Goal: Task Accomplishment & Management: Use online tool/utility

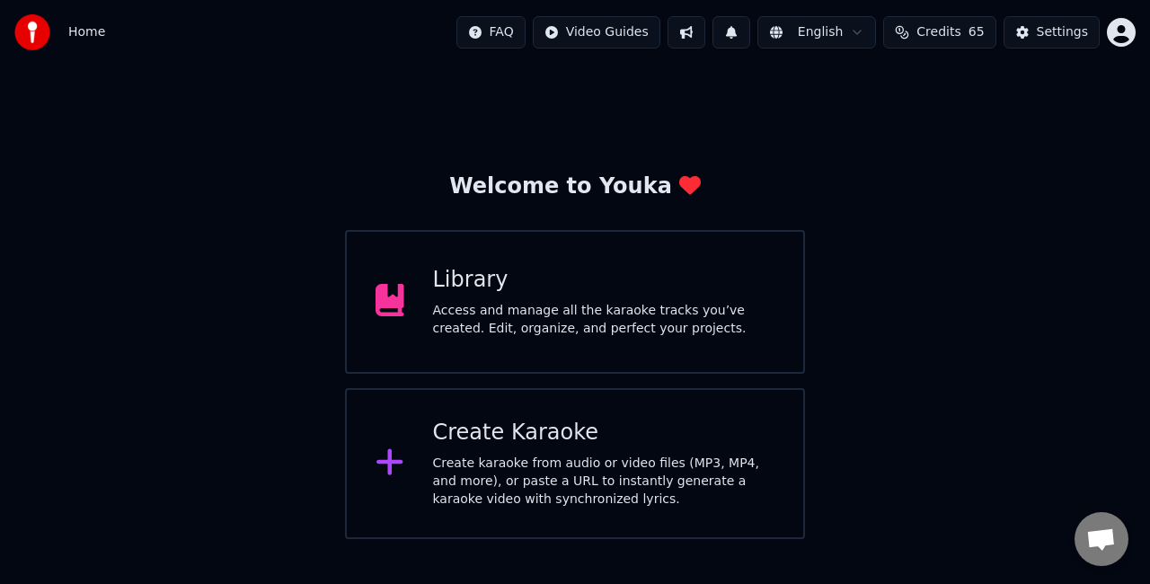
click at [473, 455] on div "Create karaoke from audio or video files (MP3, MP4, and more), or paste a URL t…" at bounding box center [604, 482] width 342 height 54
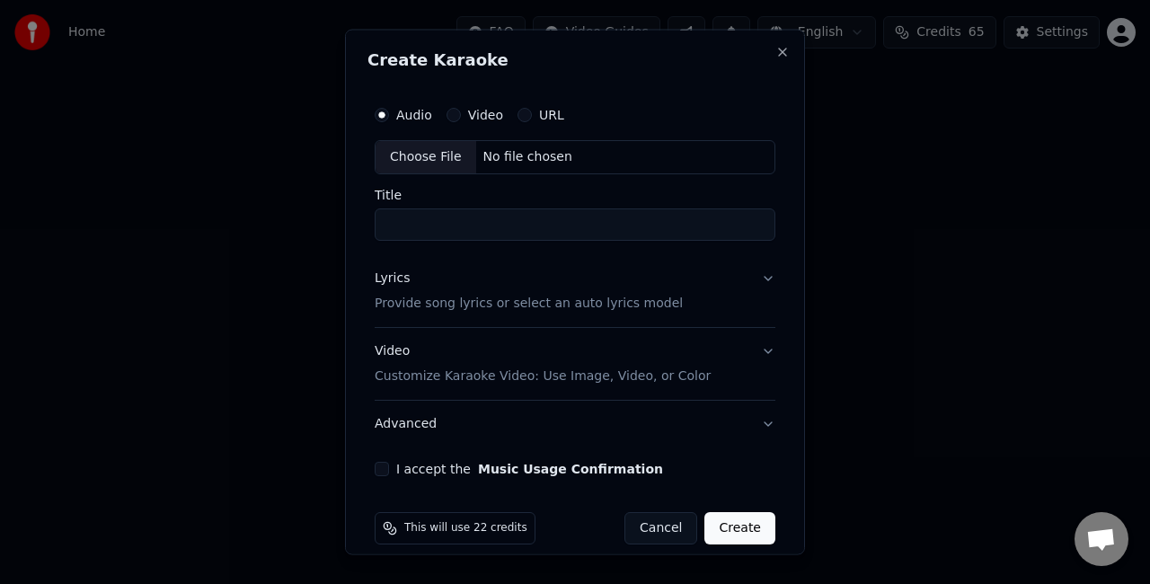
click at [393, 147] on div "Choose File" at bounding box center [425, 157] width 101 height 32
type input "**********"
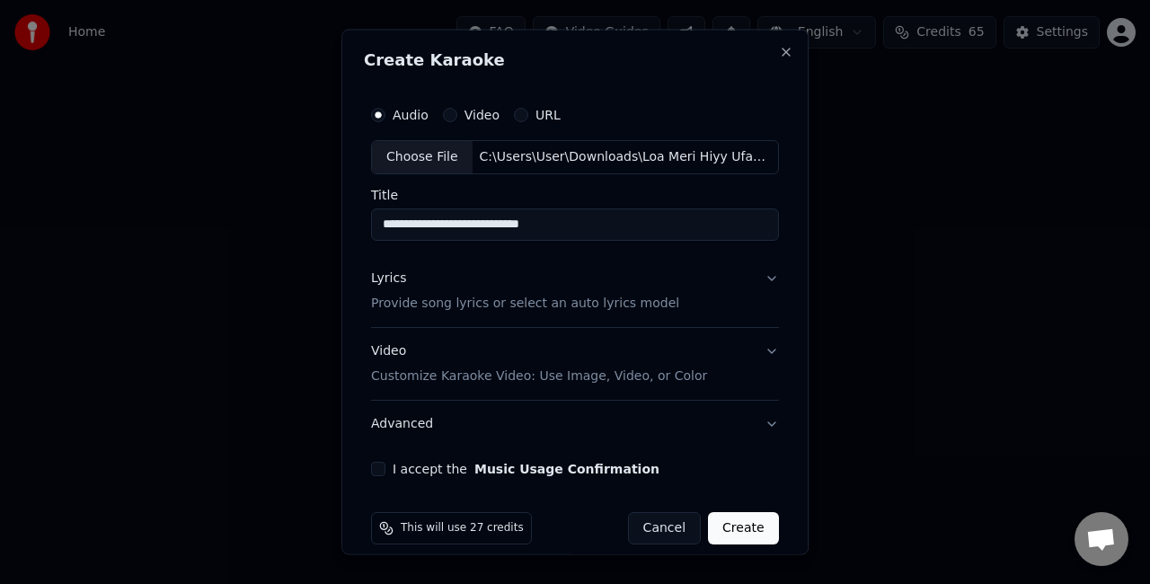
click at [659, 294] on button "Lyrics Provide song lyrics or select an auto lyrics model" at bounding box center [575, 290] width 408 height 72
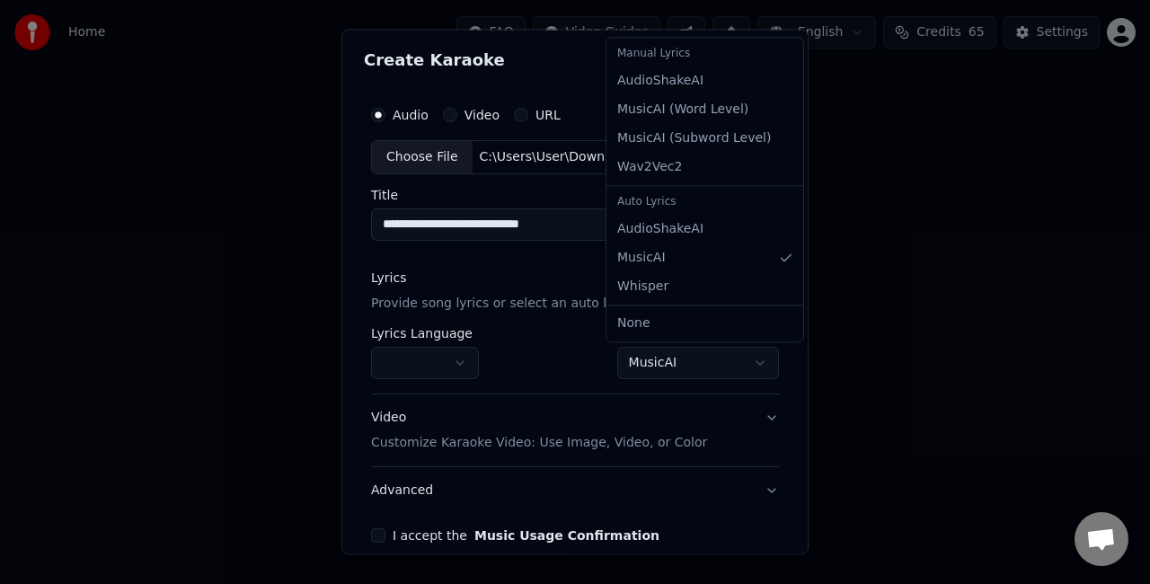
click at [651, 359] on body "**********" at bounding box center [575, 269] width 1150 height 539
select select "**********"
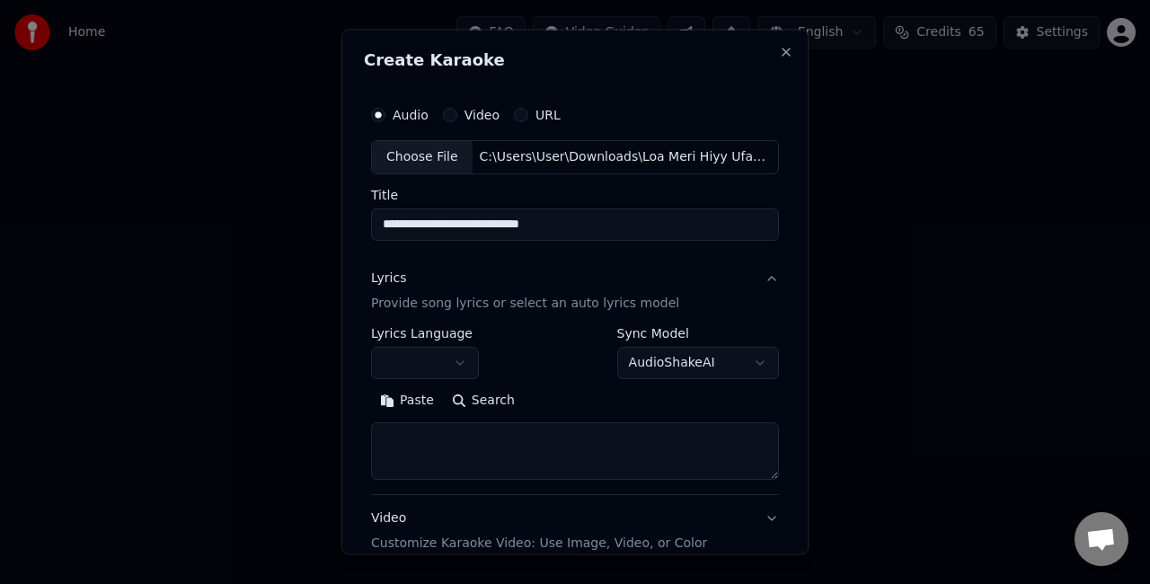
click at [545, 443] on textarea at bounding box center [575, 449] width 408 height 57
click at [399, 399] on button "Paste" at bounding box center [407, 399] width 72 height 29
drag, startPoint x: 429, startPoint y: 452, endPoint x: 416, endPoint y: 421, distance: 33.4
click at [416, 421] on textarea at bounding box center [570, 449] width 399 height 57
click at [397, 440] on textarea at bounding box center [570, 449] width 399 height 57
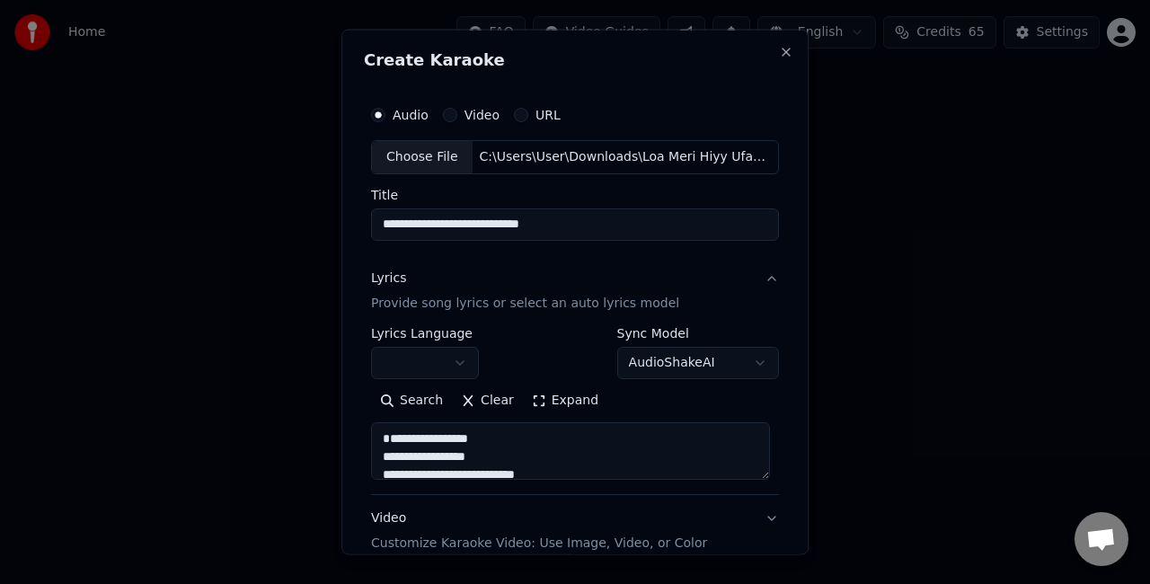
drag, startPoint x: 460, startPoint y: 439, endPoint x: 391, endPoint y: 425, distance: 70.6
click at [391, 425] on textarea at bounding box center [570, 449] width 399 height 57
drag, startPoint x: 385, startPoint y: 438, endPoint x: 430, endPoint y: 429, distance: 45.8
click at [430, 429] on textarea at bounding box center [570, 449] width 399 height 57
click at [383, 451] on textarea at bounding box center [570, 449] width 399 height 57
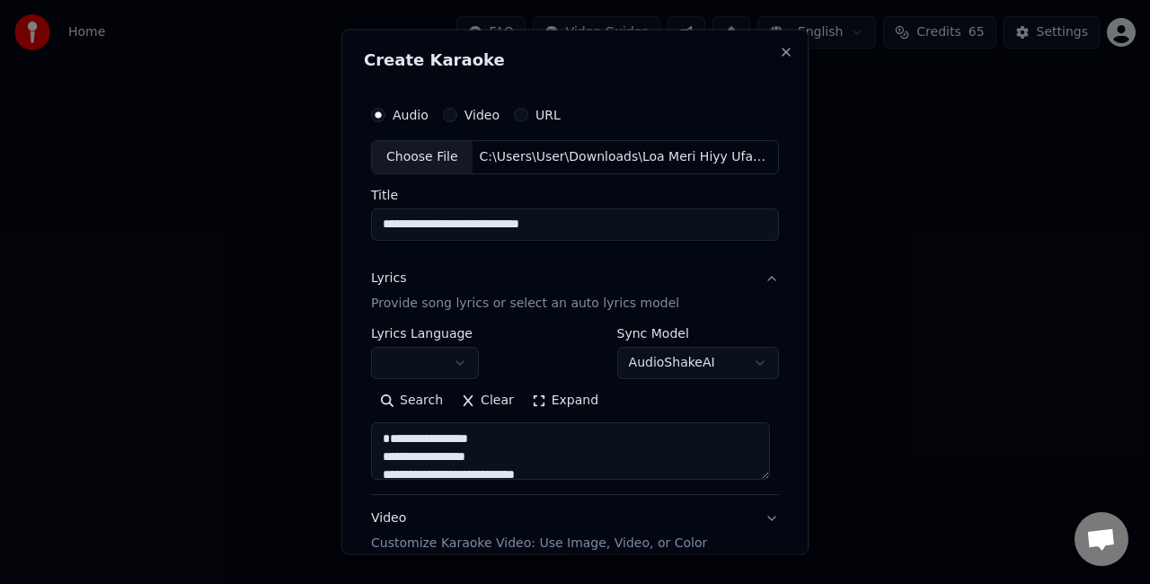
click at [375, 453] on textarea at bounding box center [570, 449] width 399 height 57
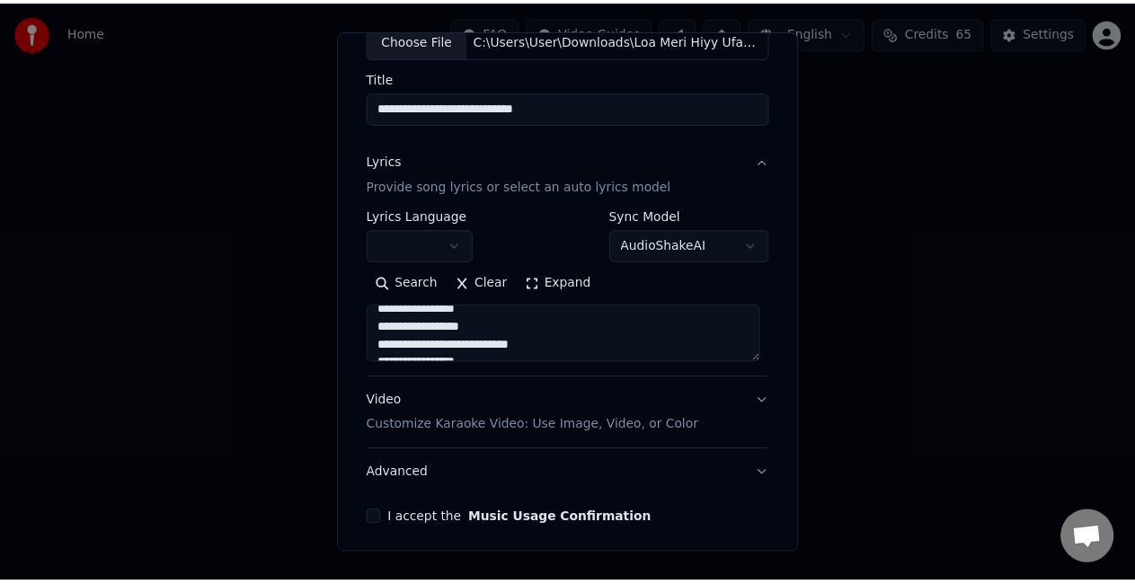
scroll to position [183, 0]
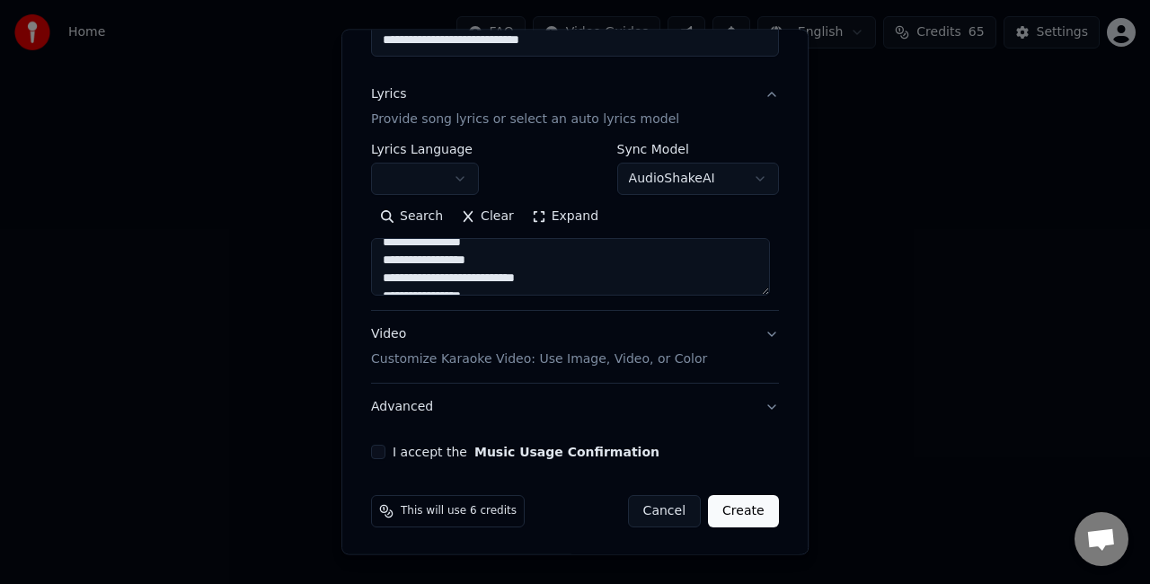
type textarea "**********"
click at [377, 449] on button "I accept the Music Usage Confirmation" at bounding box center [378, 452] width 14 height 14
click at [727, 517] on button "Create" at bounding box center [743, 511] width 71 height 32
select select
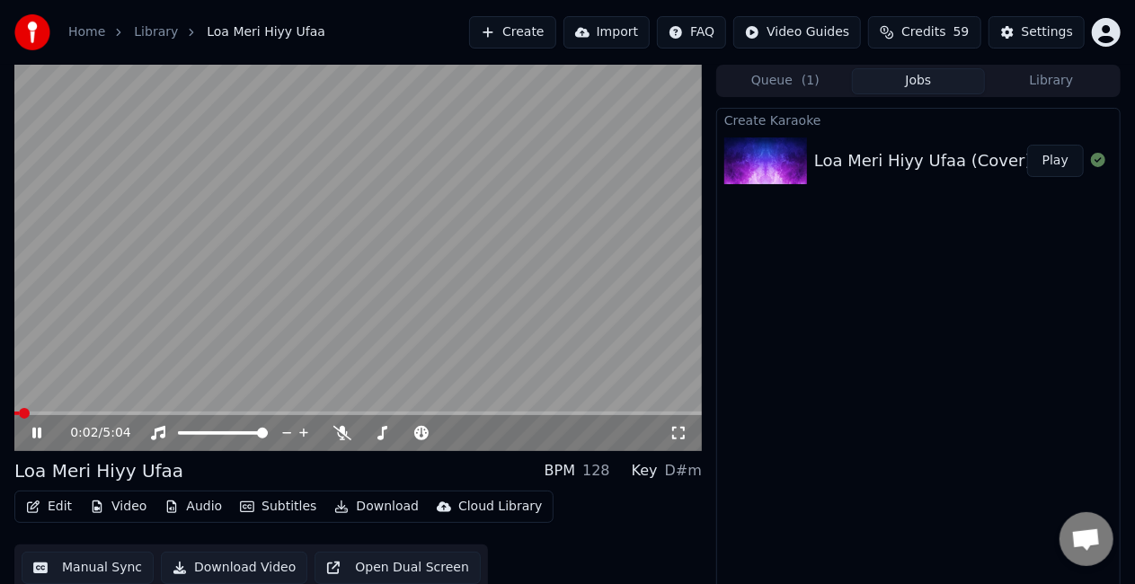
click at [329, 249] on video at bounding box center [357, 258] width 687 height 386
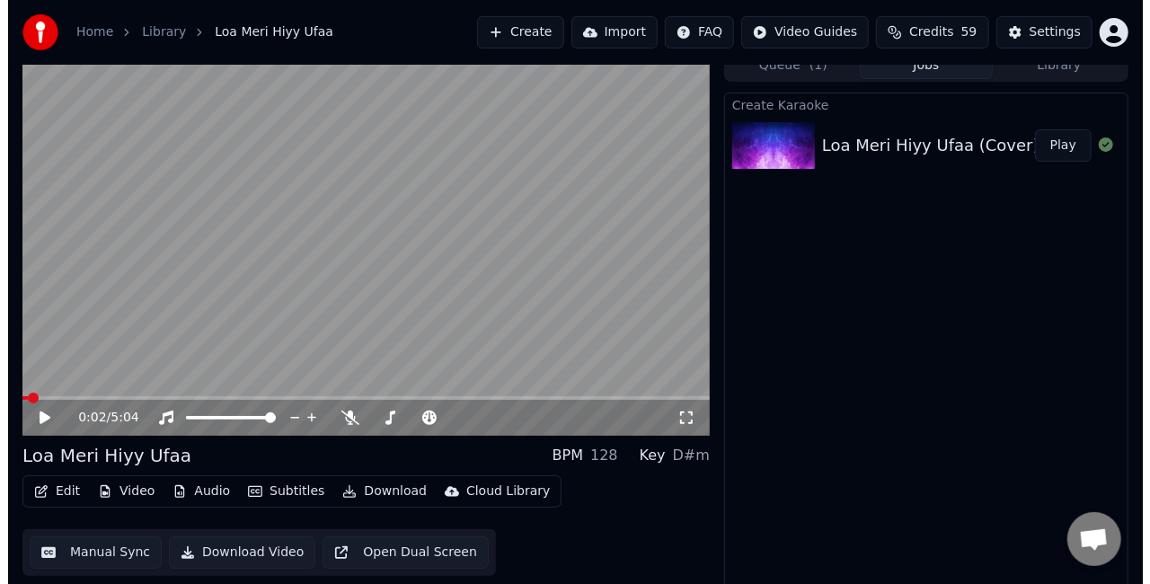
scroll to position [20, 0]
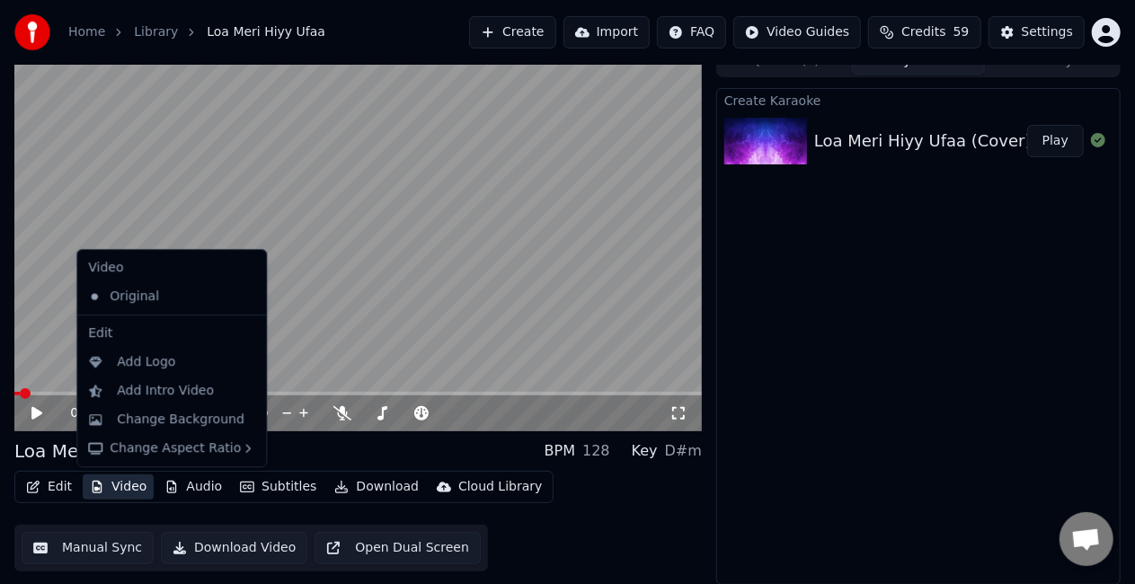
click at [117, 494] on button "Video" at bounding box center [118, 486] width 71 height 25
click at [212, 420] on div "Change Background" at bounding box center [181, 420] width 128 height 18
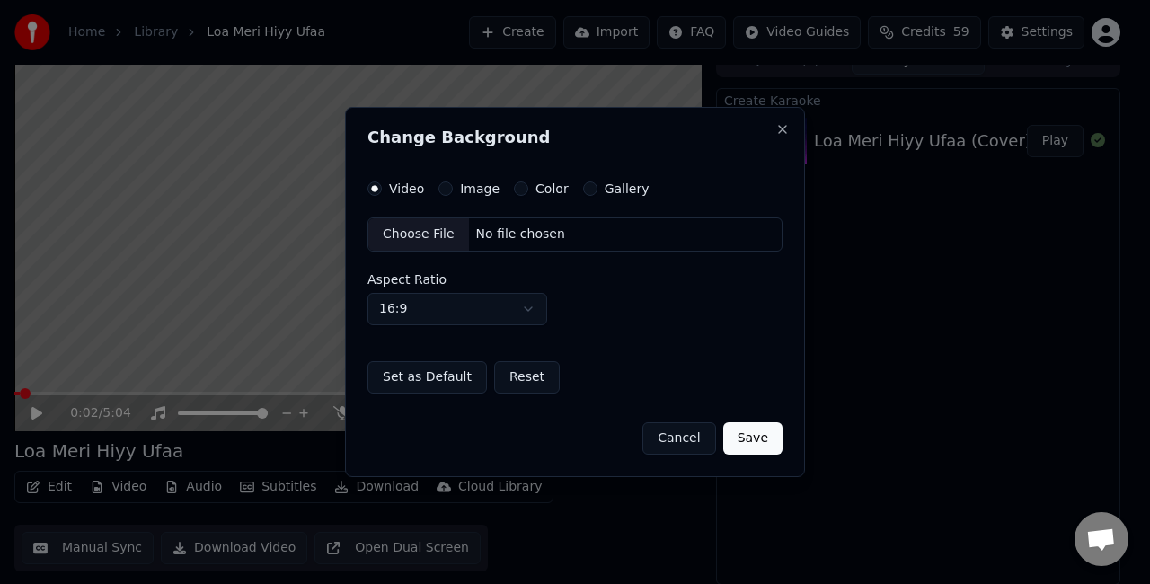
click at [605, 185] on label "Gallery" at bounding box center [627, 188] width 45 height 13
click at [597, 185] on button "Gallery" at bounding box center [590, 188] width 14 height 14
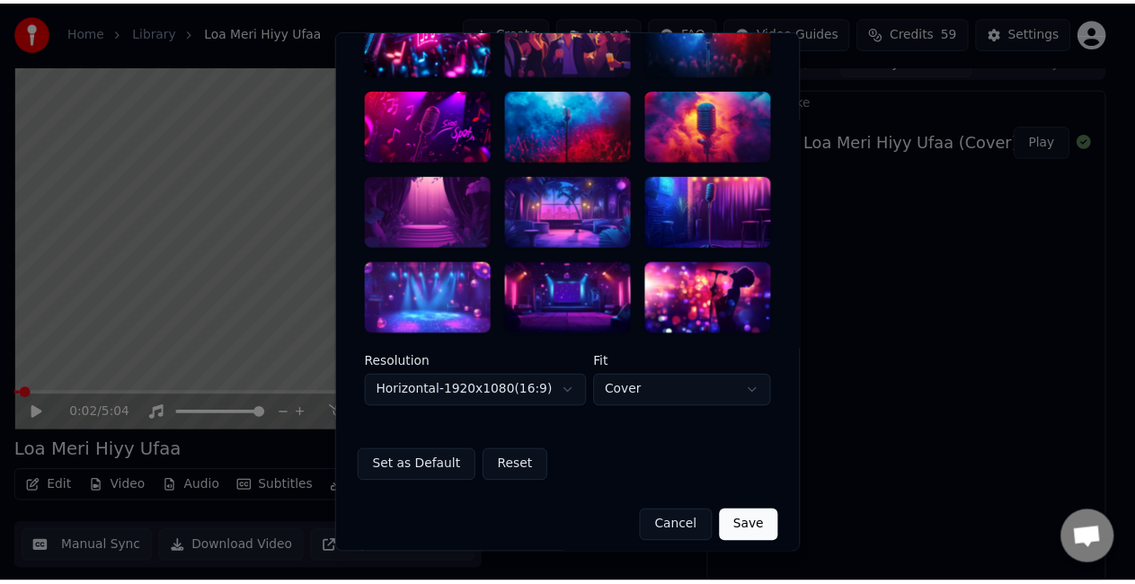
scroll to position [154, 0]
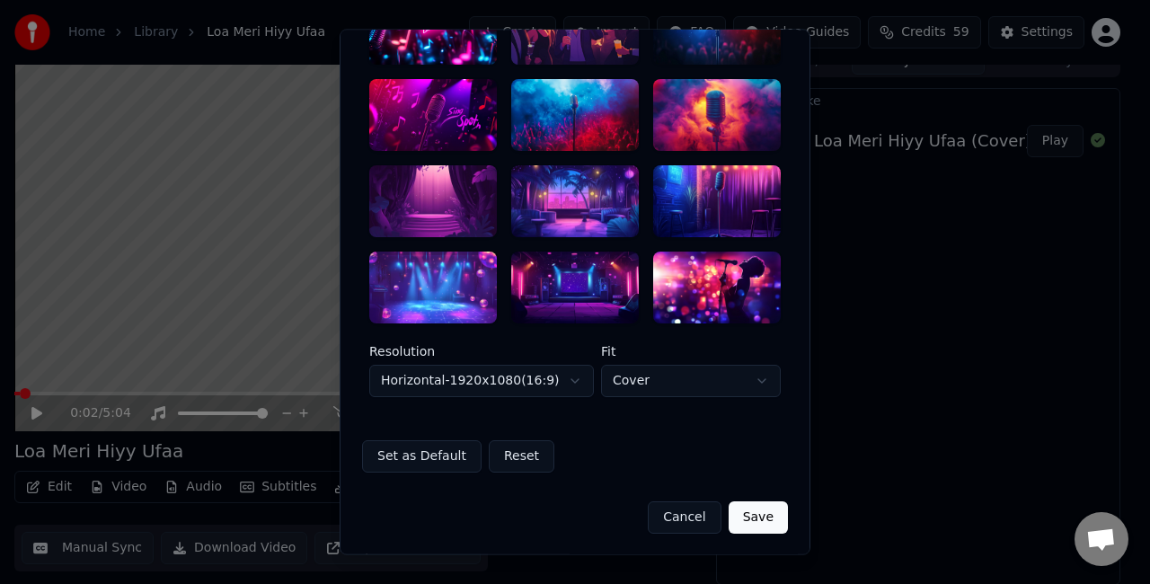
click at [564, 225] on div at bounding box center [575, 201] width 128 height 72
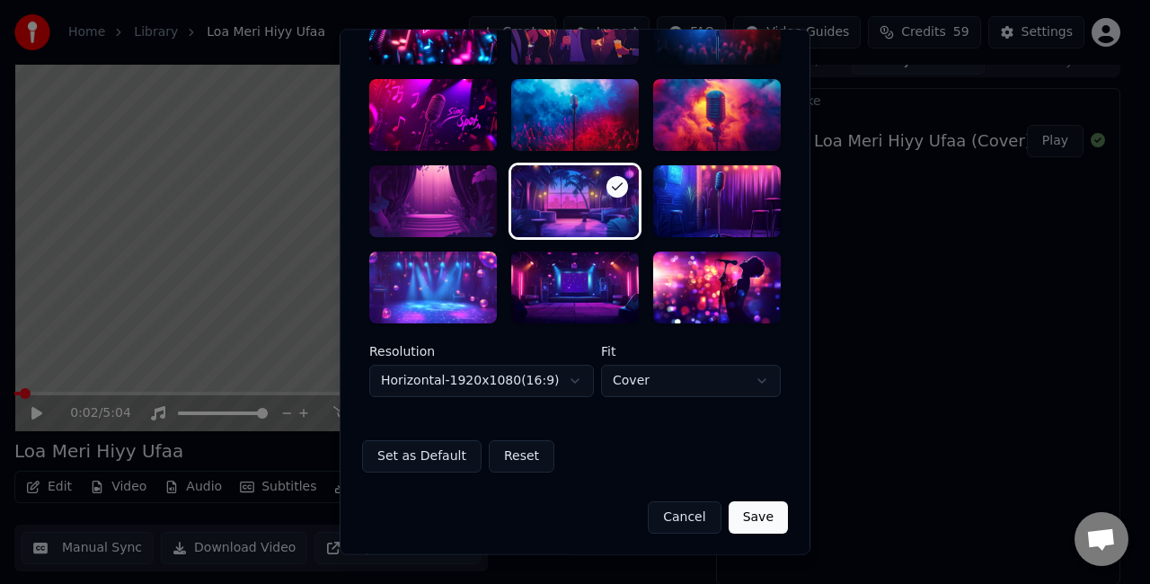
click at [556, 374] on body "**********" at bounding box center [567, 272] width 1135 height 584
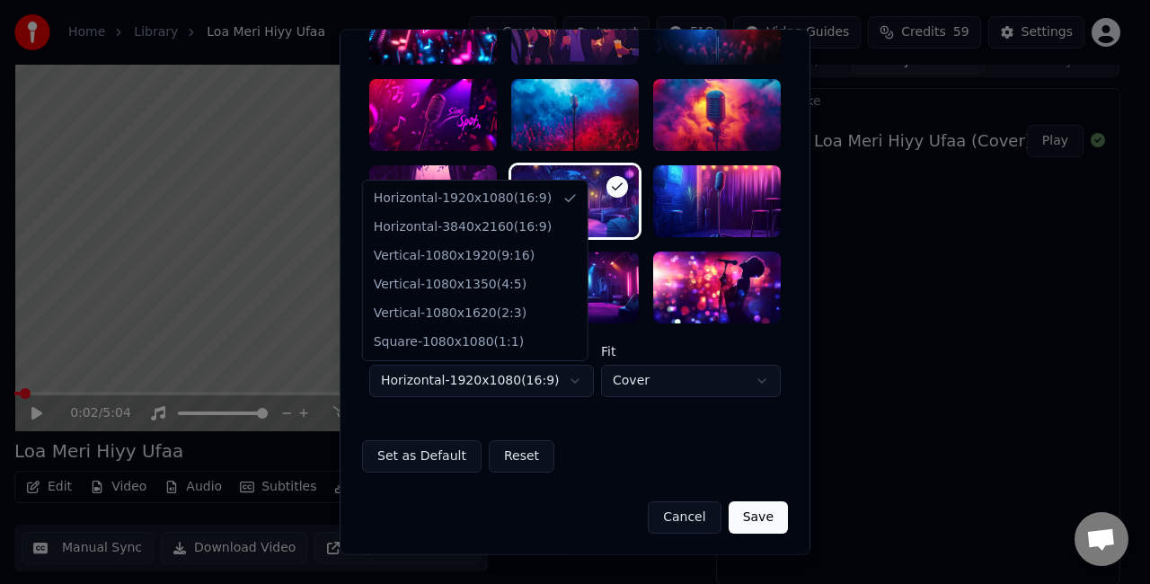
select select "*********"
drag, startPoint x: 521, startPoint y: 342, endPoint x: 521, endPoint y: 234, distance: 108.7
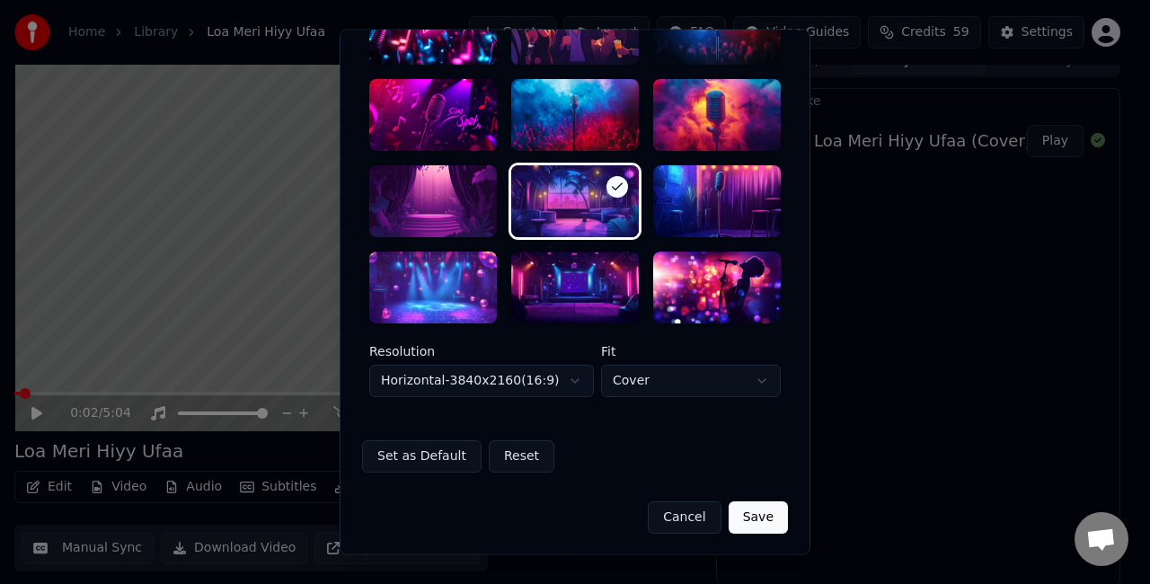
click at [620, 373] on body "**********" at bounding box center [567, 272] width 1135 height 584
select select "****"
click at [743, 514] on button "Save" at bounding box center [758, 517] width 59 height 32
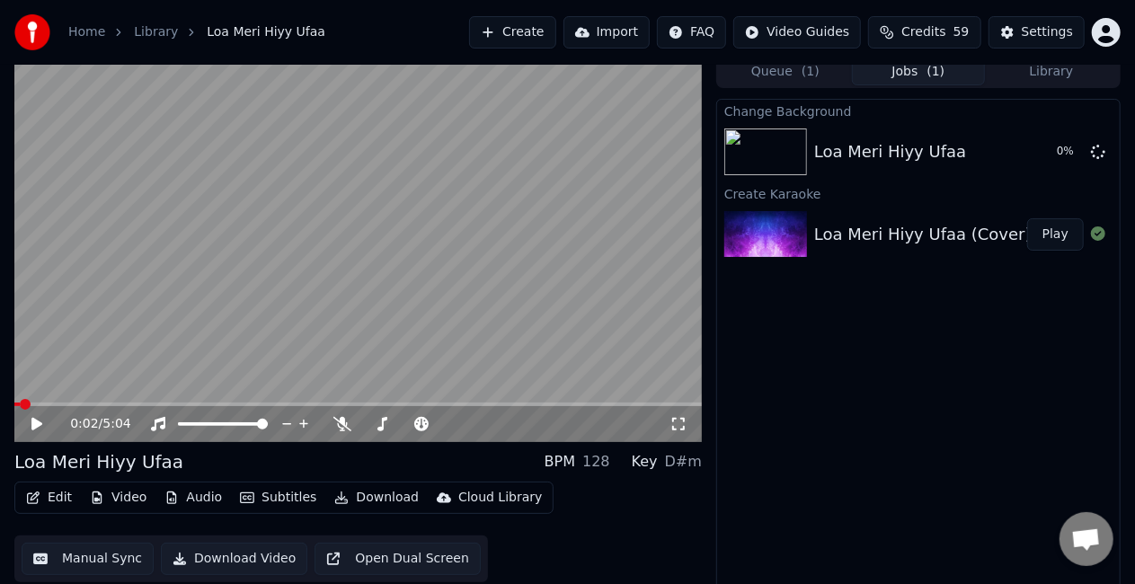
scroll to position [0, 0]
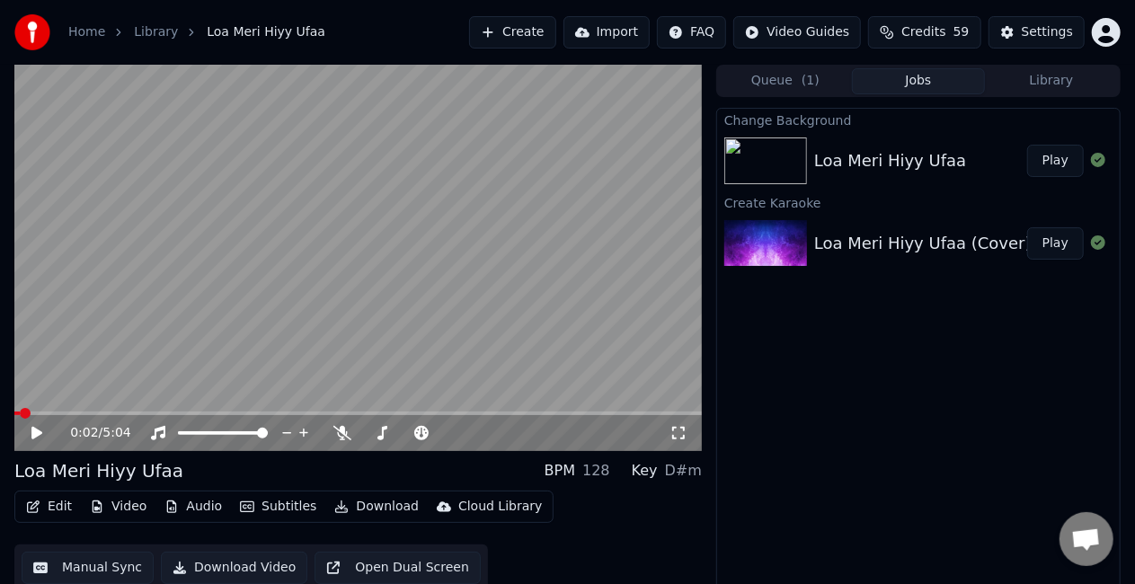
click at [1038, 163] on button "Play" at bounding box center [1055, 161] width 57 height 32
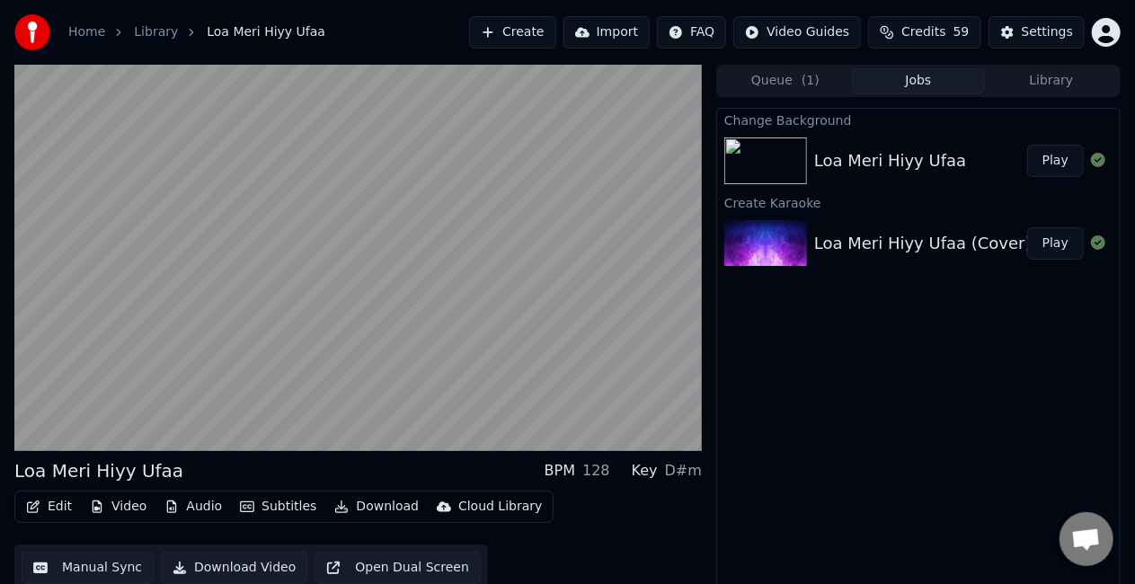
click at [49, 557] on button "Manual Sync" at bounding box center [88, 568] width 132 height 32
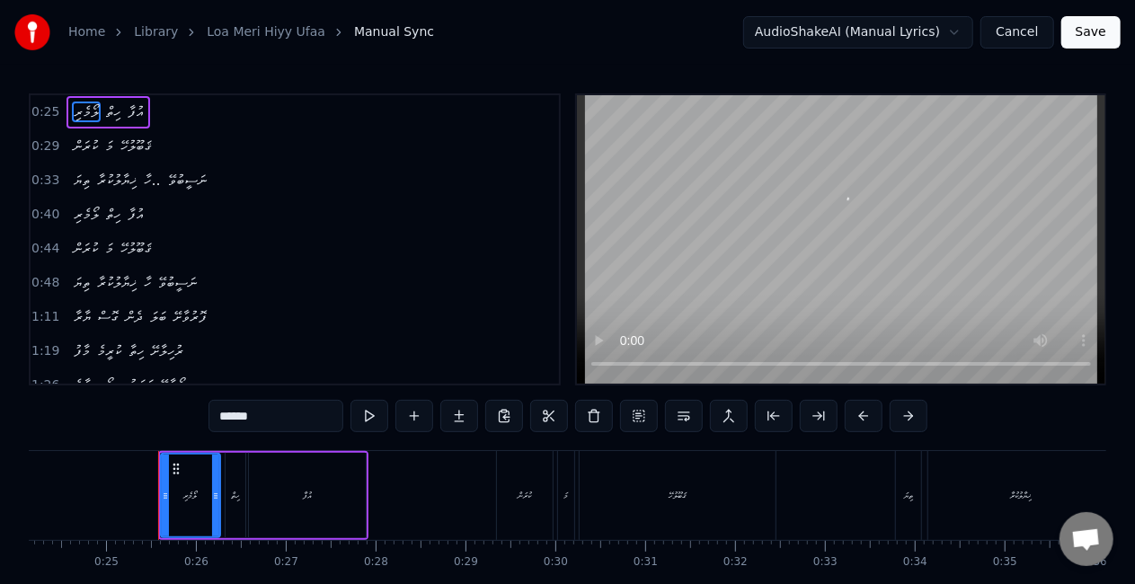
scroll to position [0, 2208]
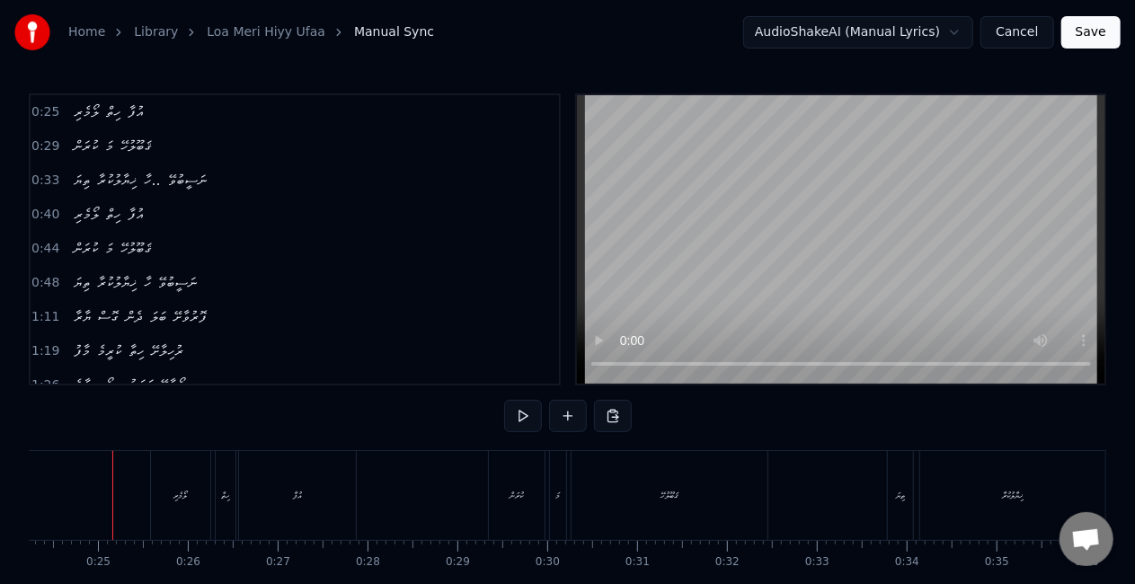
scroll to position [0, 2170]
click at [156, 508] on div "ލޯމެރި" at bounding box center [186, 495] width 61 height 89
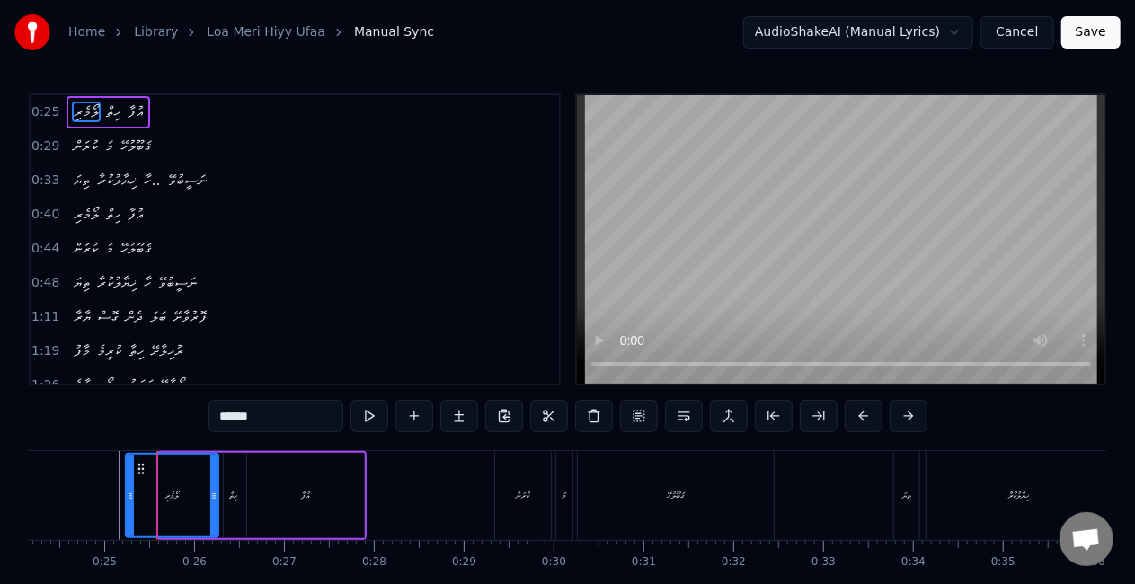
drag, startPoint x: 160, startPoint y: 499, endPoint x: 126, endPoint y: 491, distance: 35.1
click at [127, 491] on icon at bounding box center [130, 496] width 7 height 14
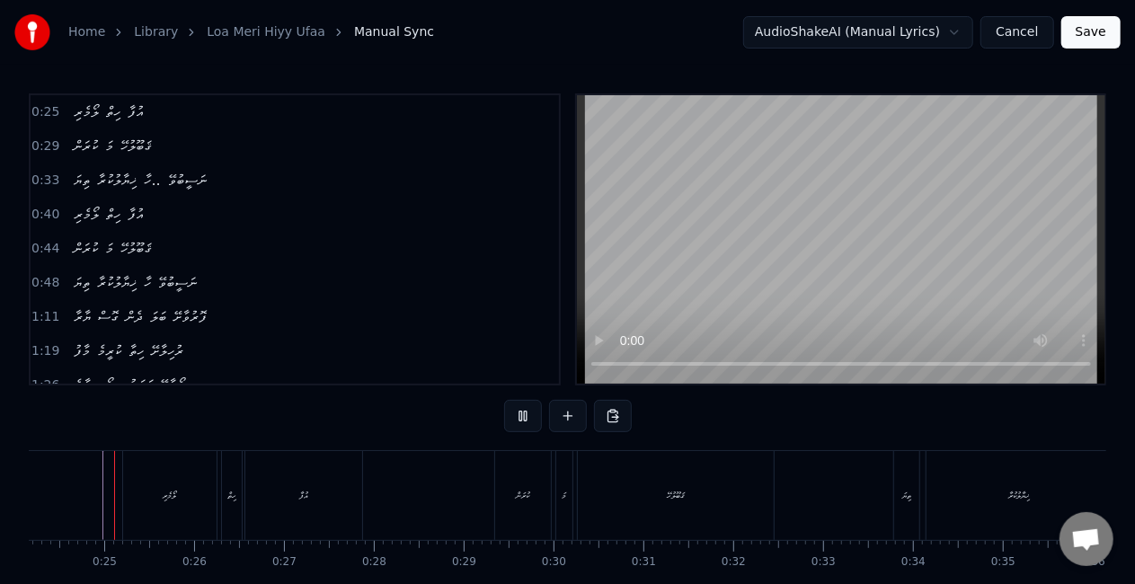
scroll to position [0, 2154]
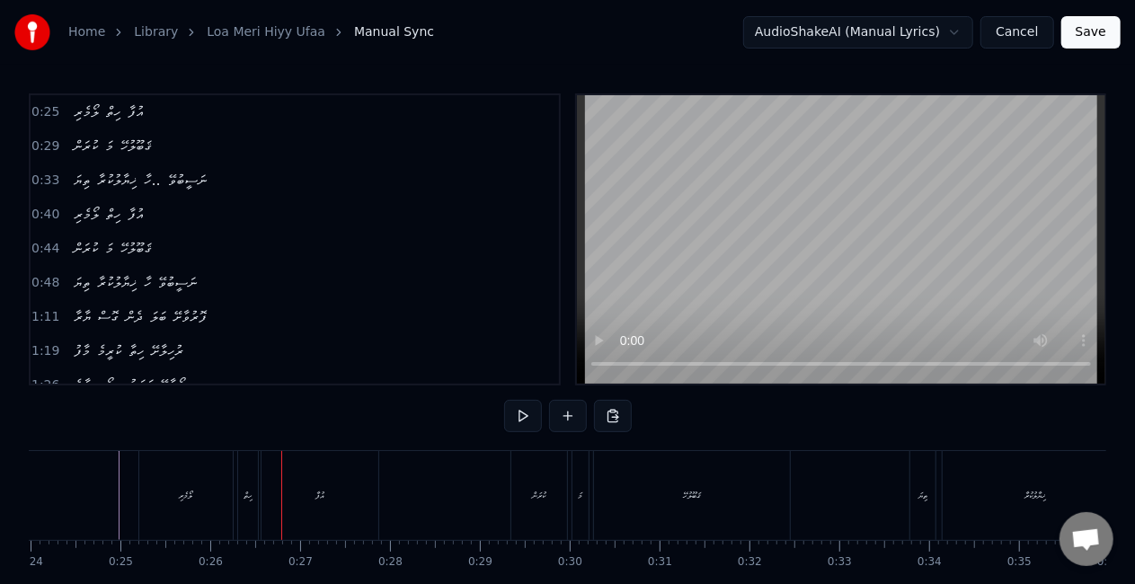
click at [245, 497] on div "ހިތް" at bounding box center [247, 495] width 9 height 13
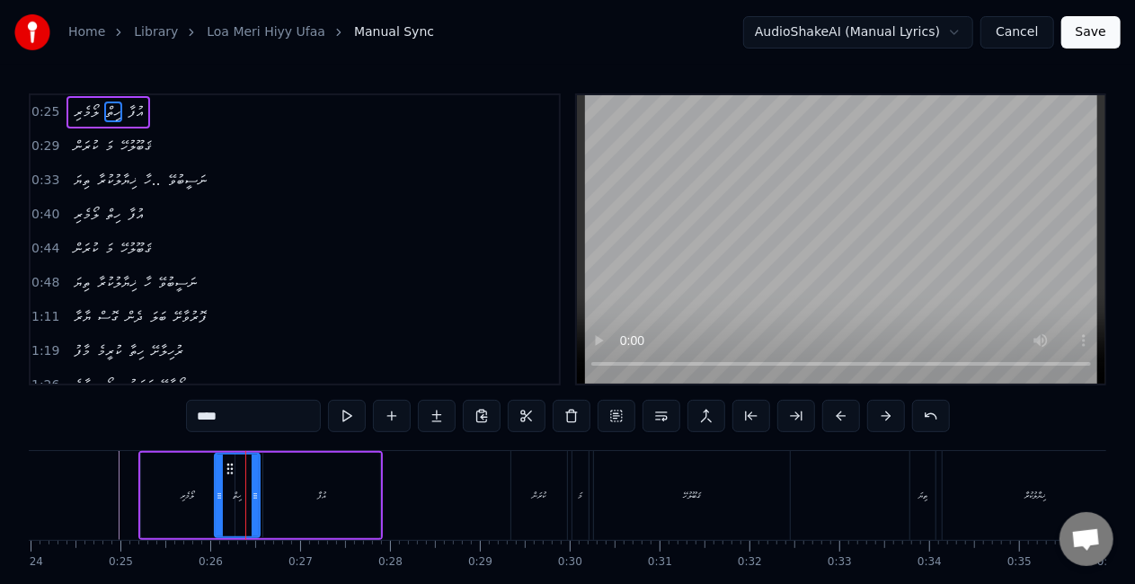
drag, startPoint x: 241, startPoint y: 499, endPoint x: 216, endPoint y: 504, distance: 25.7
click at [216, 504] on div at bounding box center [219, 496] width 7 height 82
click at [142, 498] on div "ލޯމެރި" at bounding box center [187, 495] width 93 height 85
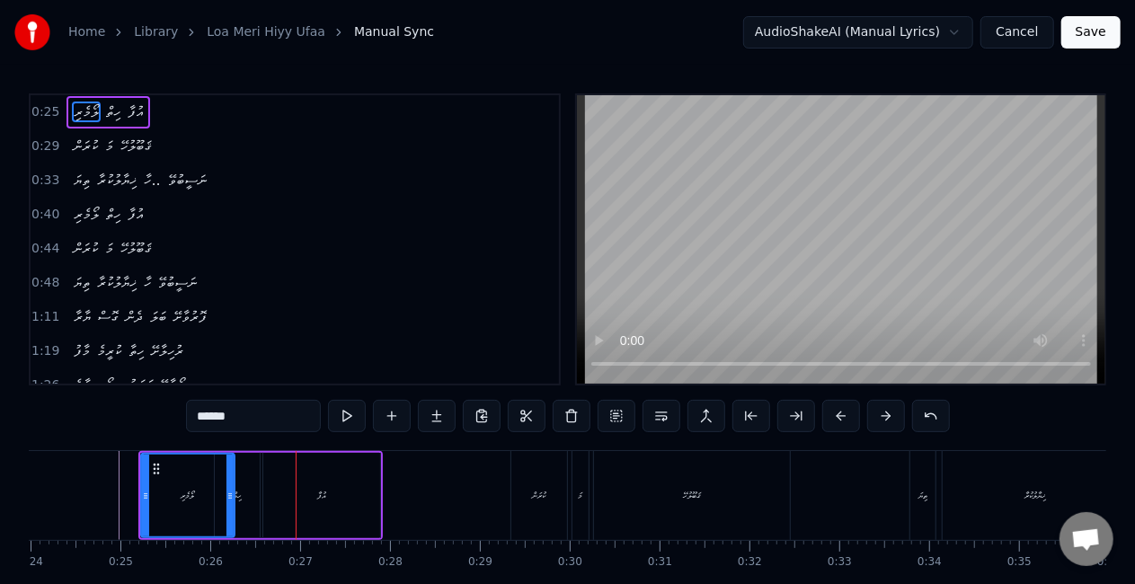
click at [295, 507] on div "އުފާ" at bounding box center [321, 495] width 117 height 85
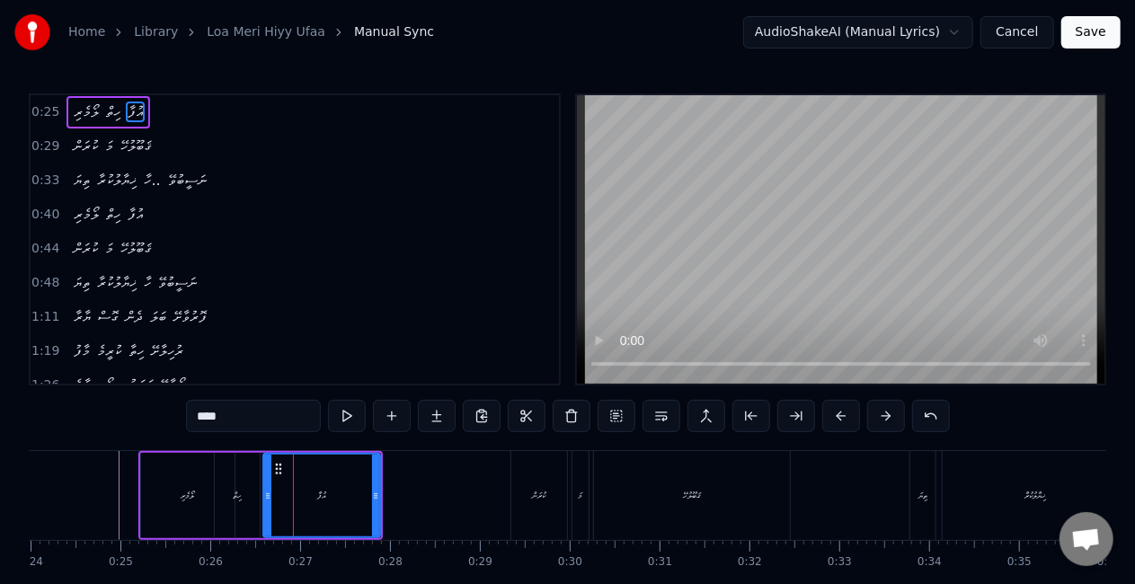
click at [227, 496] on div "ހިތް" at bounding box center [237, 495] width 45 height 85
type input "****"
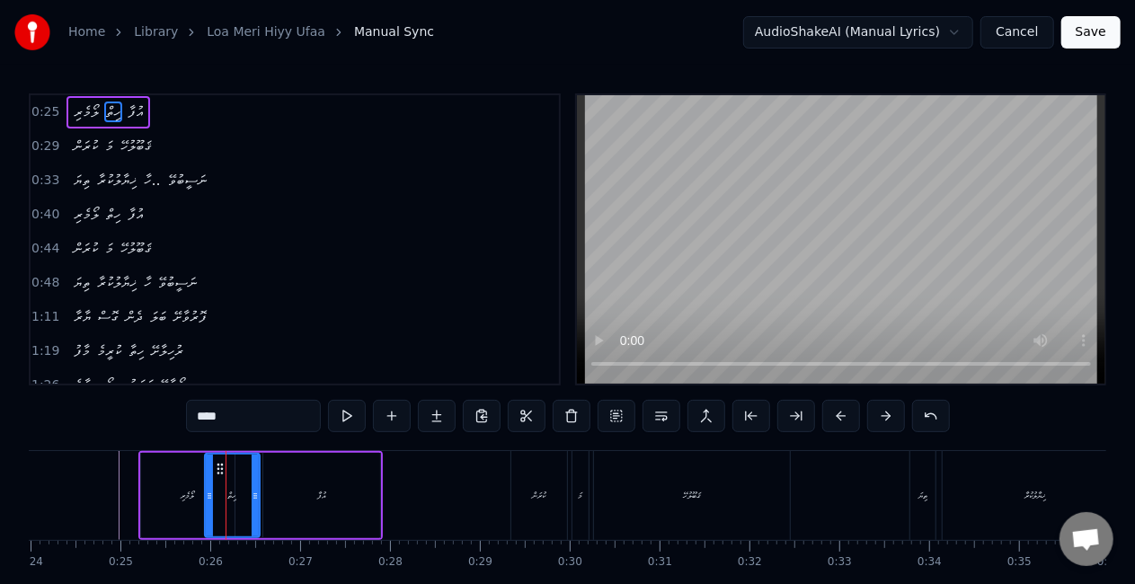
drag, startPoint x: 217, startPoint y: 491, endPoint x: 208, endPoint y: 497, distance: 10.5
click at [208, 497] on icon at bounding box center [209, 496] width 7 height 14
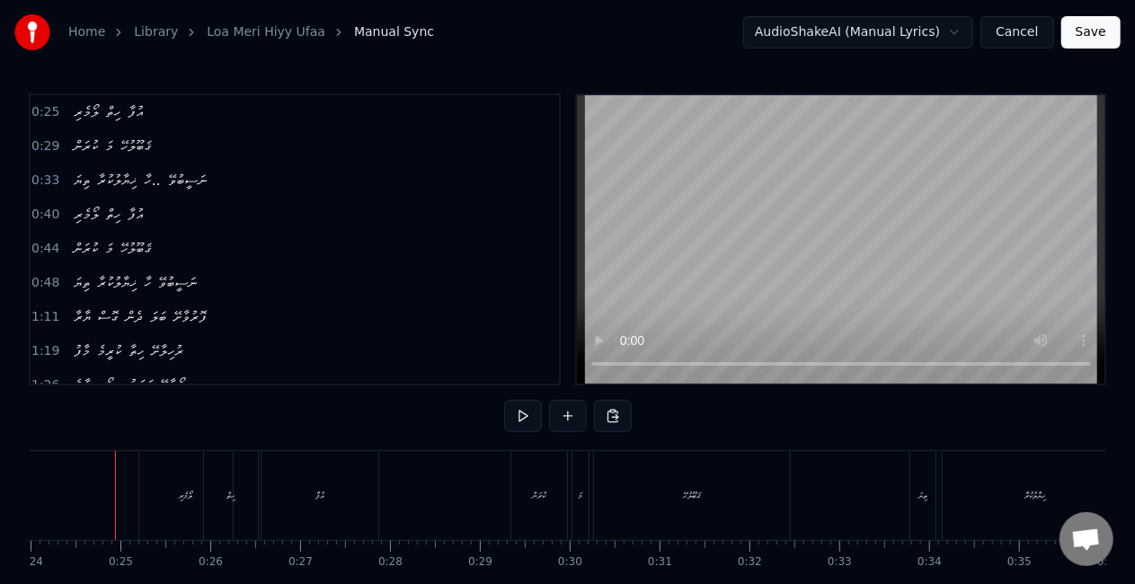
scroll to position [0, 2151]
click at [247, 484] on div "ހިތް" at bounding box center [235, 495] width 54 height 89
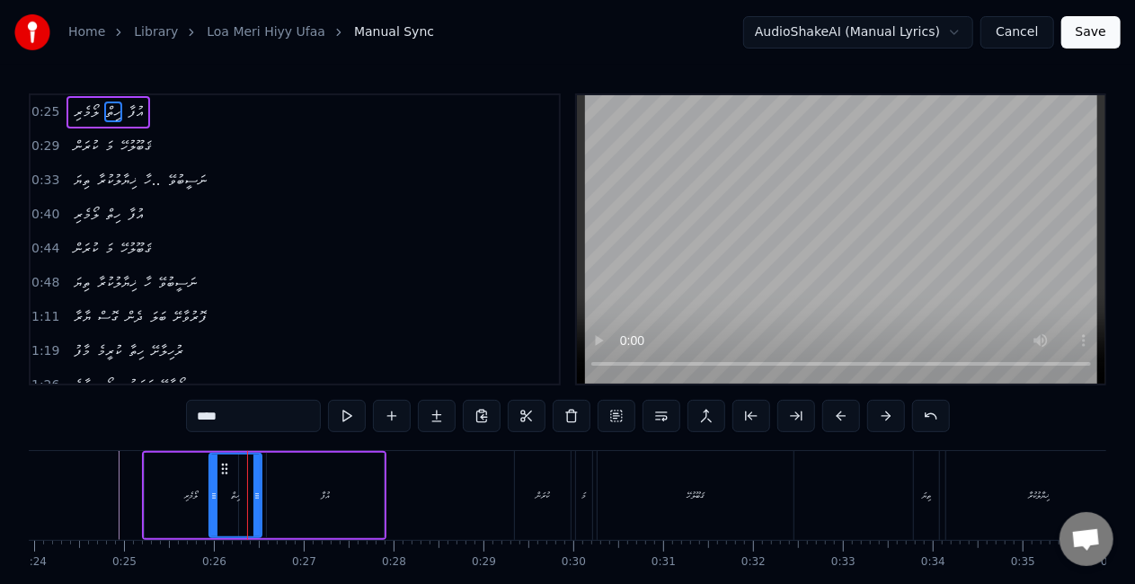
click at [255, 496] on icon at bounding box center [256, 496] width 7 height 14
click at [299, 499] on div "އުފާ" at bounding box center [325, 495] width 117 height 85
type input "****"
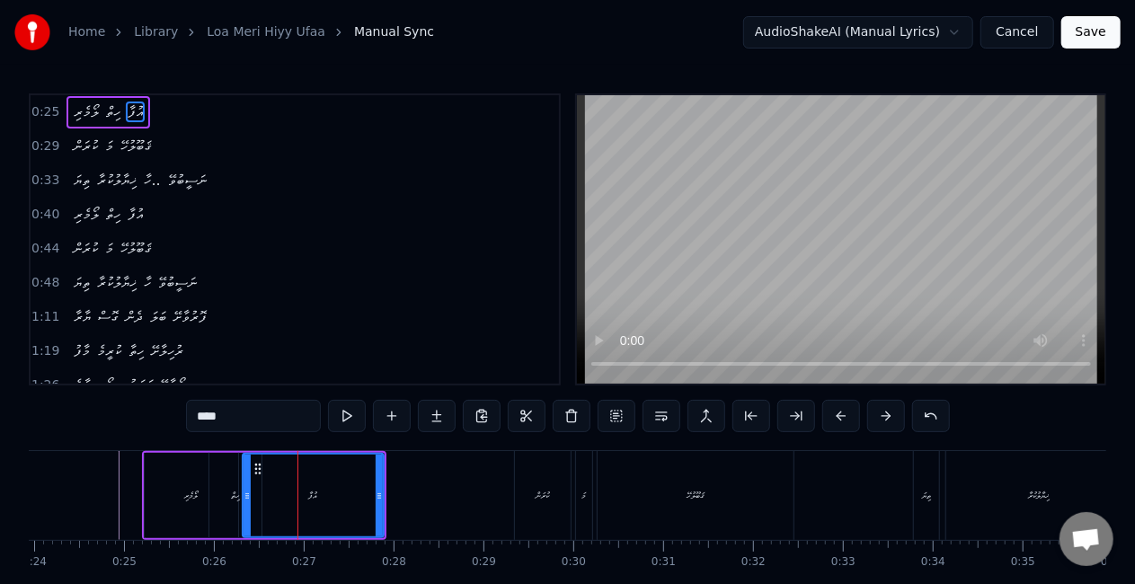
drag, startPoint x: 269, startPoint y: 499, endPoint x: 245, endPoint y: 493, distance: 25.1
click at [245, 493] on icon at bounding box center [246, 496] width 7 height 14
drag, startPoint x: 380, startPoint y: 489, endPoint x: 352, endPoint y: 478, distance: 29.9
click at [352, 478] on div at bounding box center [351, 496] width 7 height 82
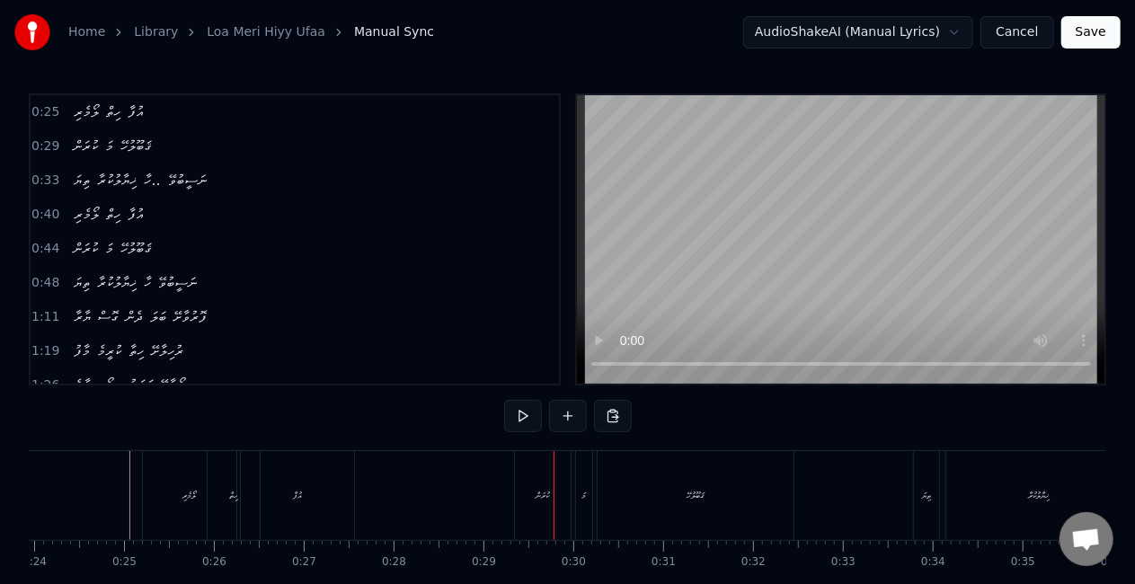
click at [543, 498] on div "ކުރަން" at bounding box center [542, 495] width 13 height 13
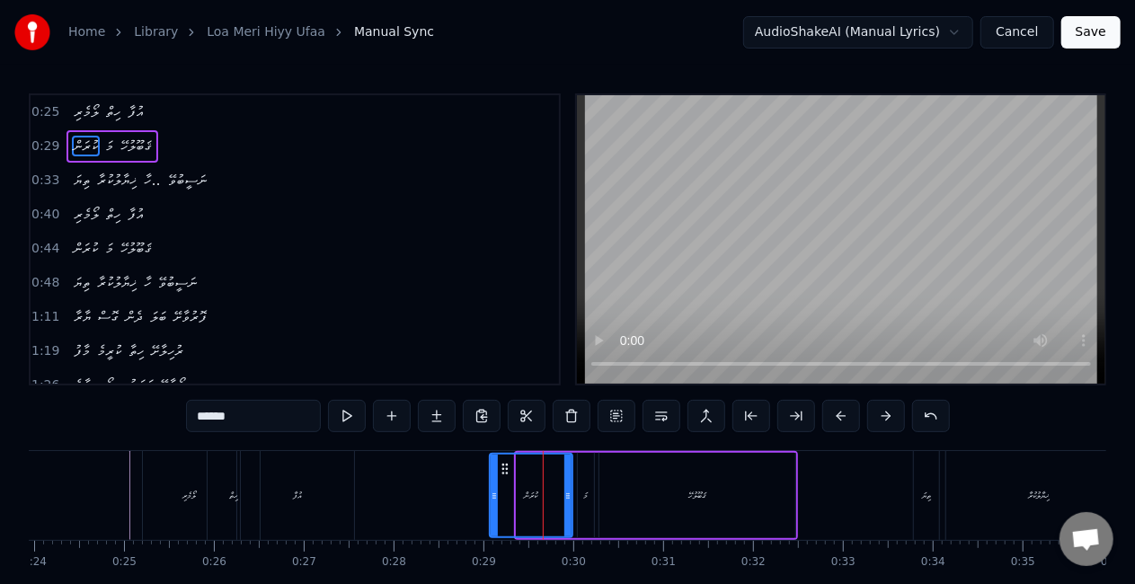
drag, startPoint x: 520, startPoint y: 485, endPoint x: 493, endPoint y: 492, distance: 27.9
click at [493, 492] on div at bounding box center [493, 496] width 7 height 82
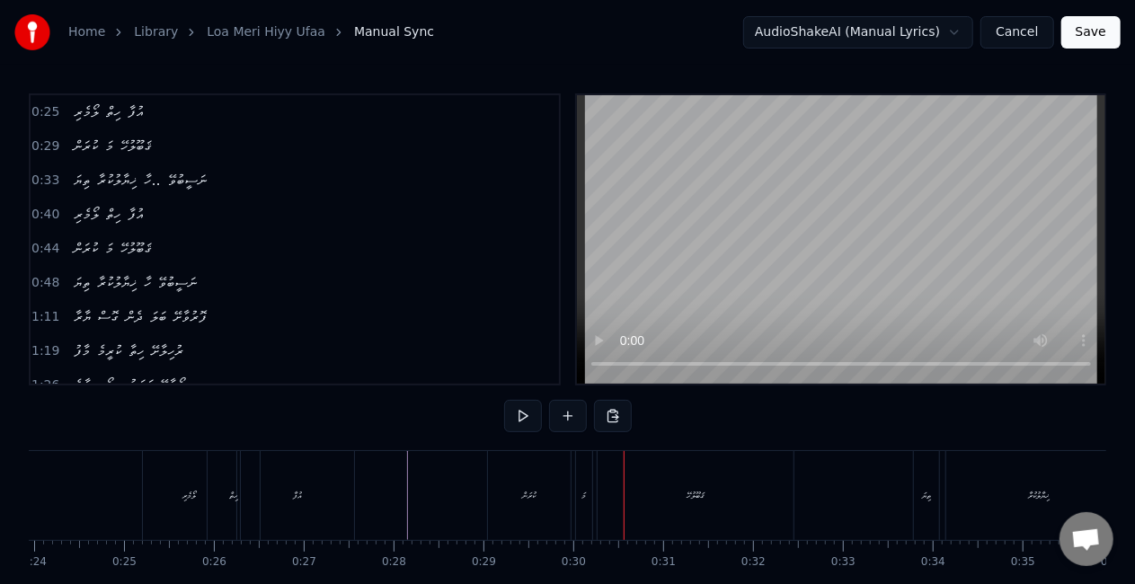
click at [574, 492] on div "ކުރަން މަ ޤަބޫލުހޭ" at bounding box center [642, 495] width 311 height 89
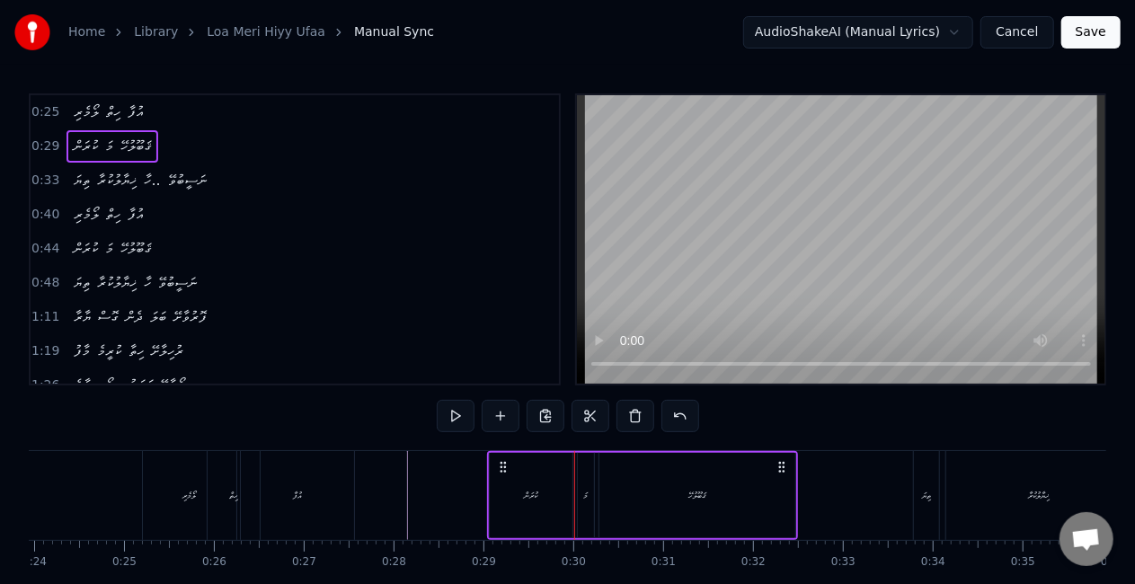
click at [579, 499] on div "މަ" at bounding box center [586, 495] width 16 height 85
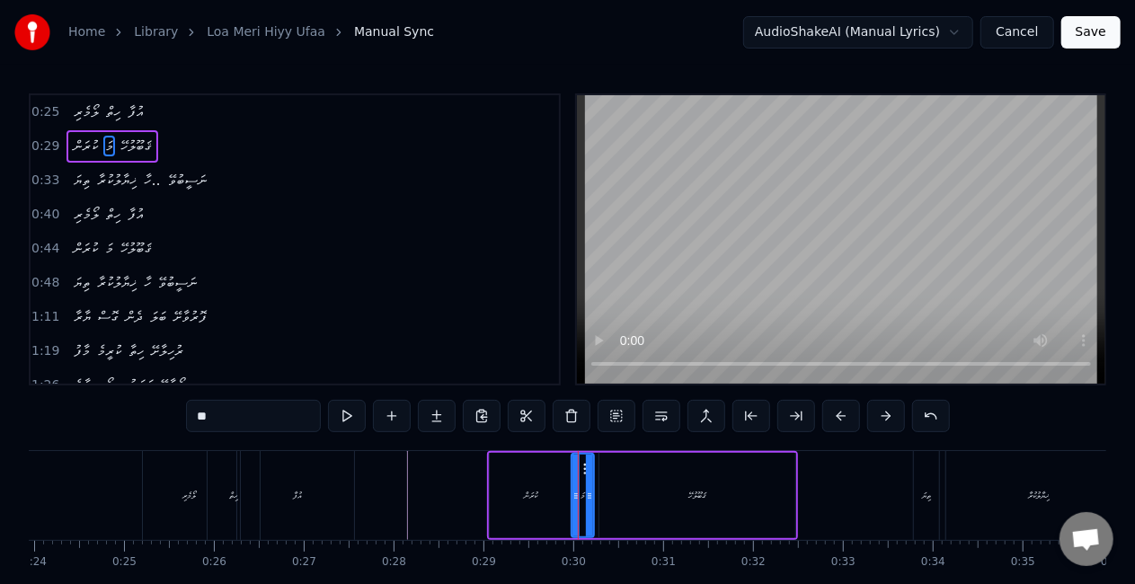
click at [573, 496] on icon at bounding box center [575, 496] width 7 height 14
drag, startPoint x: 591, startPoint y: 495, endPoint x: 604, endPoint y: 494, distance: 12.6
click at [604, 494] on icon at bounding box center [601, 496] width 7 height 14
click at [570, 500] on div at bounding box center [569, 496] width 7 height 82
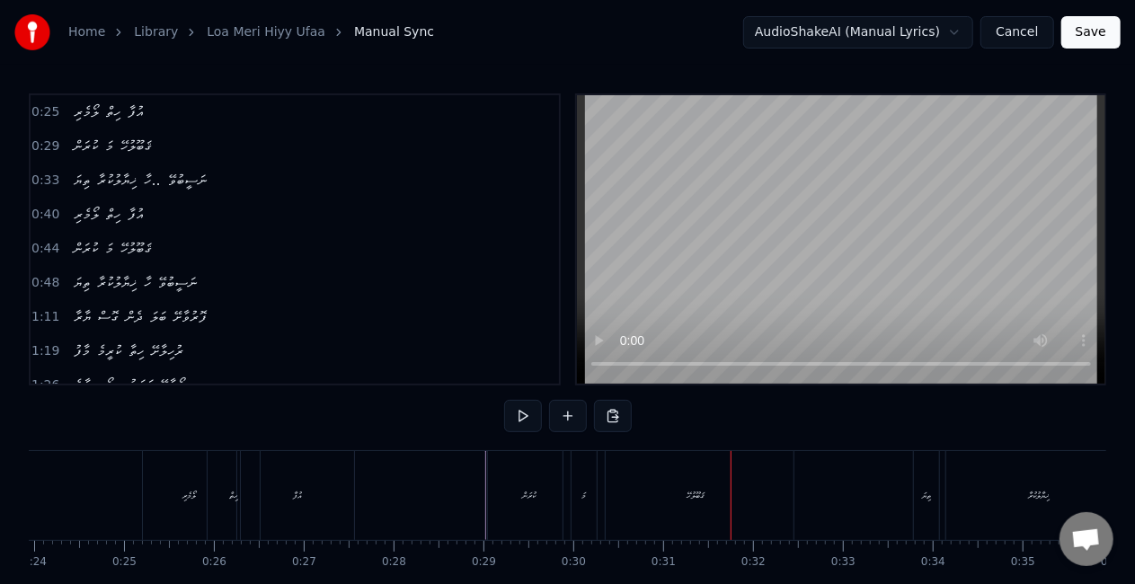
click at [667, 499] on div "ޤަބޫލުހޭ" at bounding box center [695, 495] width 196 height 89
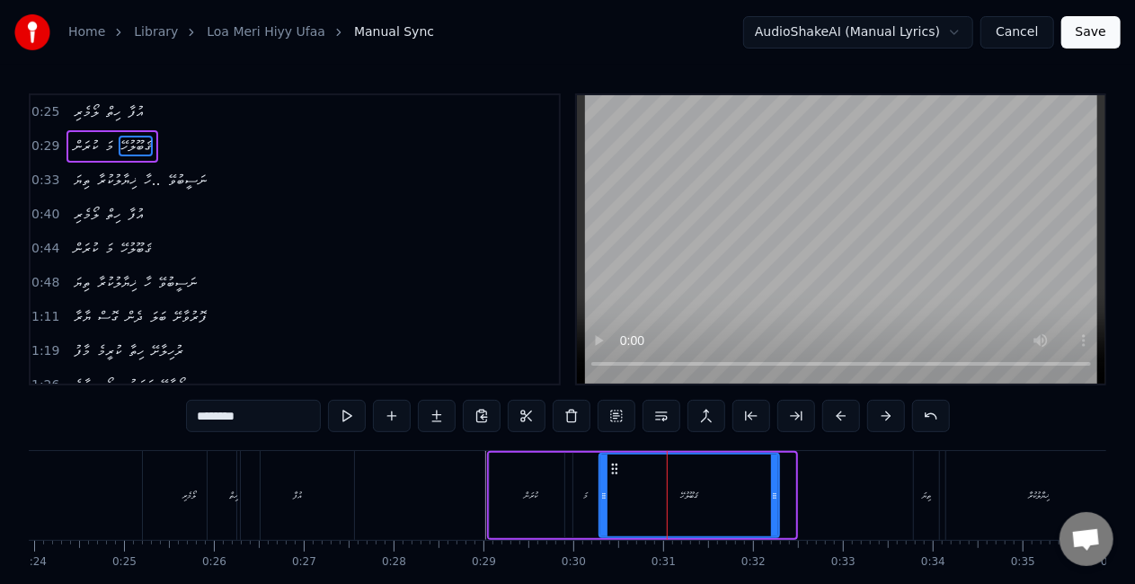
drag, startPoint x: 788, startPoint y: 500, endPoint x: 772, endPoint y: 489, distance: 19.9
click at [772, 489] on icon at bounding box center [774, 496] width 7 height 14
click at [517, 492] on div "ކުރަން" at bounding box center [531, 495] width 83 height 85
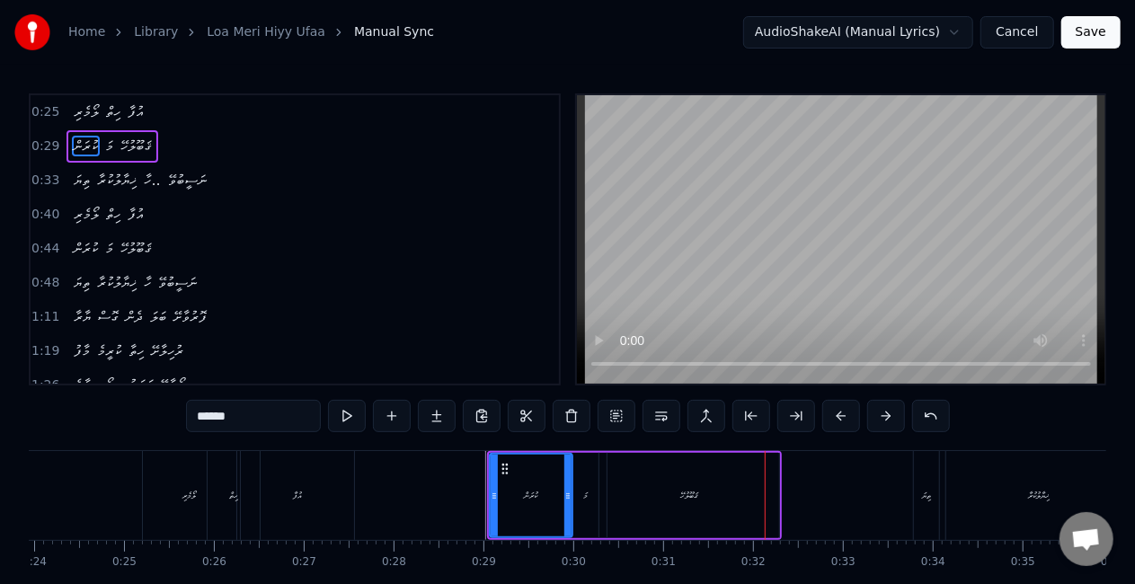
click at [706, 485] on div "ޤަބޫލުހޭ" at bounding box center [689, 495] width 180 height 85
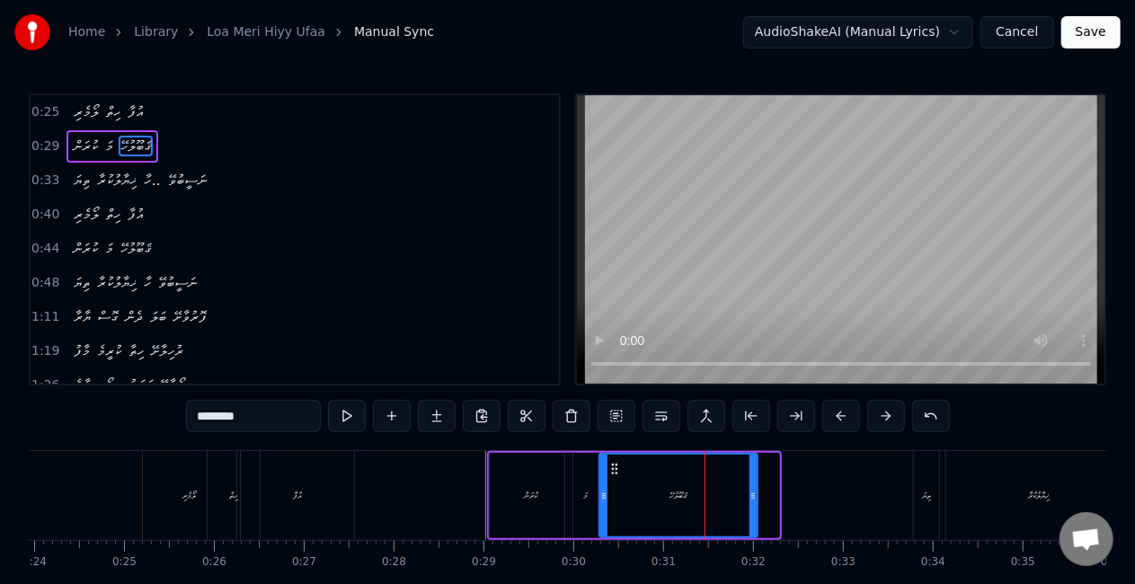
drag, startPoint x: 774, startPoint y: 503, endPoint x: 753, endPoint y: 497, distance: 22.5
click at [753, 497] on div at bounding box center [752, 496] width 7 height 82
click at [506, 496] on div "ކުރަން" at bounding box center [531, 495] width 83 height 85
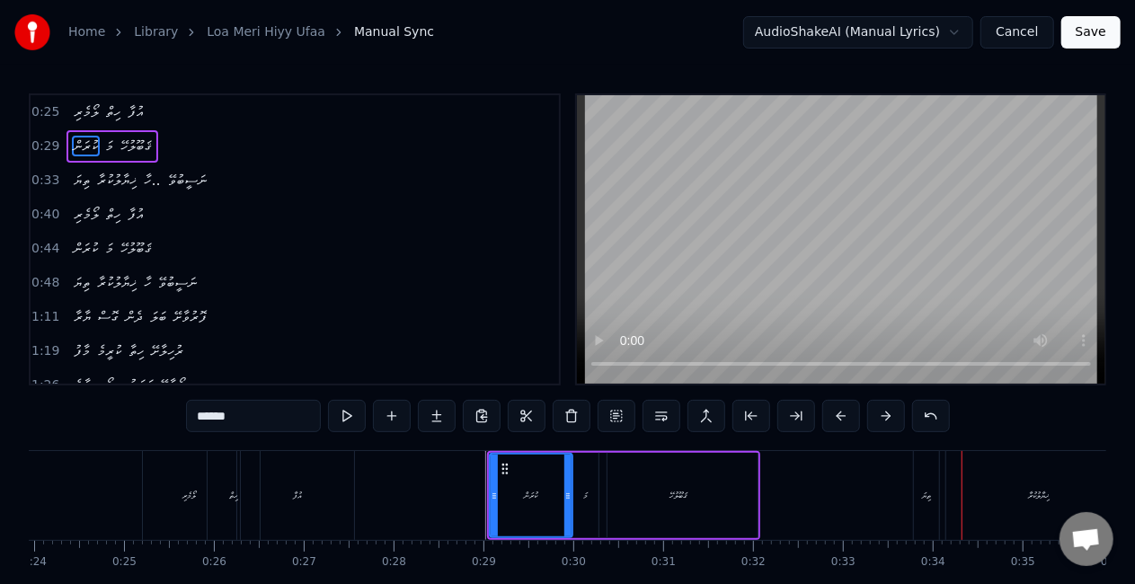
click at [916, 502] on div "ތިޔަ" at bounding box center [926, 495] width 25 height 89
type input "****"
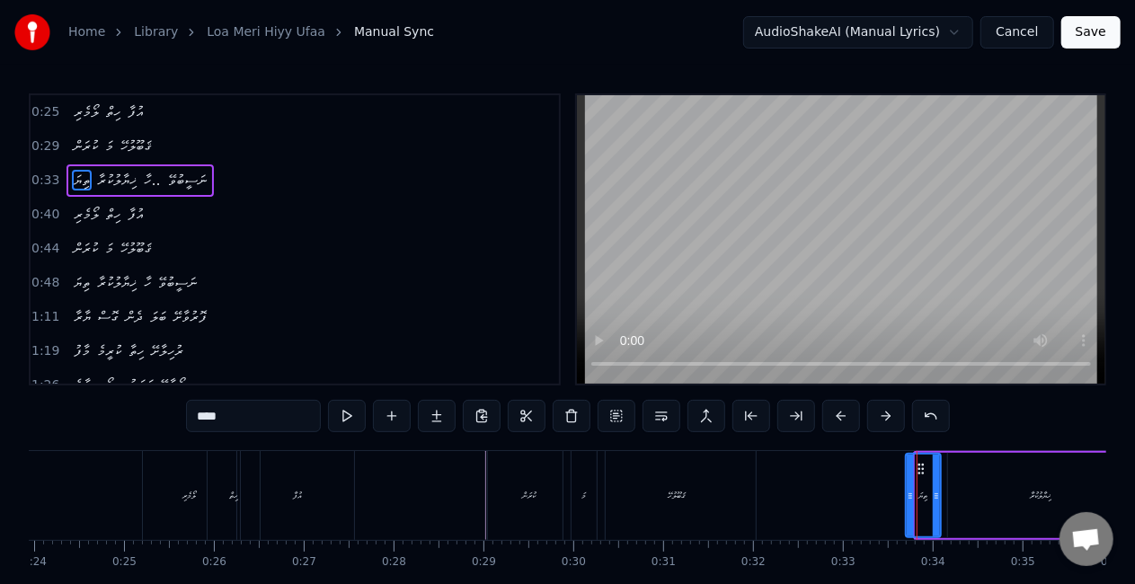
drag, startPoint x: 918, startPoint y: 504, endPoint x: 906, endPoint y: 495, distance: 14.7
click at [906, 495] on div at bounding box center [909, 496] width 7 height 82
click at [898, 504] on div at bounding box center [901, 496] width 7 height 82
click at [941, 504] on div at bounding box center [943, 496] width 7 height 82
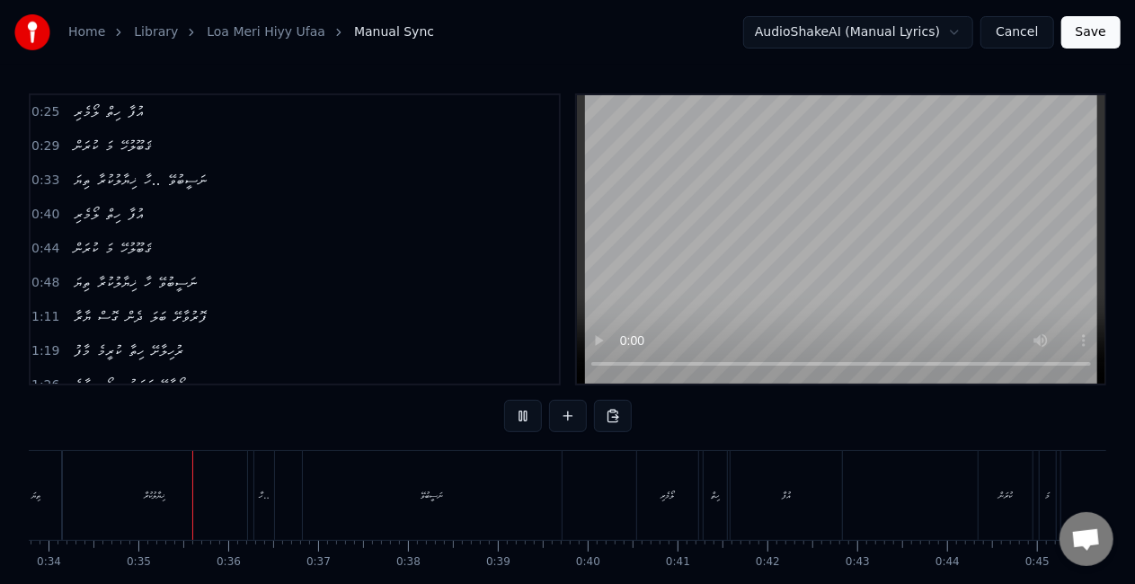
scroll to position [0, 3052]
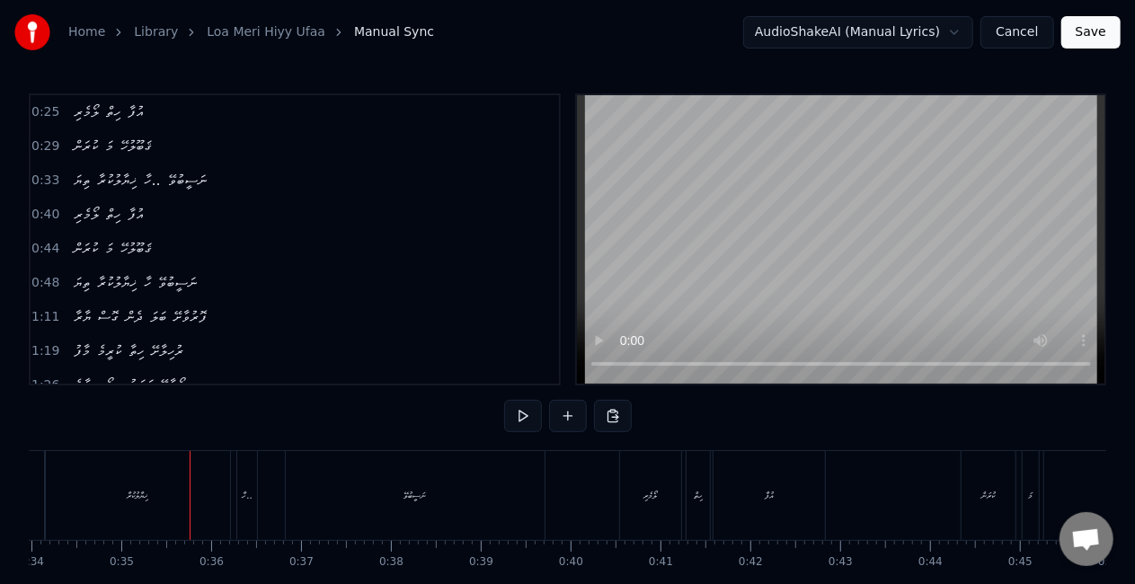
click at [201, 492] on div "ޚިޔާލުކުރާ" at bounding box center [137, 495] width 185 height 89
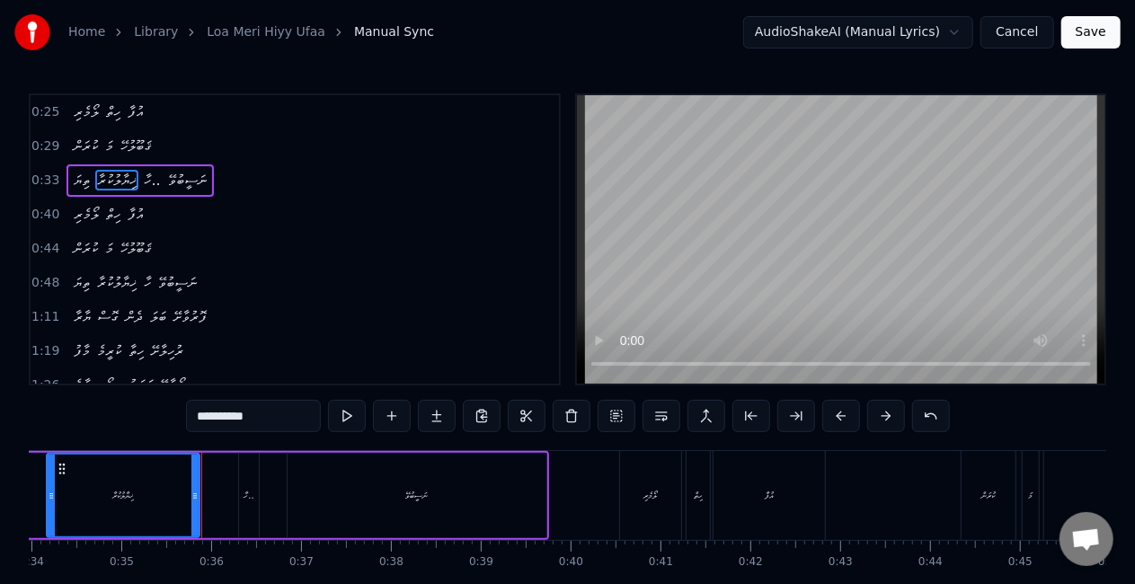
drag, startPoint x: 228, startPoint y: 499, endPoint x: 196, endPoint y: 482, distance: 36.6
click at [196, 482] on div at bounding box center [194, 496] width 7 height 82
click at [37, 490] on div "ތިޔަ" at bounding box center [21, 495] width 51 height 85
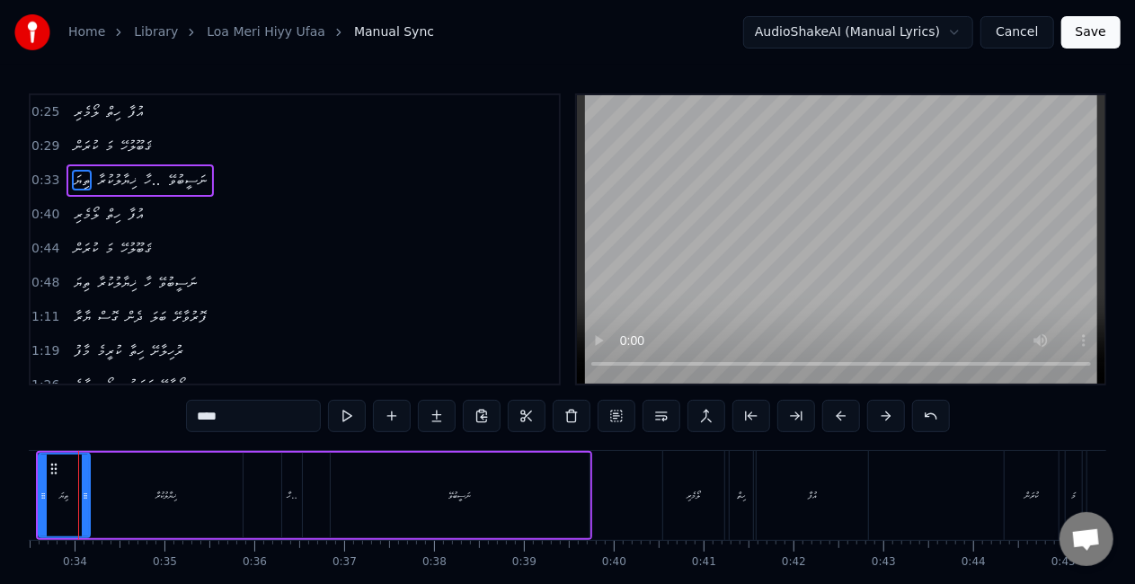
scroll to position [0, 2968]
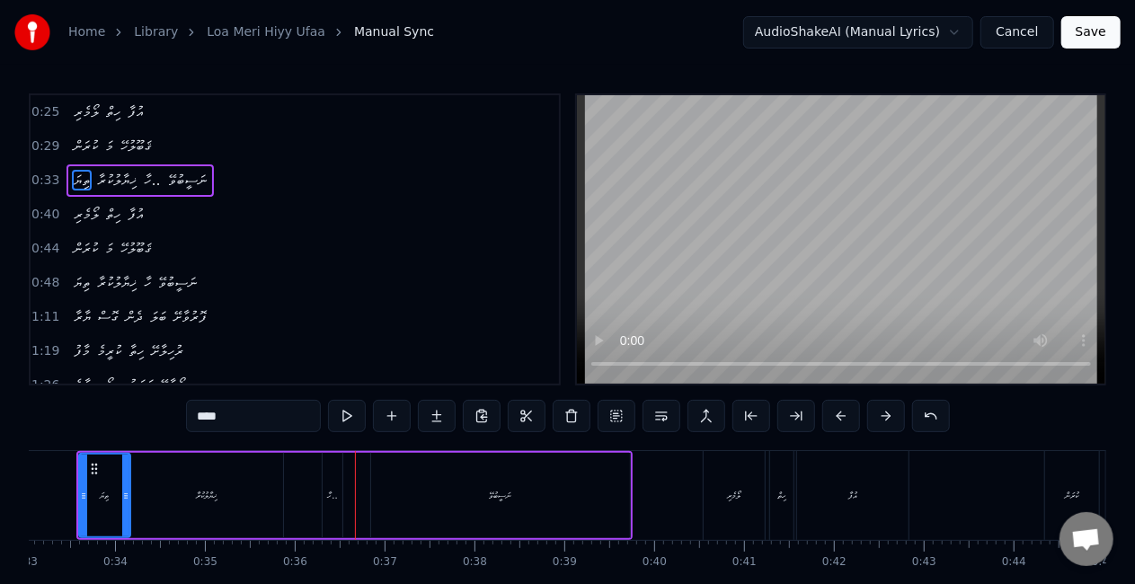
click at [323, 499] on div "ހާ.." at bounding box center [332, 495] width 20 height 85
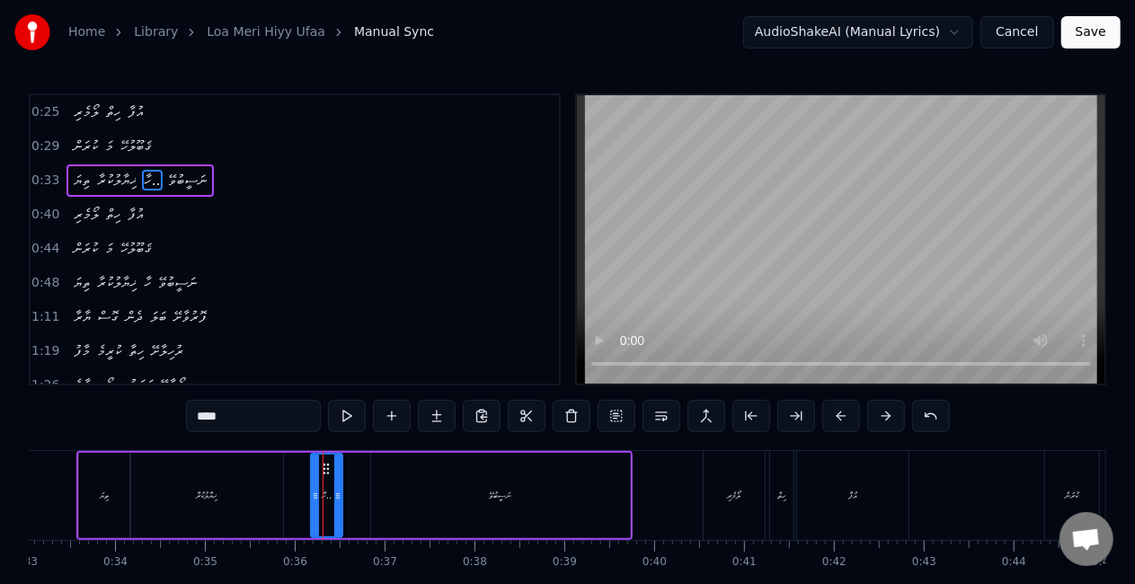
drag, startPoint x: 323, startPoint y: 499, endPoint x: 312, endPoint y: 494, distance: 12.9
click at [312, 494] on icon at bounding box center [315, 496] width 7 height 14
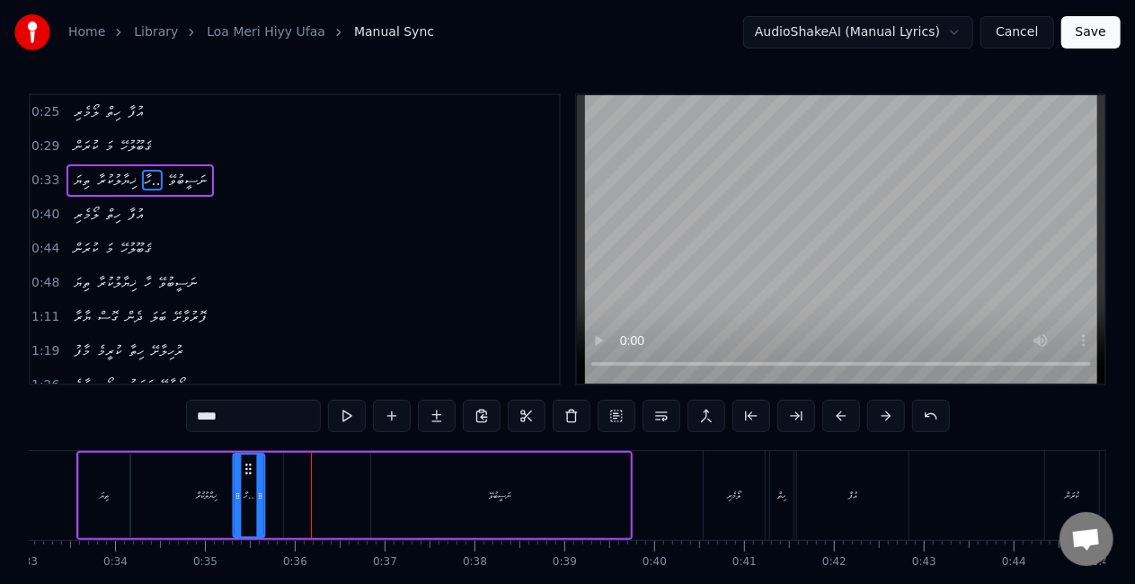
drag, startPoint x: 325, startPoint y: 465, endPoint x: 248, endPoint y: 464, distance: 77.3
click at [248, 464] on icon at bounding box center [248, 469] width 14 height 14
click at [180, 476] on div "ޚިޔާލުކުރާ" at bounding box center [206, 495] width 153 height 85
type input "**********"
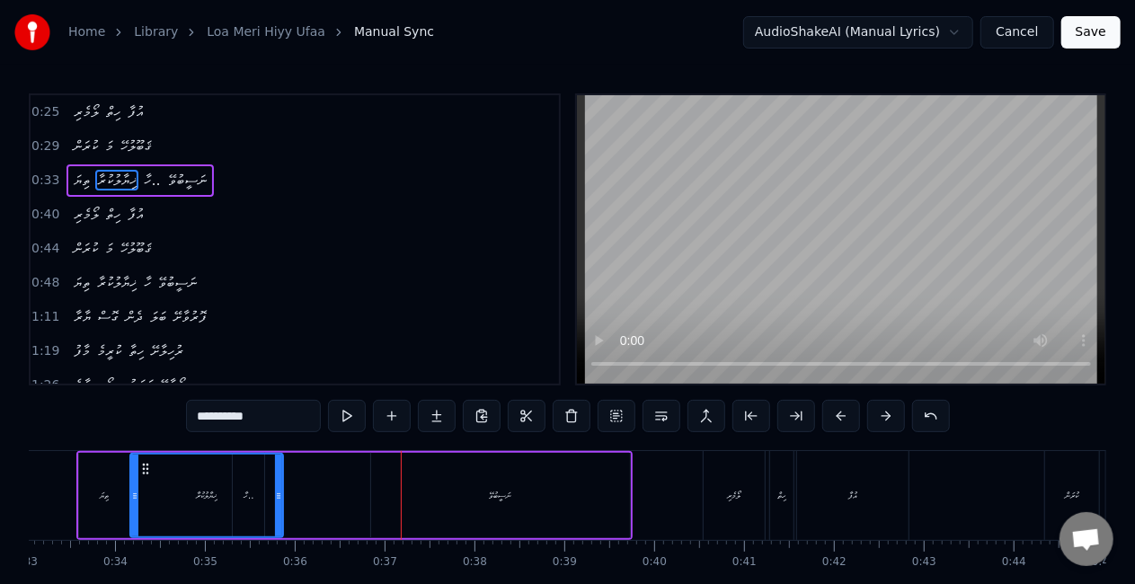
click at [251, 487] on div "ޚިޔާލުކުރާ" at bounding box center [206, 496] width 151 height 82
click at [313, 508] on div "ތިޔަ ޚިޔާލުކުރާ ހާ.. ނަސީބުވޭ" at bounding box center [354, 495] width 556 height 89
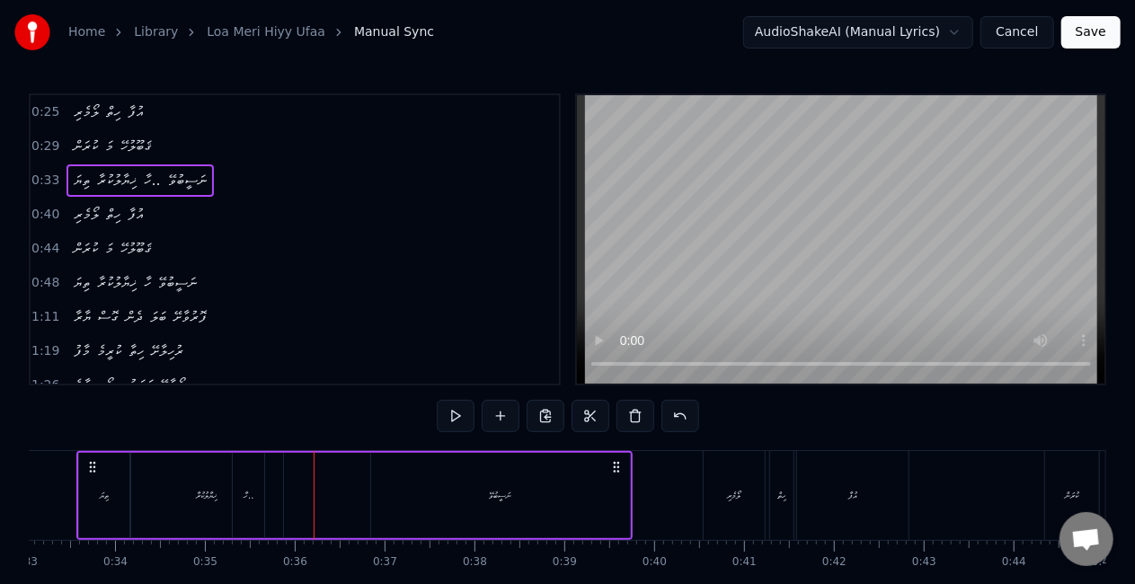
click at [246, 500] on div "ހާ.." at bounding box center [248, 495] width 10 height 13
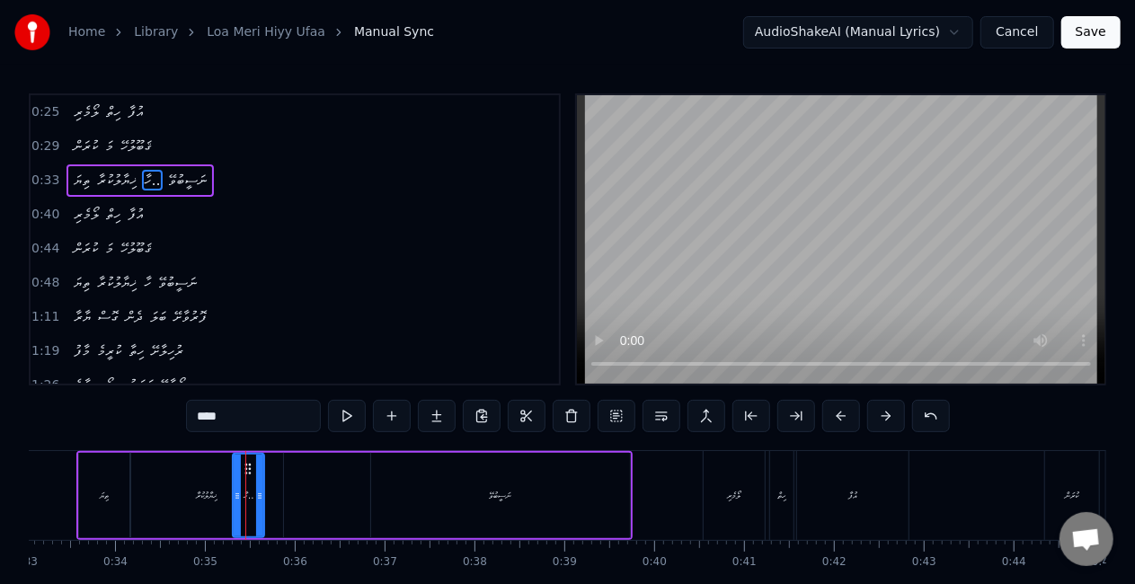
click at [250, 420] on input "****" at bounding box center [253, 416] width 135 height 32
click at [259, 483] on div at bounding box center [259, 496] width 7 height 82
click at [250, 476] on div "ހާ.." at bounding box center [249, 496] width 30 height 82
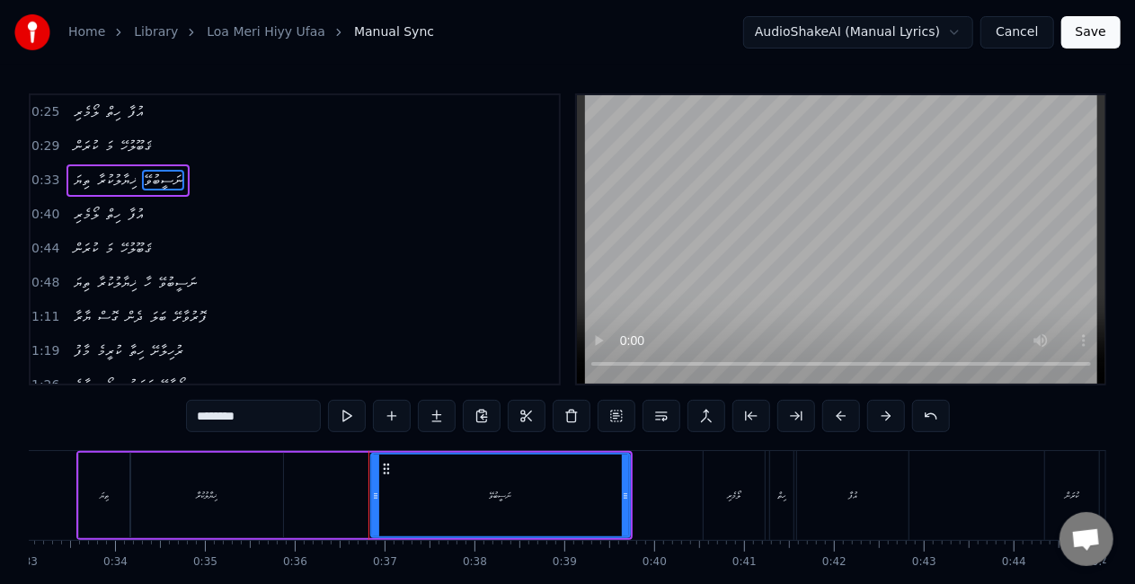
click at [208, 489] on div "ޚިޔާލުކުރާ" at bounding box center [207, 495] width 21 height 13
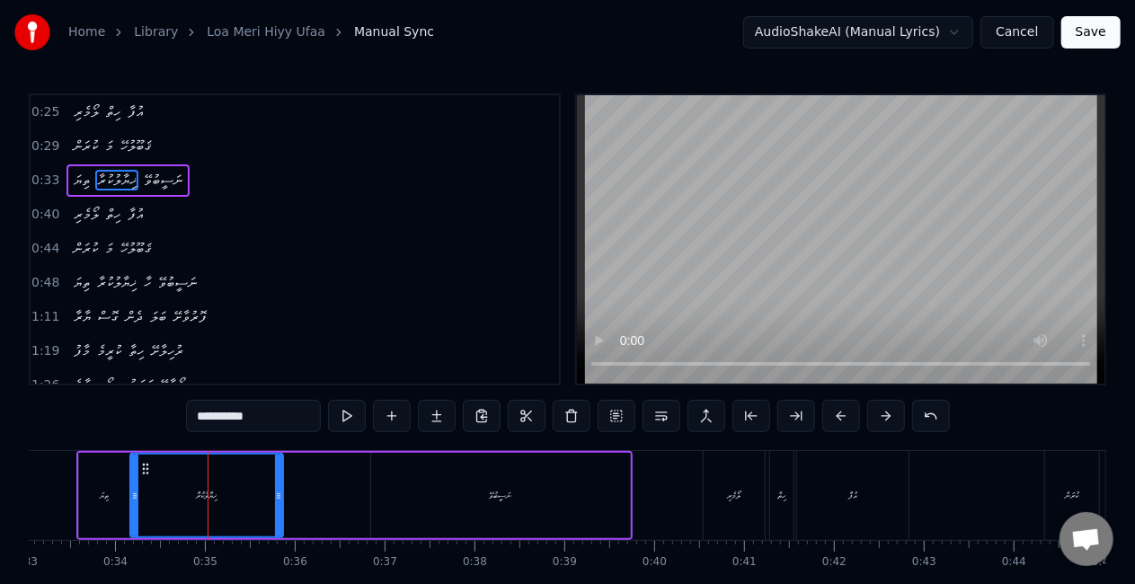
click at [205, 413] on input "**********" at bounding box center [253, 416] width 135 height 32
click at [200, 413] on input "**********" at bounding box center [253, 416] width 135 height 32
click at [169, 495] on div "ާ ޚިޔާލުކުރާހ" at bounding box center [206, 496] width 151 height 82
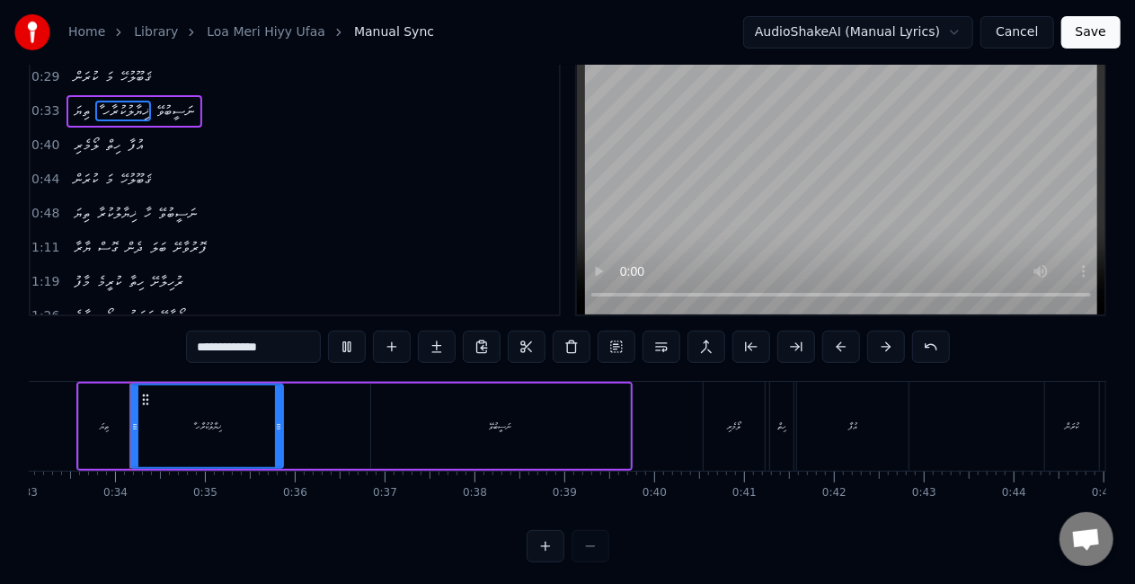
scroll to position [92, 0]
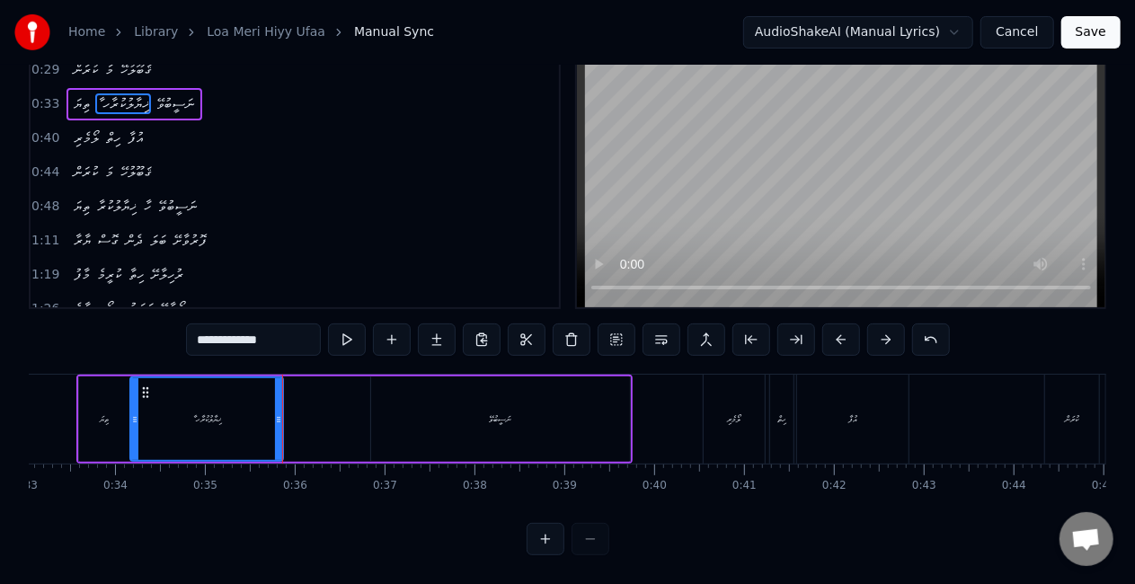
drag, startPoint x: 253, startPoint y: 327, endPoint x: 215, endPoint y: 331, distance: 38.9
click at [215, 331] on input "**********" at bounding box center [253, 339] width 135 height 32
type input "*"
click at [236, 325] on input "text" at bounding box center [253, 339] width 135 height 32
paste input "**********"
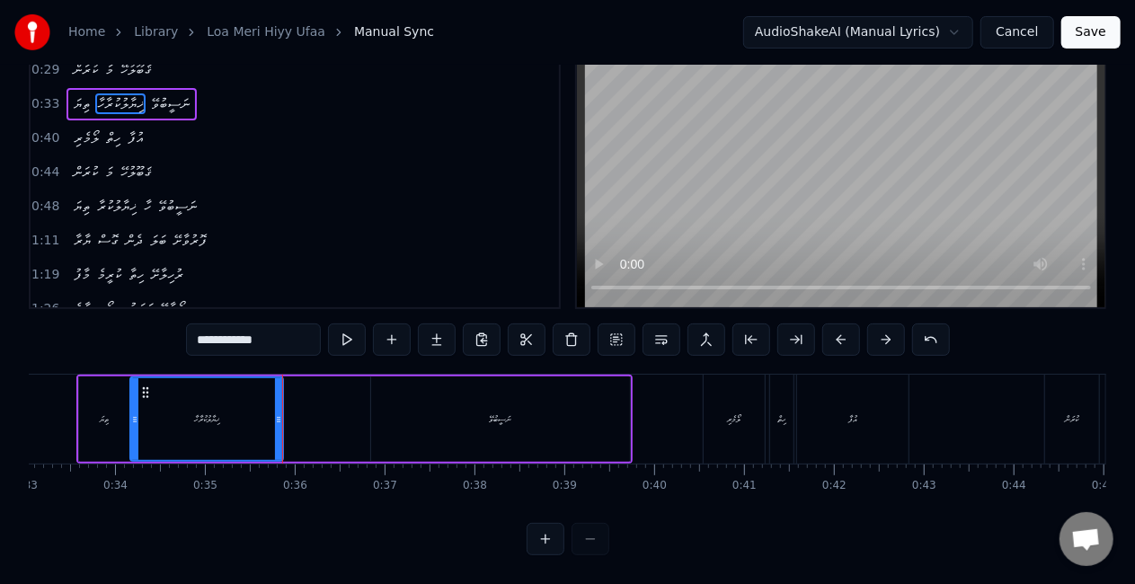
click at [155, 413] on div "ޚިޔާލުކުރާހާ" at bounding box center [206, 419] width 151 height 82
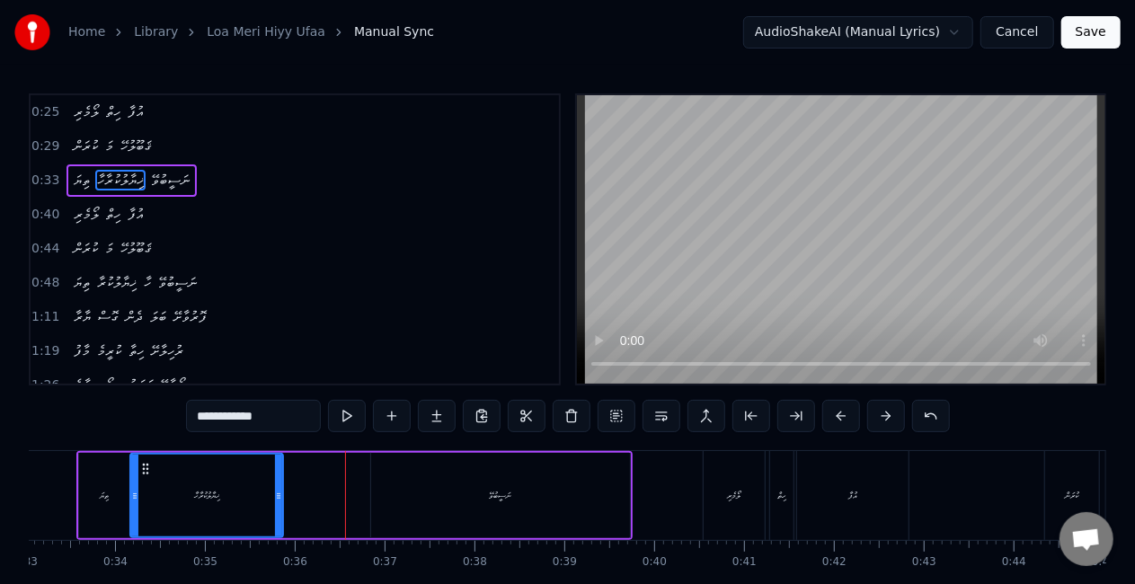
click at [197, 492] on div "ޚިޔާލުކުރާހާ" at bounding box center [206, 495] width 25 height 13
click at [207, 424] on input "**********" at bounding box center [253, 416] width 135 height 32
click at [210, 420] on input "**********" at bounding box center [253, 416] width 135 height 32
click at [180, 490] on div "ޚިޔާލުކުރާ..ހާ" at bounding box center [206, 496] width 151 height 82
click at [136, 493] on circle at bounding box center [136, 493] width 1 height 1
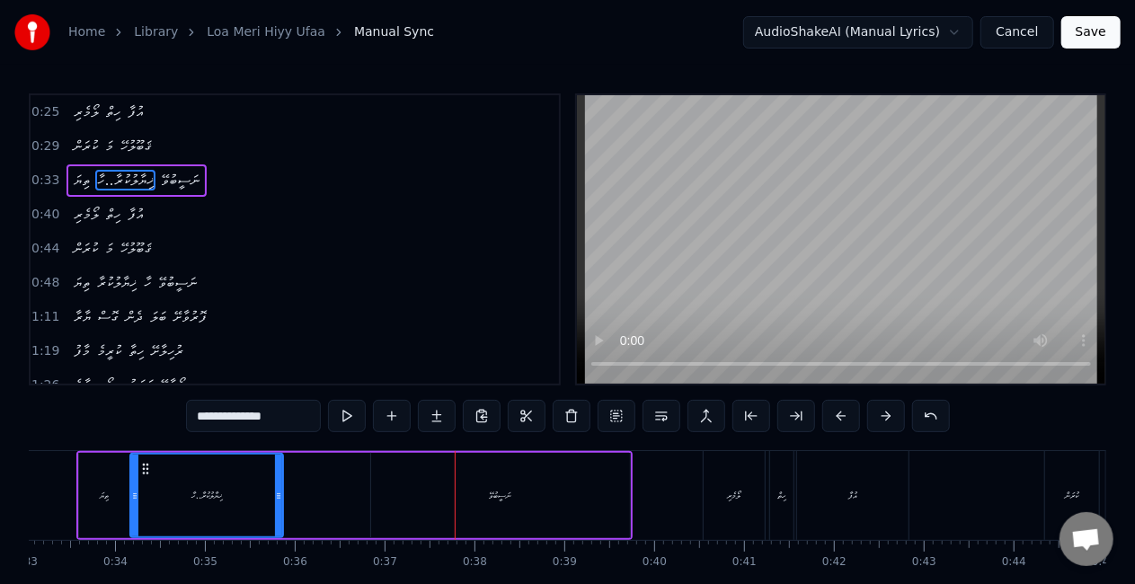
drag, startPoint x: 457, startPoint y: 491, endPoint x: 490, endPoint y: 477, distance: 36.2
click at [457, 490] on div "ނަސީބުވޭ" at bounding box center [500, 495] width 259 height 85
type input "********"
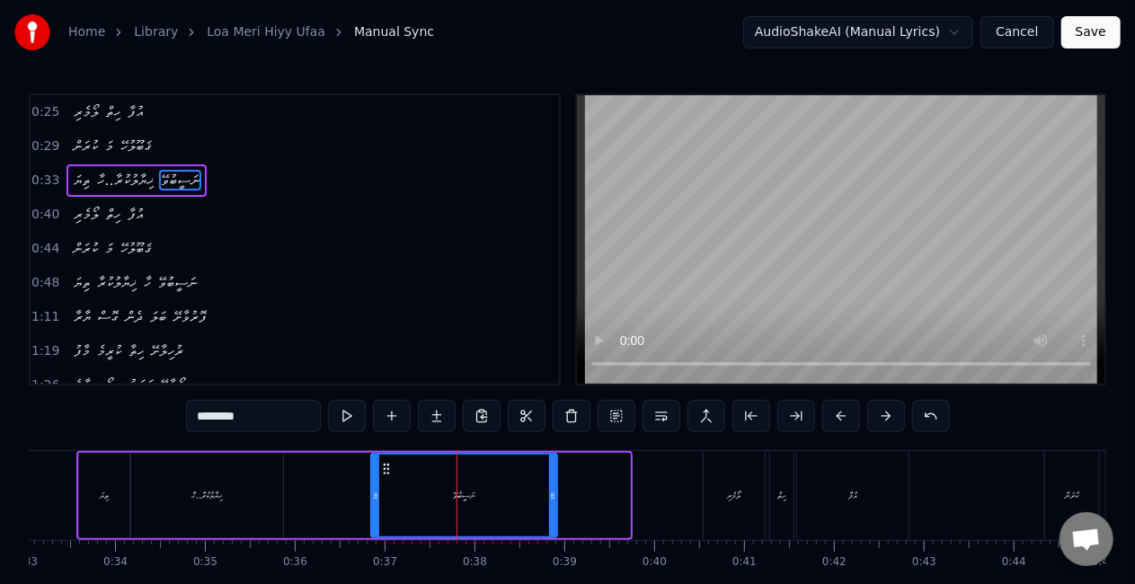
drag, startPoint x: 627, startPoint y: 499, endPoint x: 554, endPoint y: 489, distance: 73.4
click at [554, 489] on icon at bounding box center [552, 496] width 7 height 14
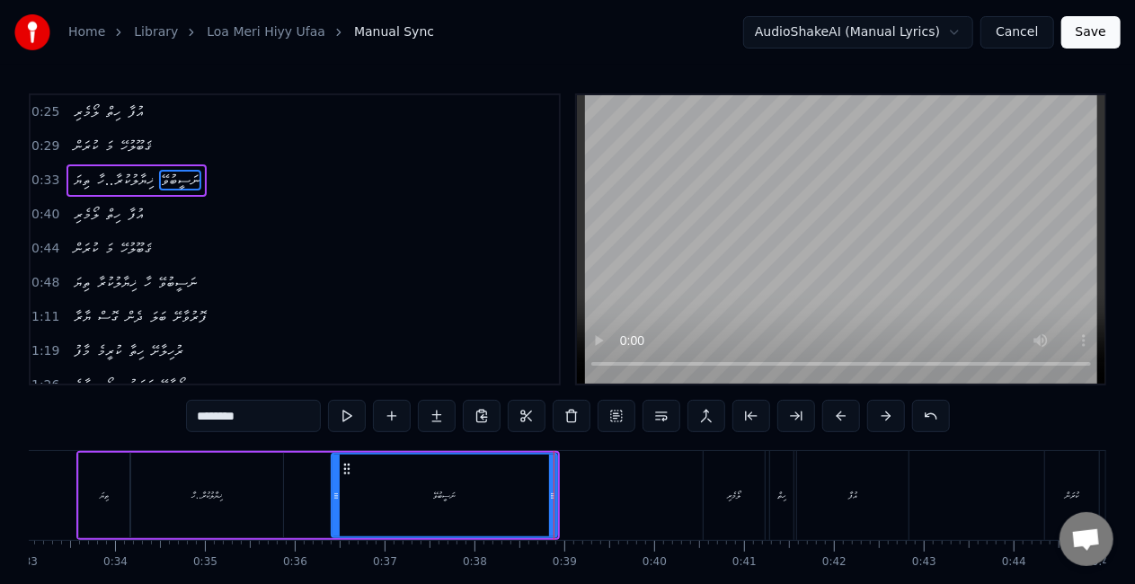
drag, startPoint x: 372, startPoint y: 496, endPoint x: 337, endPoint y: 494, distance: 35.1
click at [337, 494] on icon at bounding box center [335, 496] width 7 height 14
click at [293, 489] on div "ތިޔަ ޚިޔާލުކުރާ..ހާ ނަސީބުވޭ" at bounding box center [317, 495] width 483 height 89
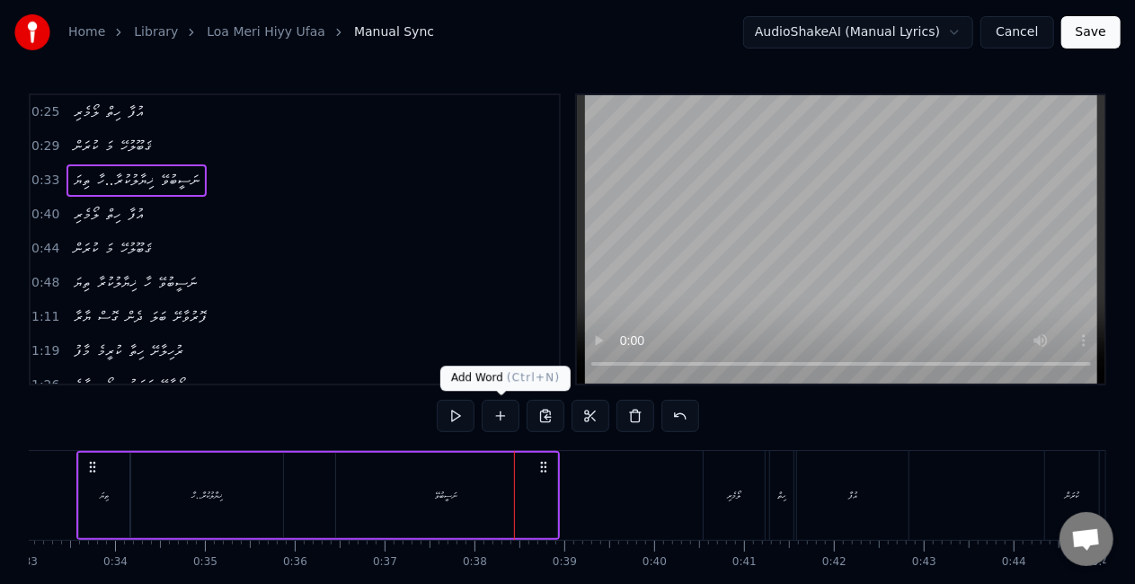
click at [483, 492] on div "ނަސީބުވޭ" at bounding box center [446, 495] width 221 height 85
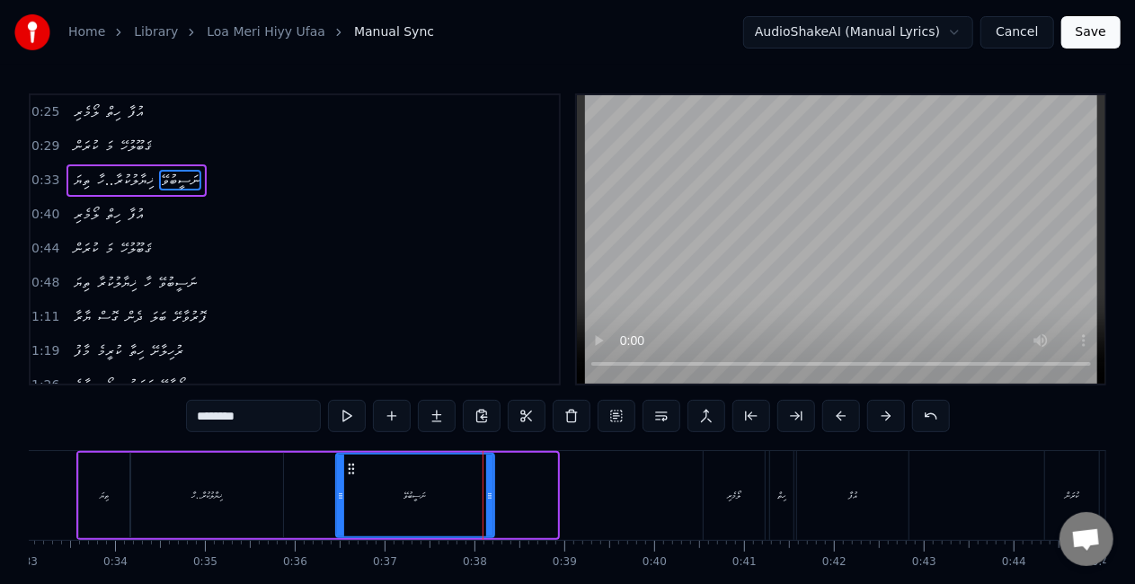
drag, startPoint x: 555, startPoint y: 504, endPoint x: 492, endPoint y: 489, distance: 64.7
click at [492, 489] on div "ނަސީބުވޭ" at bounding box center [415, 495] width 160 height 85
click at [274, 498] on div "ޚިޔާލުކުރާ..ހާ" at bounding box center [206, 495] width 153 height 85
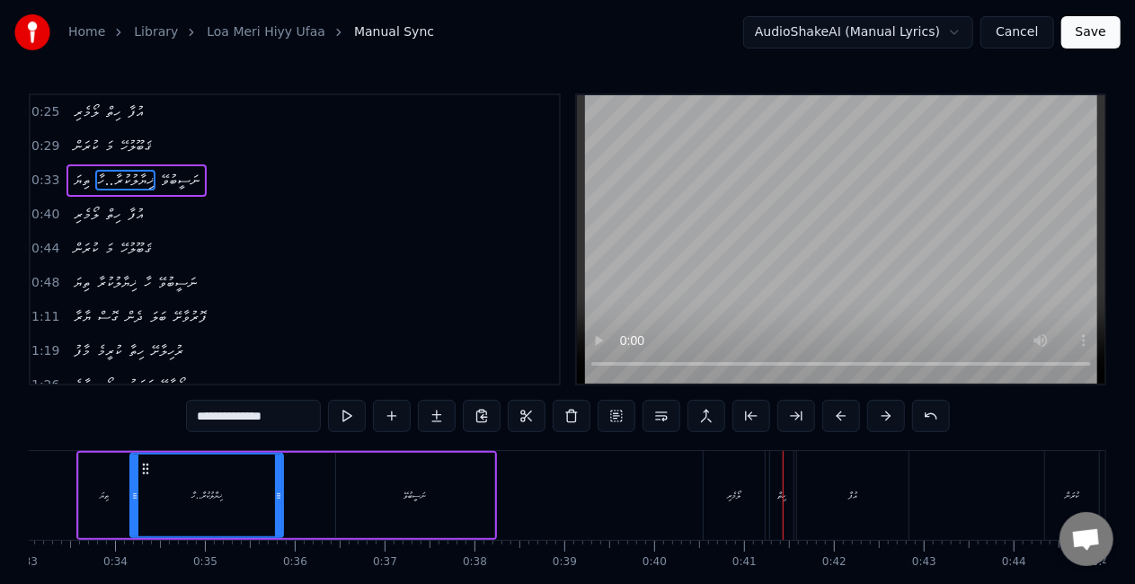
click at [716, 487] on div "ލޯމެރި" at bounding box center [733, 495] width 61 height 89
type input "******"
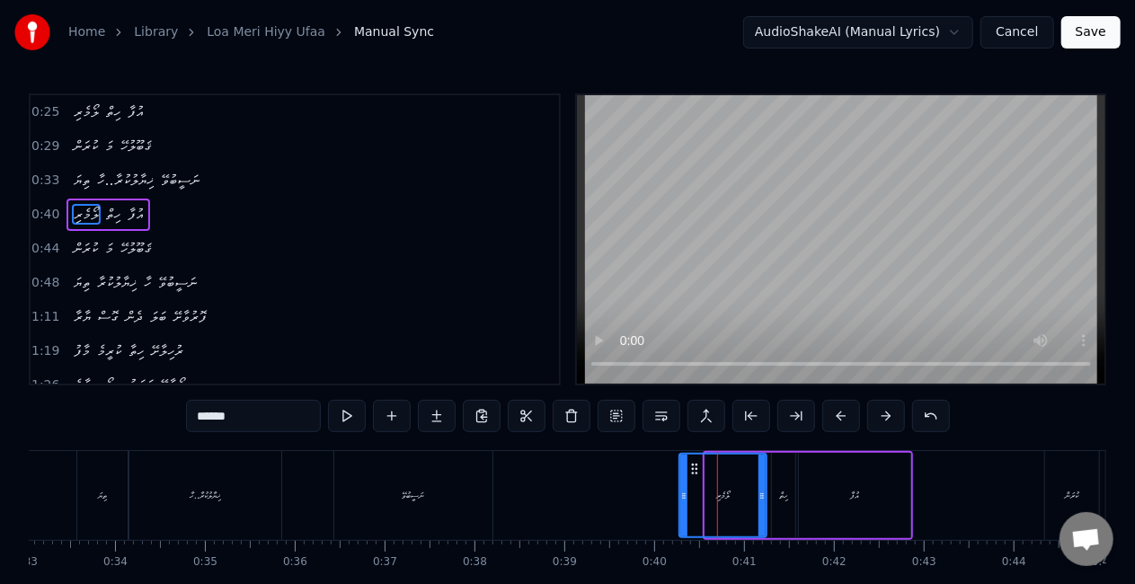
drag, startPoint x: 708, startPoint y: 489, endPoint x: 681, endPoint y: 484, distance: 27.3
click at [681, 484] on div at bounding box center [683, 496] width 7 height 82
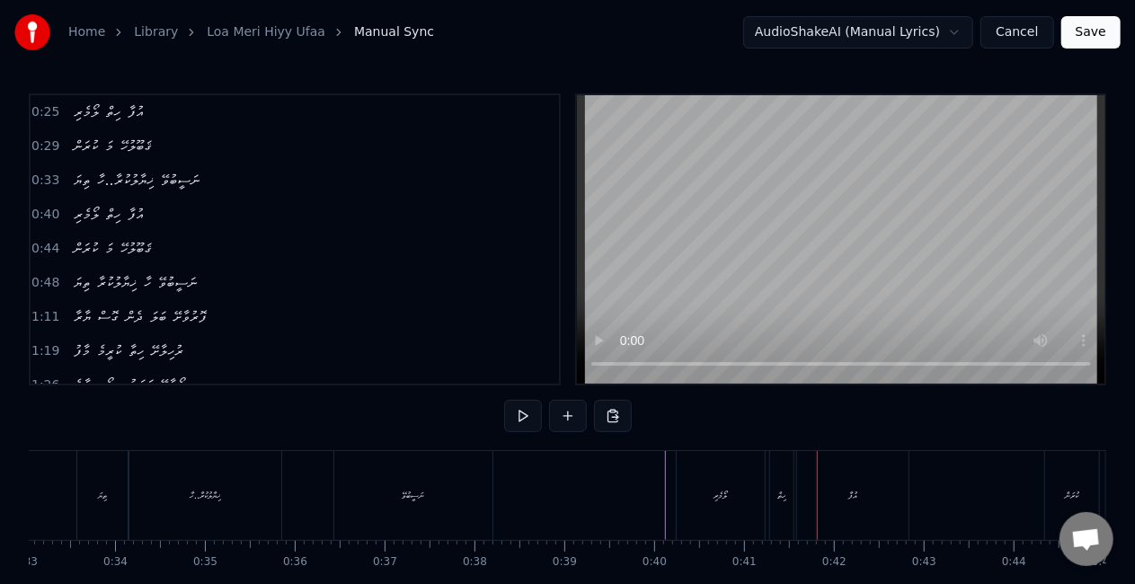
click at [777, 490] on div "ހިތް" at bounding box center [781, 495] width 9 height 13
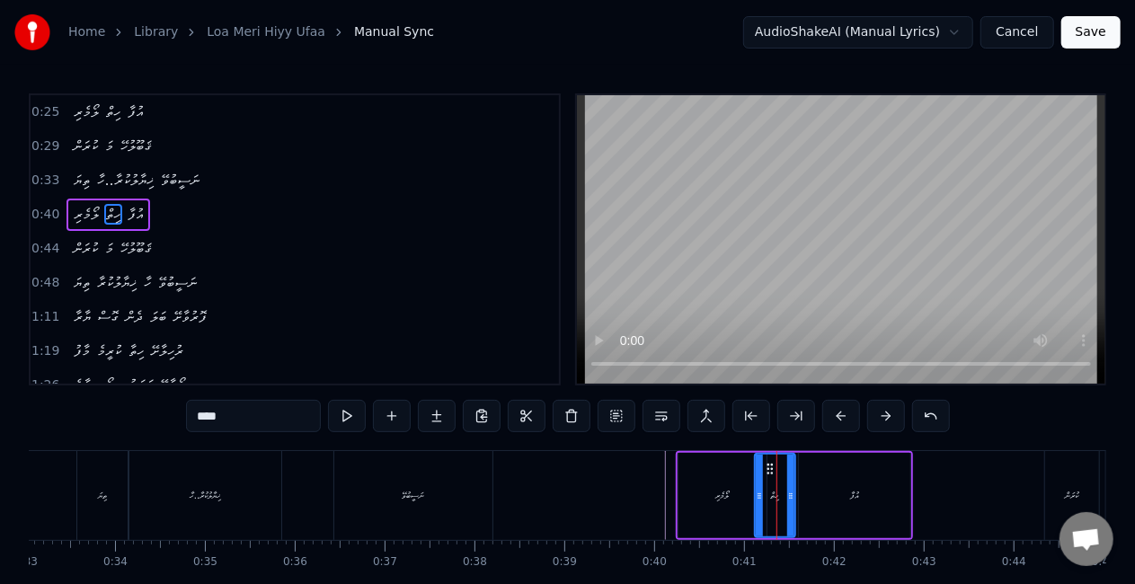
drag, startPoint x: 773, startPoint y: 496, endPoint x: 755, endPoint y: 491, distance: 17.6
click at [755, 491] on icon at bounding box center [758, 496] width 7 height 14
click at [800, 497] on icon at bounding box center [800, 496] width 7 height 14
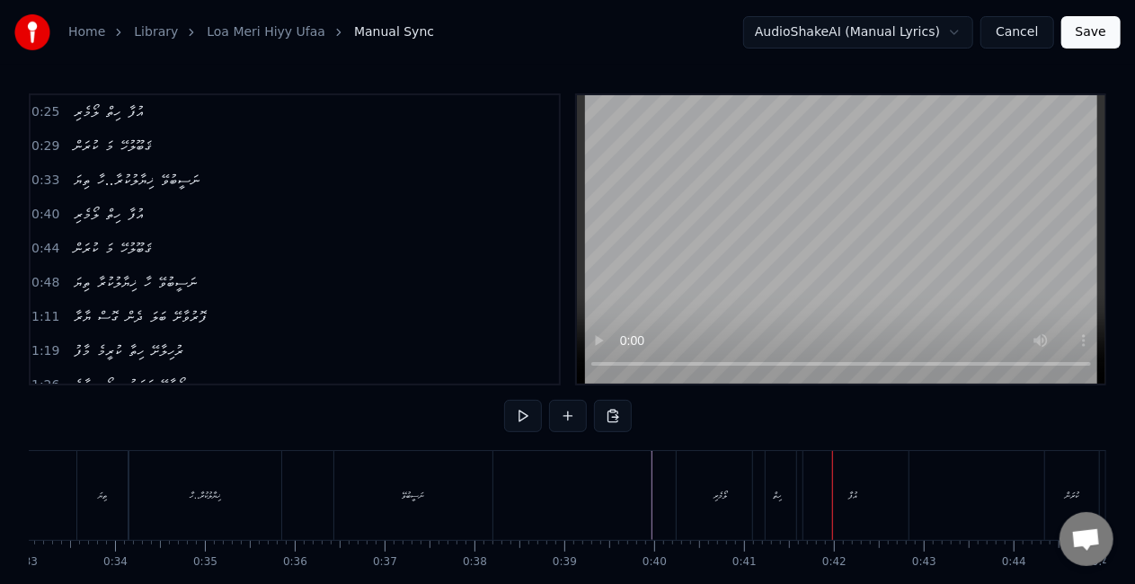
click at [784, 493] on div "ހިތް" at bounding box center [777, 495] width 49 height 89
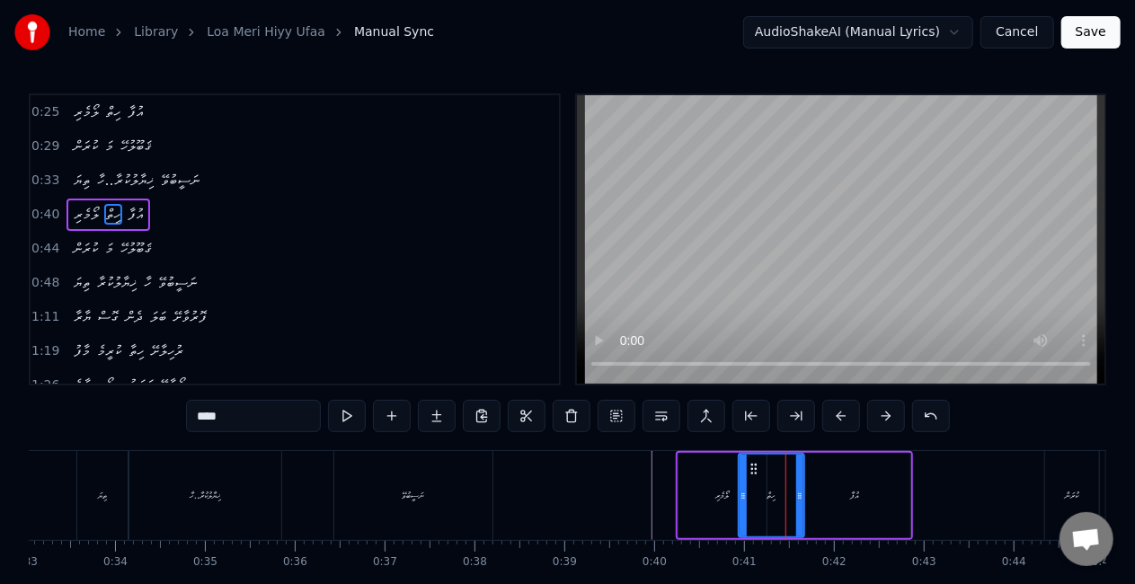
drag, startPoint x: 755, startPoint y: 495, endPoint x: 738, endPoint y: 490, distance: 17.0
click at [739, 490] on icon at bounding box center [742, 496] width 7 height 14
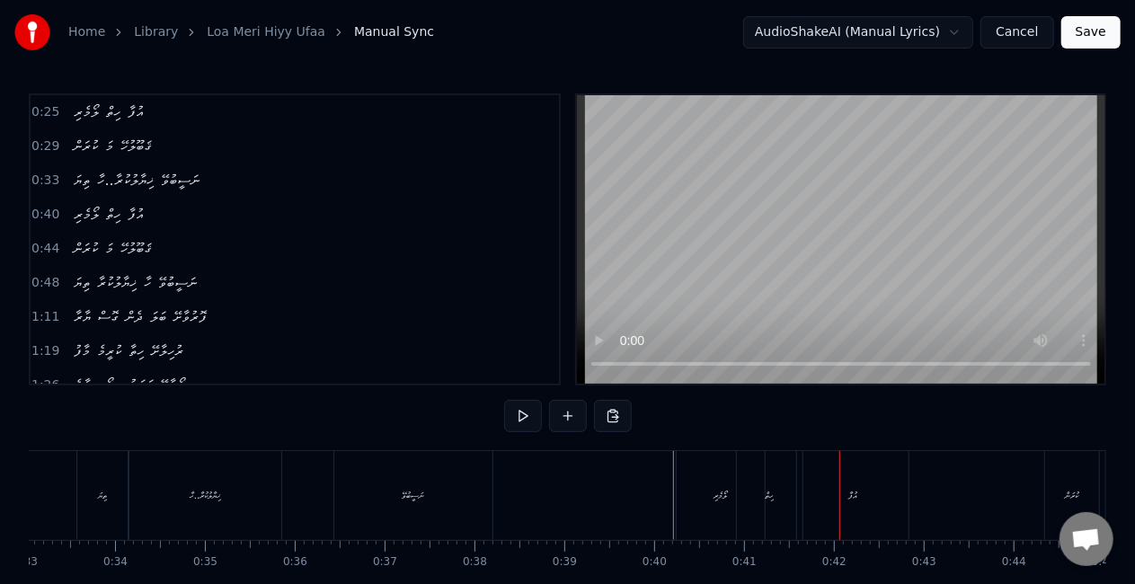
click at [756, 496] on div "ހިތް" at bounding box center [770, 495] width 66 height 89
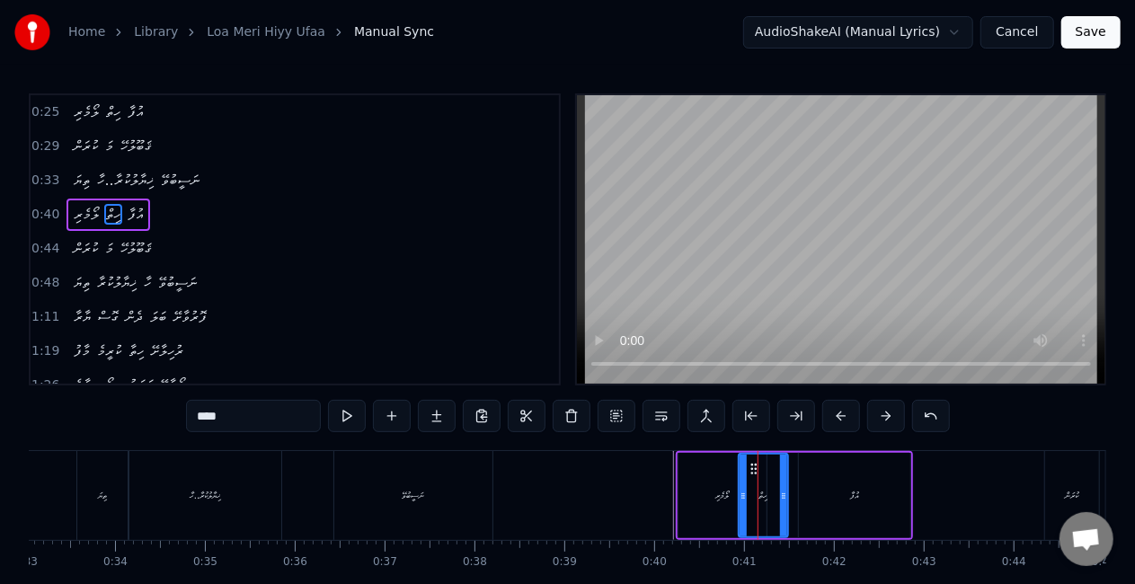
drag, startPoint x: 798, startPoint y: 494, endPoint x: 782, endPoint y: 485, distance: 18.5
click at [782, 485] on div at bounding box center [783, 496] width 7 height 82
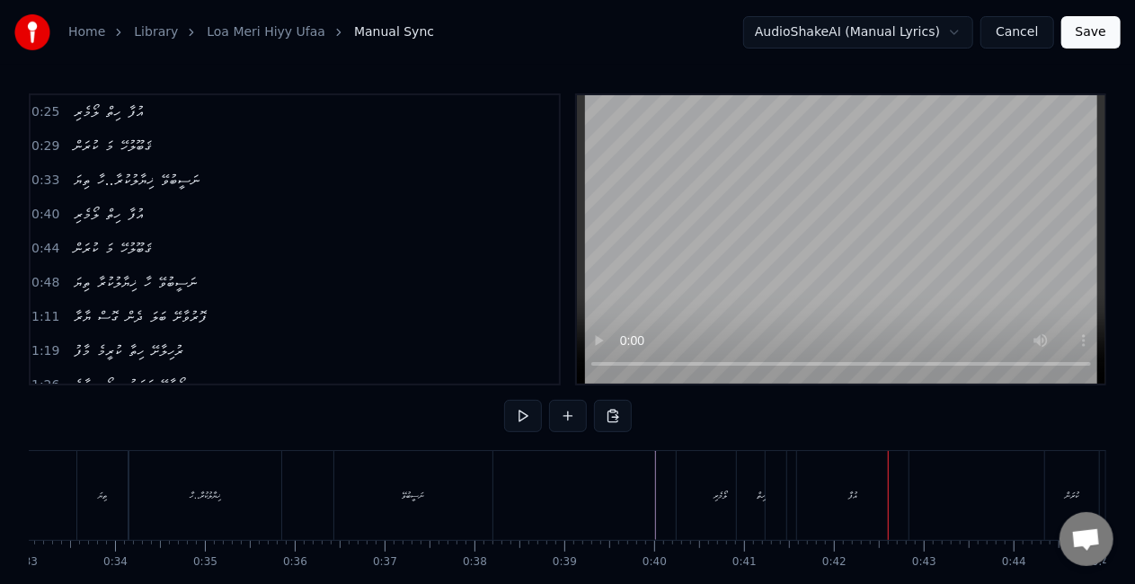
drag, startPoint x: 758, startPoint y: 503, endPoint x: 754, endPoint y: 483, distance: 20.3
click at [758, 502] on div "ހިތް" at bounding box center [761, 495] width 49 height 89
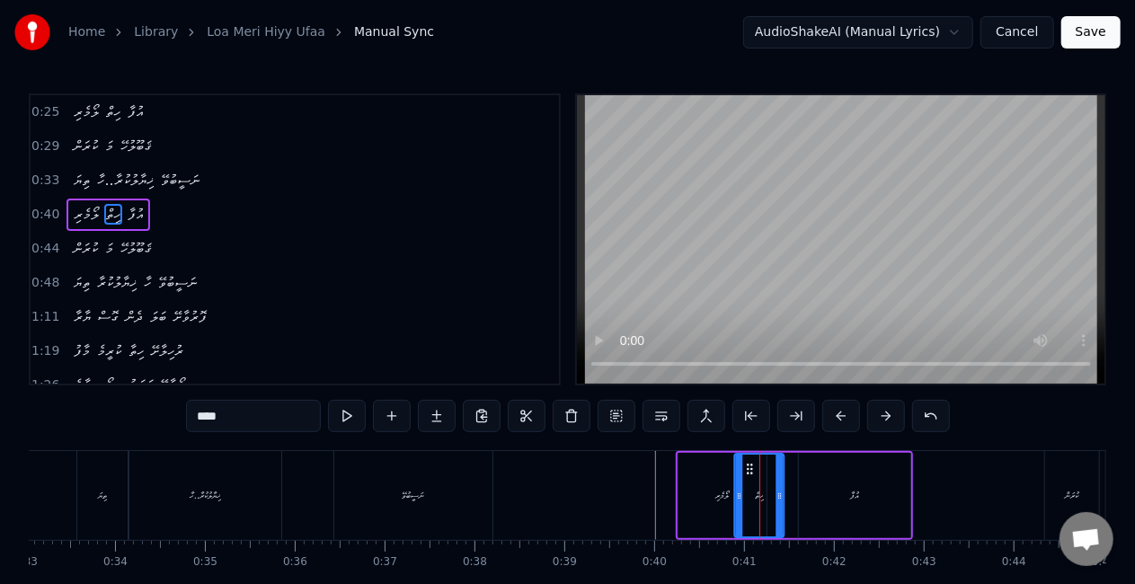
click at [747, 465] on icon at bounding box center [749, 469] width 14 height 14
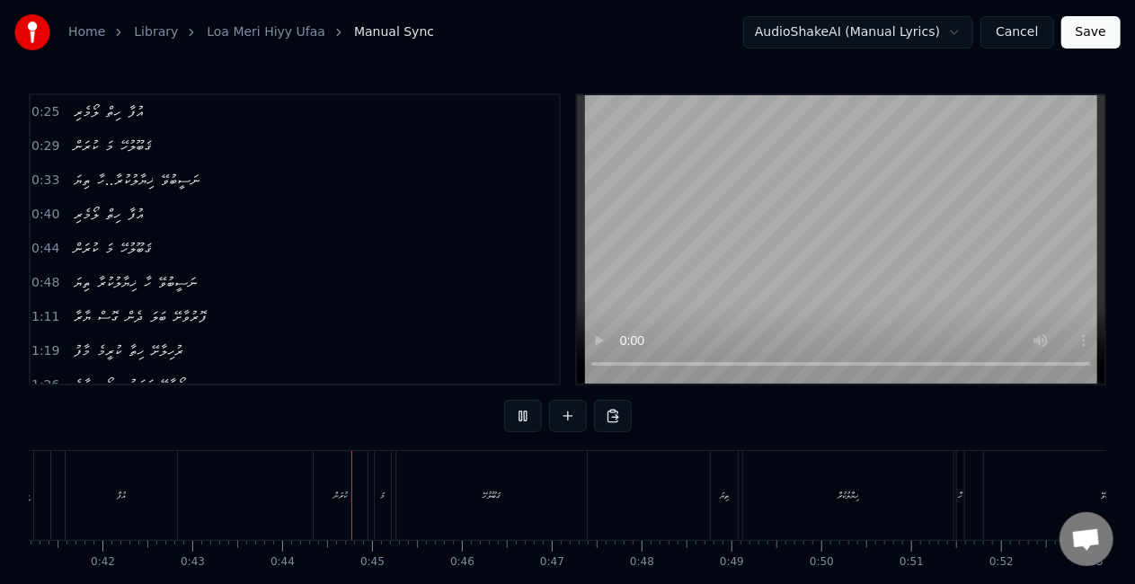
scroll to position [0, 3880]
click at [167, 492] on div "ކުރަން" at bounding box center [160, 495] width 13 height 13
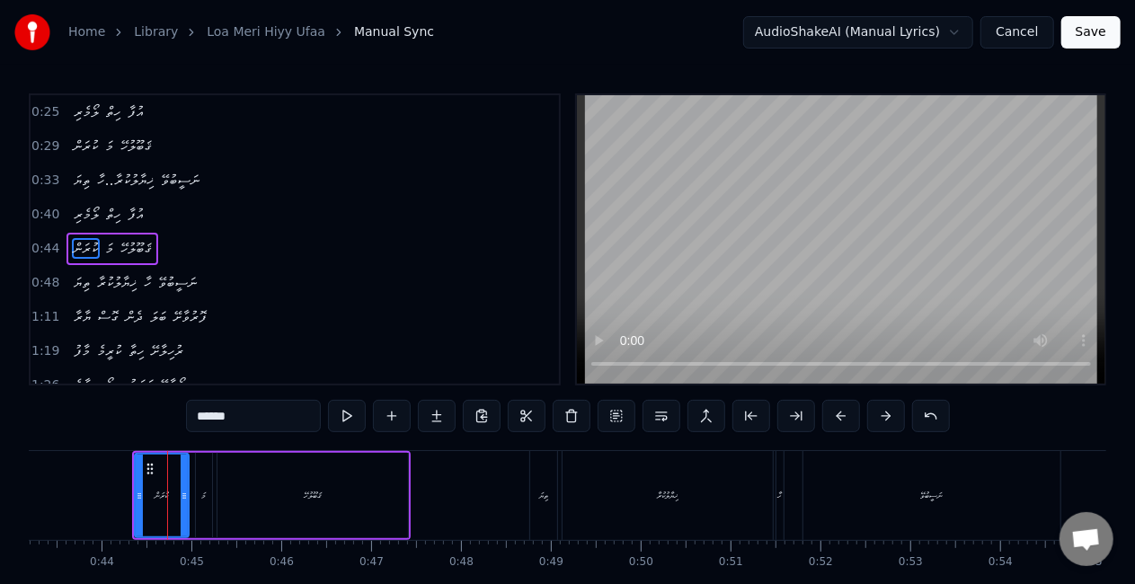
scroll to position [6, 0]
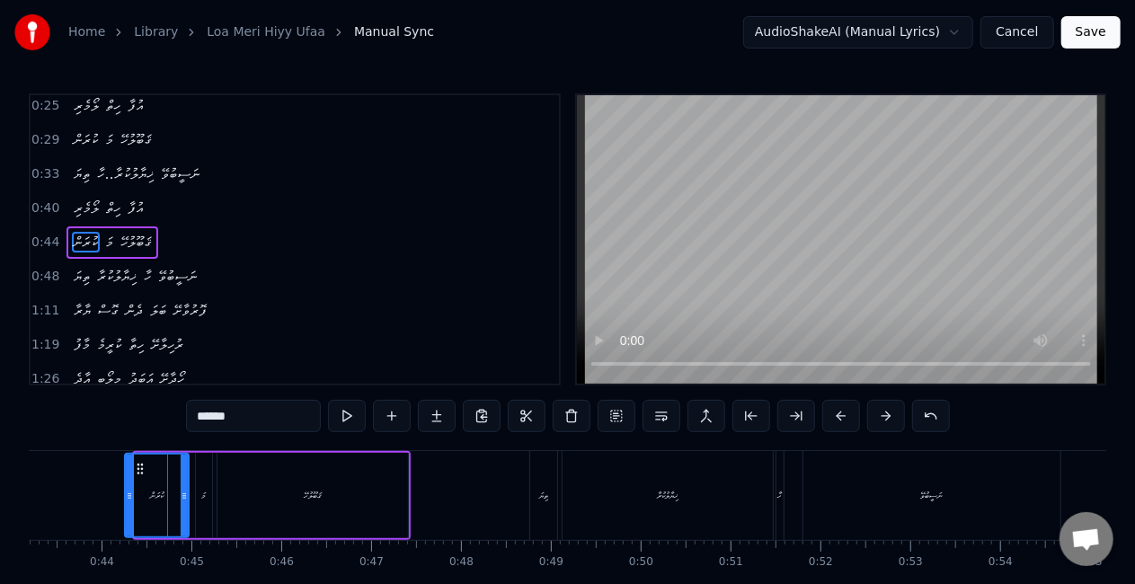
drag, startPoint x: 136, startPoint y: 501, endPoint x: 126, endPoint y: 494, distance: 12.2
click at [126, 494] on icon at bounding box center [129, 496] width 7 height 14
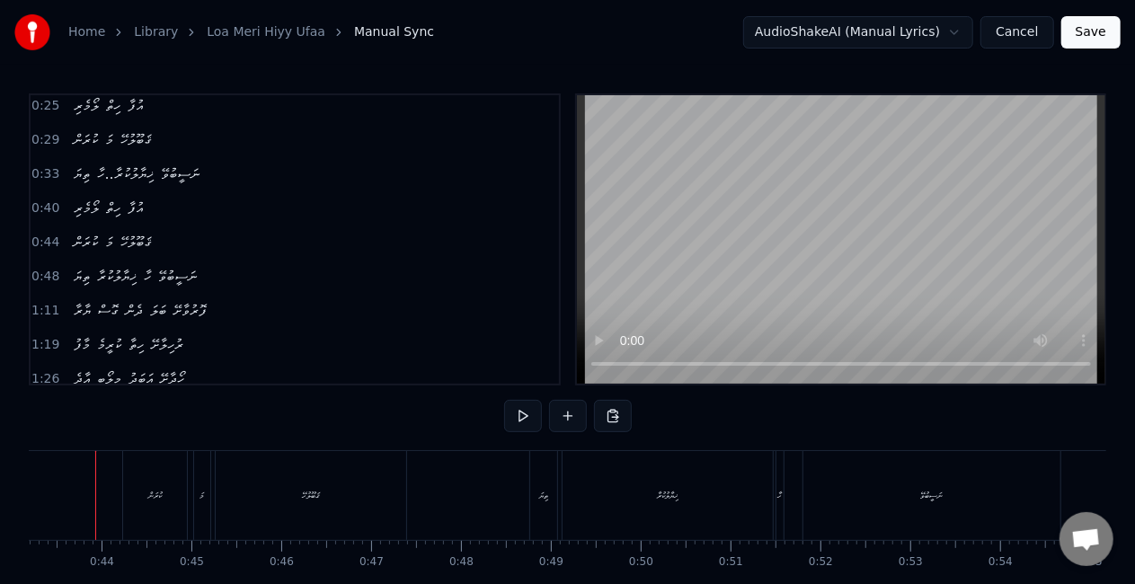
scroll to position [0, 3856]
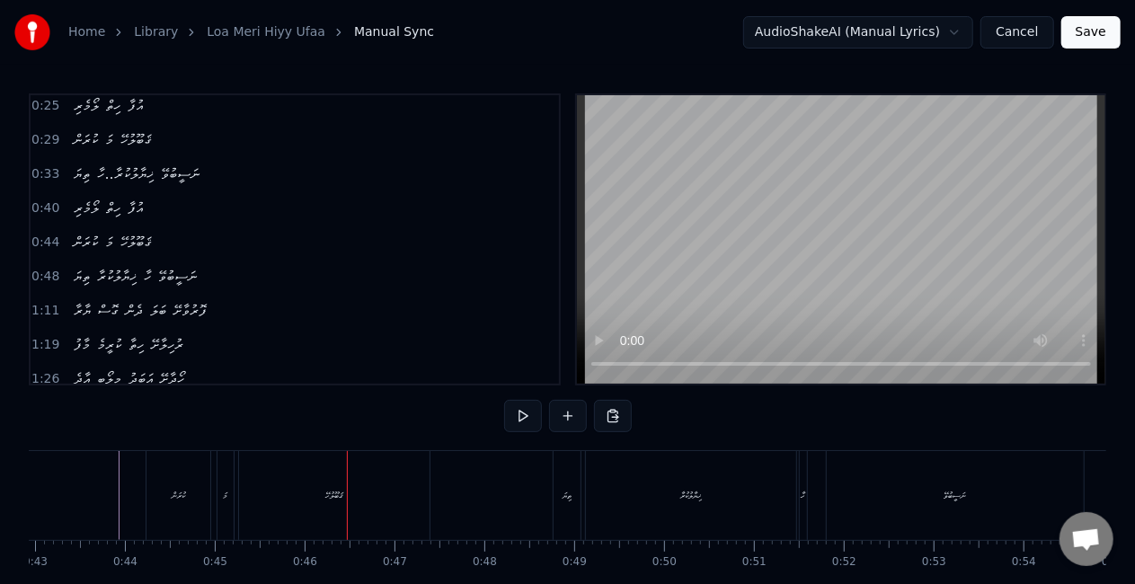
click at [218, 499] on div "މަ" at bounding box center [225, 495] width 16 height 89
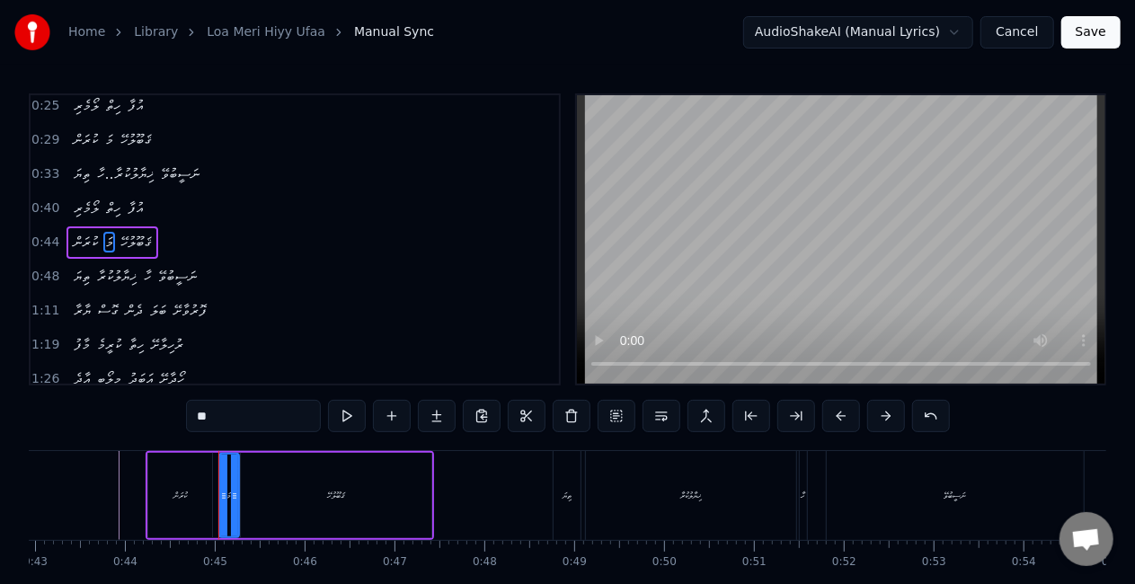
click at [235, 504] on div at bounding box center [234, 496] width 7 height 82
click at [219, 492] on icon at bounding box center [218, 496] width 7 height 14
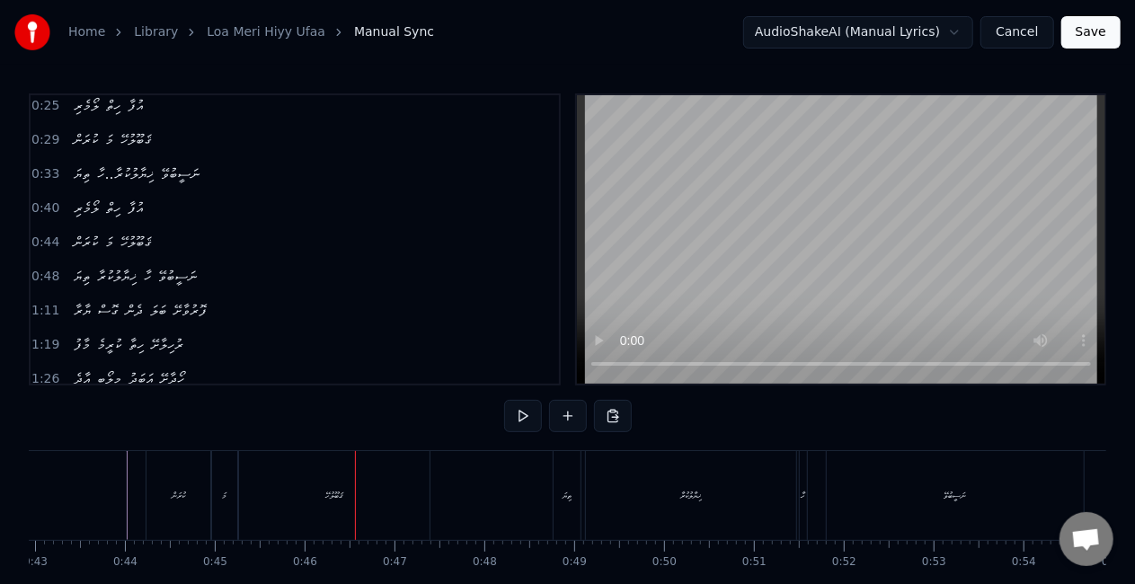
click at [400, 487] on div "ޤަބޫލުހޭ" at bounding box center [334, 495] width 190 height 89
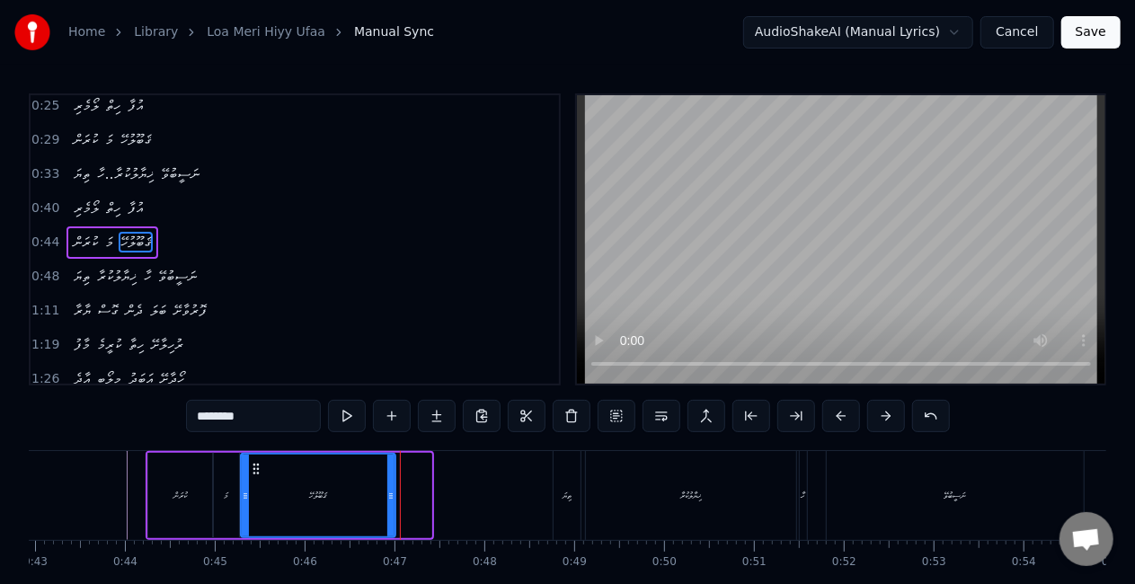
drag, startPoint x: 426, startPoint y: 481, endPoint x: 390, endPoint y: 479, distance: 36.0
click at [390, 479] on div at bounding box center [390, 496] width 7 height 82
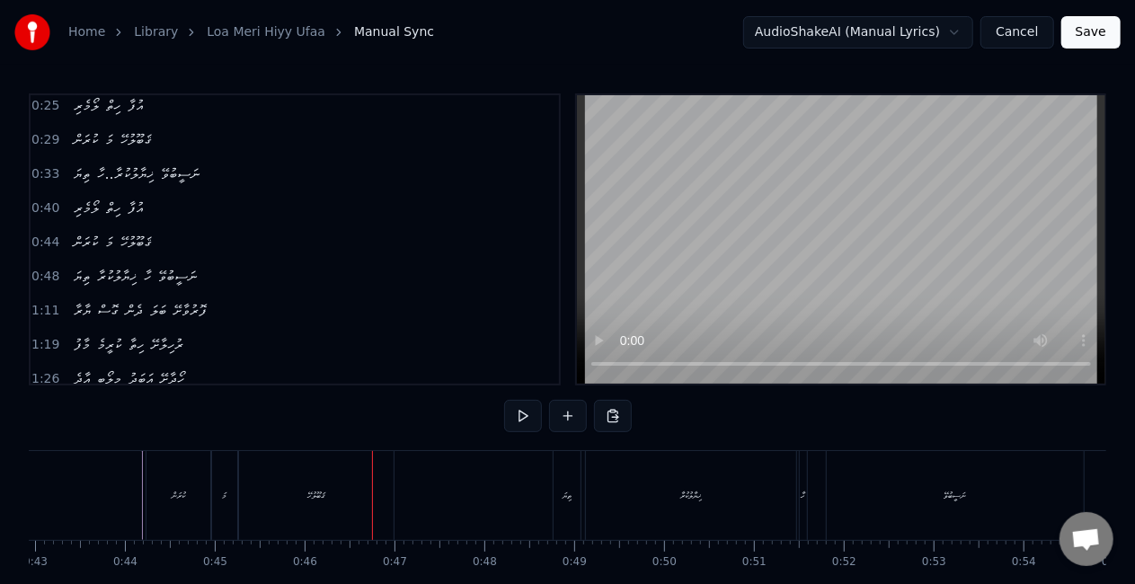
click at [389, 490] on div "ޤަބޫލުހޭ" at bounding box center [316, 495] width 155 height 89
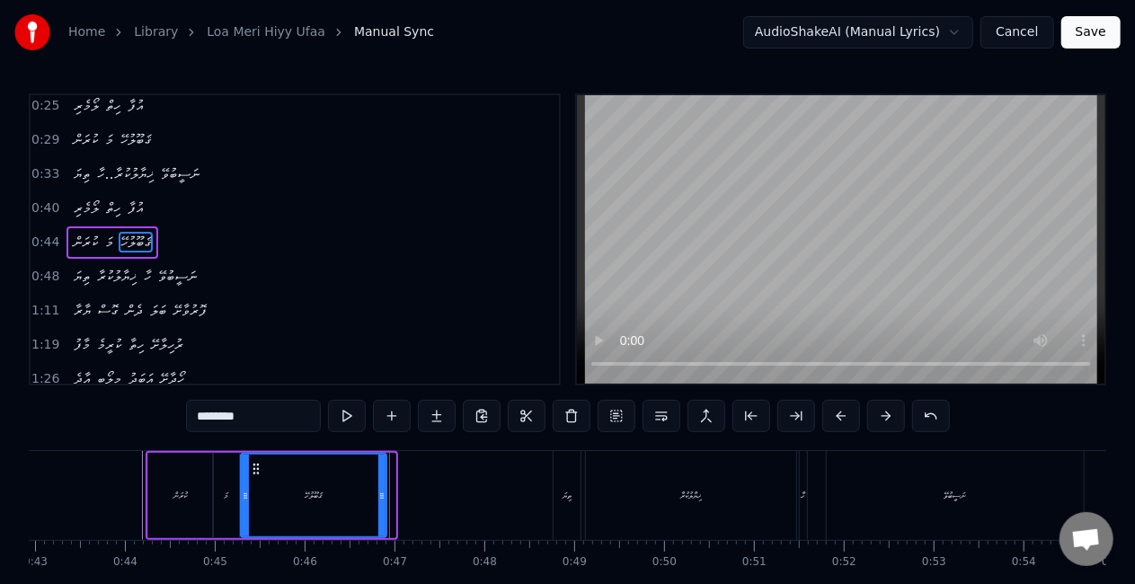
drag, startPoint x: 390, startPoint y: 496, endPoint x: 381, endPoint y: 492, distance: 9.7
click at [381, 492] on icon at bounding box center [381, 496] width 7 height 14
click at [219, 504] on div "މަ" at bounding box center [226, 495] width 25 height 85
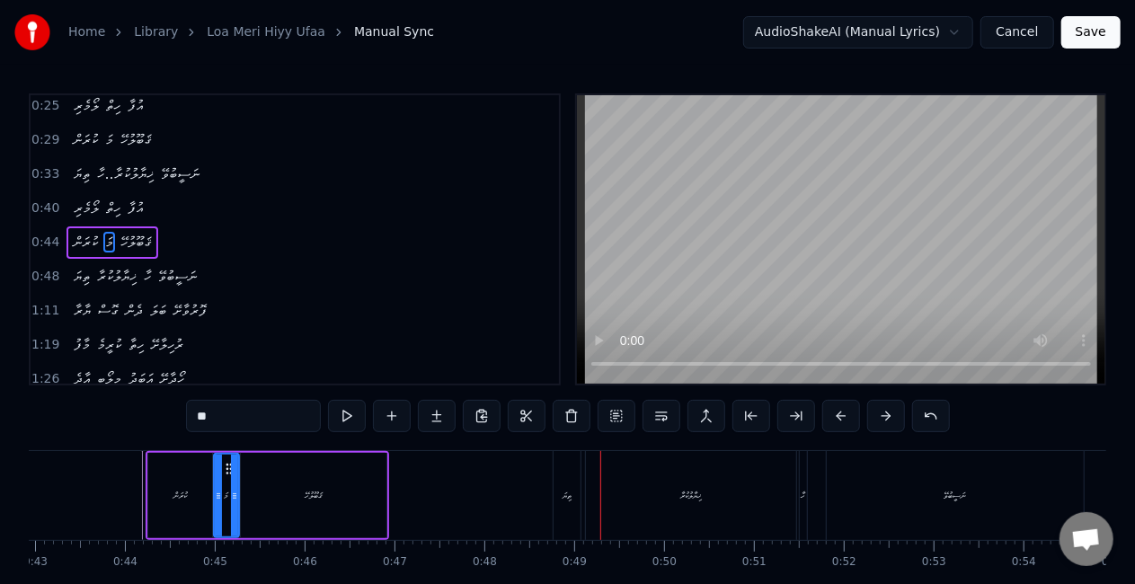
click at [572, 492] on div "ތިޔަ" at bounding box center [566, 495] width 27 height 89
type input "****"
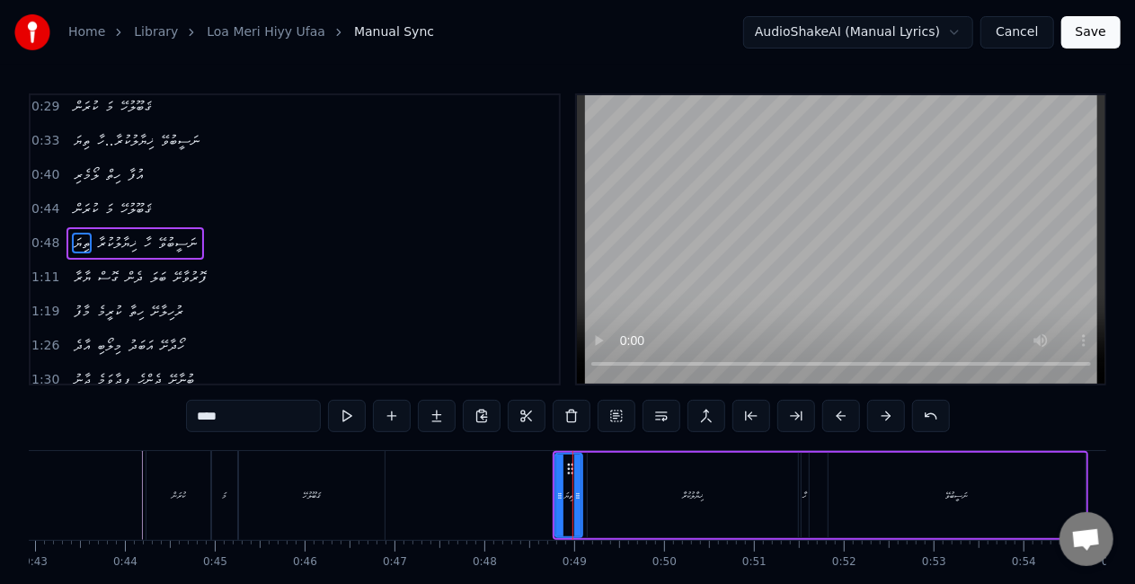
scroll to position [40, 0]
click at [580, 492] on icon at bounding box center [581, 496] width 7 height 14
drag, startPoint x: 559, startPoint y: 499, endPoint x: 542, endPoint y: 500, distance: 17.1
click at [542, 500] on icon at bounding box center [542, 496] width 7 height 14
click at [587, 494] on icon at bounding box center [585, 496] width 7 height 14
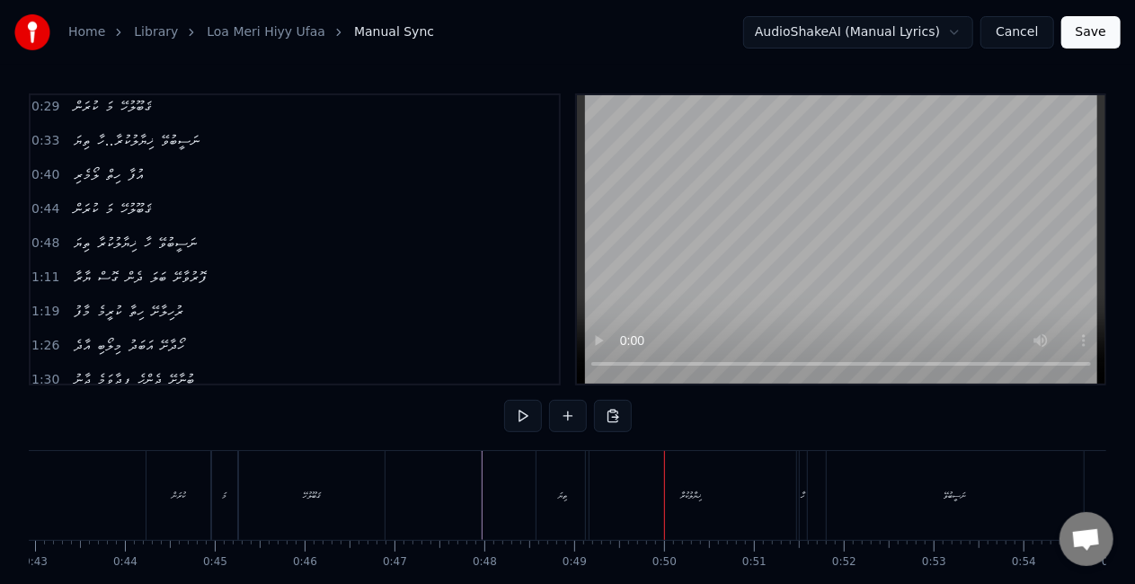
click at [702, 476] on div "ޚިޔާލުކުރާ" at bounding box center [691, 495] width 210 height 89
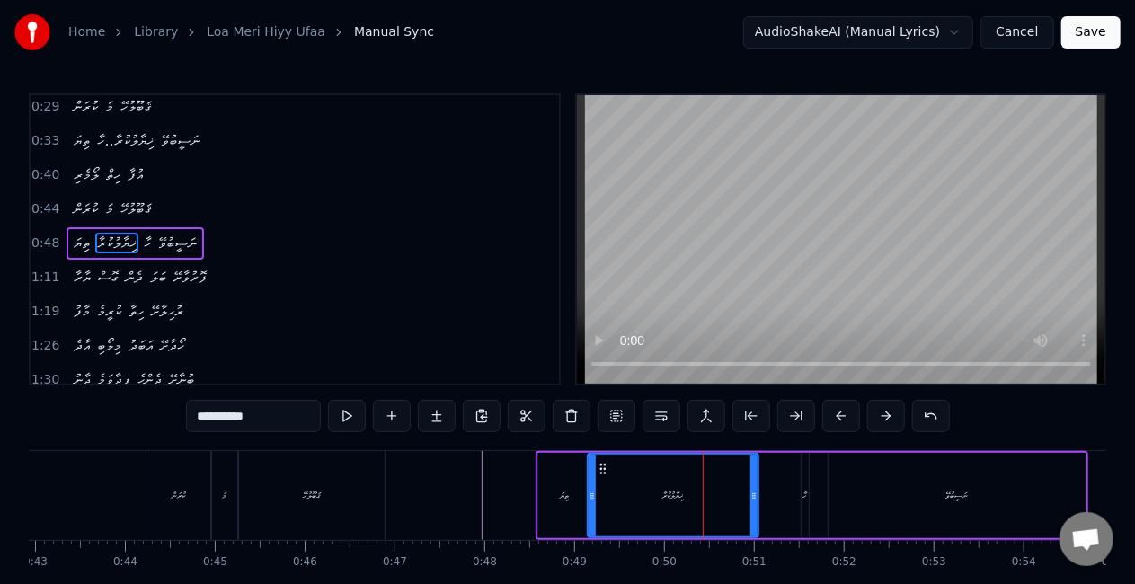
drag, startPoint x: 793, startPoint y: 490, endPoint x: 754, endPoint y: 489, distance: 39.5
click at [754, 489] on icon at bounding box center [753, 496] width 7 height 14
click at [807, 492] on div "ހާ" at bounding box center [804, 495] width 9 height 85
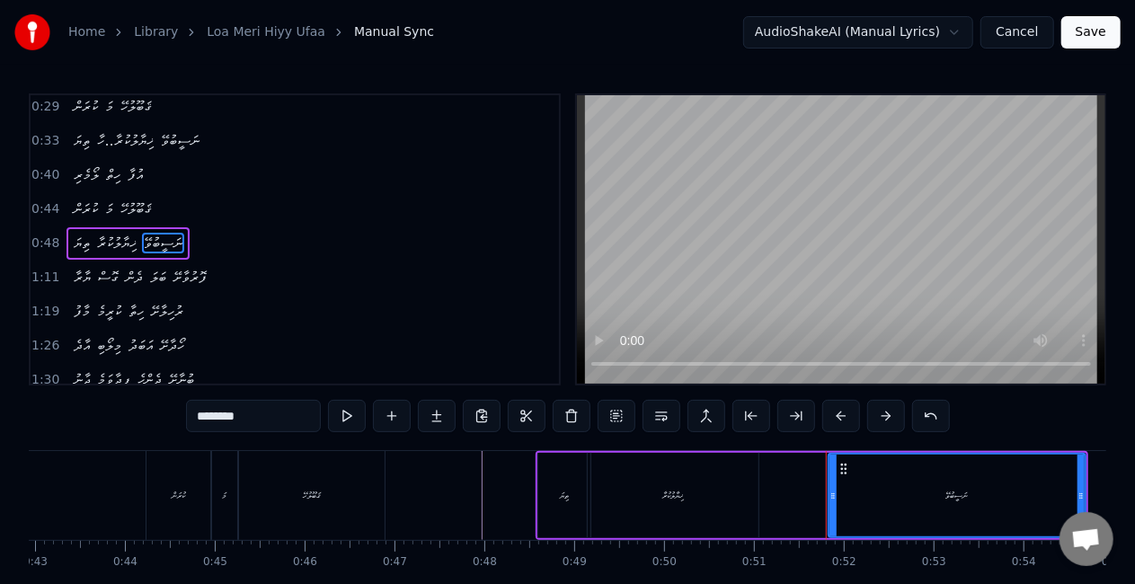
click at [648, 502] on div "ޚިޔާލުކުރާ" at bounding box center [672, 495] width 171 height 85
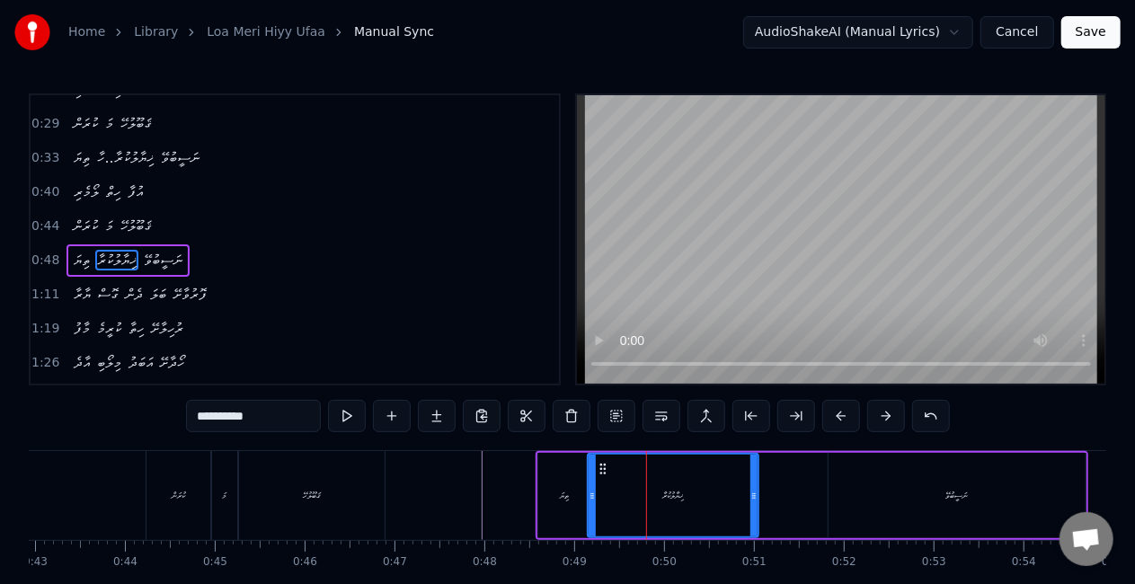
scroll to position [0, 0]
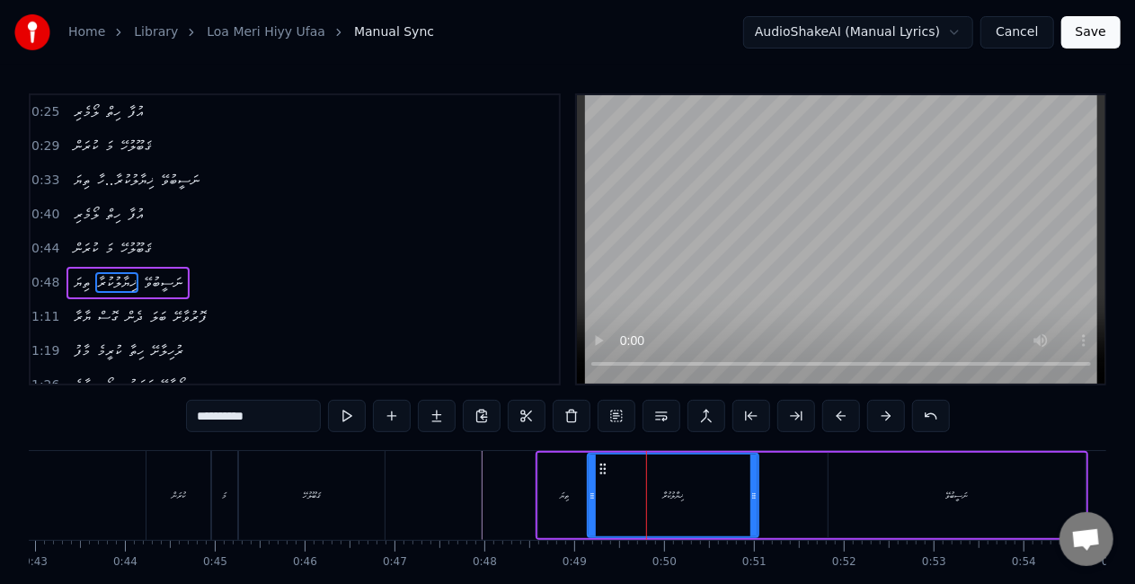
click at [128, 181] on span "ޚިޔާލުކުރާ..ހާ" at bounding box center [124, 180] width 59 height 21
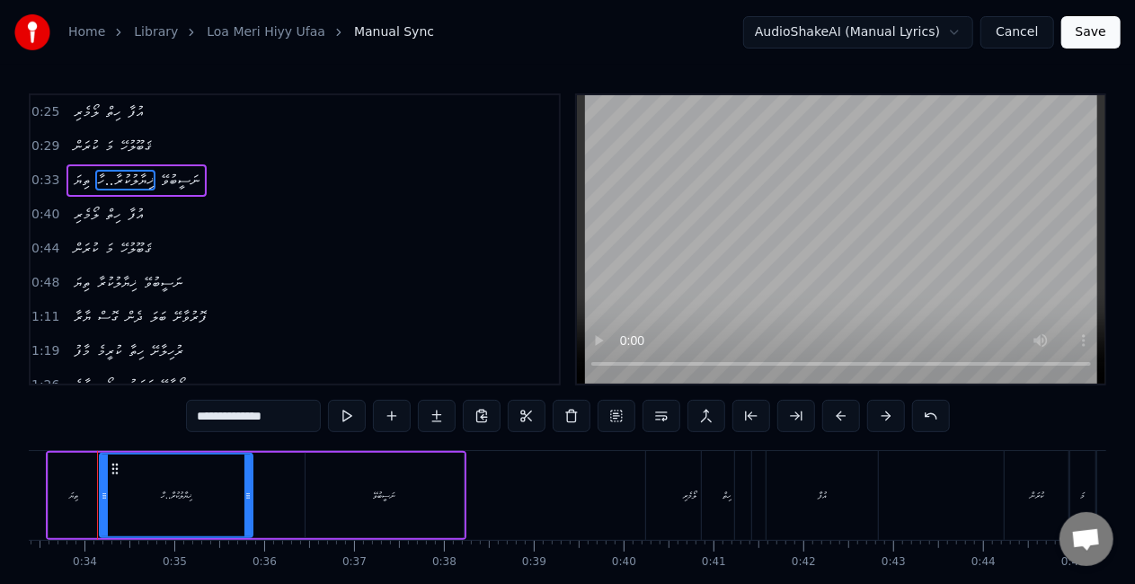
scroll to position [0, 2977]
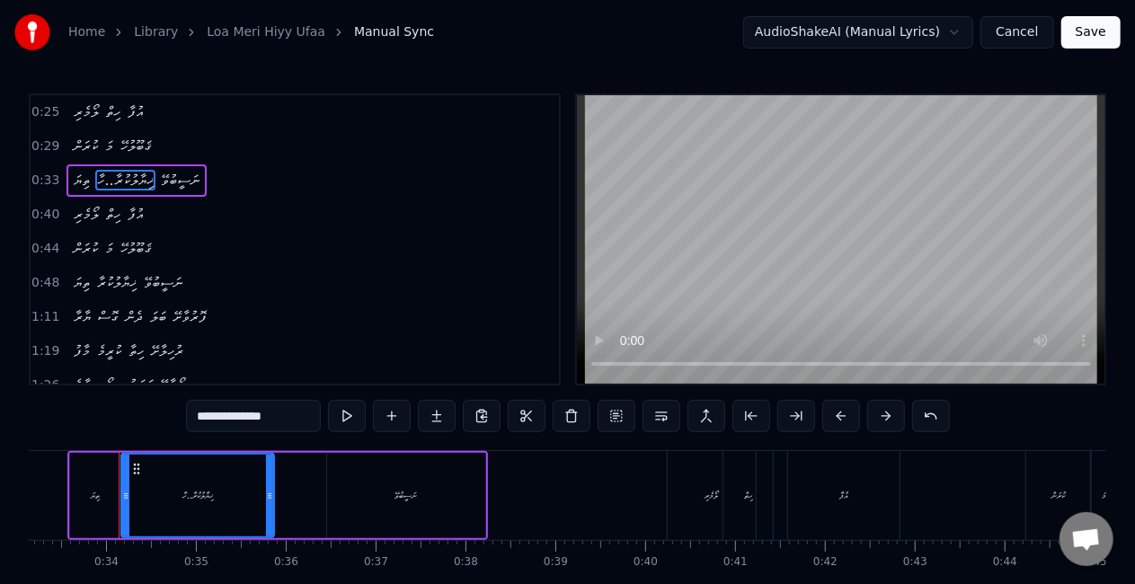
click at [277, 413] on input "**********" at bounding box center [253, 416] width 135 height 32
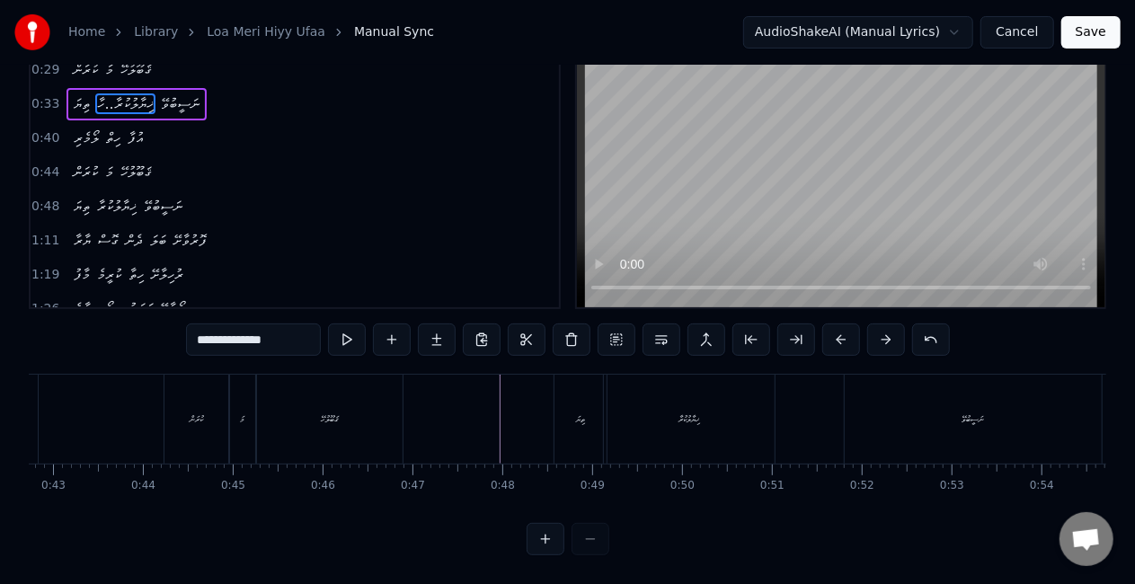
scroll to position [0, 3900]
click at [589, 411] on div "ޚިޔާލުކުރާ" at bounding box center [627, 419] width 171 height 89
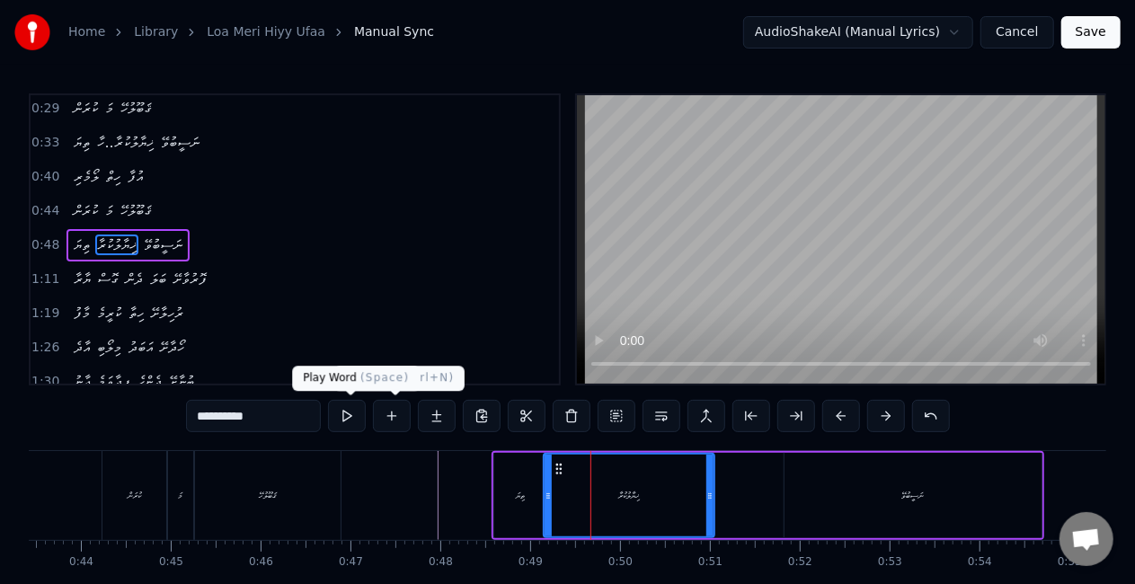
scroll to position [40, 0]
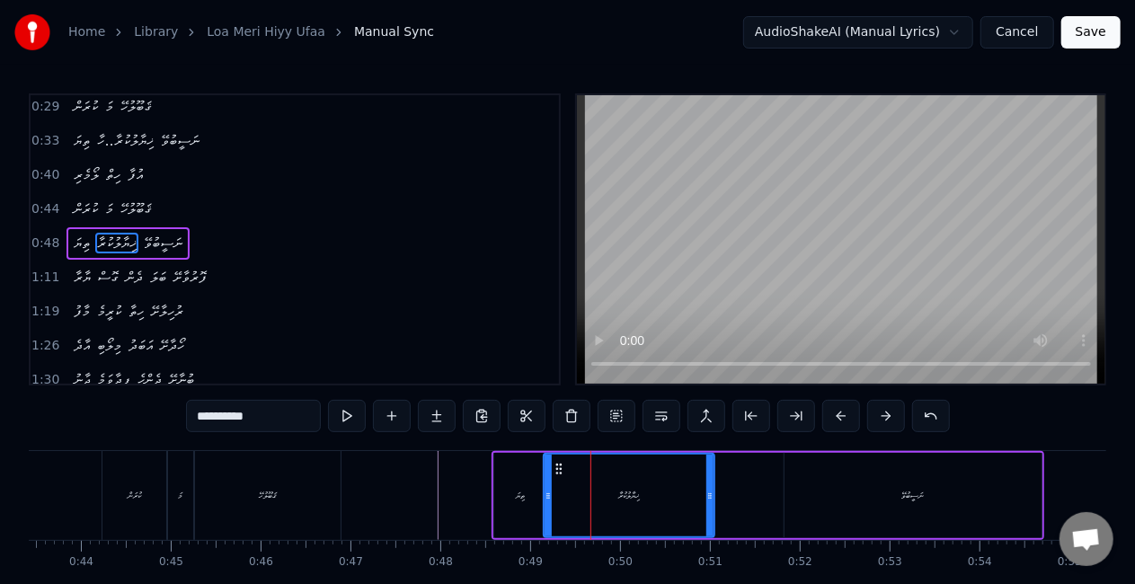
drag, startPoint x: 244, startPoint y: 420, endPoint x: 144, endPoint y: 414, distance: 100.8
click at [144, 415] on div "0:25 ލޯމެރި ހިތް އުފާ 0:29 ކުރަން މަ ޤަބޫލުހޭ 0:33 ތިޔަ ޚިޔާލުކުރާ..ހާ ނަސީބުވޭ…" at bounding box center [567, 362] width 1077 height 538
paste input "****"
type input "**********"
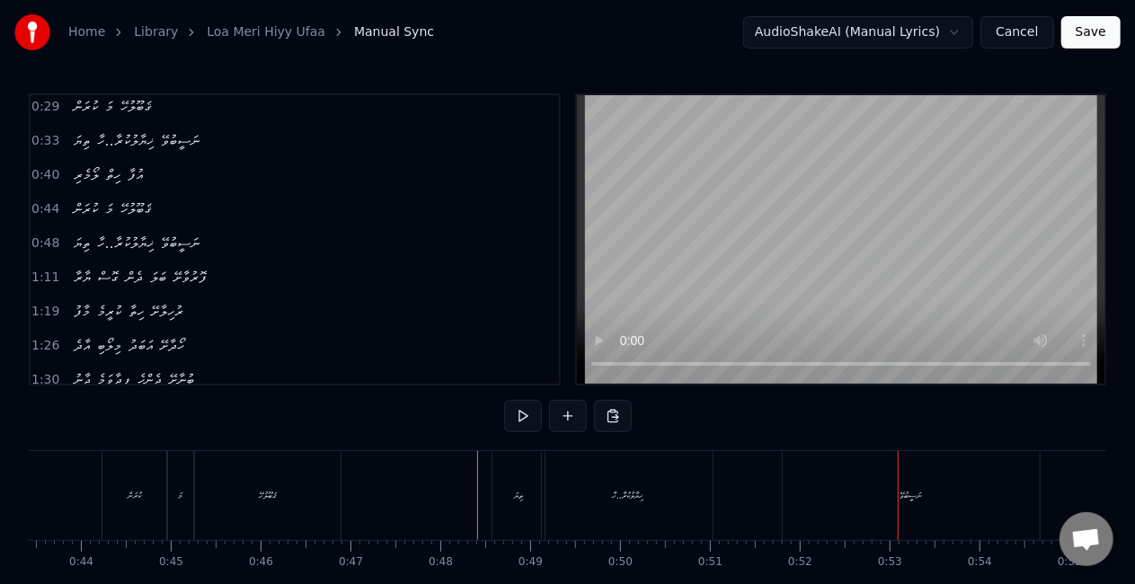
click at [934, 517] on div "ނަސީބުވޭ" at bounding box center [910, 495] width 257 height 89
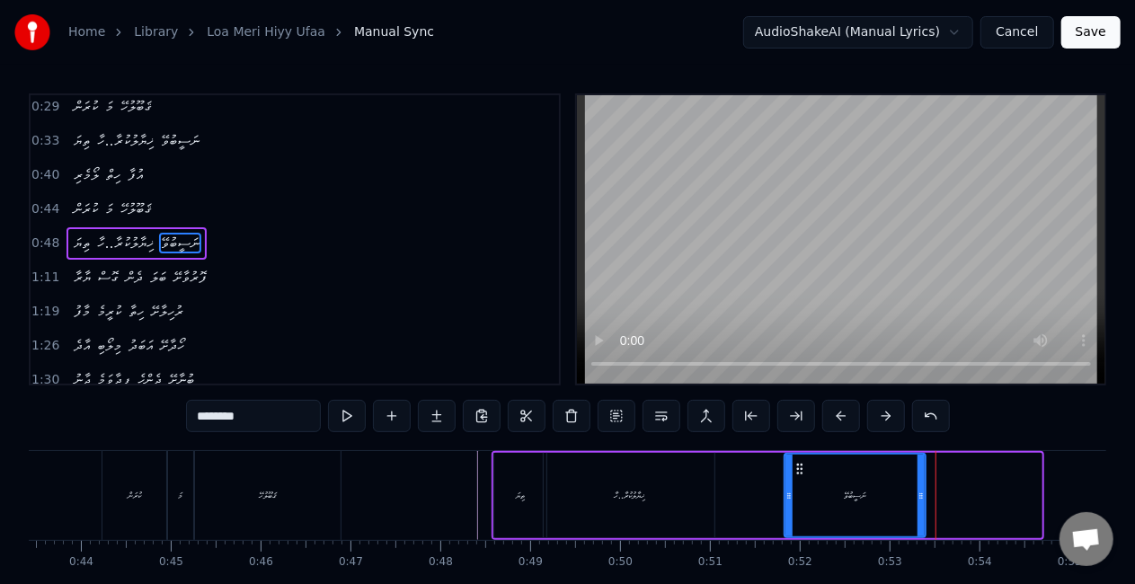
drag, startPoint x: 1033, startPoint y: 491, endPoint x: 917, endPoint y: 499, distance: 116.1
click at [917, 499] on icon at bounding box center [920, 496] width 7 height 14
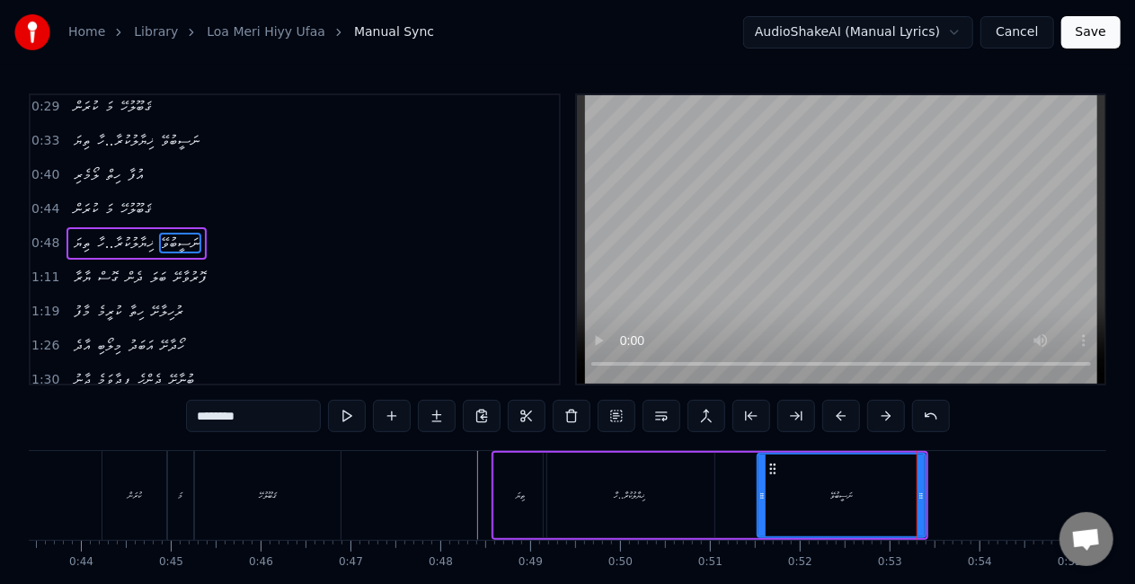
drag, startPoint x: 786, startPoint y: 504, endPoint x: 759, endPoint y: 507, distance: 27.1
click at [759, 507] on div at bounding box center [761, 496] width 7 height 82
click at [722, 502] on div "ތިޔަ ޚިޔާލުކުރާ..ހާ ނަސީބުވޭ" at bounding box center [709, 495] width 437 height 89
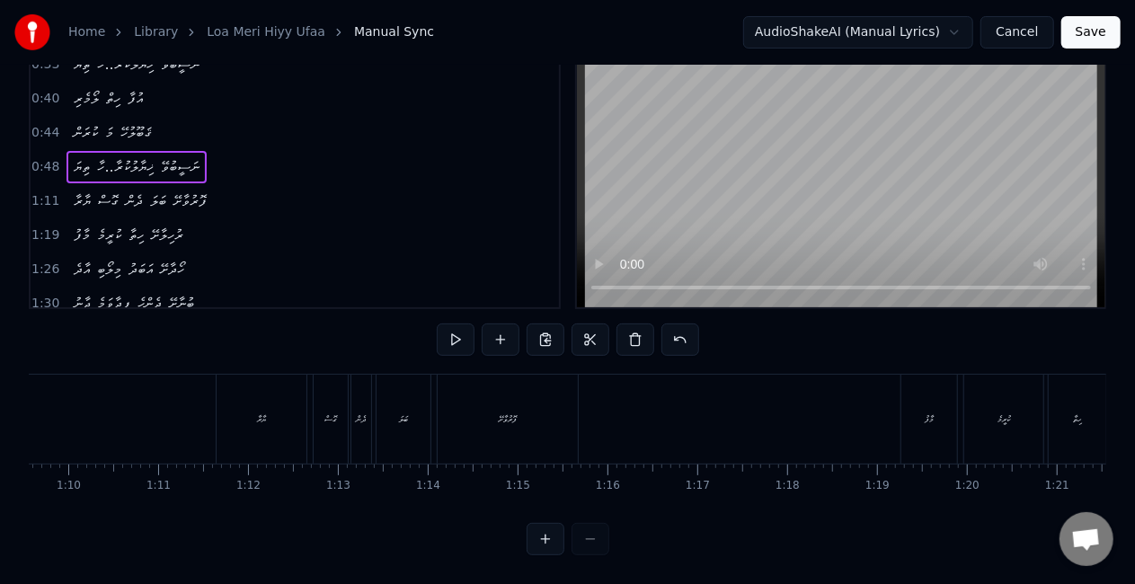
scroll to position [0, 6061]
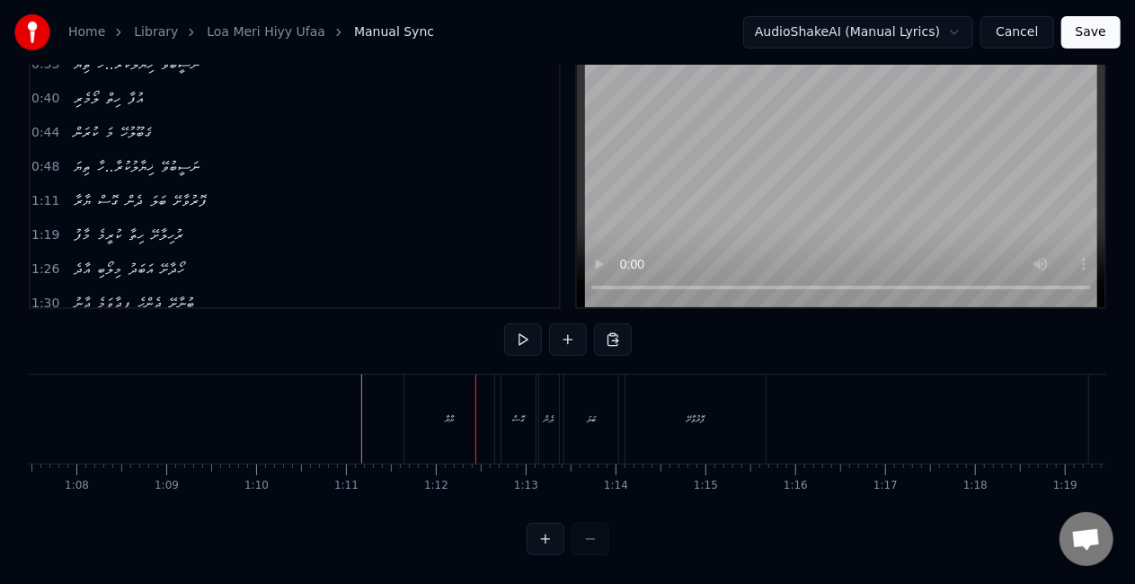
drag, startPoint x: 454, startPoint y: 412, endPoint x: 445, endPoint y: 413, distance: 9.0
click at [454, 413] on div "ޔާރާ" at bounding box center [449, 419] width 90 height 89
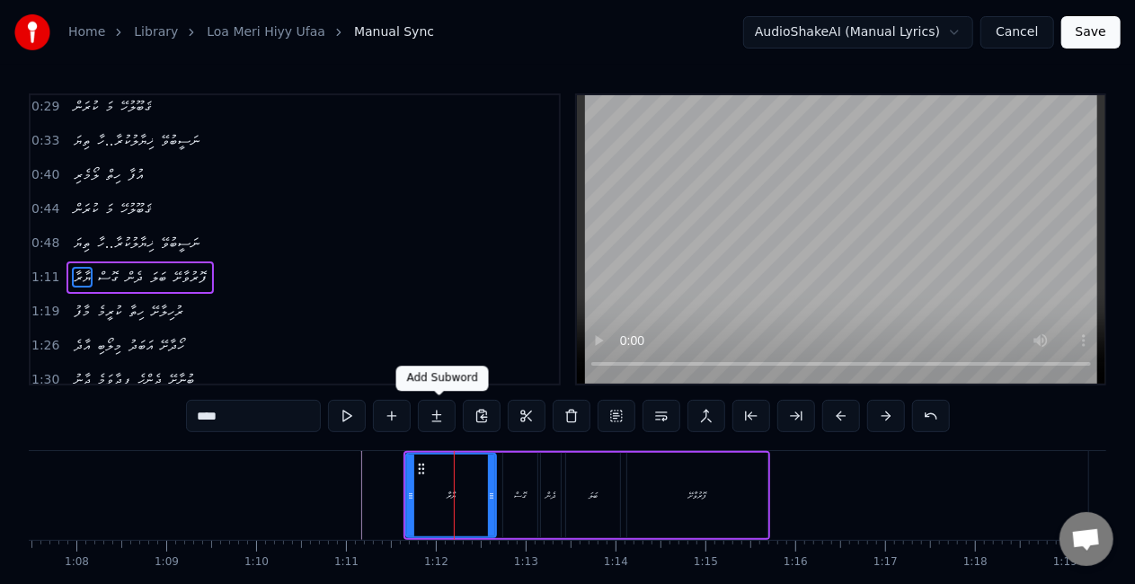
scroll to position [74, 0]
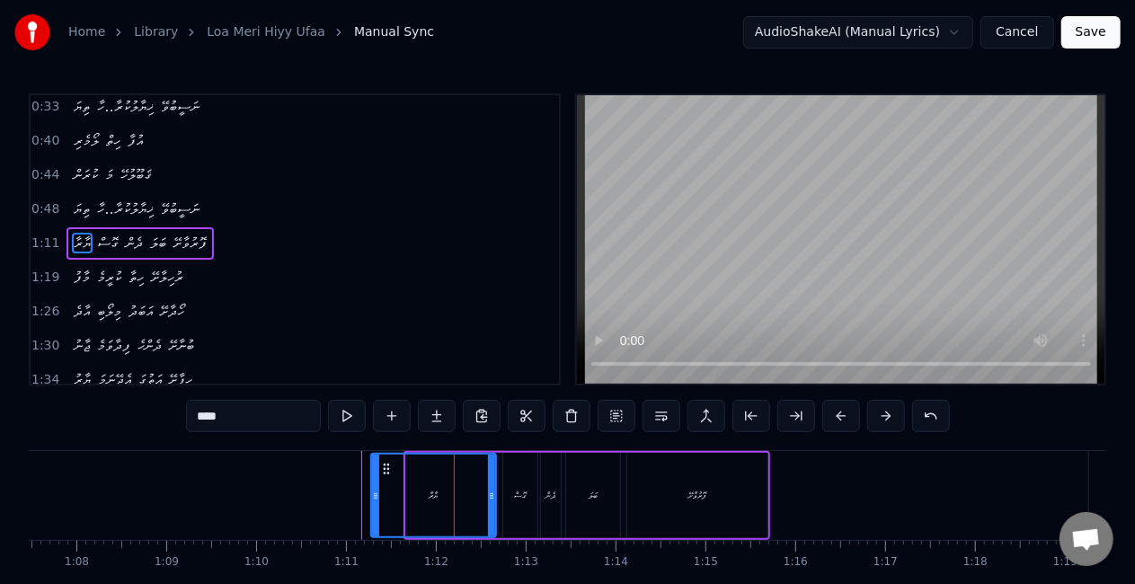
drag, startPoint x: 409, startPoint y: 487, endPoint x: 374, endPoint y: 486, distance: 35.0
click at [374, 486] on div at bounding box center [375, 496] width 7 height 82
drag, startPoint x: 322, startPoint y: 487, endPoint x: 528, endPoint y: 368, distance: 238.2
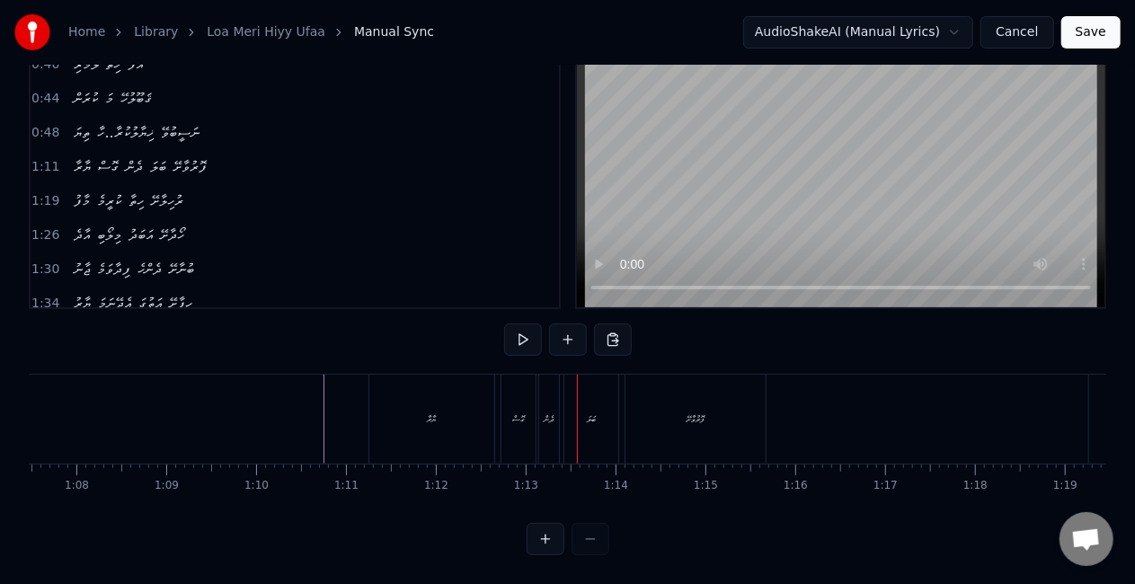
scroll to position [92, 0]
click at [398, 398] on div "ޔާރާ" at bounding box center [431, 419] width 125 height 89
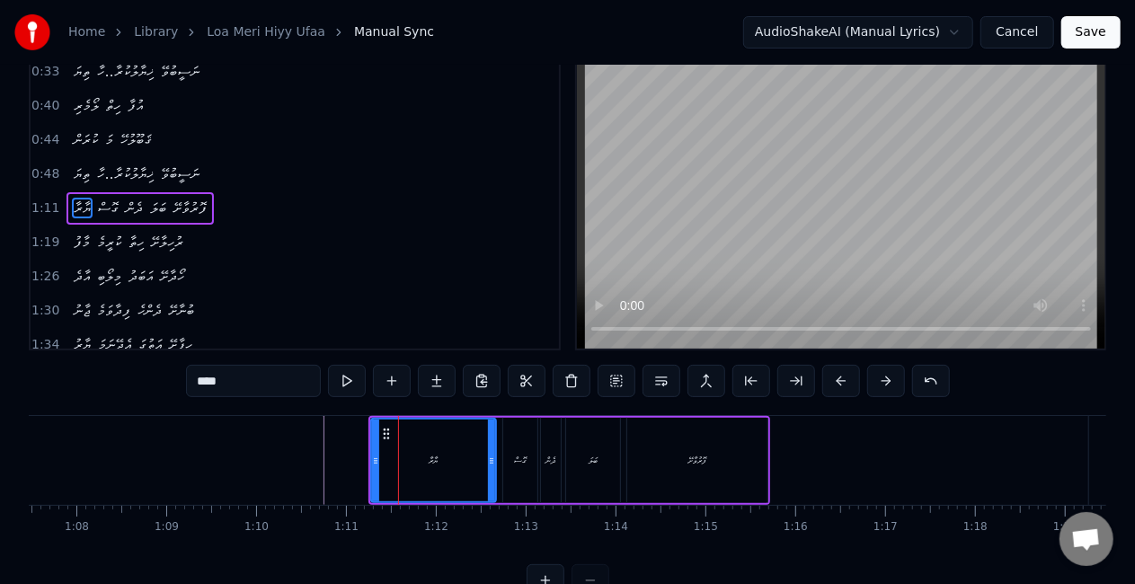
scroll to position [0, 0]
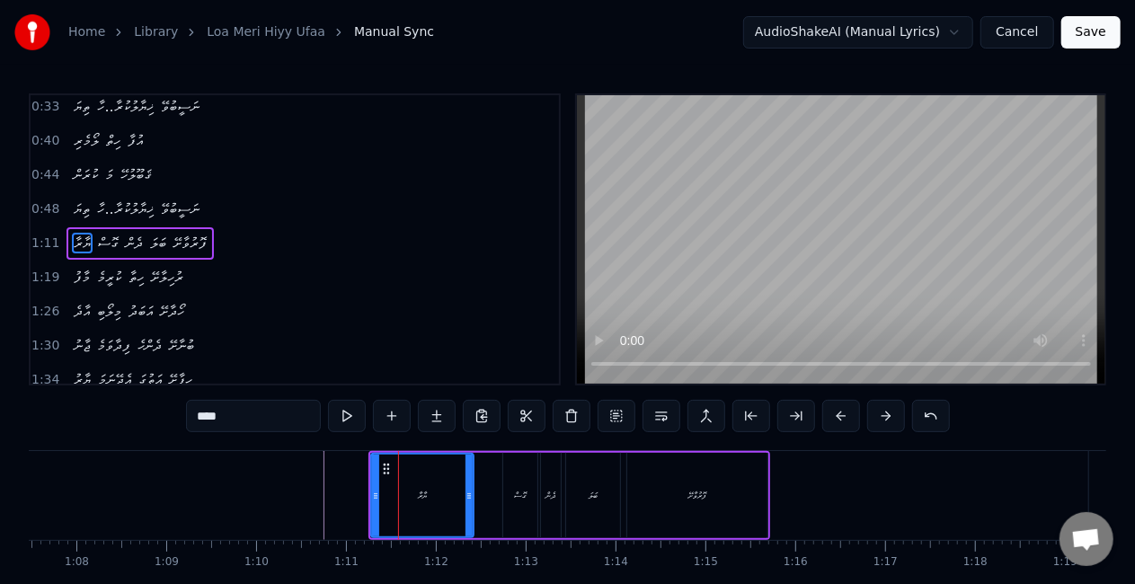
drag, startPoint x: 489, startPoint y: 483, endPoint x: 466, endPoint y: 490, distance: 23.3
click at [466, 490] on div at bounding box center [468, 496] width 7 height 82
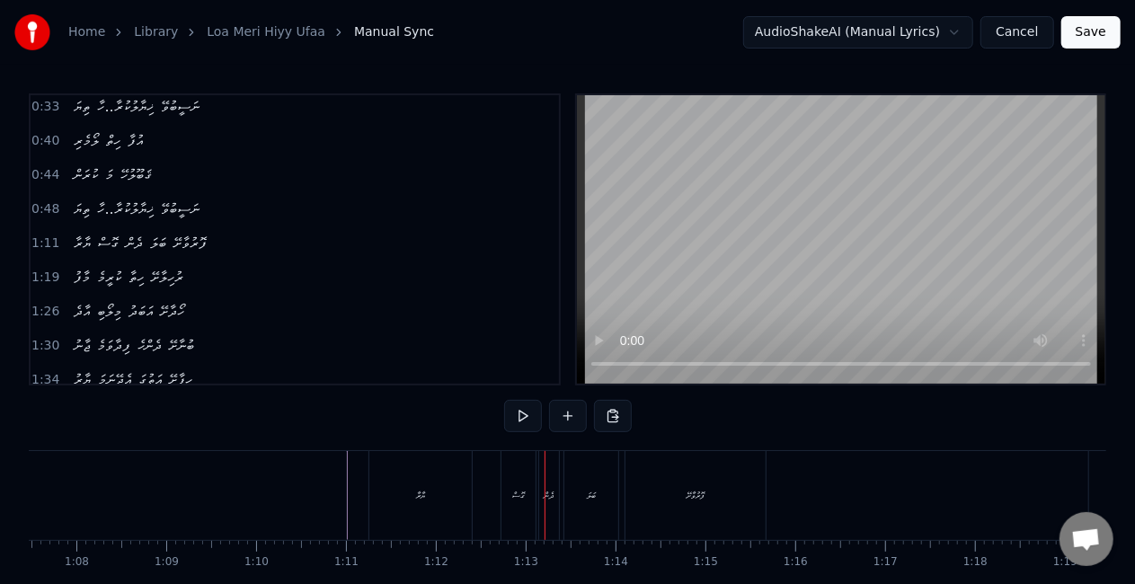
click at [516, 504] on div "ގޮސް" at bounding box center [518, 495] width 34 height 89
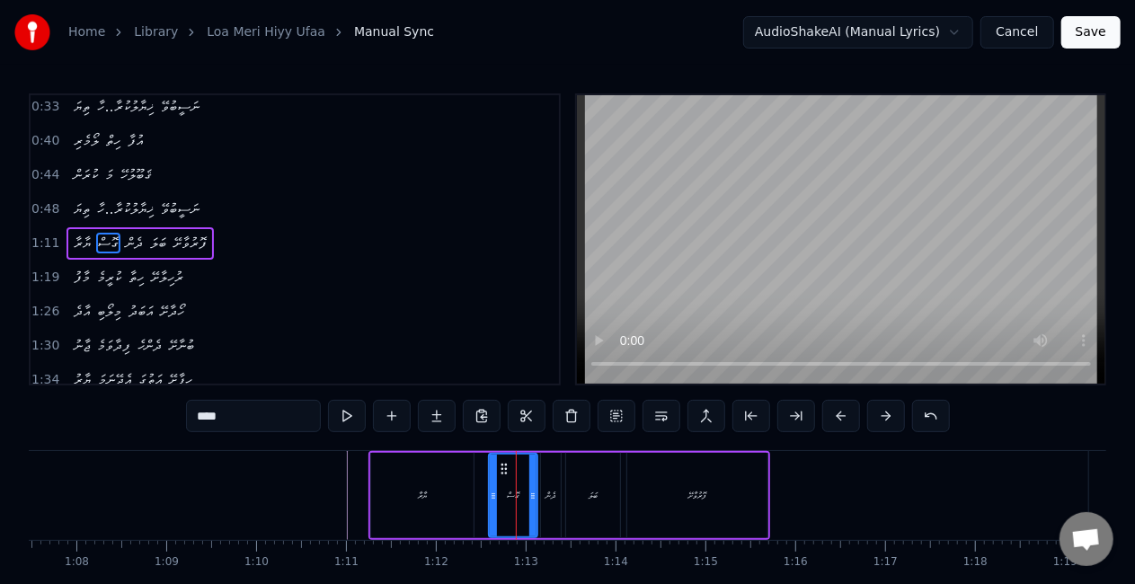
drag, startPoint x: 508, startPoint y: 501, endPoint x: 494, endPoint y: 499, distance: 14.6
click at [494, 499] on icon at bounding box center [493, 496] width 7 height 14
click at [472, 499] on div "ޔާރާ" at bounding box center [422, 495] width 102 height 85
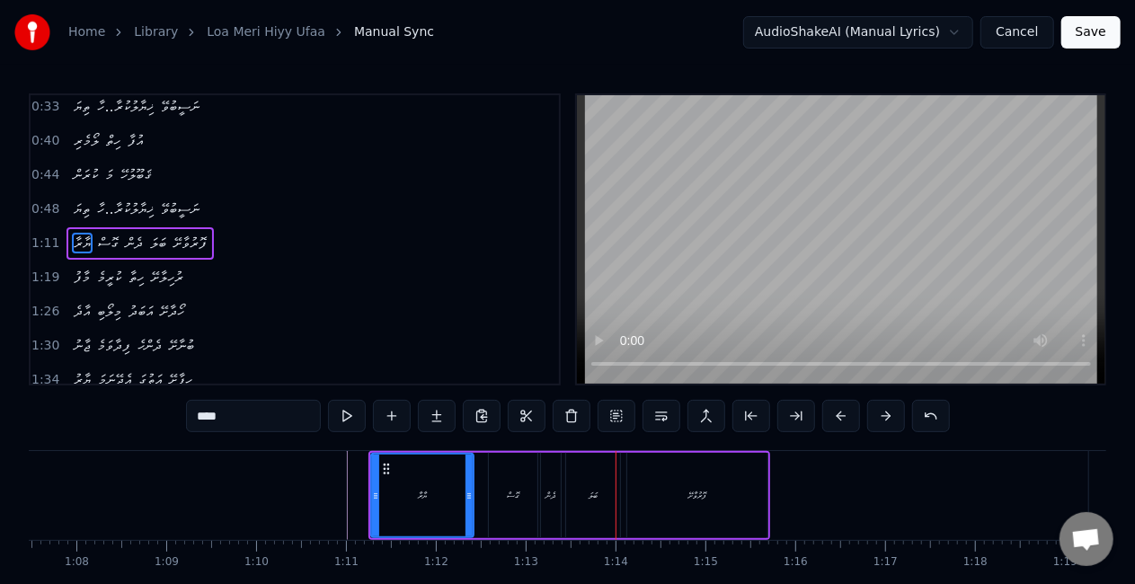
click at [553, 503] on div "ދެން" at bounding box center [551, 495] width 20 height 85
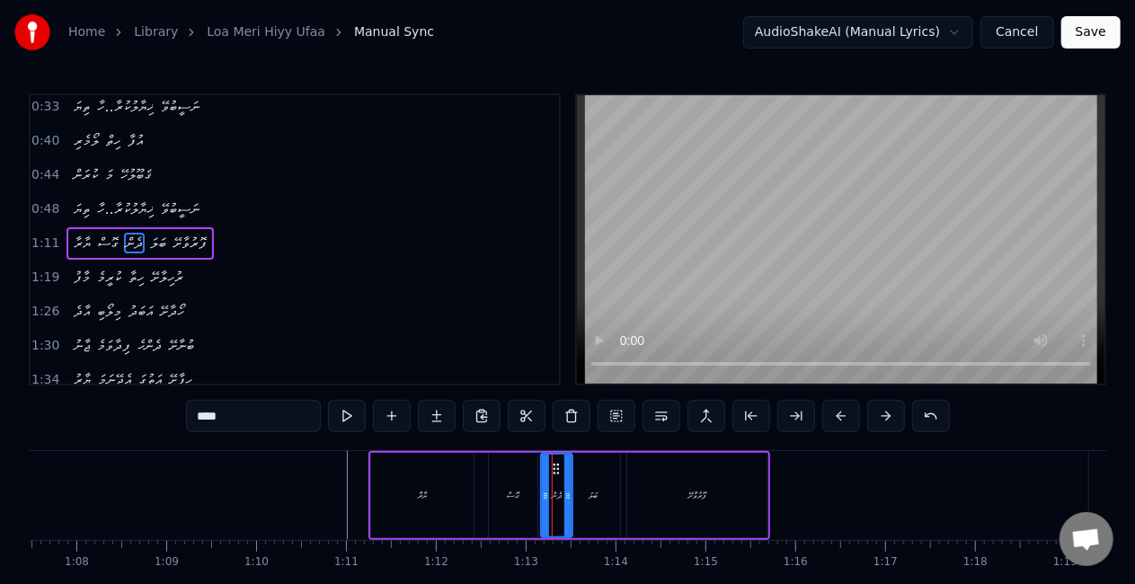
drag, startPoint x: 556, startPoint y: 501, endPoint x: 568, endPoint y: 499, distance: 11.8
click at [568, 499] on icon at bounding box center [567, 496] width 7 height 14
drag, startPoint x: 545, startPoint y: 504, endPoint x: 501, endPoint y: 503, distance: 44.0
click at [536, 508] on div at bounding box center [533, 496] width 7 height 82
click at [490, 506] on div "ގޮސް" at bounding box center [513, 495] width 49 height 85
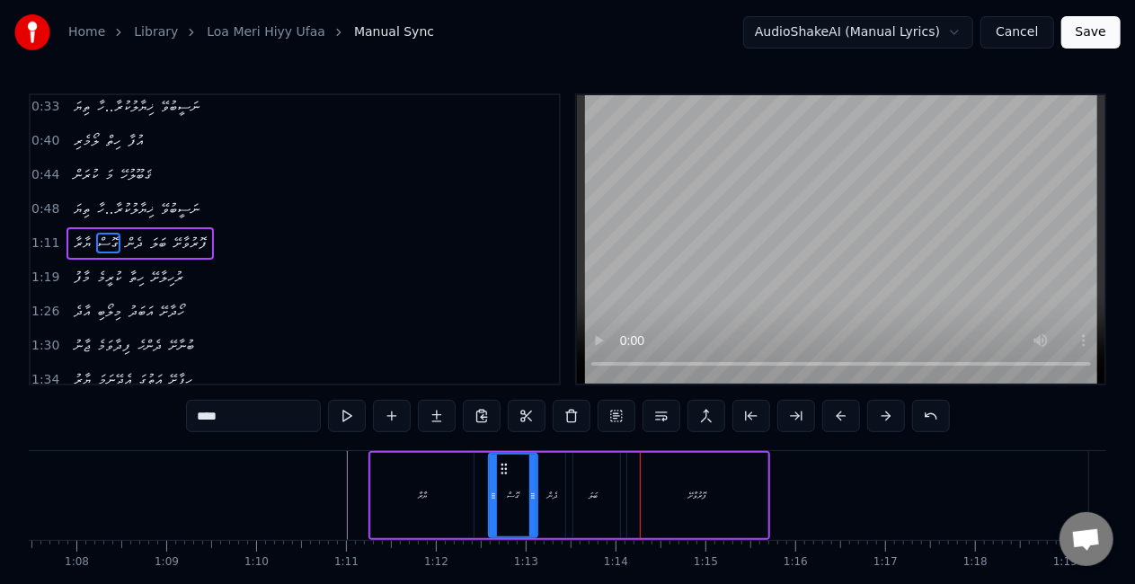
click at [600, 499] on div "ބަލަ" at bounding box center [593, 495] width 54 height 85
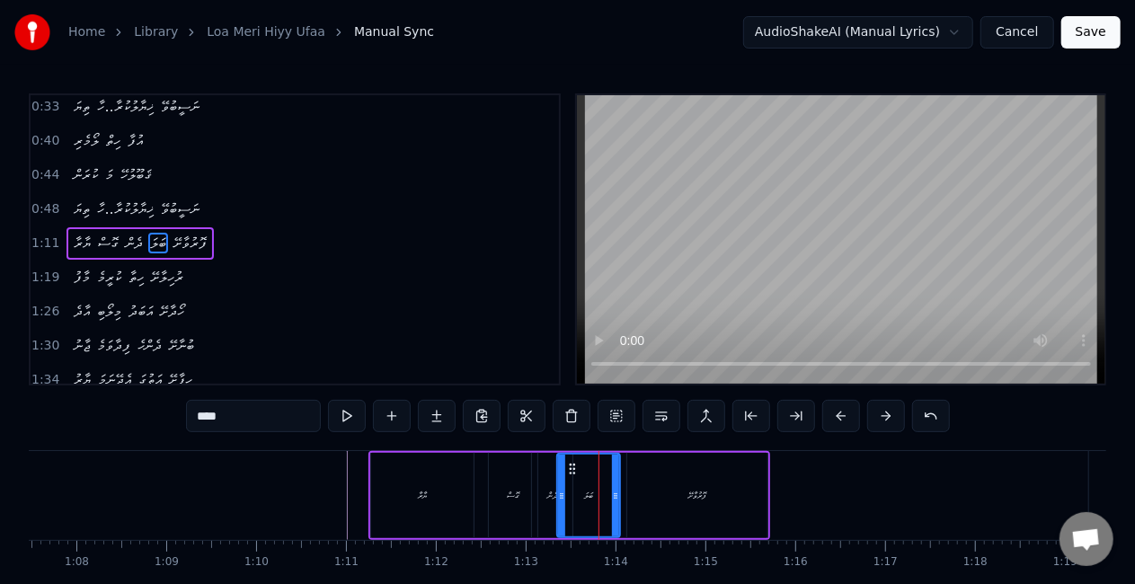
drag, startPoint x: 570, startPoint y: 499, endPoint x: 561, endPoint y: 498, distance: 9.2
click at [561, 498] on icon at bounding box center [561, 496] width 7 height 14
click at [491, 499] on div "ގޮސް" at bounding box center [513, 495] width 49 height 85
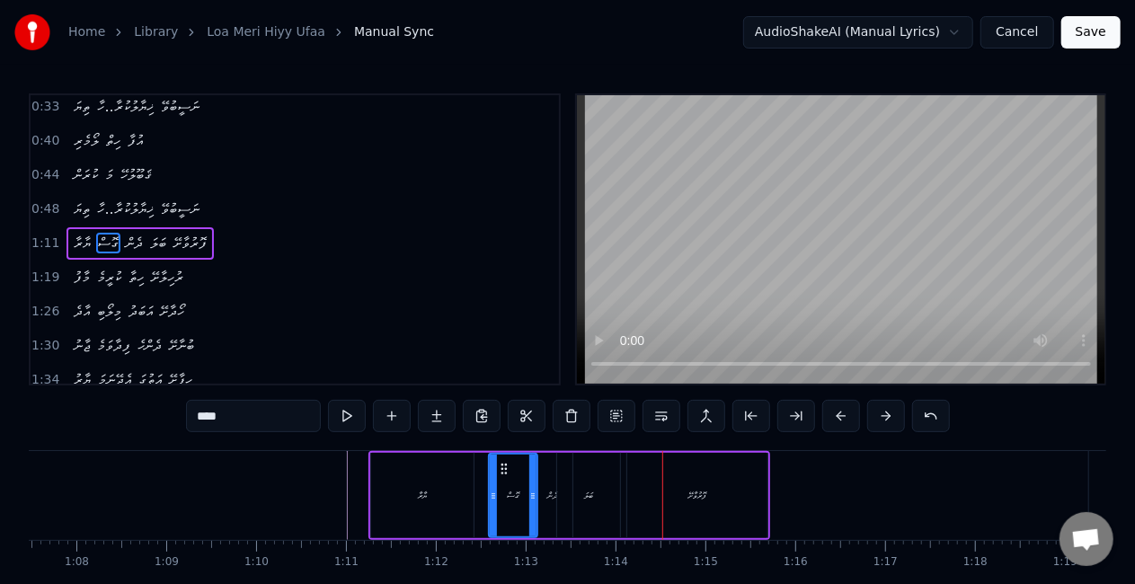
click at [607, 483] on div "ބަލަ" at bounding box center [588, 495] width 63 height 85
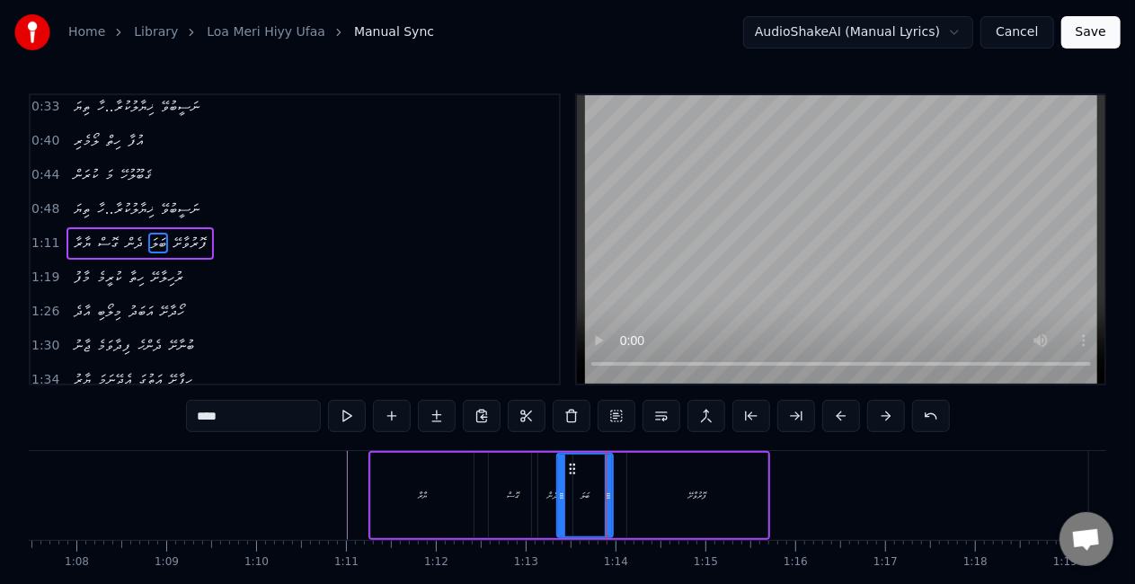
click at [609, 491] on icon at bounding box center [608, 496] width 7 height 14
click at [467, 501] on div "ޔާރާ" at bounding box center [422, 495] width 102 height 85
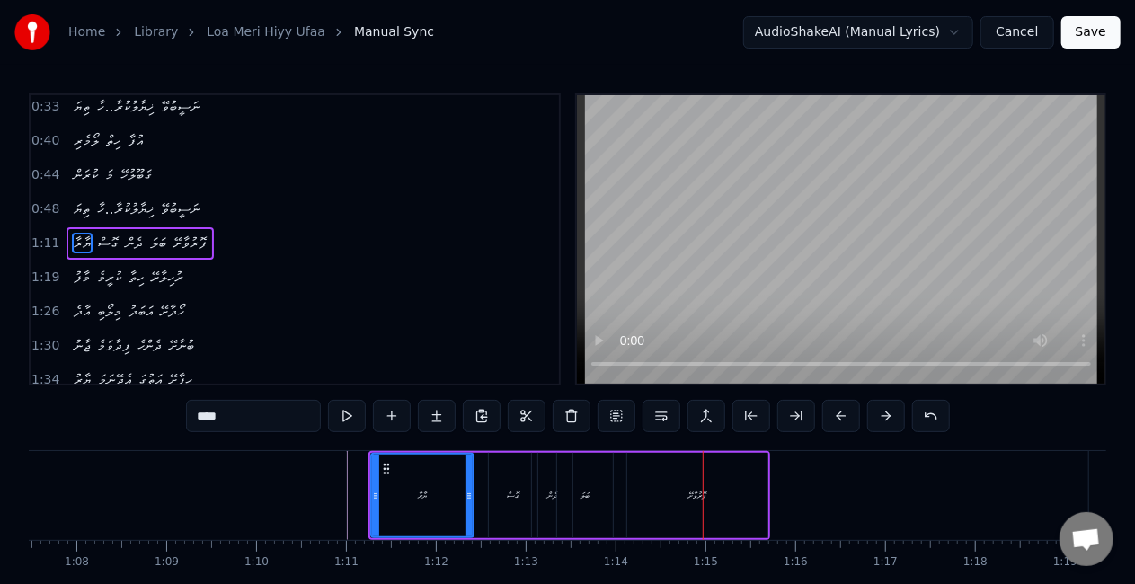
click at [708, 492] on div "ފޮރުވާށޭ" at bounding box center [697, 495] width 140 height 85
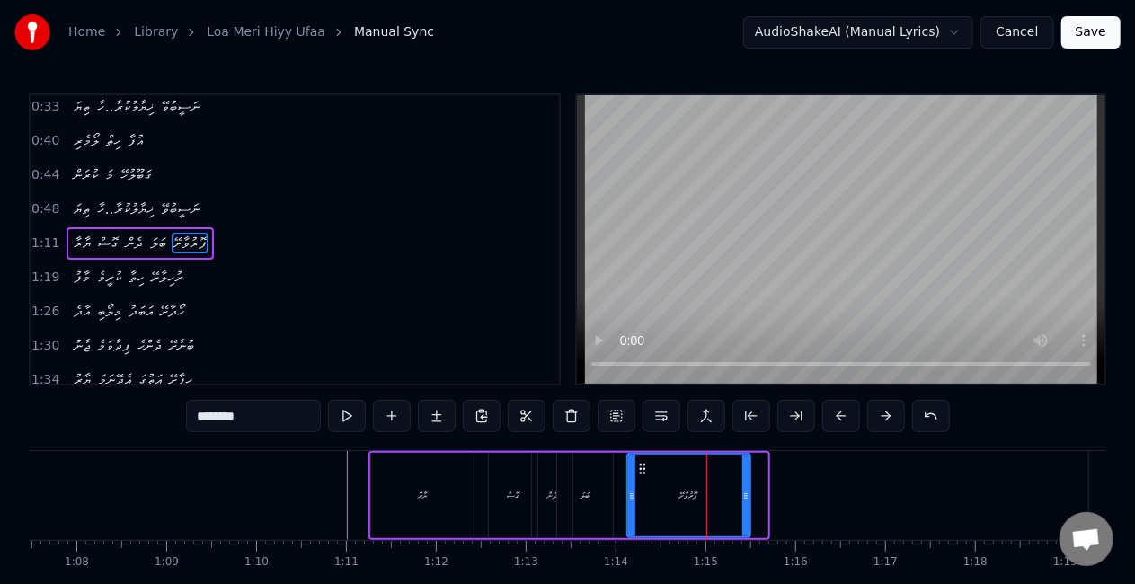
drag, startPoint x: 759, startPoint y: 495, endPoint x: 742, endPoint y: 492, distance: 17.3
click at [742, 495] on icon at bounding box center [745, 496] width 7 height 14
click at [576, 505] on div "ބަލަ" at bounding box center [585, 495] width 56 height 85
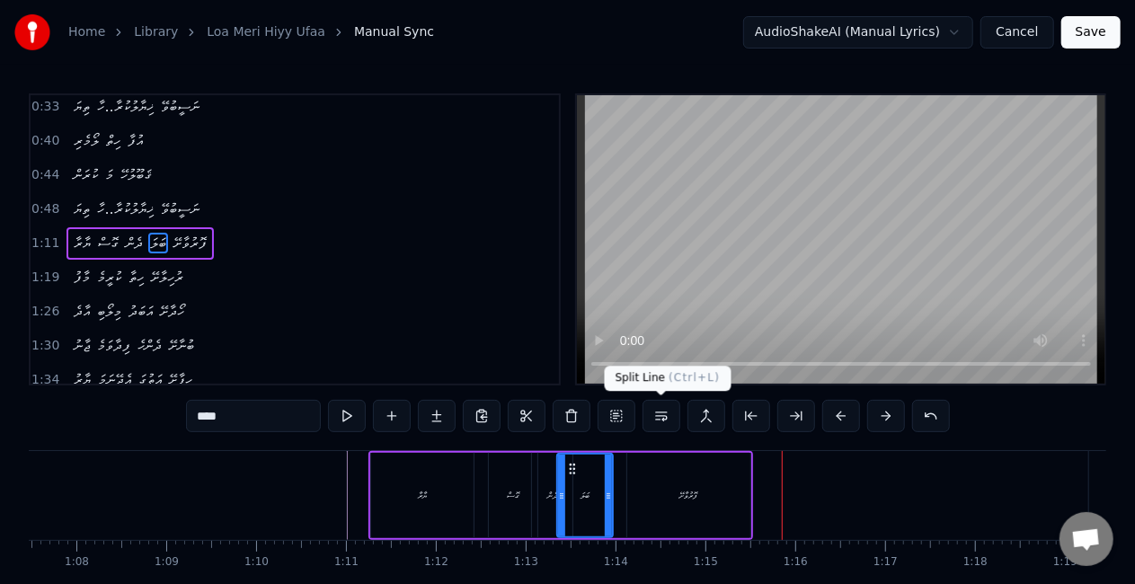
click at [717, 486] on div "ފޮރުވާށޭ" at bounding box center [688, 495] width 123 height 85
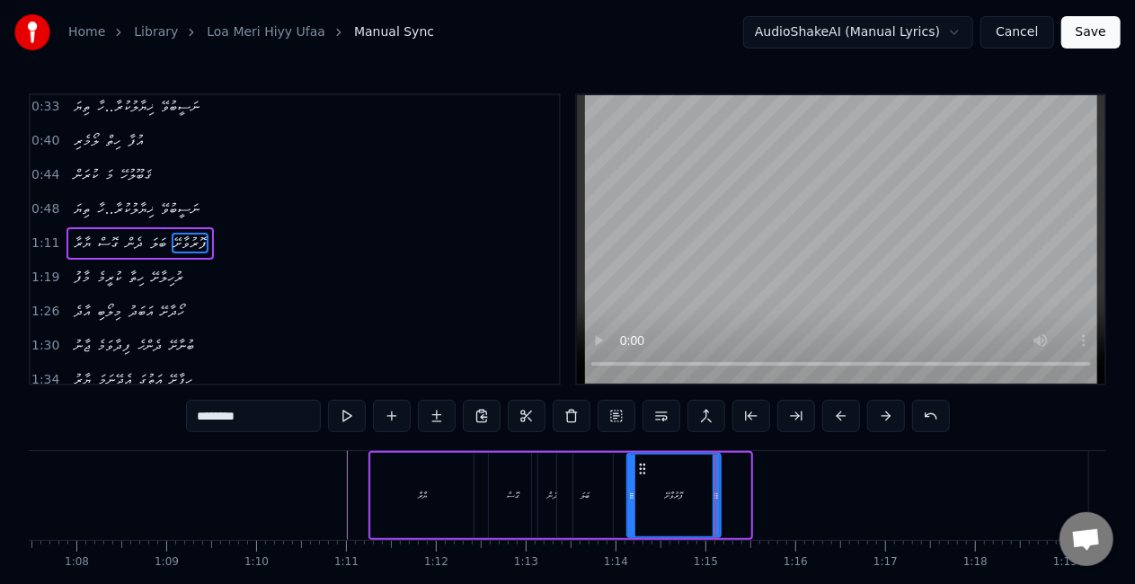
drag, startPoint x: 747, startPoint y: 494, endPoint x: 722, endPoint y: 499, distance: 25.7
click at [720, 499] on icon at bounding box center [715, 496] width 7 height 14
click at [598, 507] on div "ބަލަ" at bounding box center [585, 495] width 56 height 85
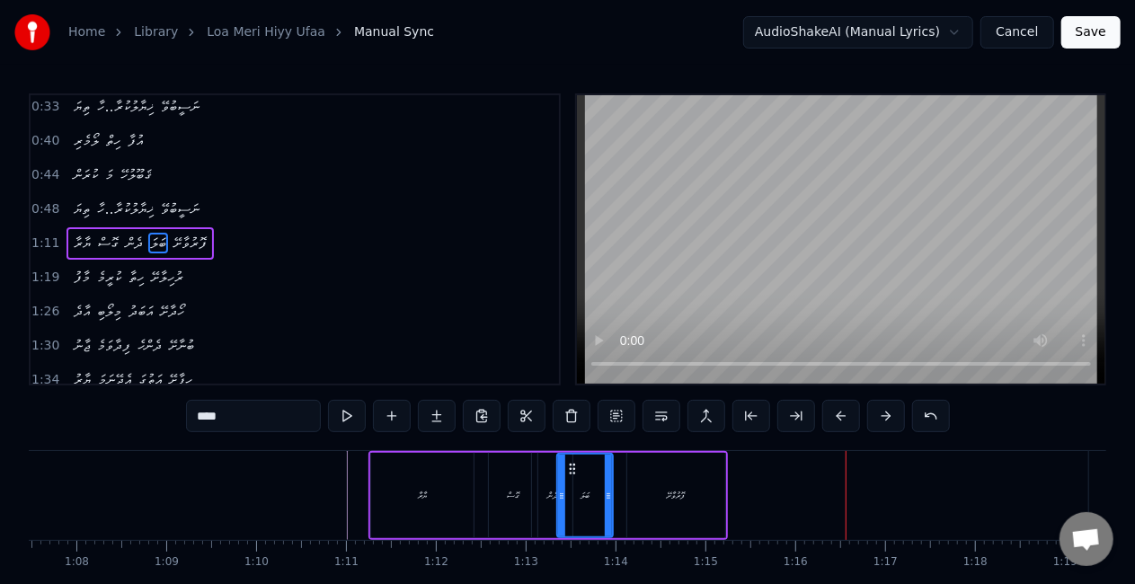
click at [543, 498] on div "ދެން" at bounding box center [552, 495] width 40 height 85
type input "****"
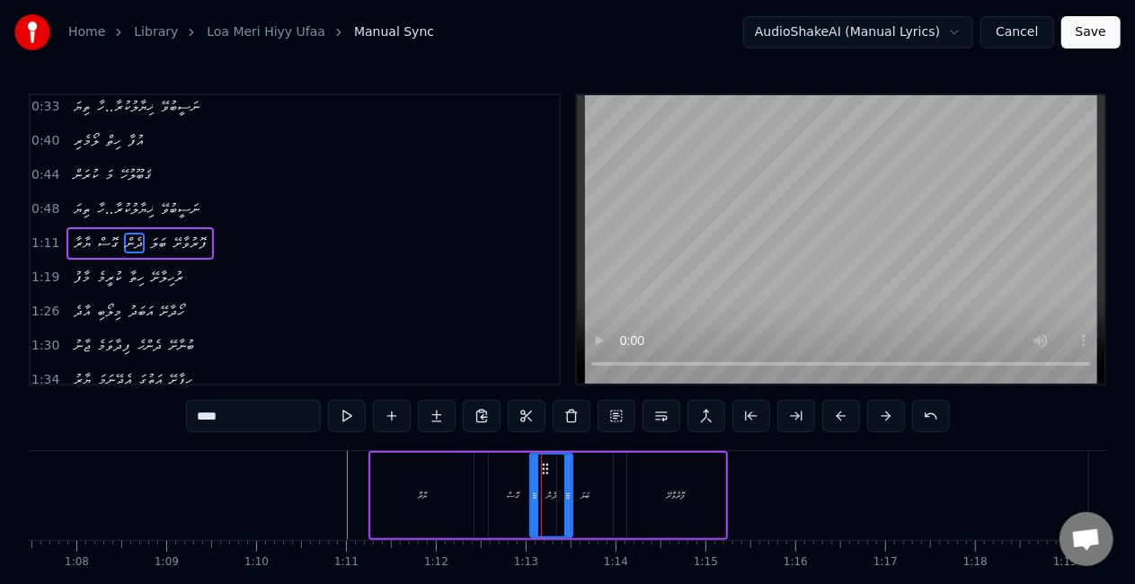
click at [535, 475] on div at bounding box center [534, 496] width 7 height 82
click at [483, 485] on div "ޔާރާ ގޮސް ދެން ބަލަ ފޮރުވާށޭ" at bounding box center [547, 495] width 359 height 89
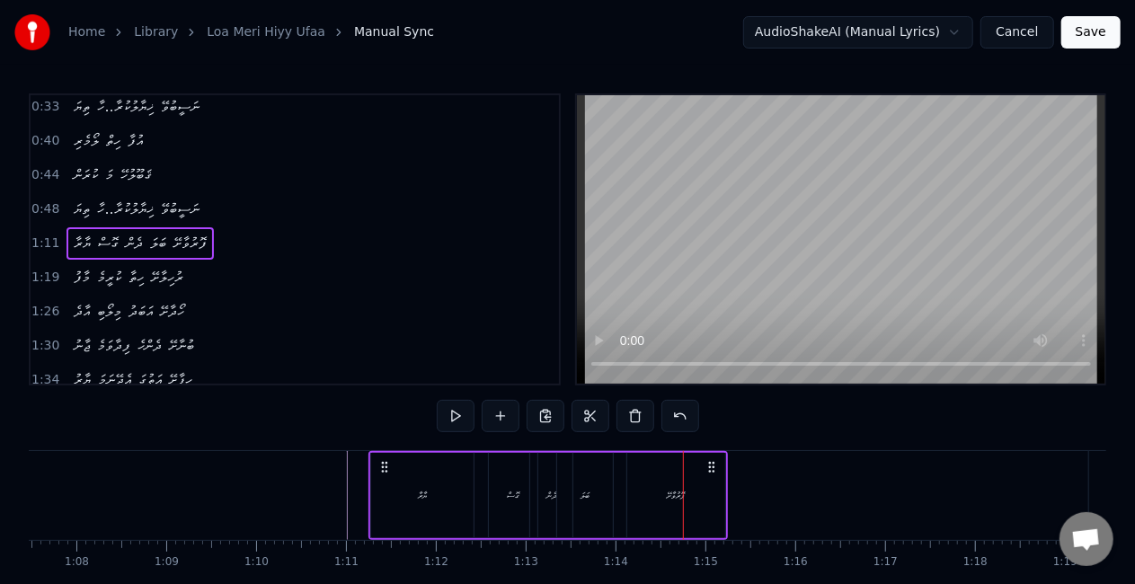
click at [422, 517] on div "ޔާރާ" at bounding box center [422, 495] width 102 height 85
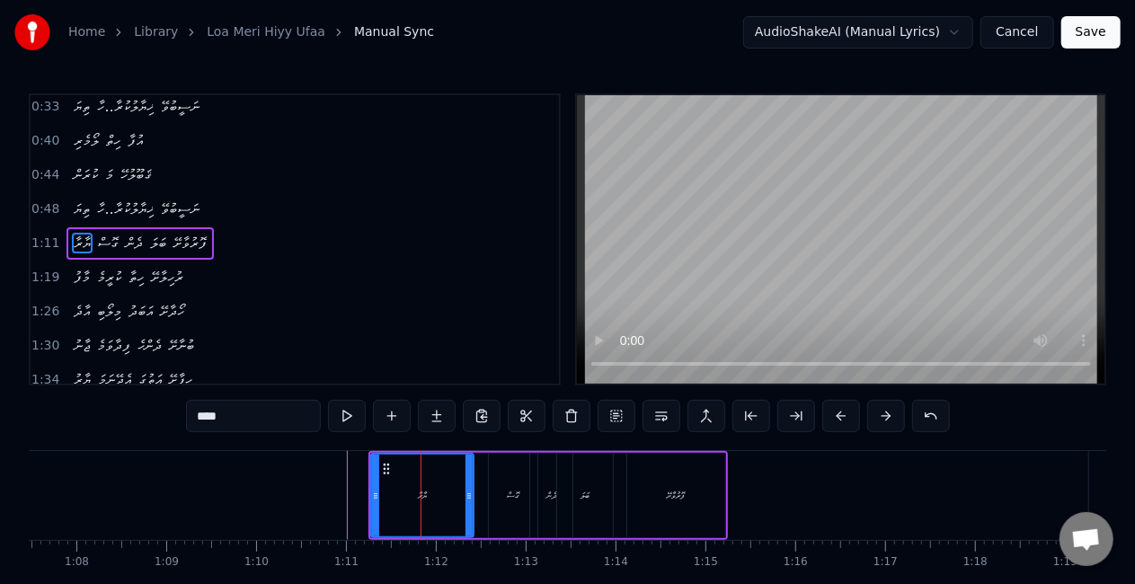
click at [388, 516] on div "ޔާރާ" at bounding box center [422, 496] width 101 height 82
click at [535, 499] on div "ދެން" at bounding box center [551, 495] width 42 height 85
type input "****"
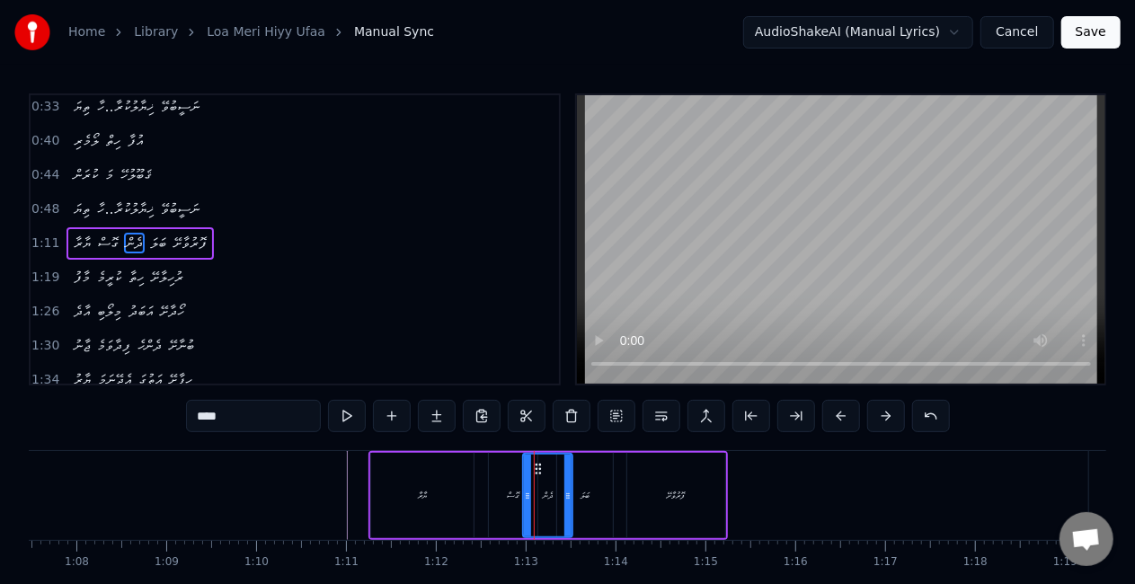
click at [529, 501] on icon at bounding box center [527, 496] width 7 height 14
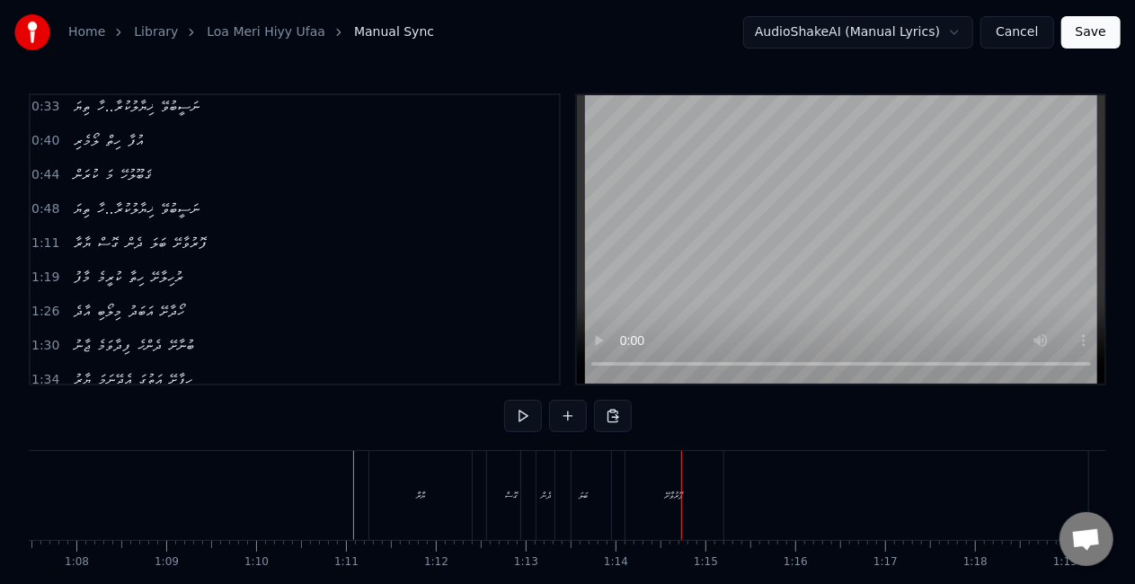
click at [375, 512] on div "ޔާރާ" at bounding box center [420, 495] width 102 height 89
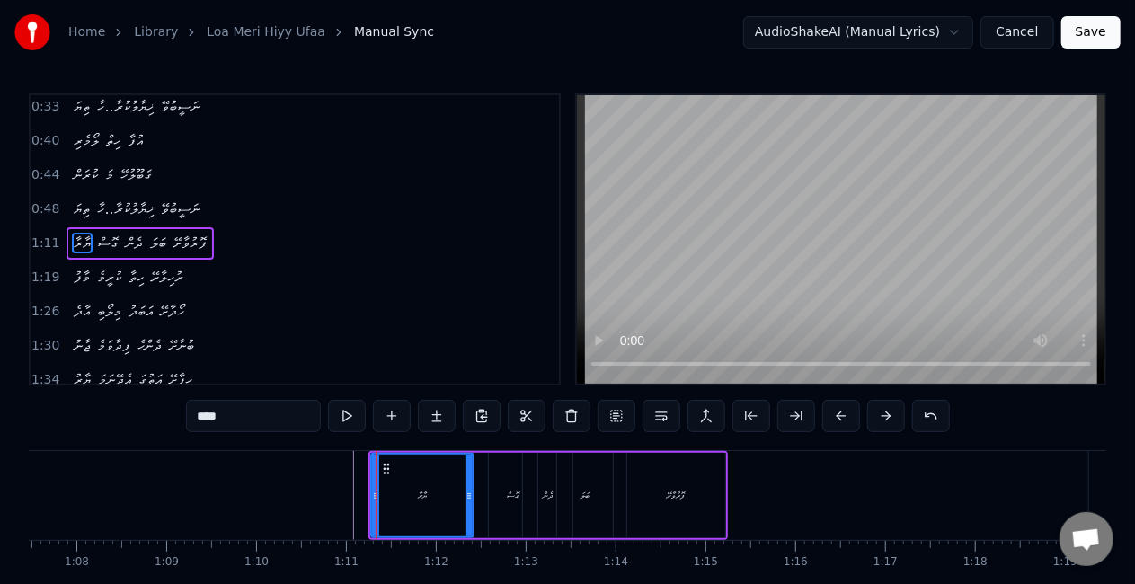
drag, startPoint x: 302, startPoint y: 490, endPoint x: 429, endPoint y: 440, distance: 136.8
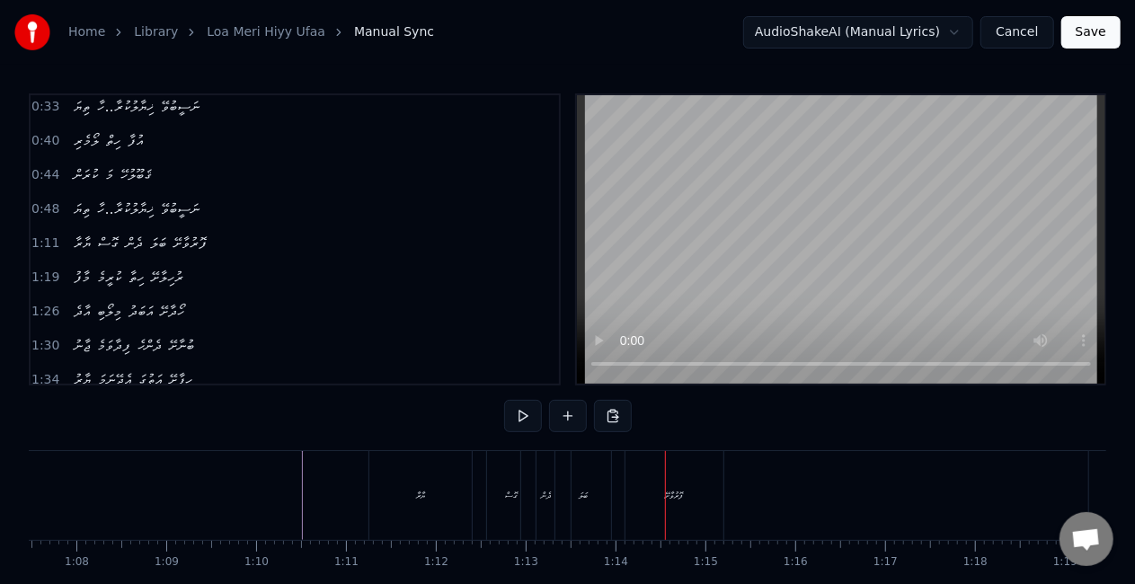
click at [575, 477] on div "ބަލަ" at bounding box center [583, 495] width 56 height 89
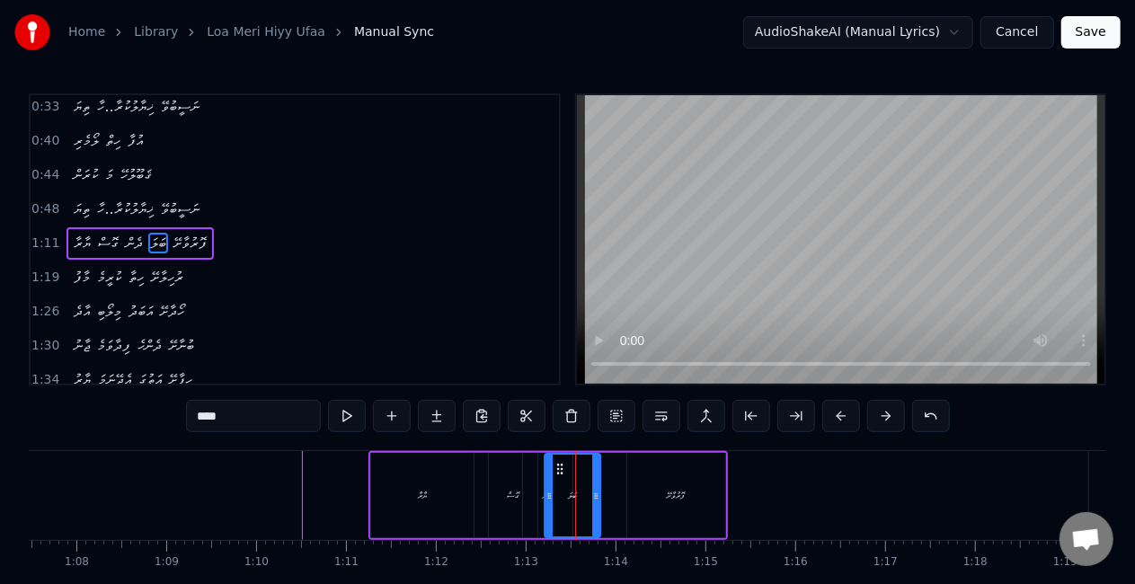
drag, startPoint x: 574, startPoint y: 467, endPoint x: 561, endPoint y: 464, distance: 12.9
click at [561, 464] on icon at bounding box center [559, 469] width 14 height 14
click at [386, 499] on div "ޔާރާ" at bounding box center [422, 495] width 102 height 85
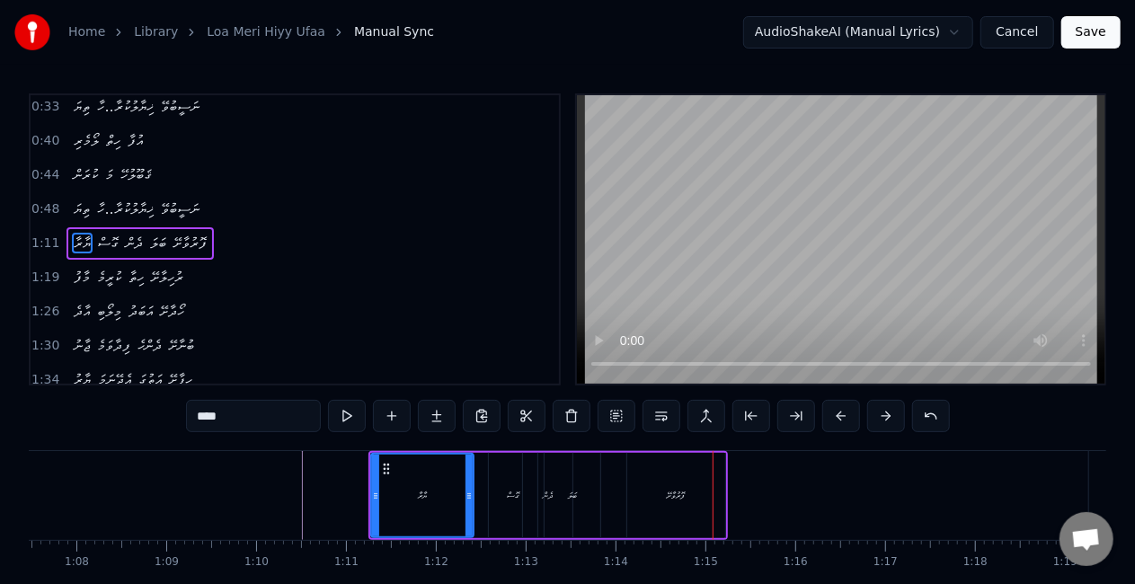
click at [580, 492] on div "ބަލަ" at bounding box center [572, 495] width 56 height 85
type input "****"
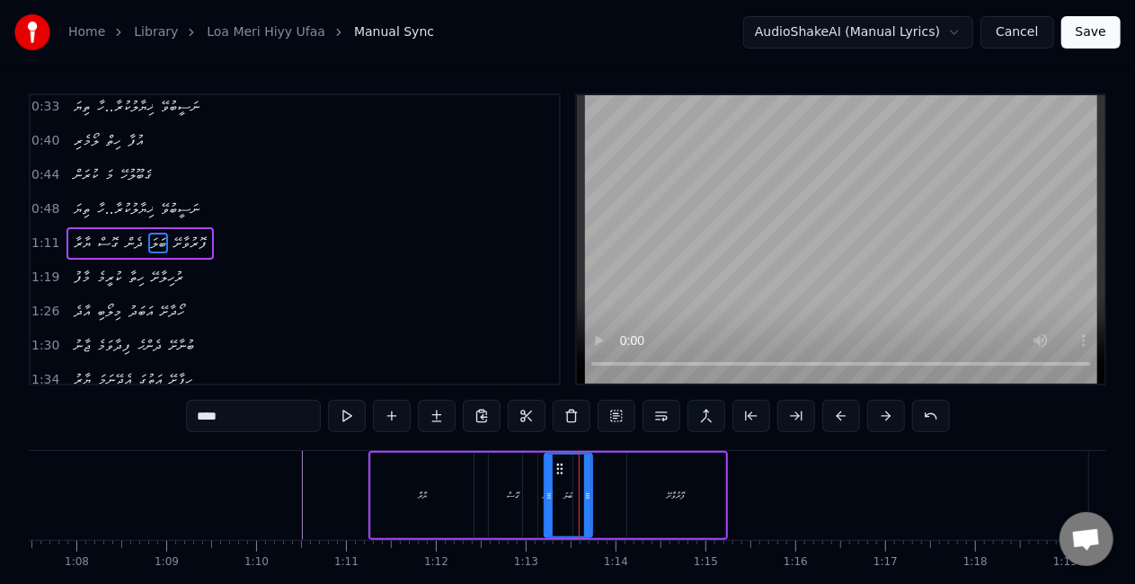
drag, startPoint x: 597, startPoint y: 490, endPoint x: 587, endPoint y: 491, distance: 9.9
click at [587, 491] on icon at bounding box center [587, 496] width 7 height 14
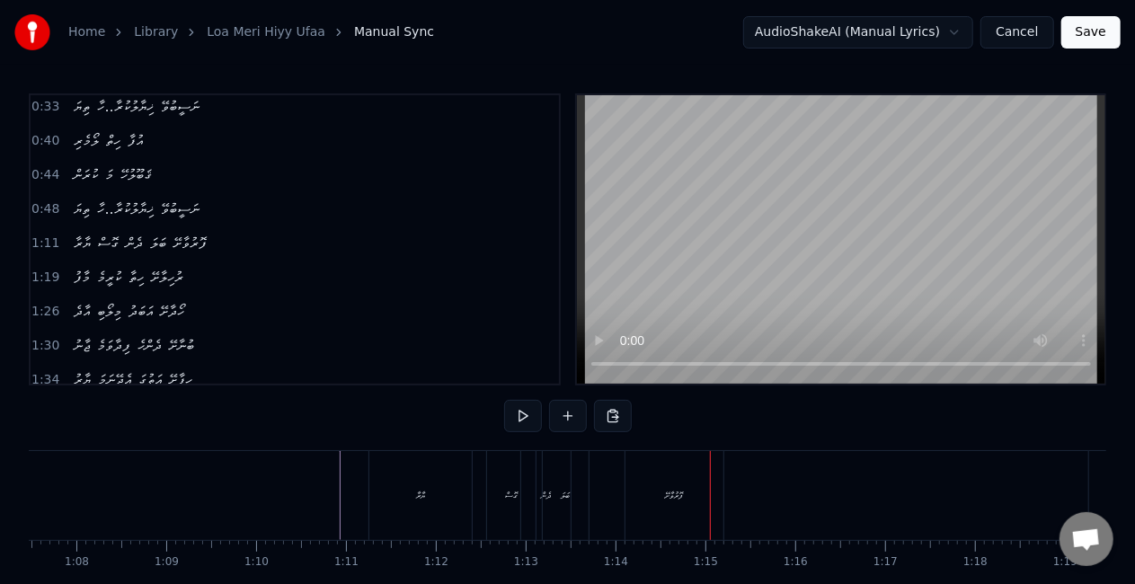
click at [658, 467] on div "ފޮރުވާށޭ" at bounding box center [674, 495] width 98 height 89
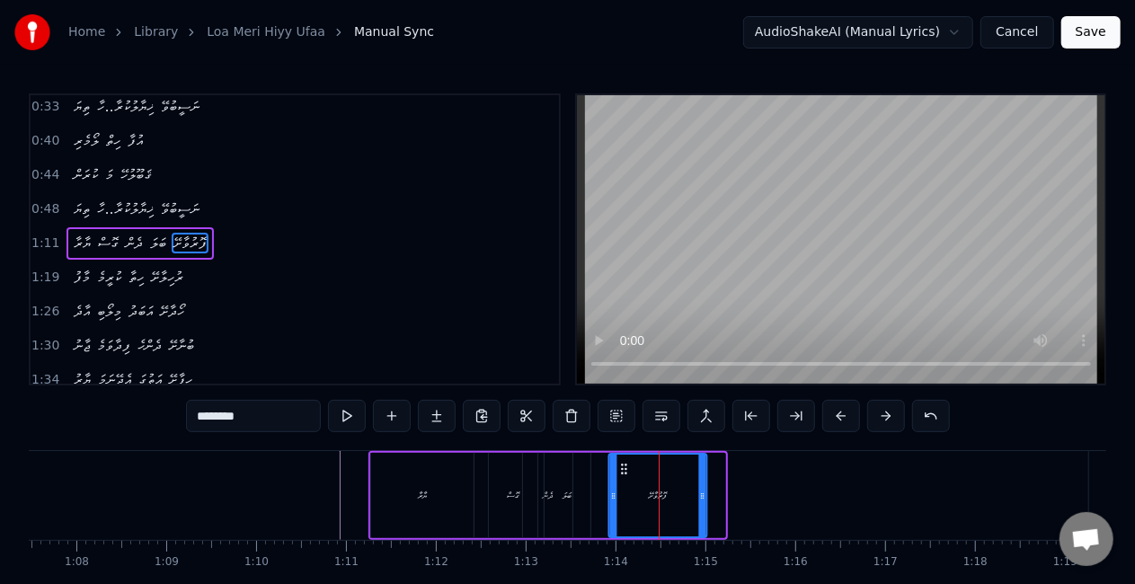
drag, startPoint x: 644, startPoint y: 465, endPoint x: 625, endPoint y: 461, distance: 19.4
click at [625, 462] on icon at bounding box center [623, 469] width 14 height 14
click at [558, 479] on div "ބަލަ" at bounding box center [567, 495] width 46 height 85
type input "****"
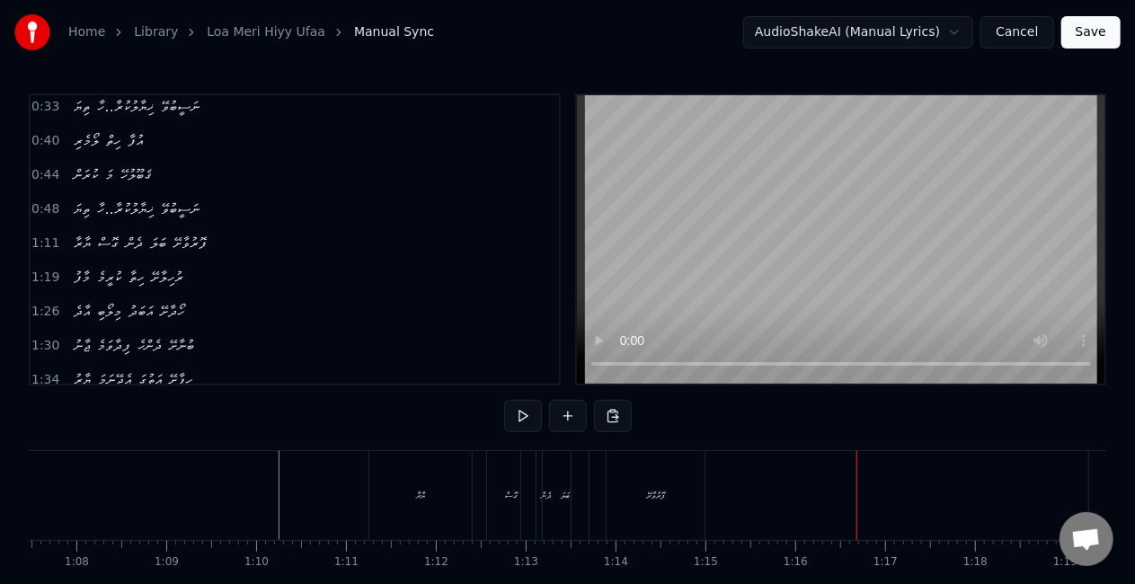
click at [1098, 30] on button "Save" at bounding box center [1090, 32] width 59 height 32
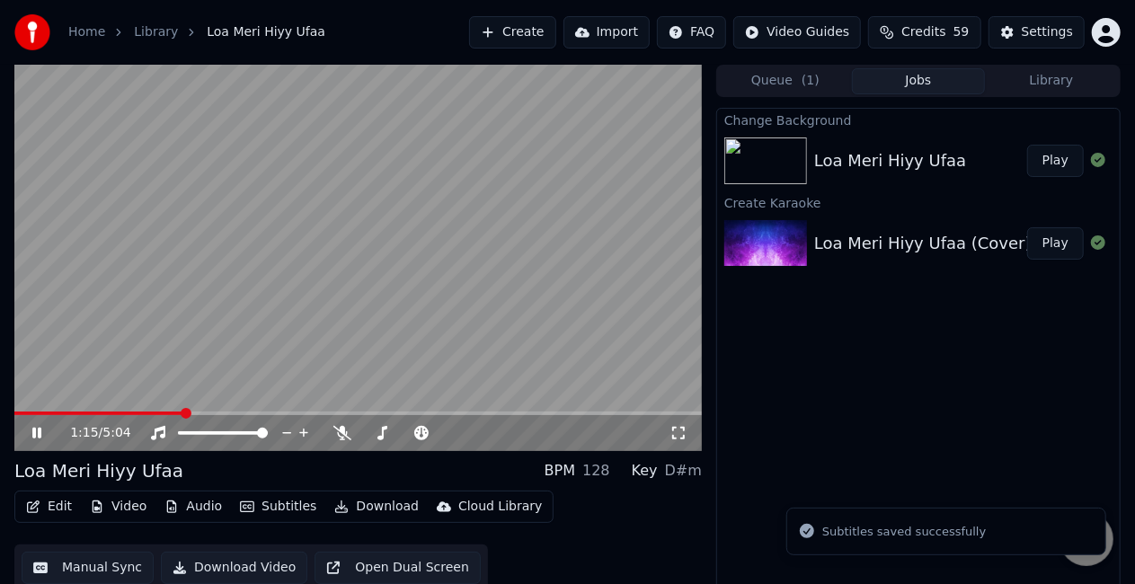
click at [182, 412] on span at bounding box center [357, 413] width 687 height 4
click at [151, 412] on span at bounding box center [82, 413] width 137 height 4
click at [141, 412] on span at bounding box center [77, 413] width 127 height 4
click at [321, 300] on video at bounding box center [357, 258] width 687 height 386
click at [258, 319] on video at bounding box center [357, 258] width 687 height 386
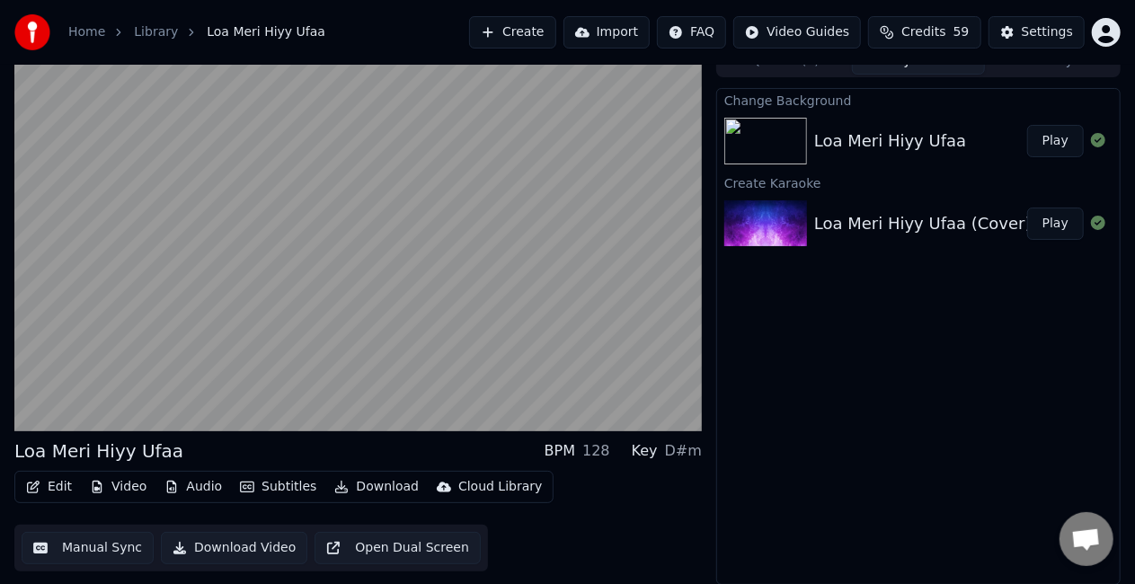
scroll to position [20, 0]
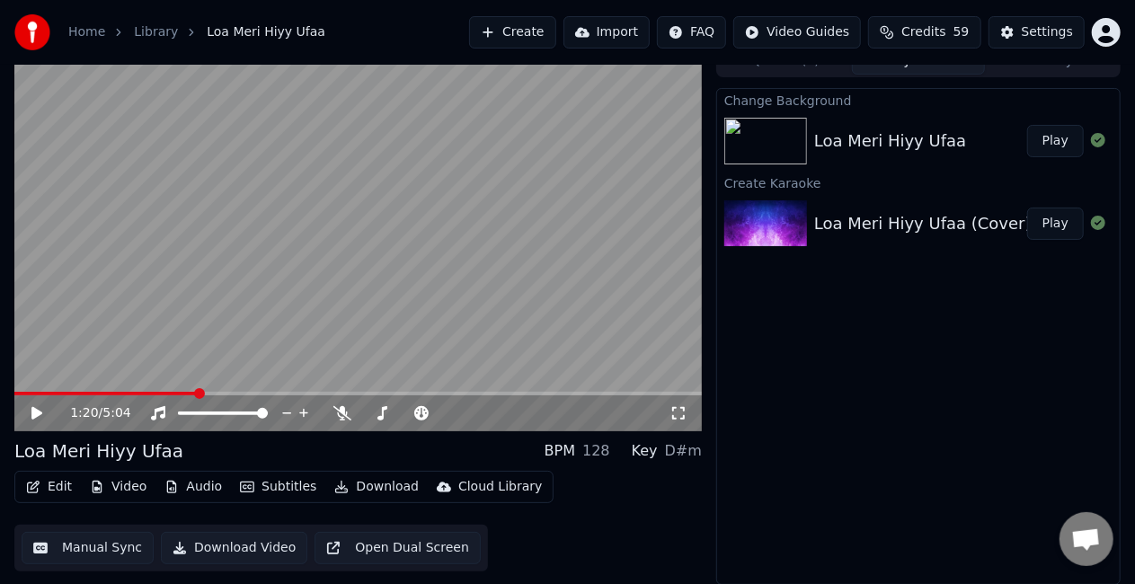
click at [61, 548] on button "Manual Sync" at bounding box center [88, 548] width 132 height 32
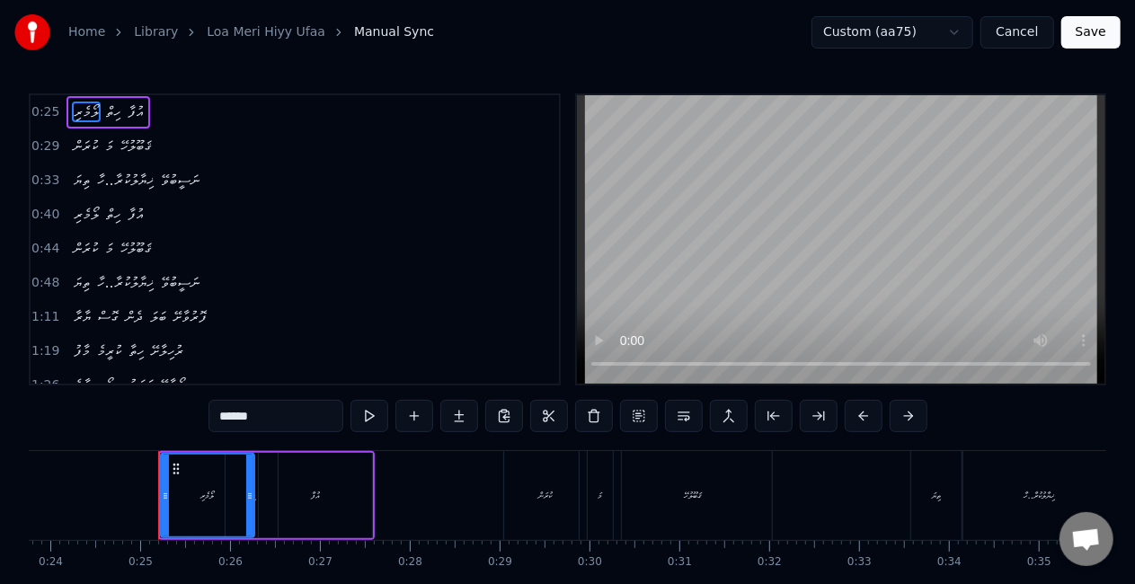
scroll to position [0, 2174]
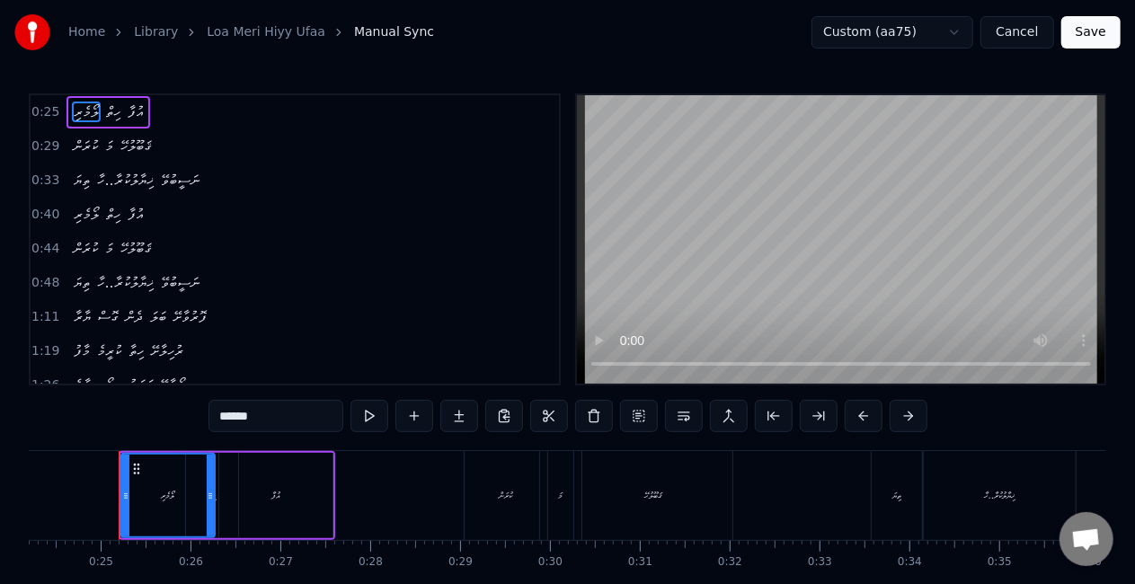
click at [482, 465] on div "ކުރަން" at bounding box center [505, 495] width 83 height 89
type input "******"
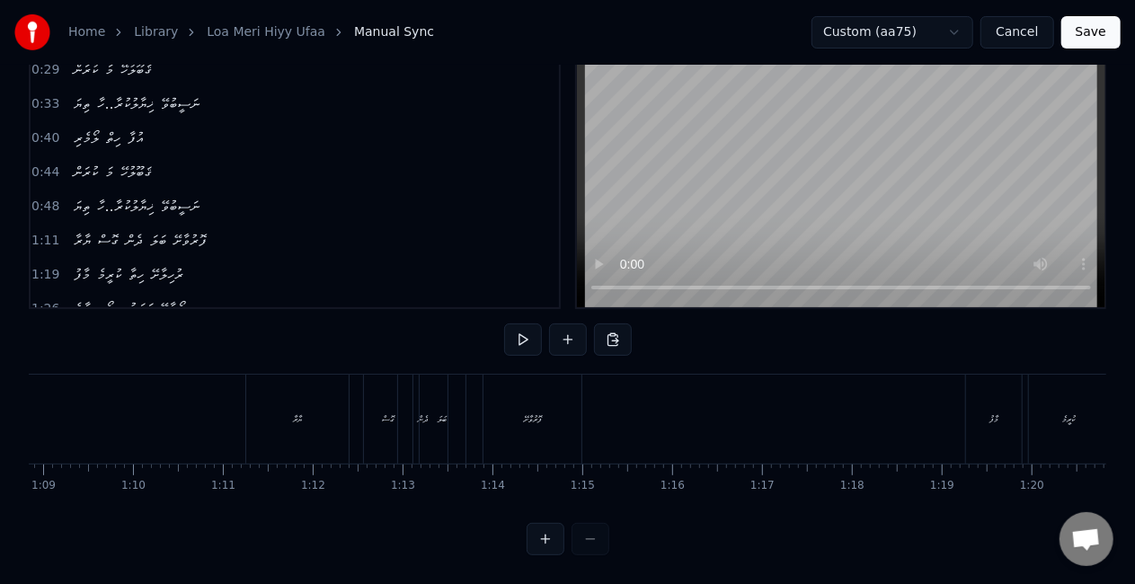
scroll to position [0, 6168]
click at [264, 386] on div "ޔާރާ" at bounding box center [313, 419] width 102 height 89
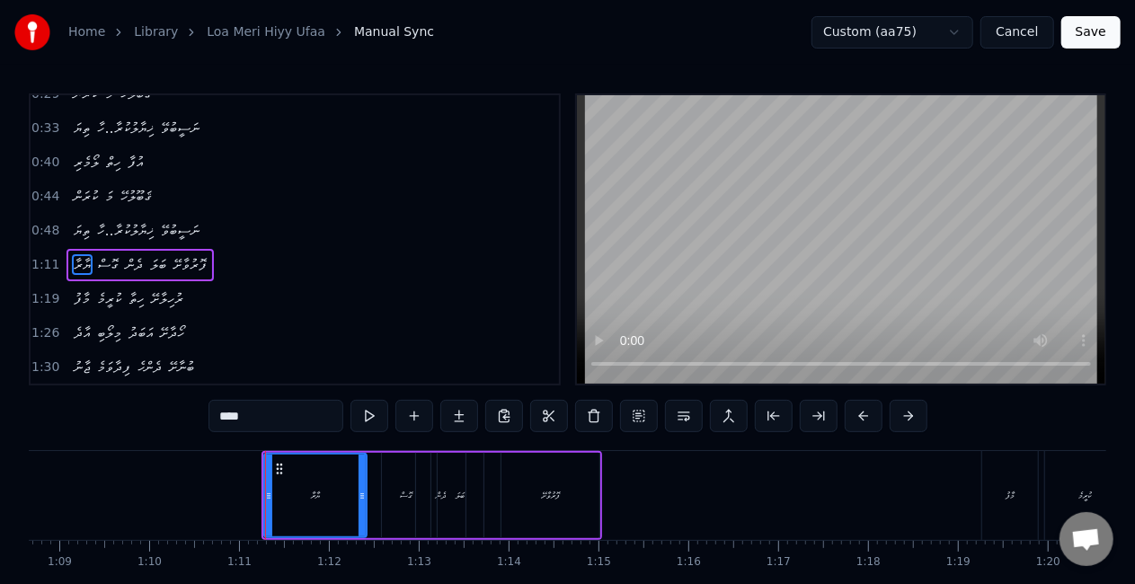
scroll to position [74, 0]
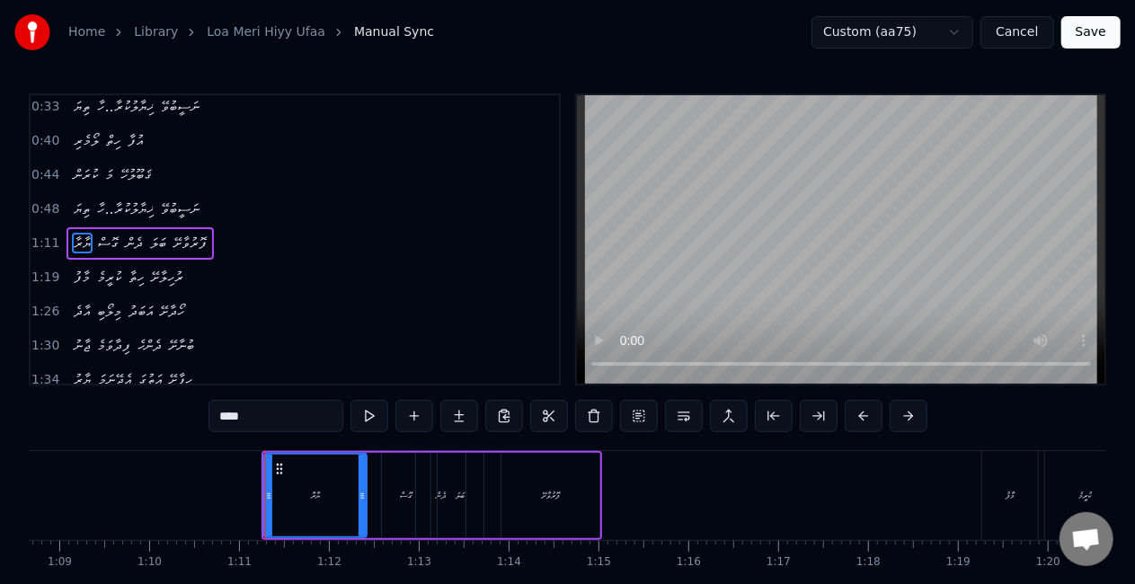
click at [1091, 31] on button "Save" at bounding box center [1090, 32] width 59 height 32
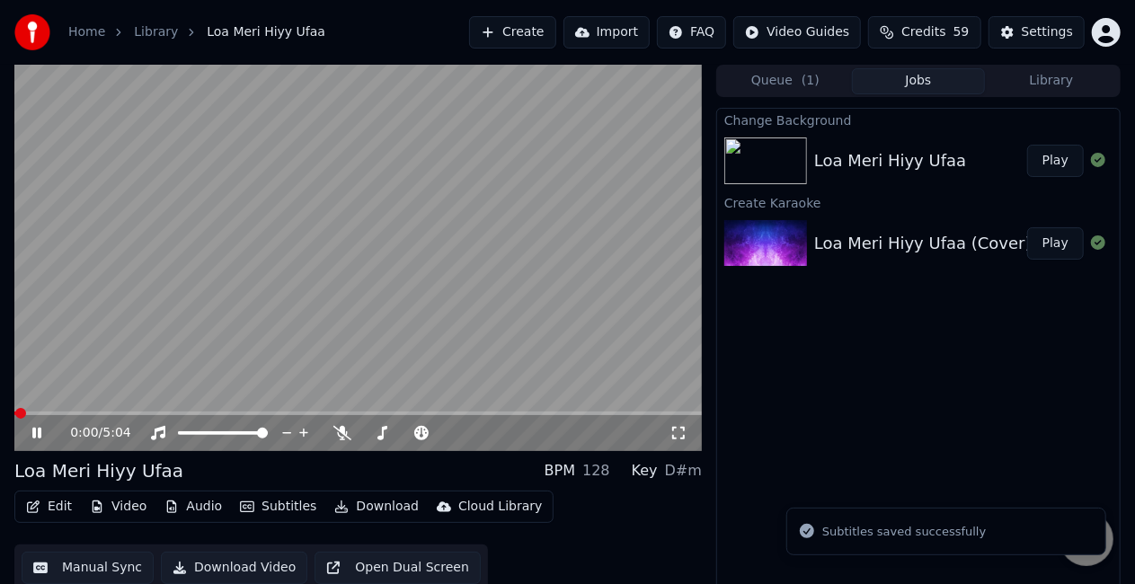
click at [138, 413] on span at bounding box center [357, 413] width 687 height 4
click at [160, 412] on span at bounding box center [357, 413] width 687 height 4
click at [273, 341] on video at bounding box center [357, 258] width 687 height 386
click at [279, 339] on video at bounding box center [357, 258] width 687 height 386
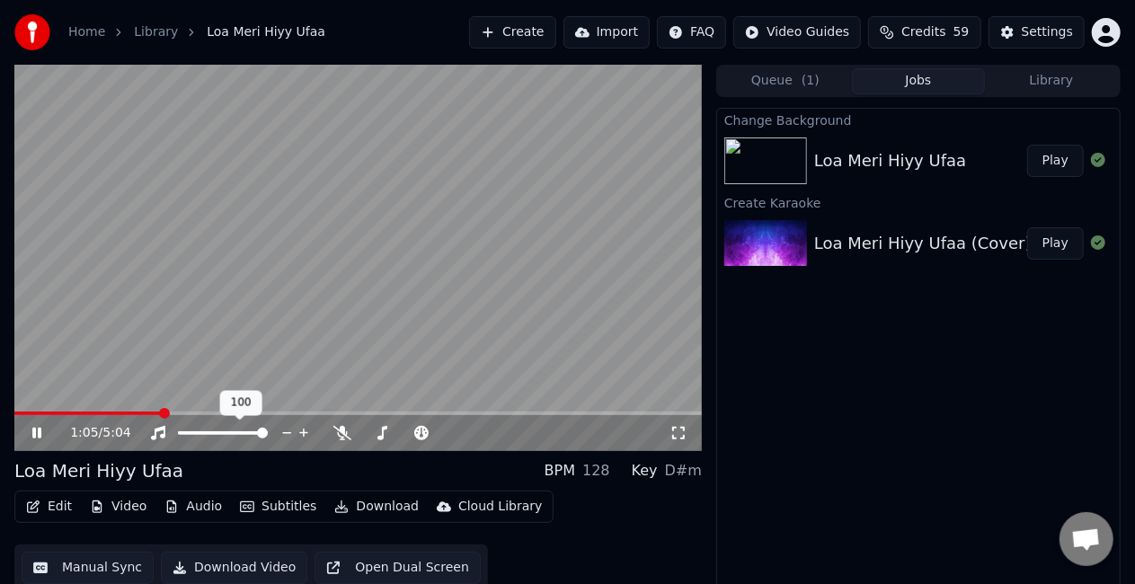
click at [210, 430] on div at bounding box center [239, 433] width 145 height 18
click at [212, 433] on span at bounding box center [223, 433] width 90 height 4
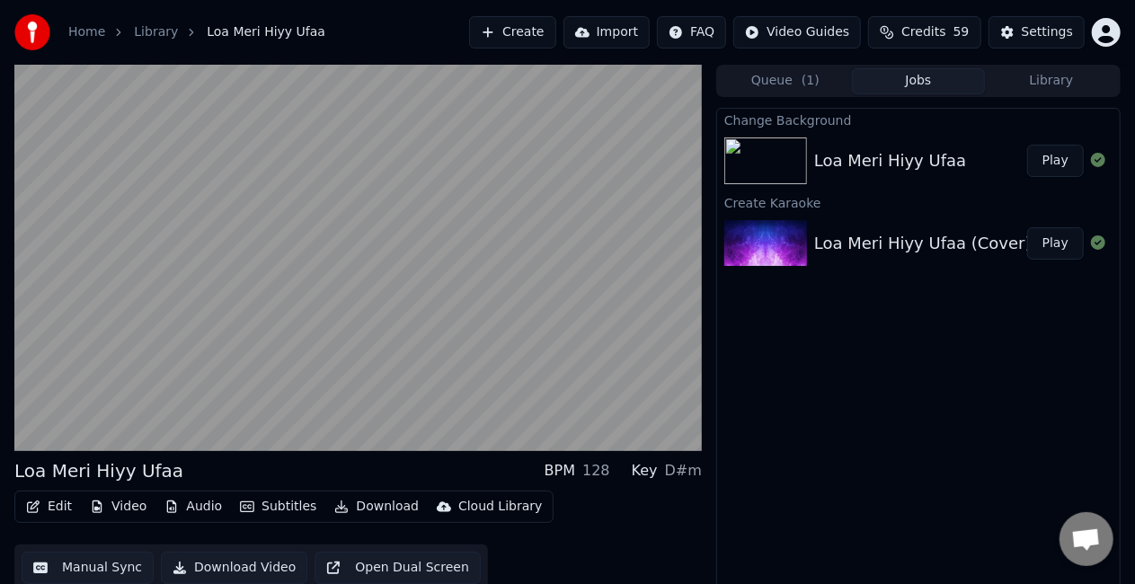
click at [338, 350] on video at bounding box center [357, 258] width 687 height 386
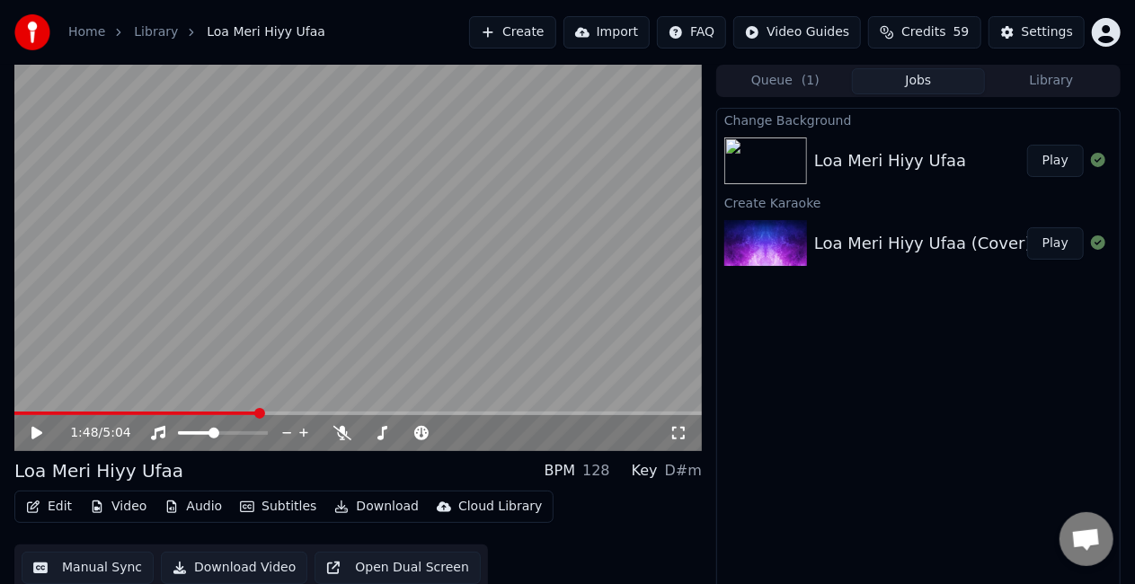
click at [258, 411] on span at bounding box center [135, 413] width 243 height 4
click at [302, 353] on video at bounding box center [357, 258] width 687 height 386
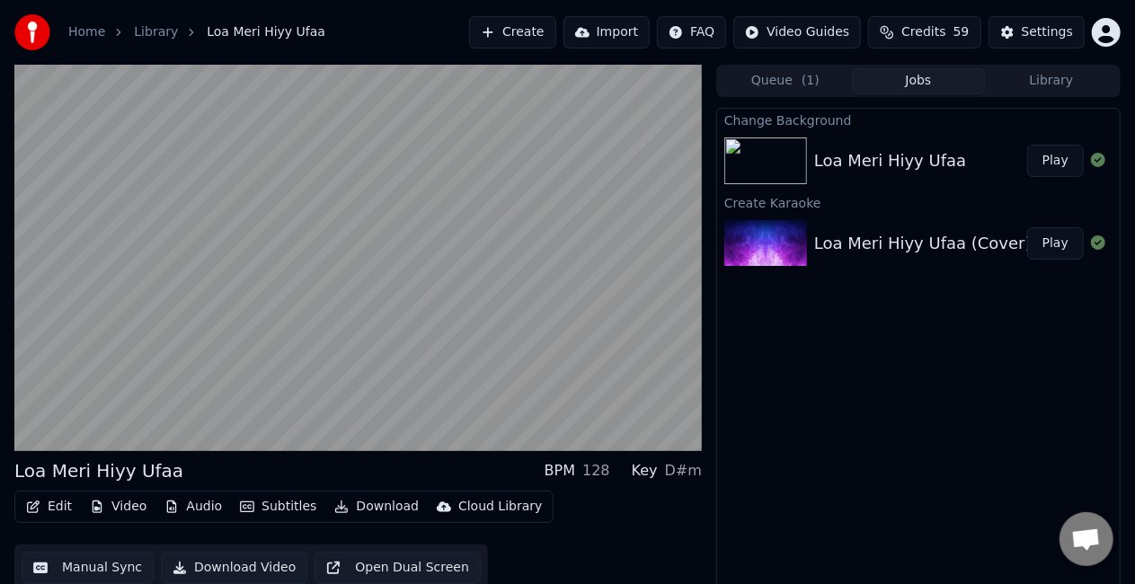
click at [397, 314] on video at bounding box center [357, 258] width 687 height 386
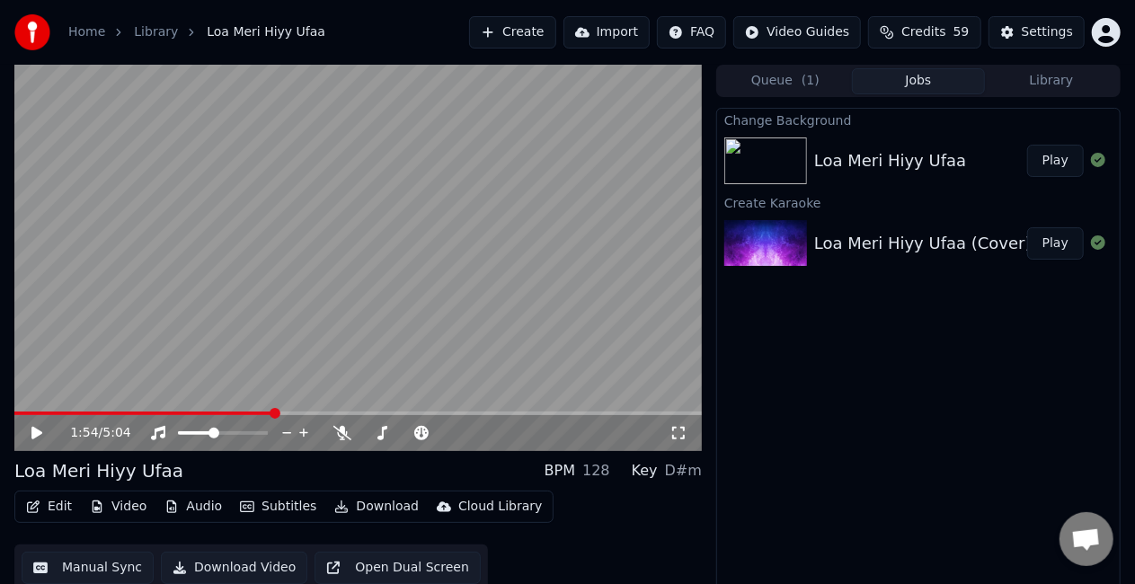
click at [102, 570] on button "Manual Sync" at bounding box center [88, 568] width 132 height 32
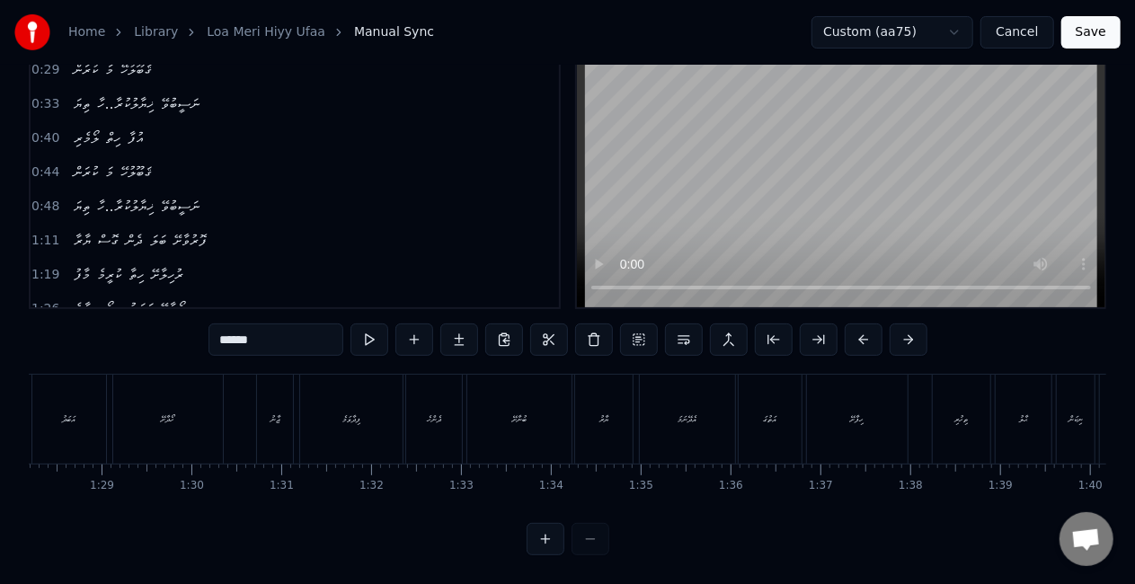
scroll to position [0, 7953]
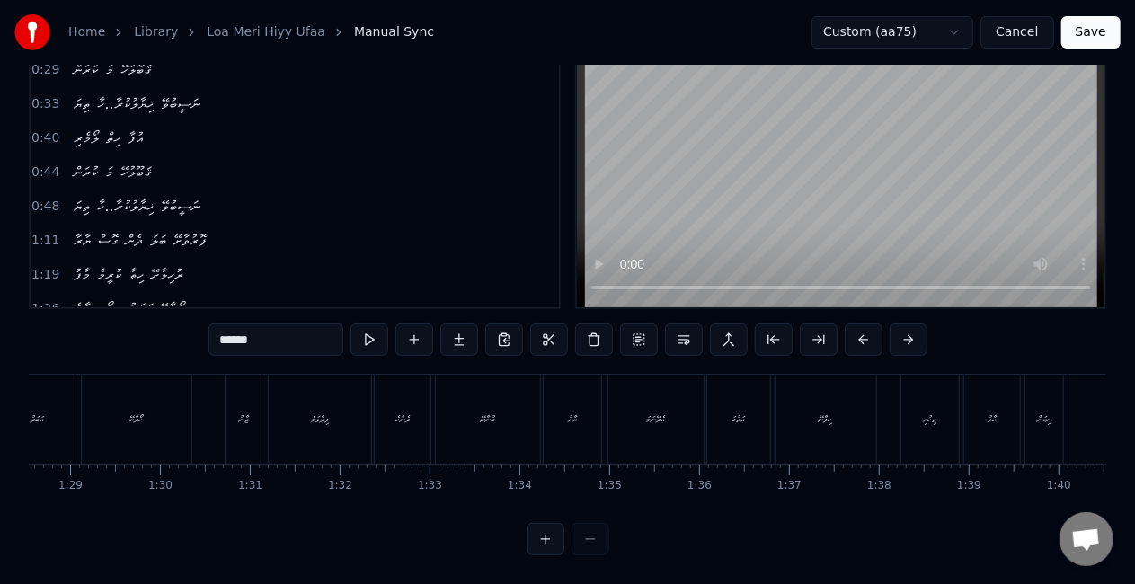
click at [909, 405] on div "ތިހުރި" at bounding box center [929, 419] width 57 height 89
type input "******"
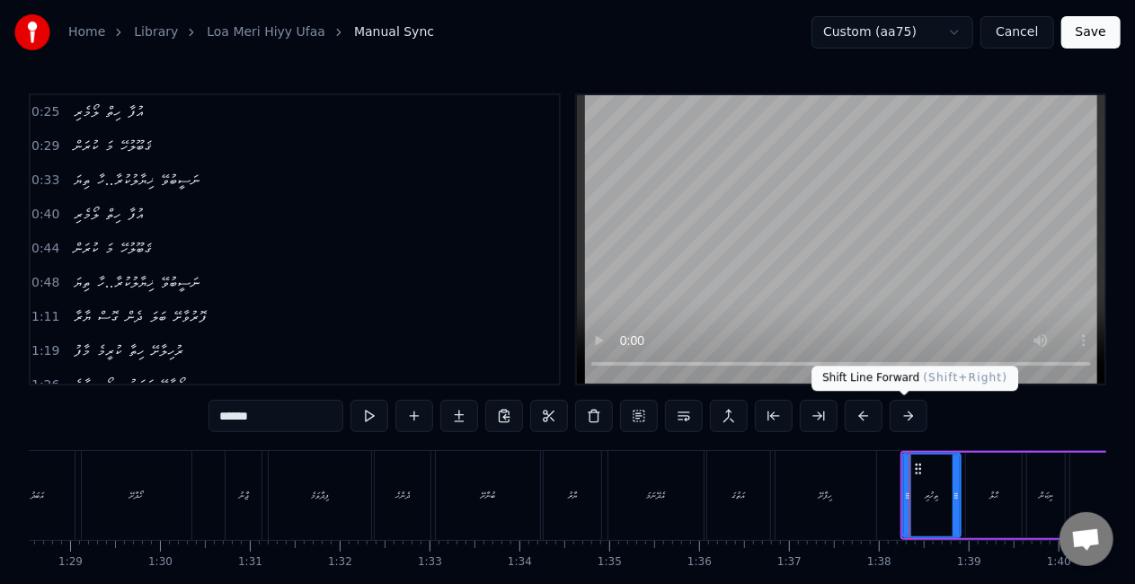
scroll to position [241, 0]
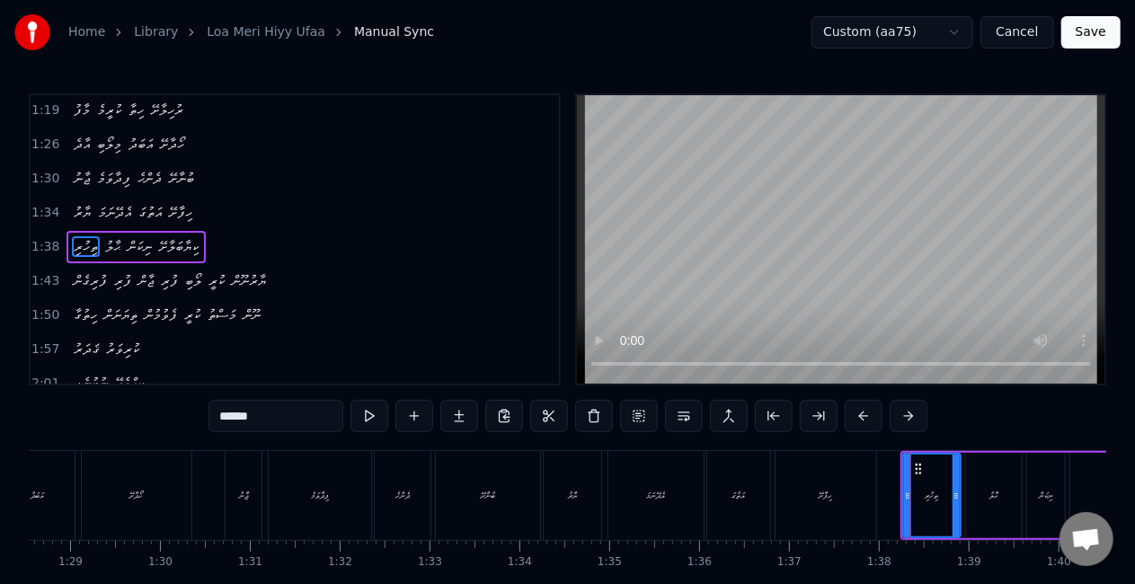
click at [1079, 38] on button "Save" at bounding box center [1090, 32] width 59 height 32
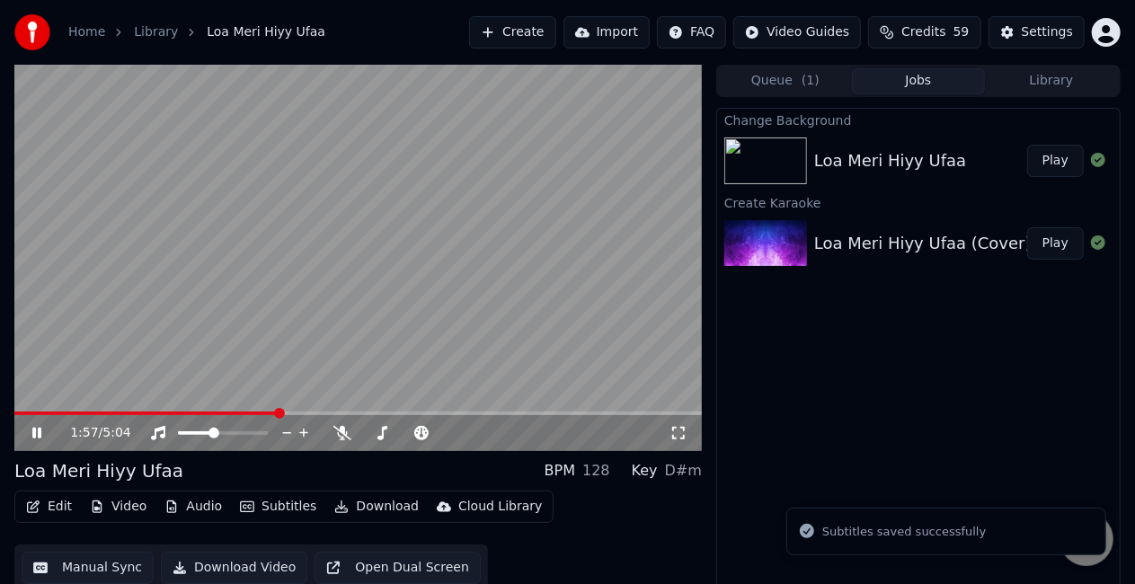
click at [278, 411] on span at bounding box center [357, 413] width 687 height 4
click at [519, 316] on video at bounding box center [357, 258] width 687 height 386
click at [250, 408] on video at bounding box center [357, 258] width 687 height 386
click at [250, 410] on video at bounding box center [357, 258] width 687 height 386
click at [250, 413] on span at bounding box center [182, 413] width 337 height 4
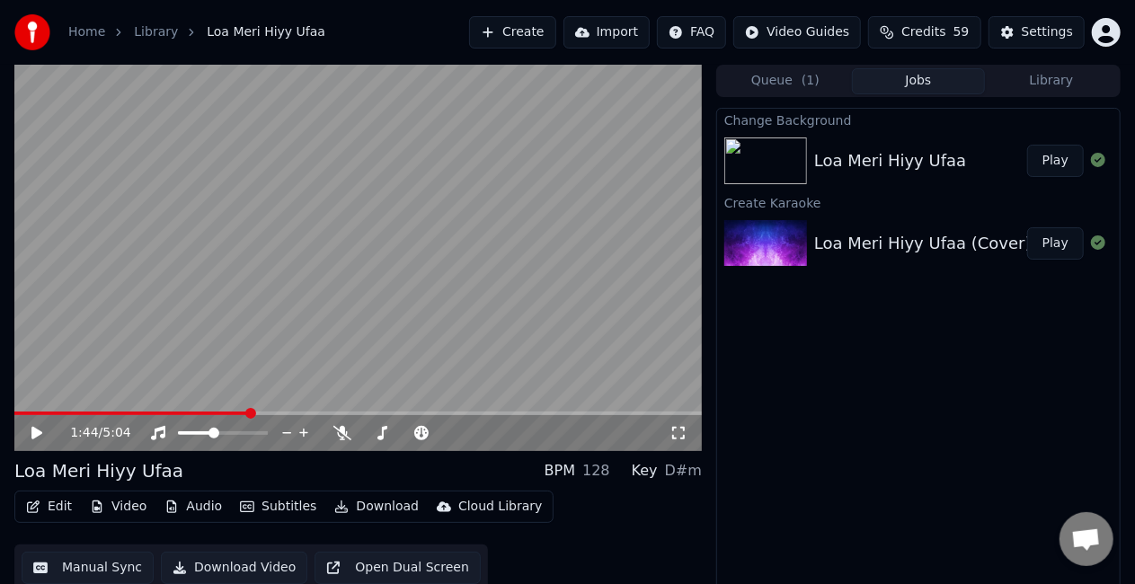
click at [311, 338] on video at bounding box center [357, 258] width 687 height 386
click at [84, 564] on button "Manual Sync" at bounding box center [88, 568] width 132 height 32
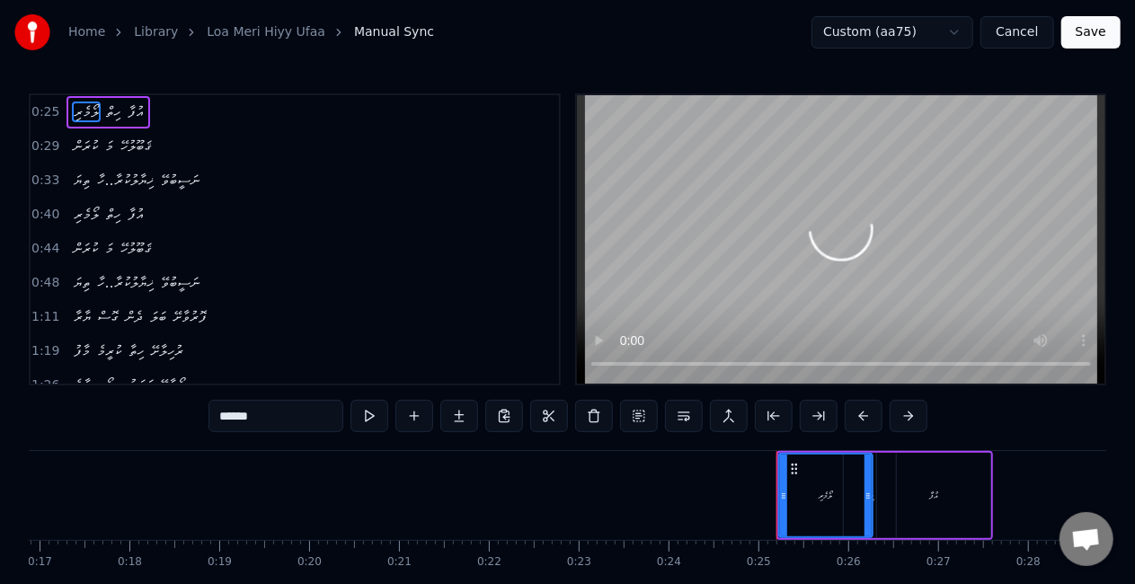
scroll to position [0, 2174]
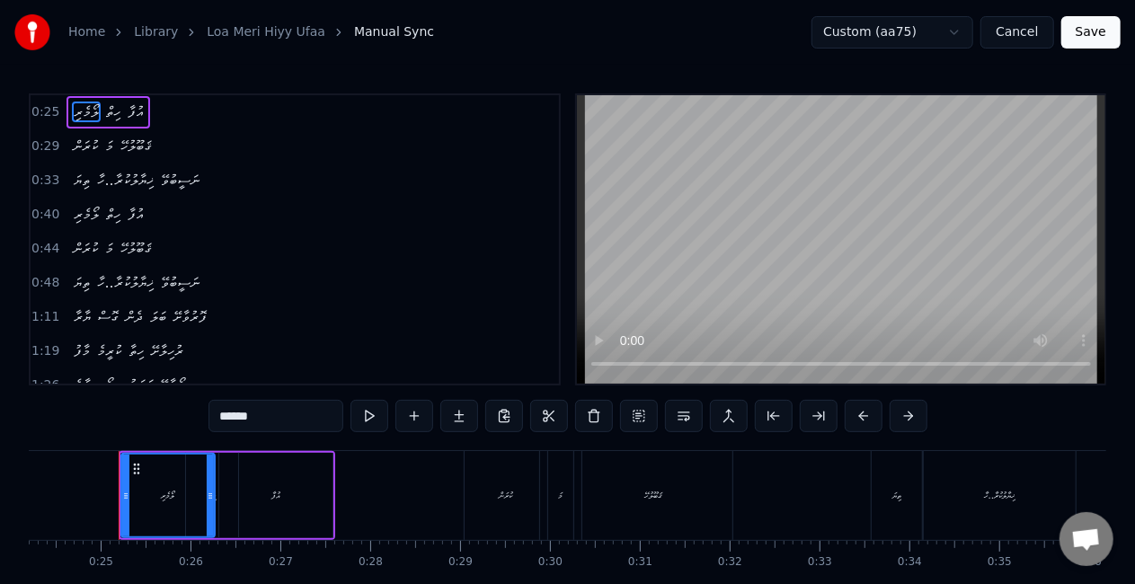
click at [482, 484] on div "ކުރަން" at bounding box center [505, 495] width 83 height 89
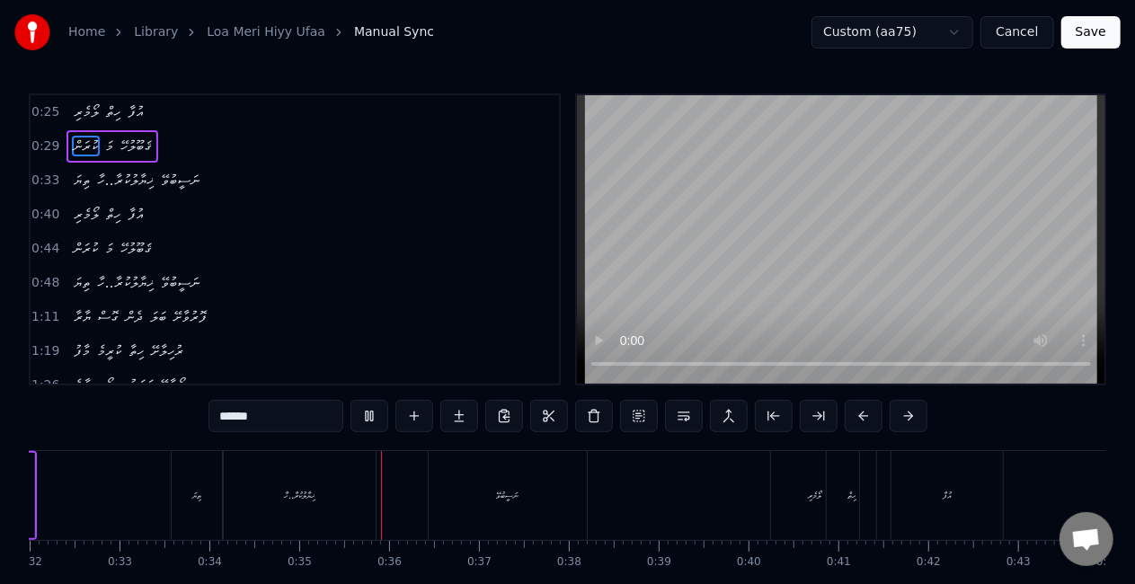
scroll to position [0, 3084]
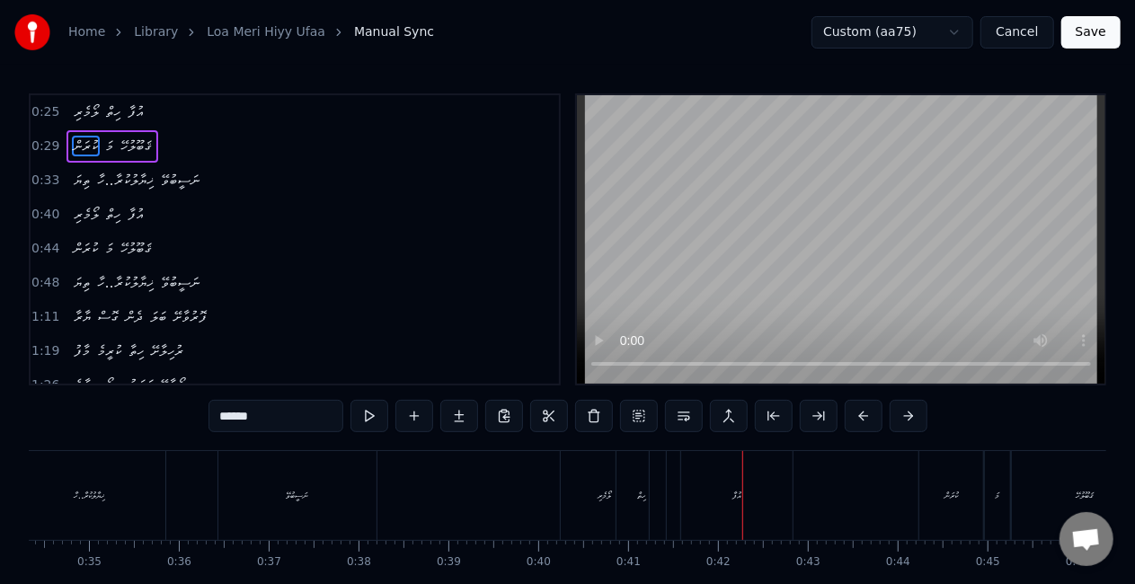
click at [627, 478] on div "ހިތް" at bounding box center [640, 495] width 49 height 89
type input "****"
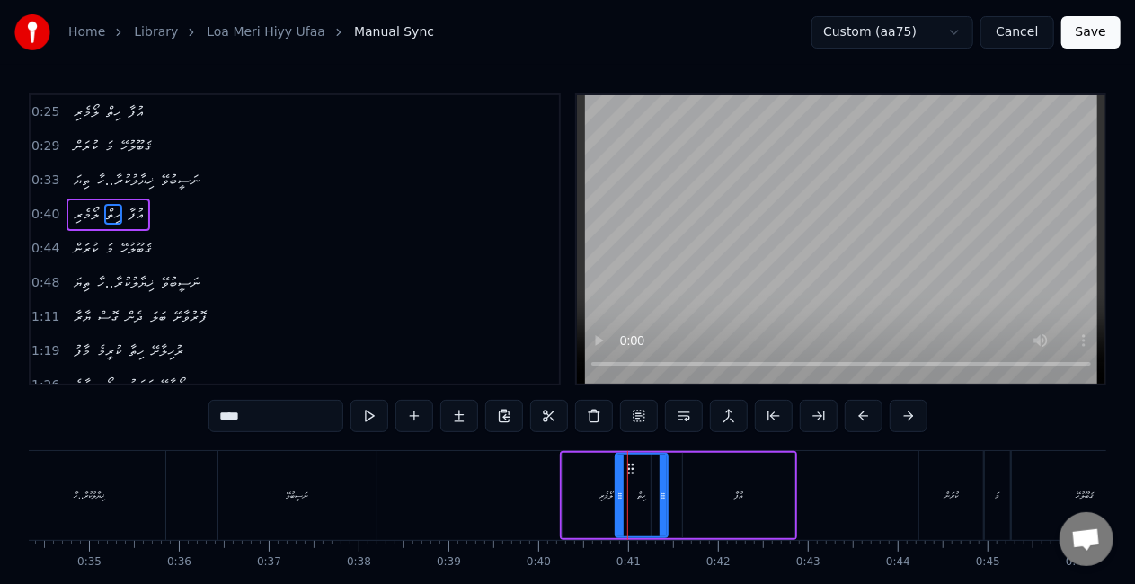
click at [622, 487] on div at bounding box center [619, 496] width 7 height 82
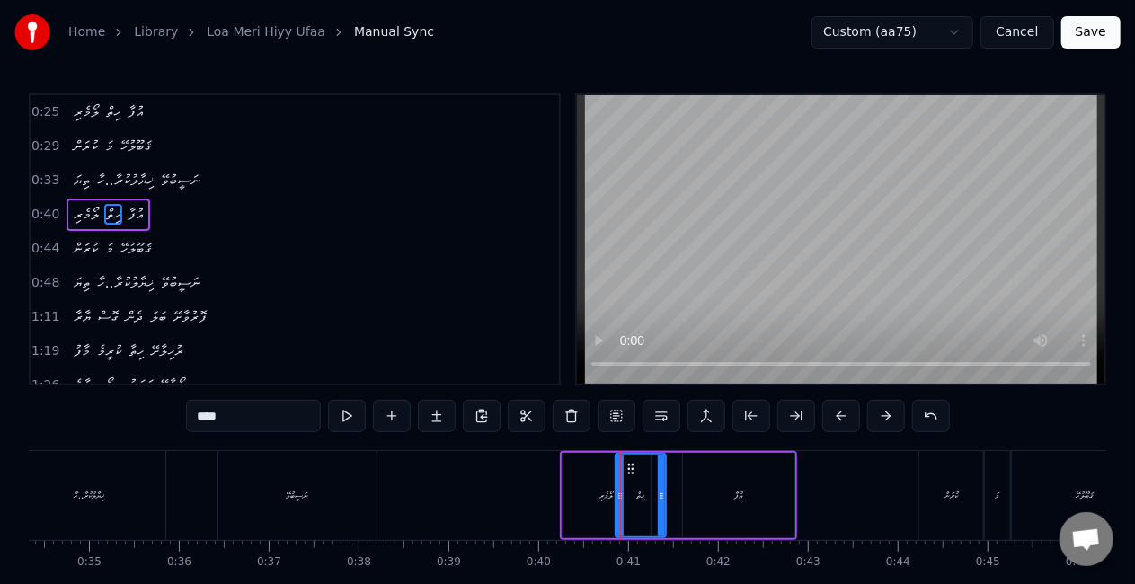
click at [659, 494] on icon at bounding box center [661, 496] width 7 height 14
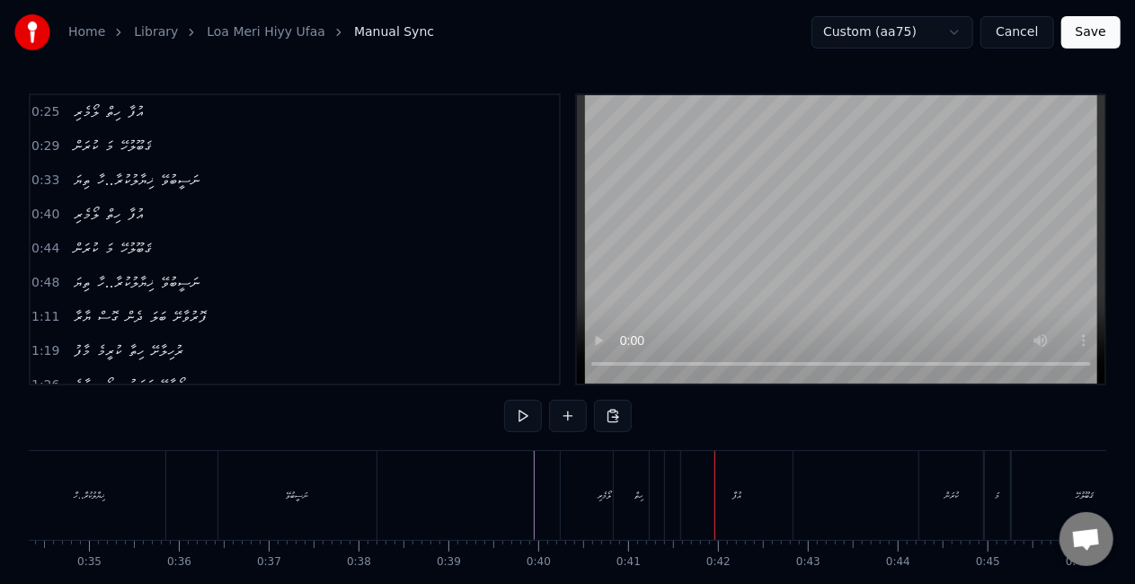
click at [634, 480] on div "ހިތް" at bounding box center [639, 495] width 50 height 89
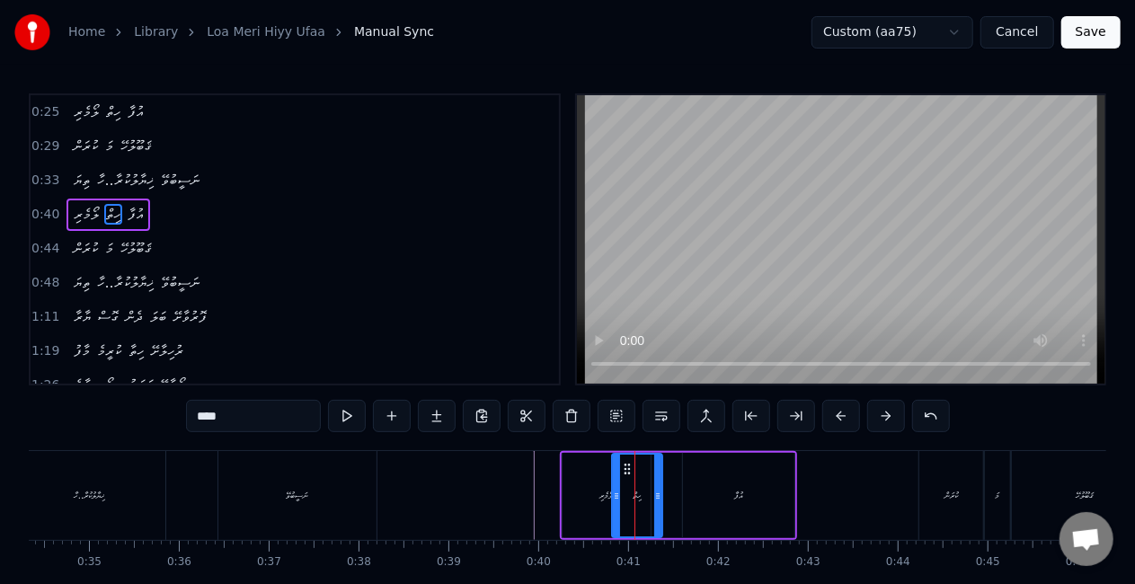
click at [627, 466] on icon at bounding box center [627, 469] width 14 height 14
click at [575, 475] on div "ލޯމެރި" at bounding box center [606, 495] width 88 height 85
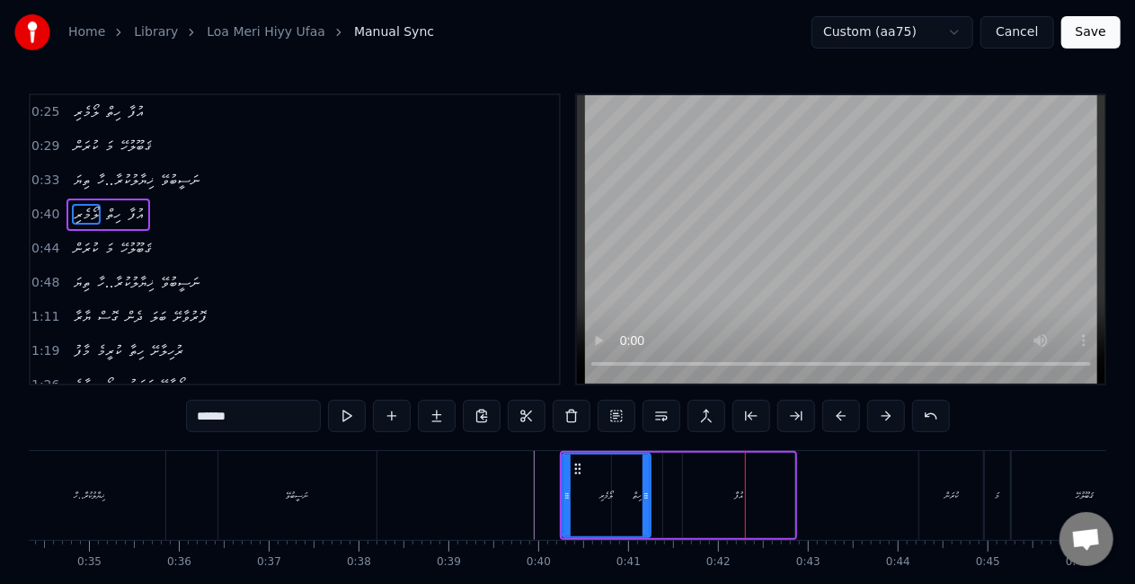
click at [713, 489] on div "އުފާ" at bounding box center [738, 495] width 111 height 85
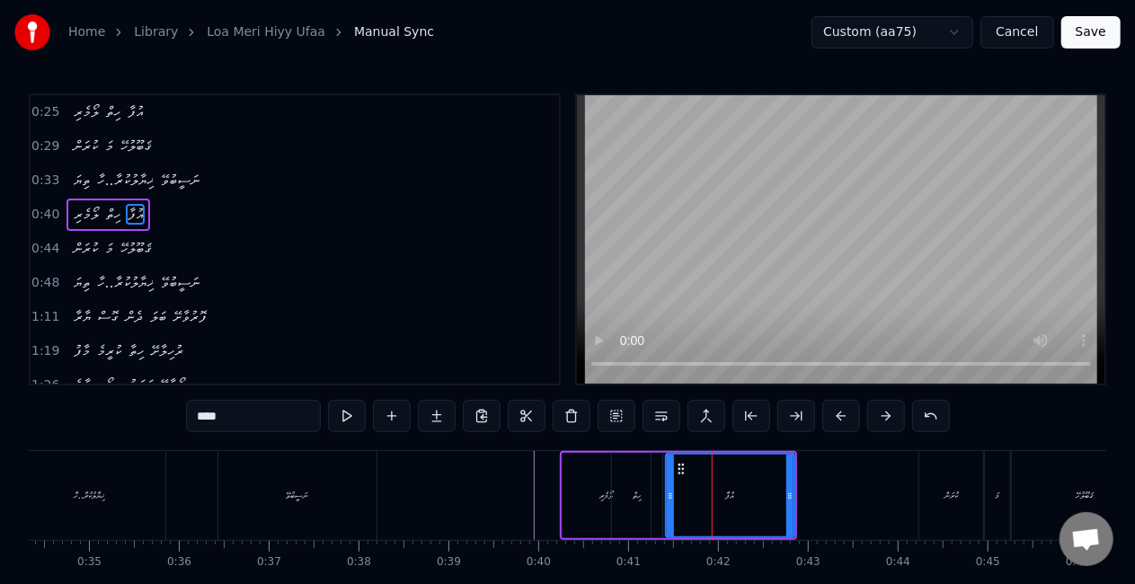
drag, startPoint x: 689, startPoint y: 489, endPoint x: 672, endPoint y: 489, distance: 17.1
click at [672, 489] on icon at bounding box center [670, 496] width 7 height 14
click at [634, 479] on div "ހިތް" at bounding box center [637, 495] width 50 height 85
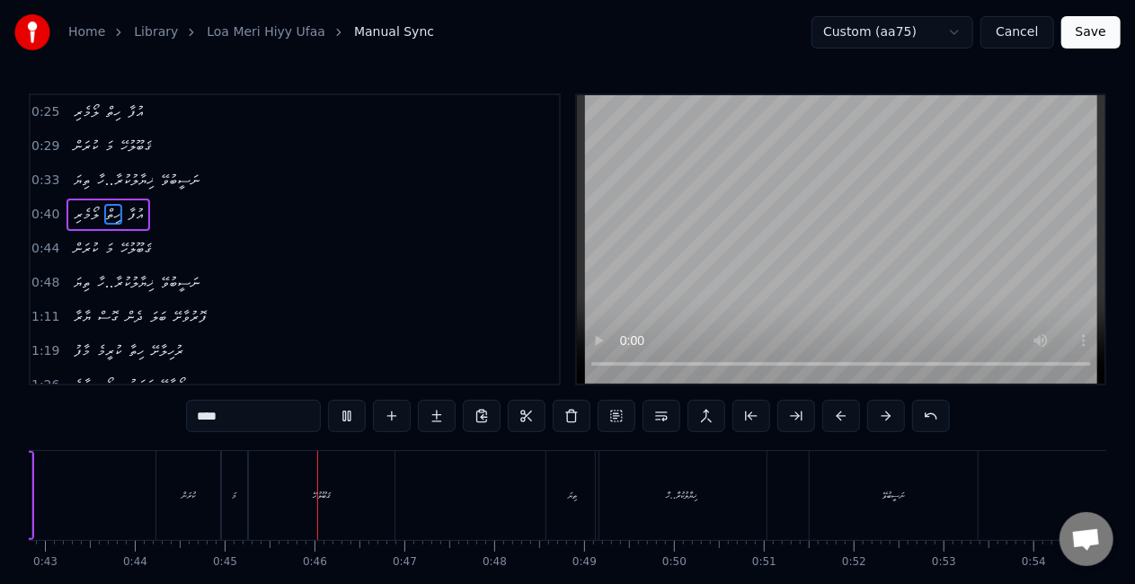
scroll to position [0, 4001]
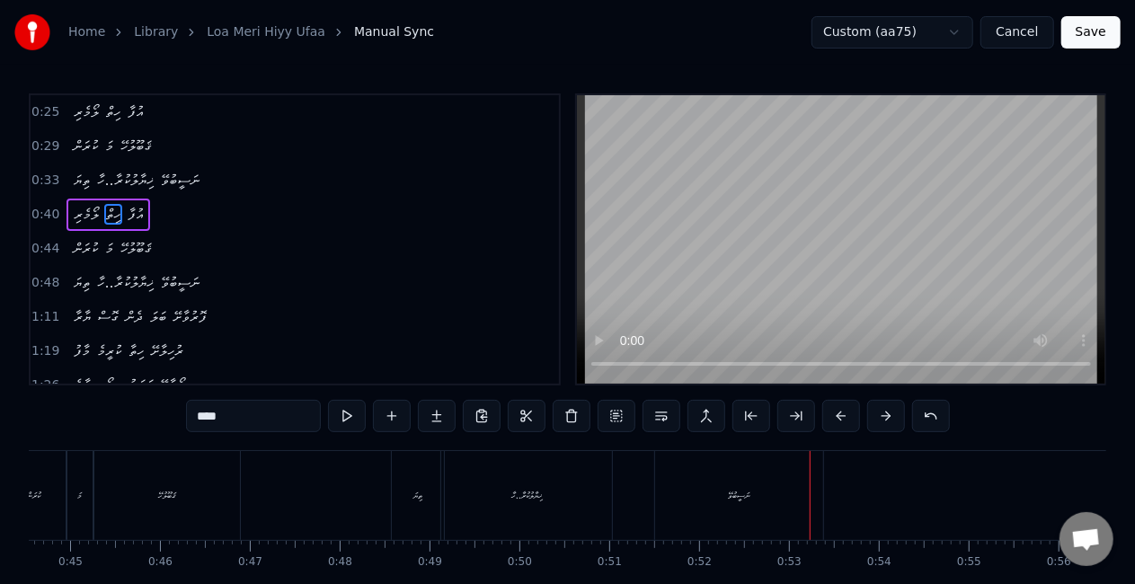
click at [728, 505] on div "ނަސީބުވޭ" at bounding box center [739, 495] width 168 height 89
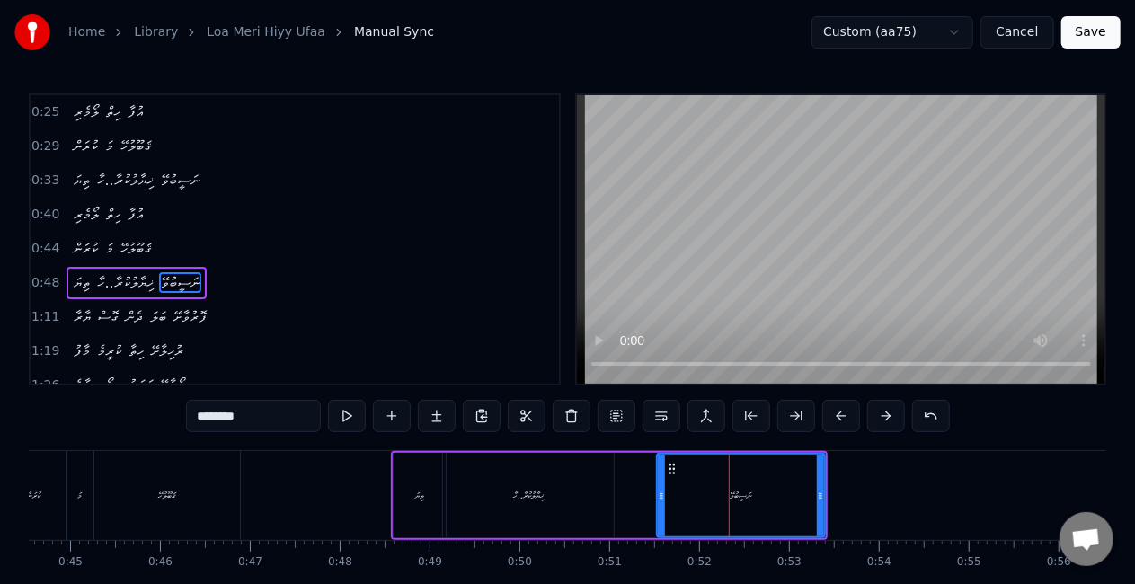
scroll to position [40, 0]
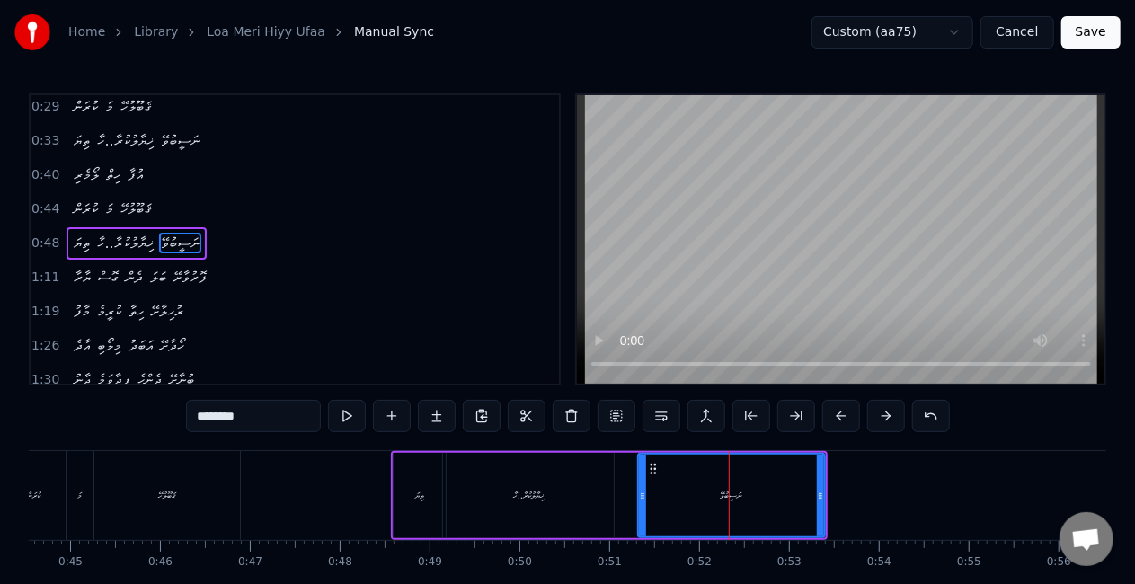
drag, startPoint x: 661, startPoint y: 500, endPoint x: 614, endPoint y: 496, distance: 47.8
click at [642, 499] on icon at bounding box center [642, 496] width 7 height 14
click at [602, 495] on div "ޚިޔާލުކުރާ..ހާ" at bounding box center [528, 495] width 171 height 85
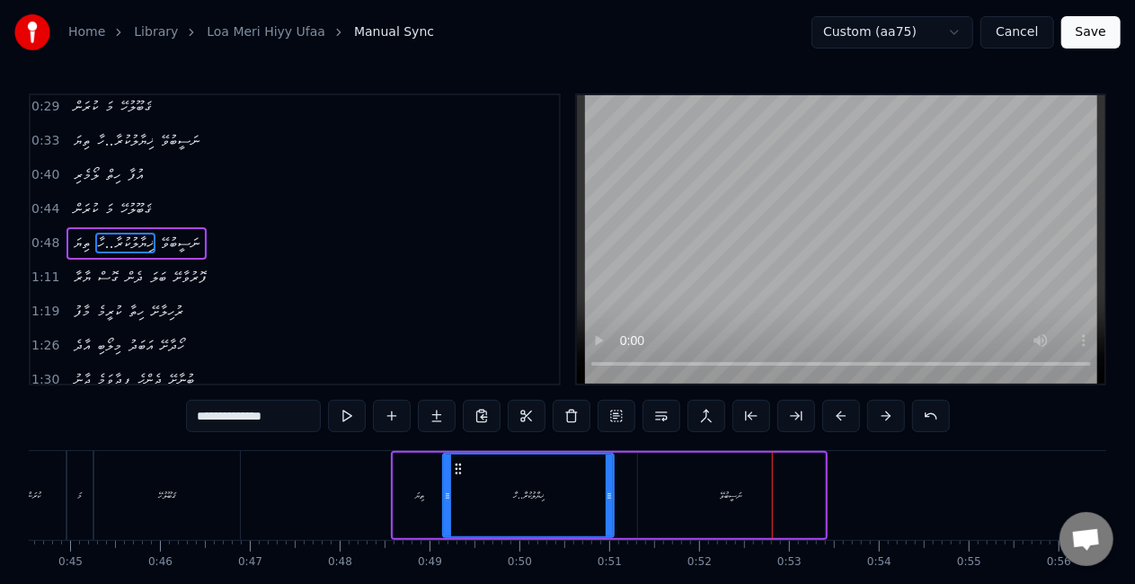
click at [596, 487] on div "ޚިޔާލުކުރާ..ހާ" at bounding box center [528, 496] width 169 height 82
click at [714, 455] on div "ނަސީބުވޭ" at bounding box center [731, 495] width 187 height 85
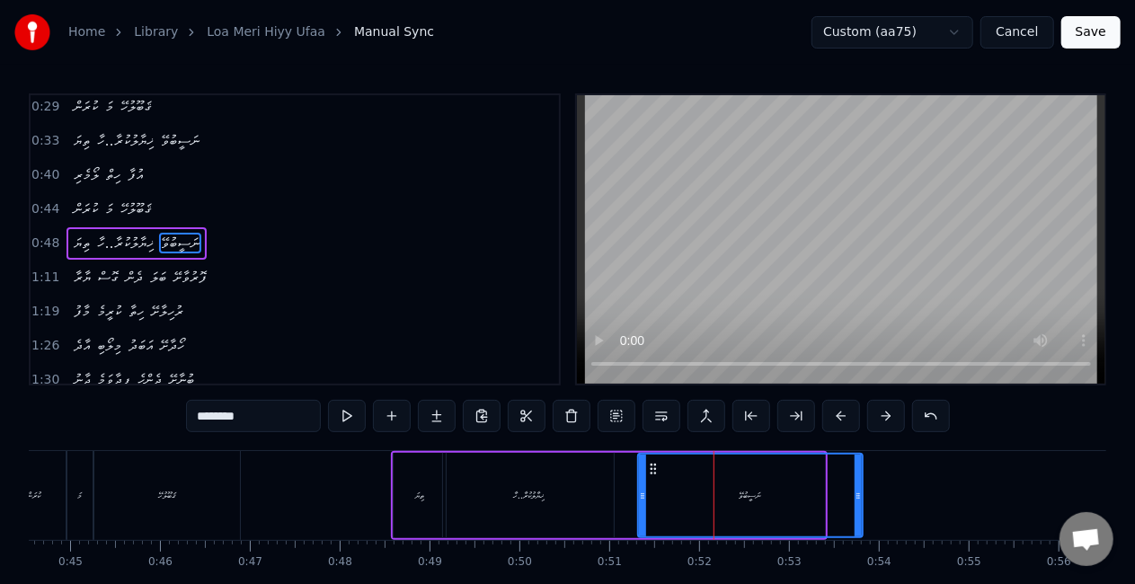
drag, startPoint x: 821, startPoint y: 493, endPoint x: 852, endPoint y: 484, distance: 32.7
click at [857, 485] on div at bounding box center [857, 496] width 7 height 82
click at [604, 493] on div "ޚިޔާލުކުރާ..ހާ" at bounding box center [528, 495] width 171 height 85
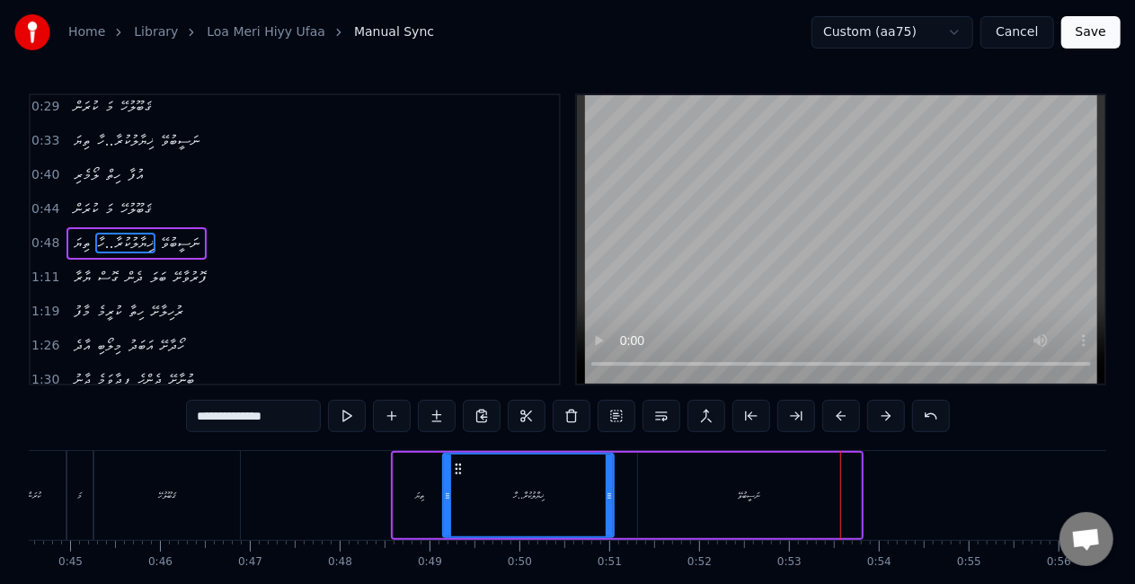
drag, startPoint x: 727, startPoint y: 485, endPoint x: 802, endPoint y: 490, distance: 75.6
click at [727, 484] on div "ނަސީބުވޭ" at bounding box center [749, 495] width 223 height 85
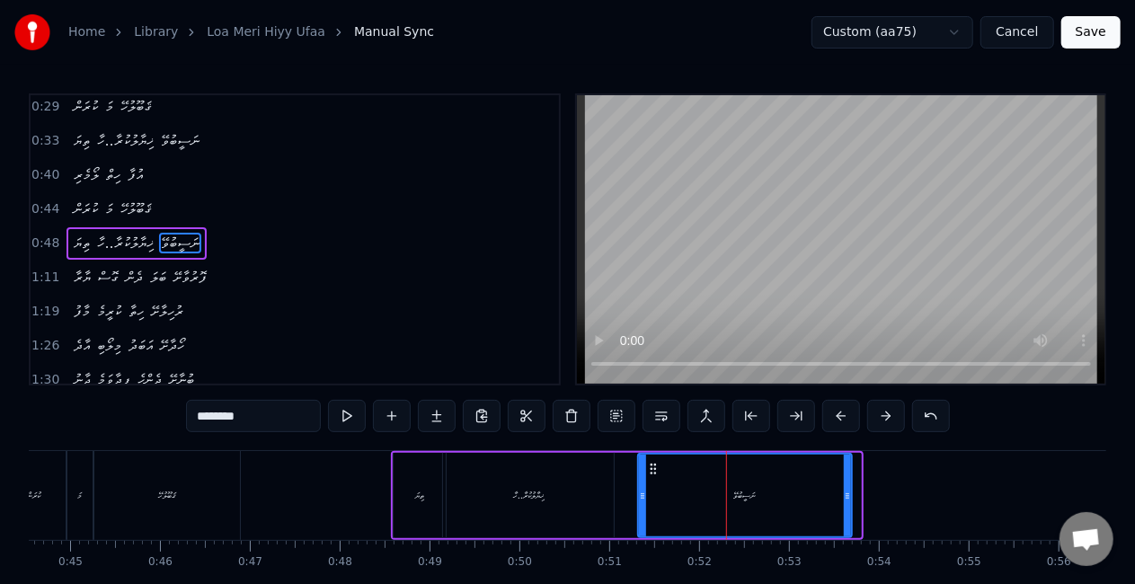
drag, startPoint x: 857, startPoint y: 489, endPoint x: 848, endPoint y: 481, distance: 11.5
click at [848, 481] on div at bounding box center [846, 496] width 7 height 82
click at [649, 479] on div "ނަސީބުވޭ" at bounding box center [745, 496] width 212 height 82
drag, startPoint x: 639, startPoint y: 493, endPoint x: 648, endPoint y: 499, distance: 10.5
click at [648, 499] on icon at bounding box center [649, 496] width 7 height 14
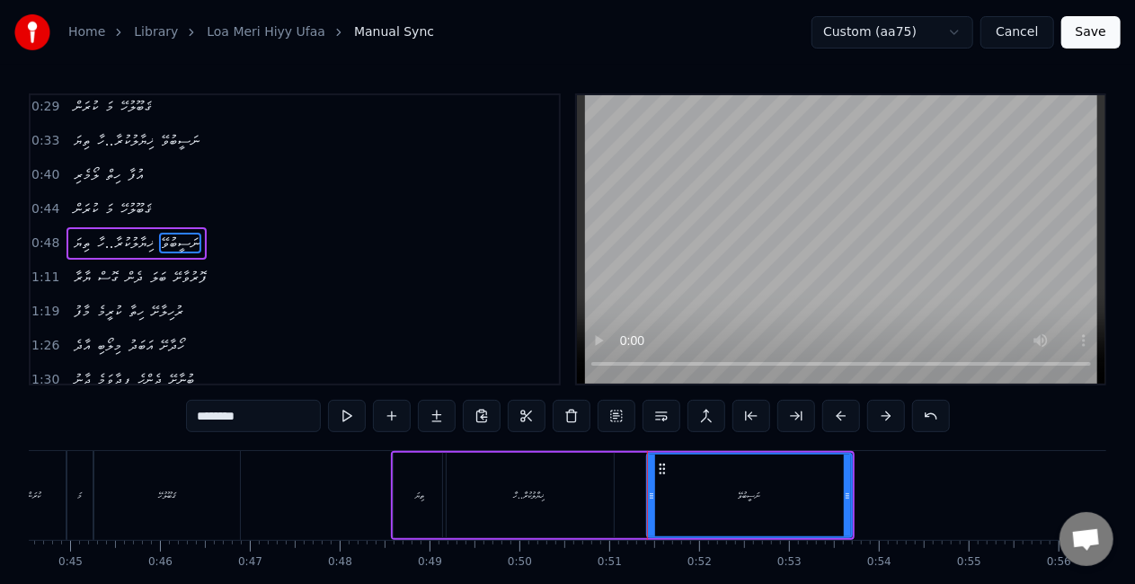
click at [550, 510] on div "ޚިޔާލުކުރާ..ހާ" at bounding box center [528, 495] width 171 height 85
type input "**********"
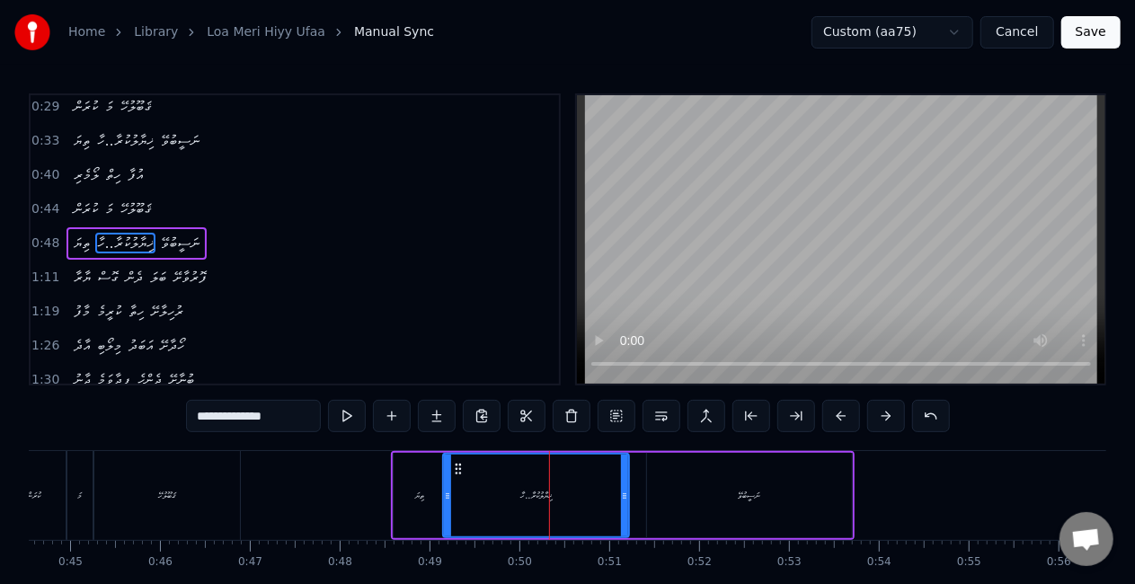
drag, startPoint x: 611, startPoint y: 496, endPoint x: 626, endPoint y: 496, distance: 15.3
click at [626, 496] on icon at bounding box center [624, 496] width 7 height 14
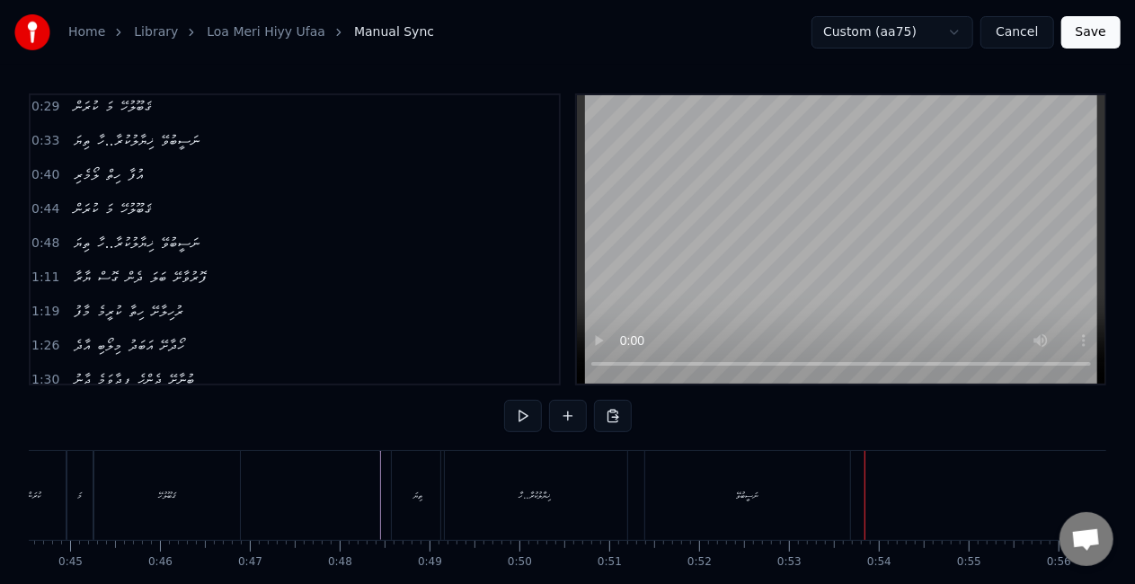
click at [829, 490] on div "ނަސީބުވޭ" at bounding box center [747, 495] width 205 height 89
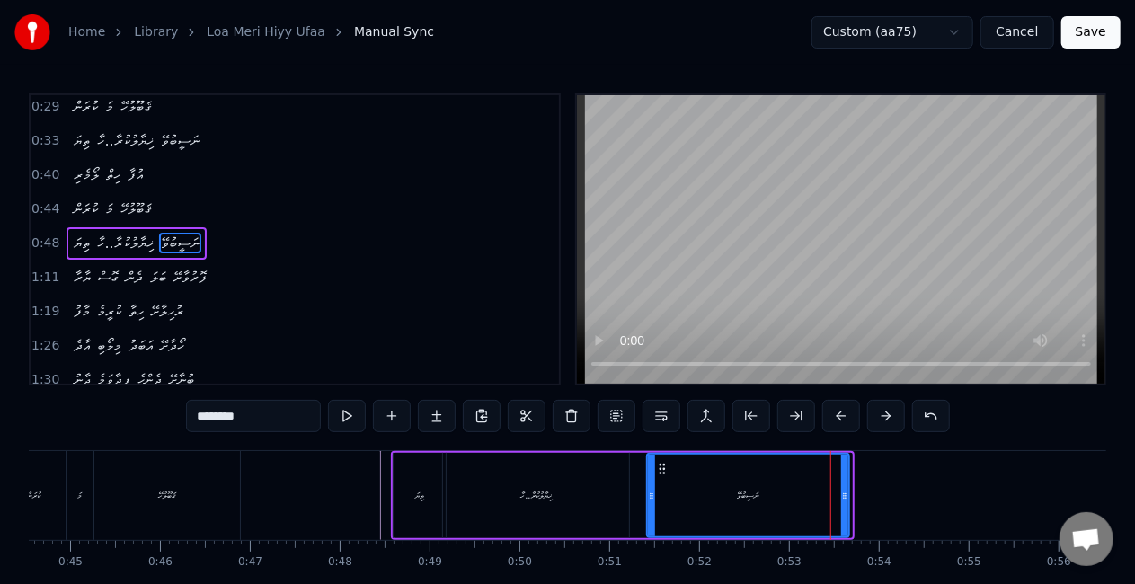
drag, startPoint x: 844, startPoint y: 496, endPoint x: 790, endPoint y: 493, distance: 54.0
click at [842, 492] on icon at bounding box center [844, 496] width 7 height 14
click at [769, 495] on div "ނަސީބުވޭ" at bounding box center [748, 496] width 200 height 82
click at [268, 408] on input "********" at bounding box center [253, 416] width 135 height 32
click at [269, 411] on input "*********" at bounding box center [253, 416] width 135 height 32
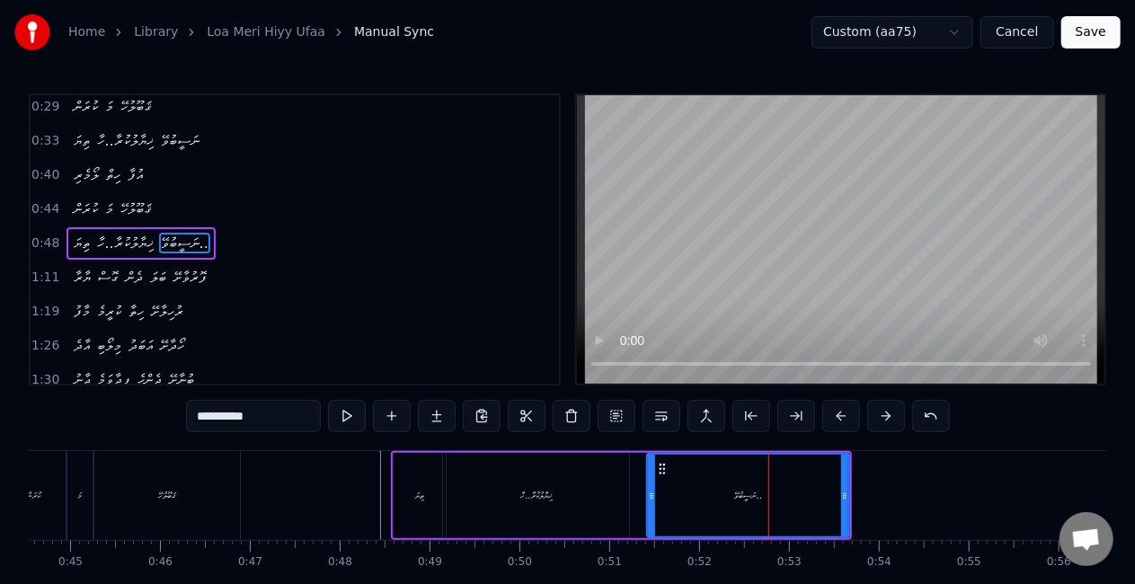
type input "**********"
click at [643, 504] on div "ތިޔަ ޚިޔާލުކުރާ..ހާ ނަސީބުވޭ.." at bounding box center [621, 495] width 461 height 89
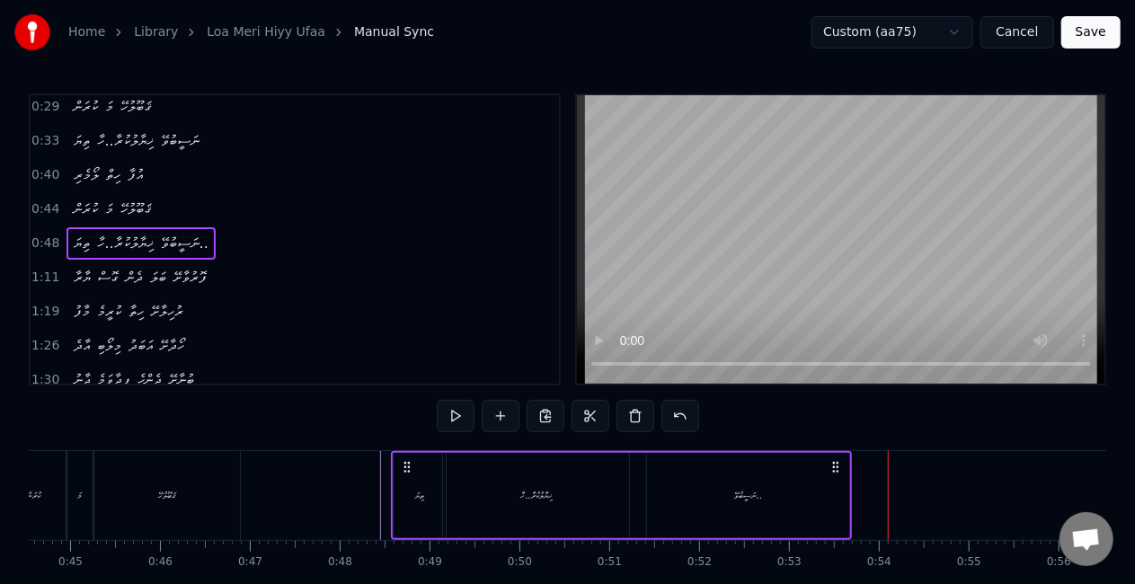
drag, startPoint x: 330, startPoint y: 504, endPoint x: 492, endPoint y: 395, distance: 195.6
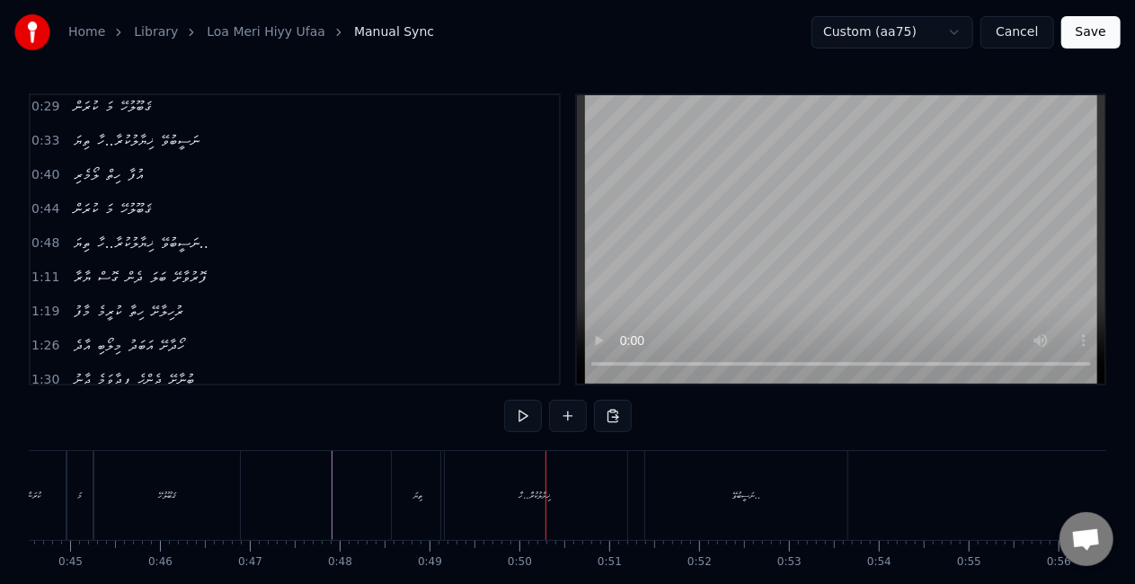
click at [421, 501] on div "ތިޔަ" at bounding box center [418, 495] width 52 height 89
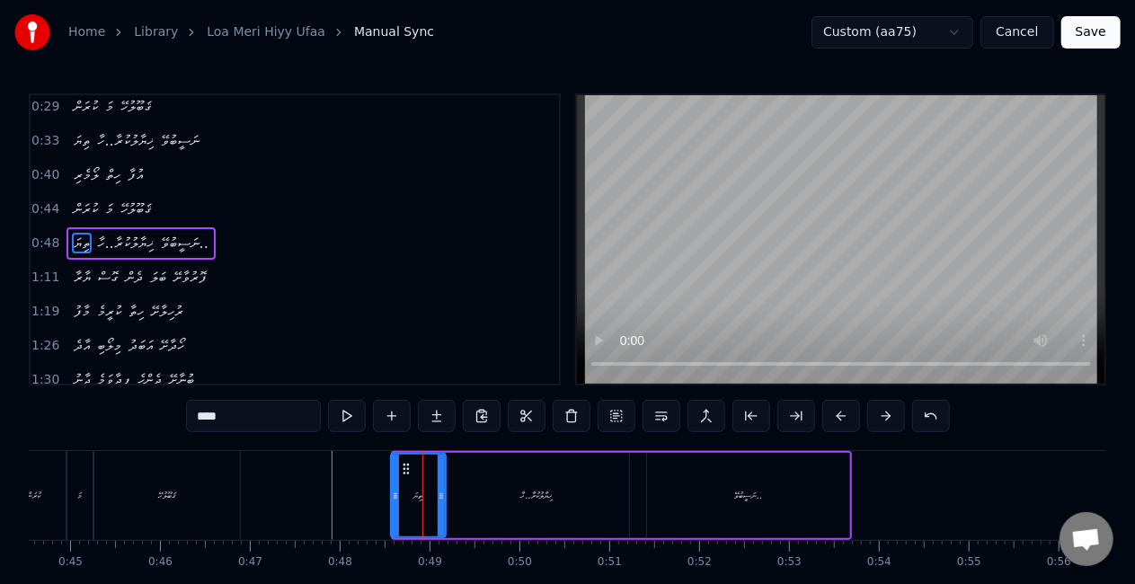
drag, startPoint x: 398, startPoint y: 500, endPoint x: 388, endPoint y: 499, distance: 9.9
click at [395, 499] on icon at bounding box center [395, 496] width 7 height 14
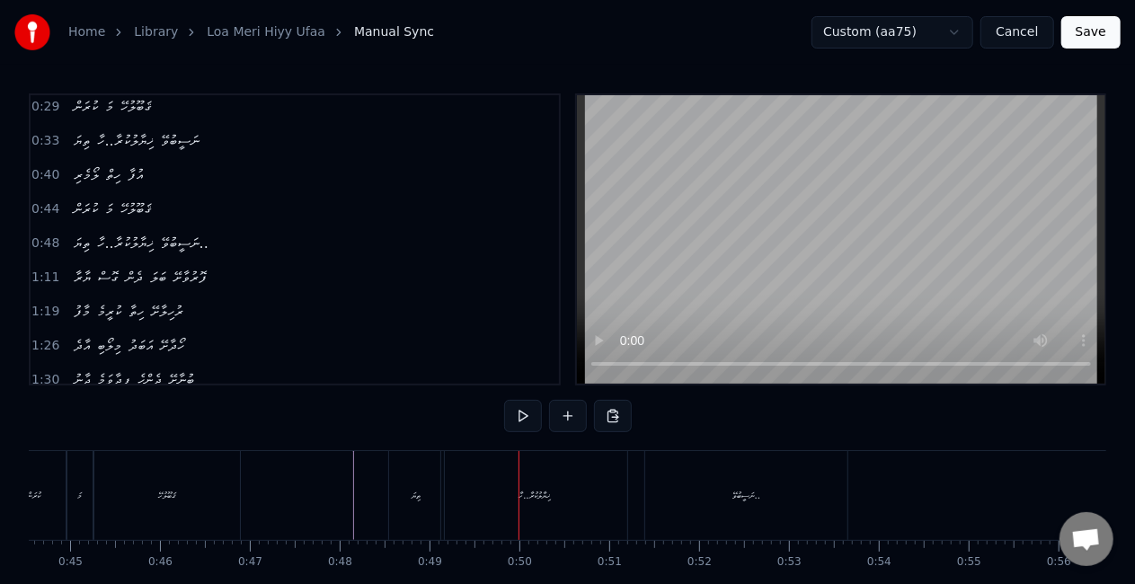
click at [534, 475] on div "ޚިޔާލުކުރާ..ހާ" at bounding box center [534, 495] width 186 height 89
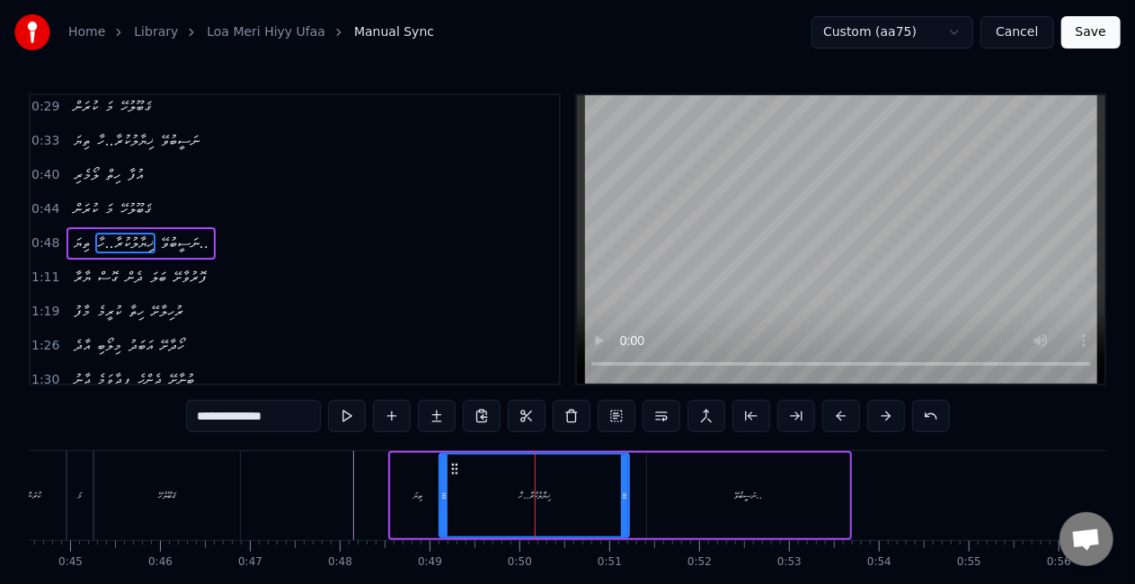
click at [442, 496] on icon at bounding box center [443, 496] width 7 height 14
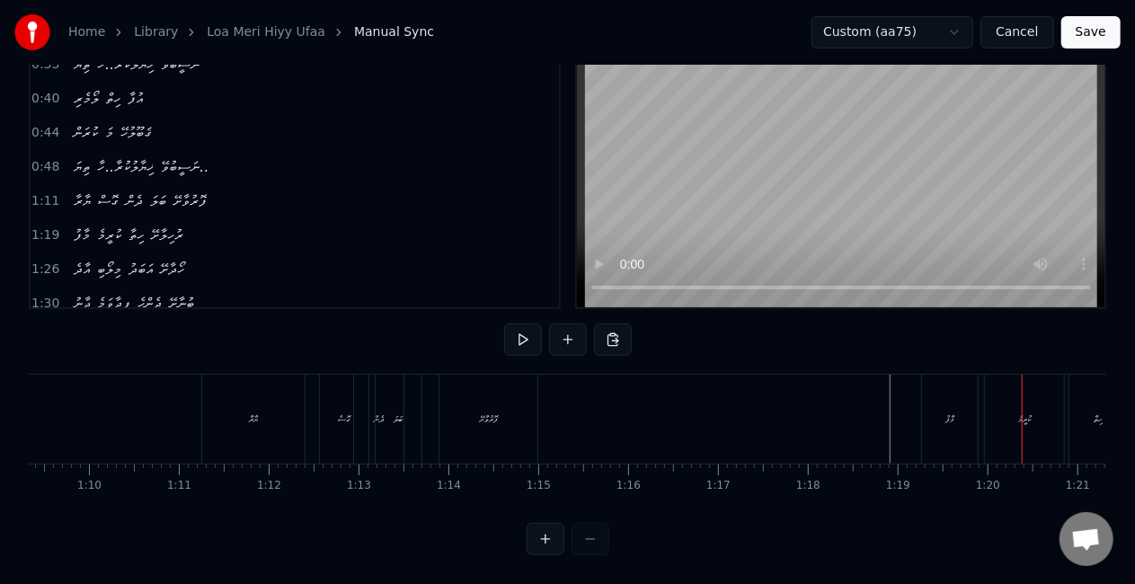
scroll to position [0, 6243]
click at [194, 418] on div "ޔާރާ" at bounding box center [238, 419] width 102 height 89
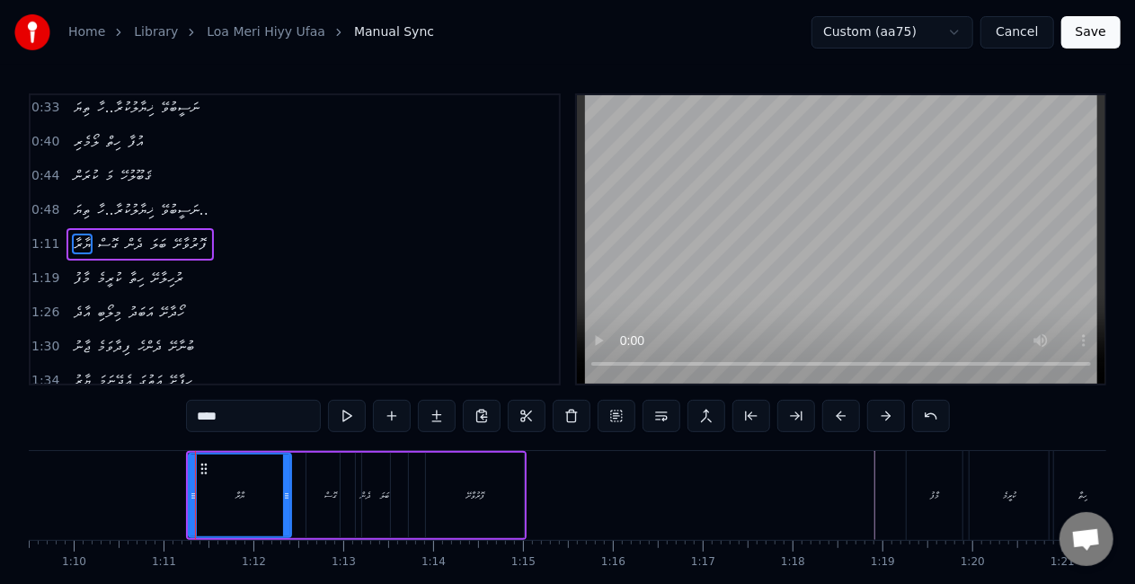
scroll to position [74, 0]
click at [924, 490] on div "މާފު" at bounding box center [934, 495] width 56 height 89
type input "****"
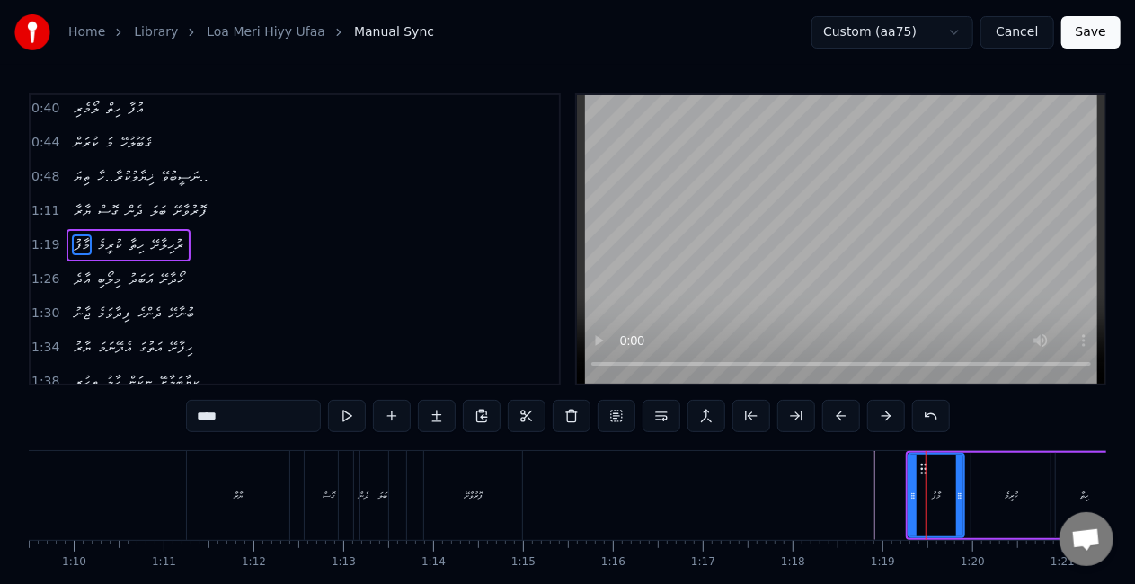
scroll to position [107, 0]
click at [905, 498] on div "މާފު ކުރީމެ ހިތާ ރުހިލާށޭ" at bounding box center [1075, 495] width 340 height 89
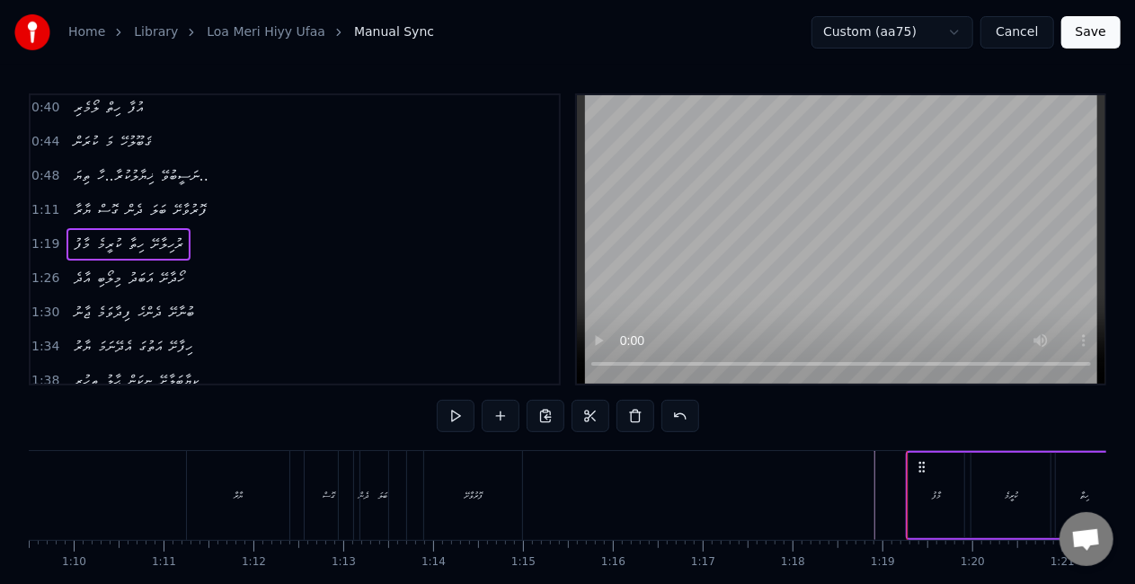
click at [909, 501] on div "މާފު" at bounding box center [936, 495] width 56 height 85
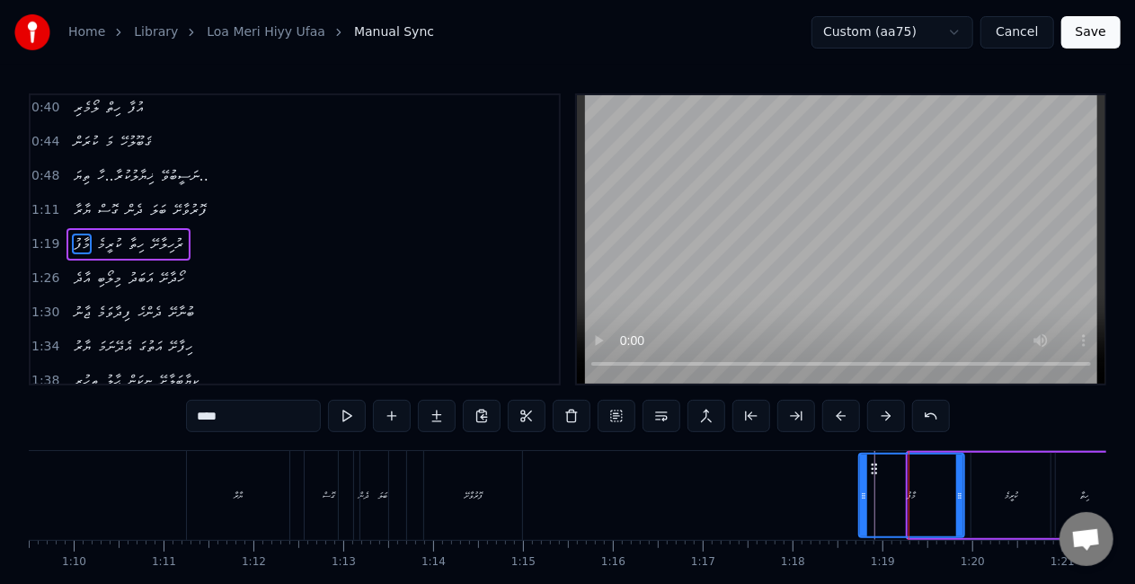
drag, startPoint x: 909, startPoint y: 501, endPoint x: 844, endPoint y: 492, distance: 65.3
click at [861, 494] on icon at bounding box center [863, 496] width 7 height 14
drag, startPoint x: 790, startPoint y: 487, endPoint x: 575, endPoint y: 311, distance: 278.3
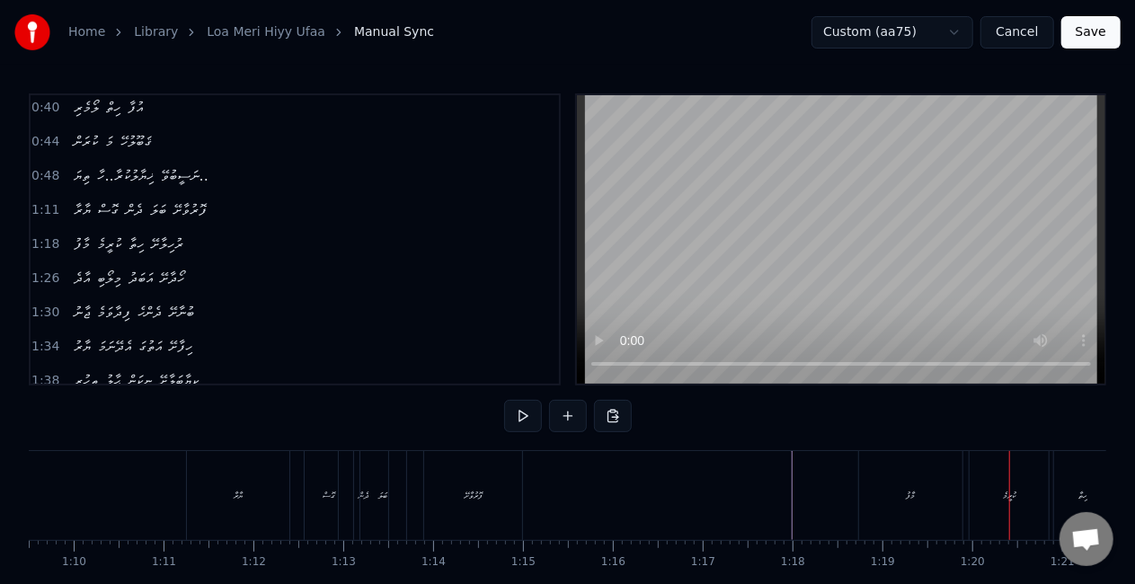
click at [985, 489] on div "ކުރީމެ" at bounding box center [1008, 495] width 79 height 89
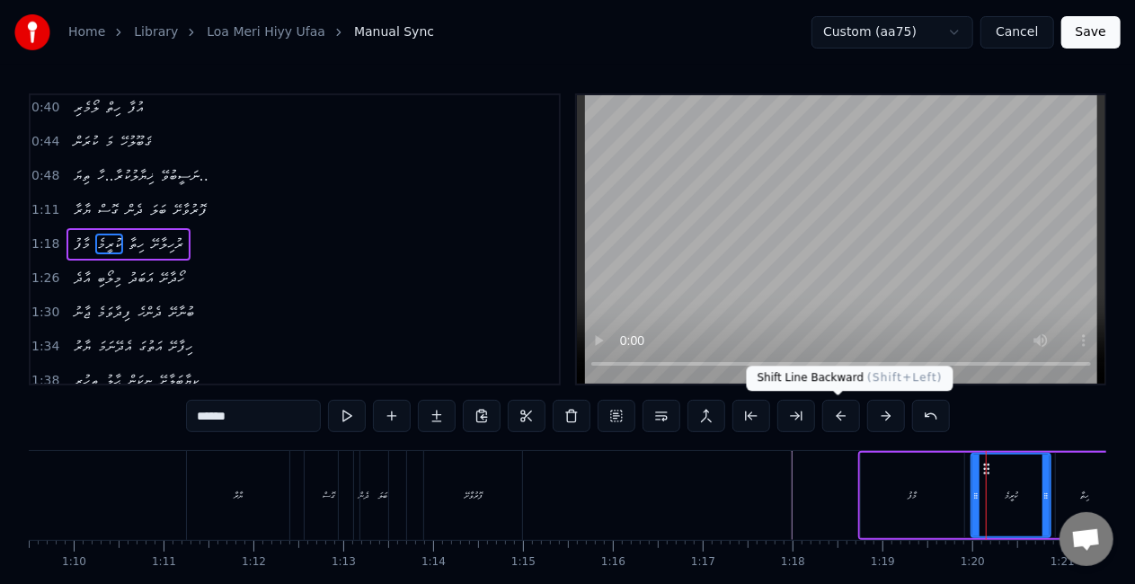
click at [833, 415] on button at bounding box center [841, 416] width 38 height 32
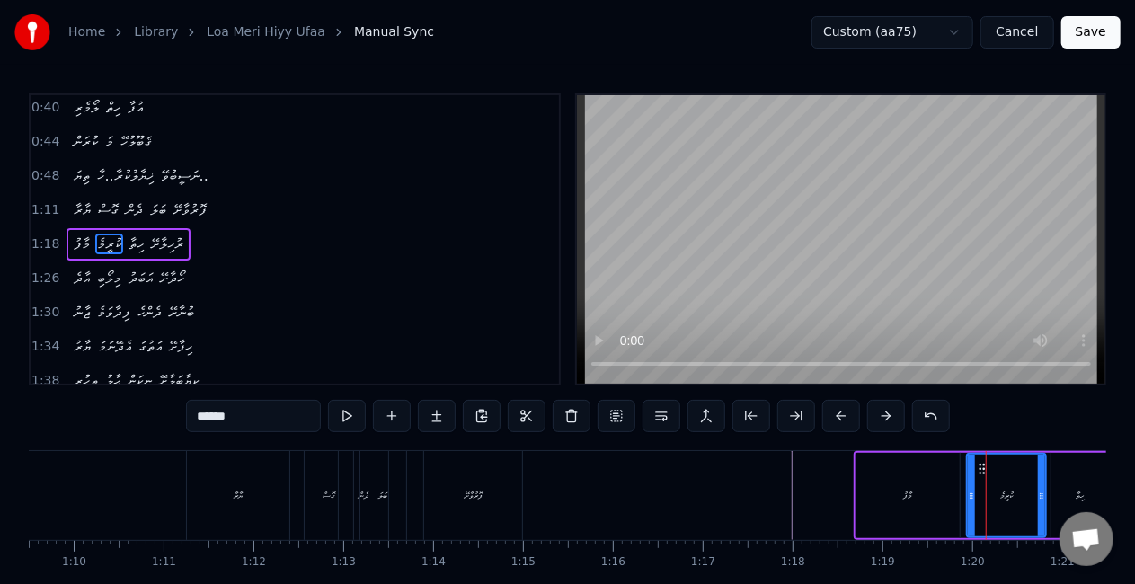
click at [833, 414] on button at bounding box center [841, 416] width 38 height 32
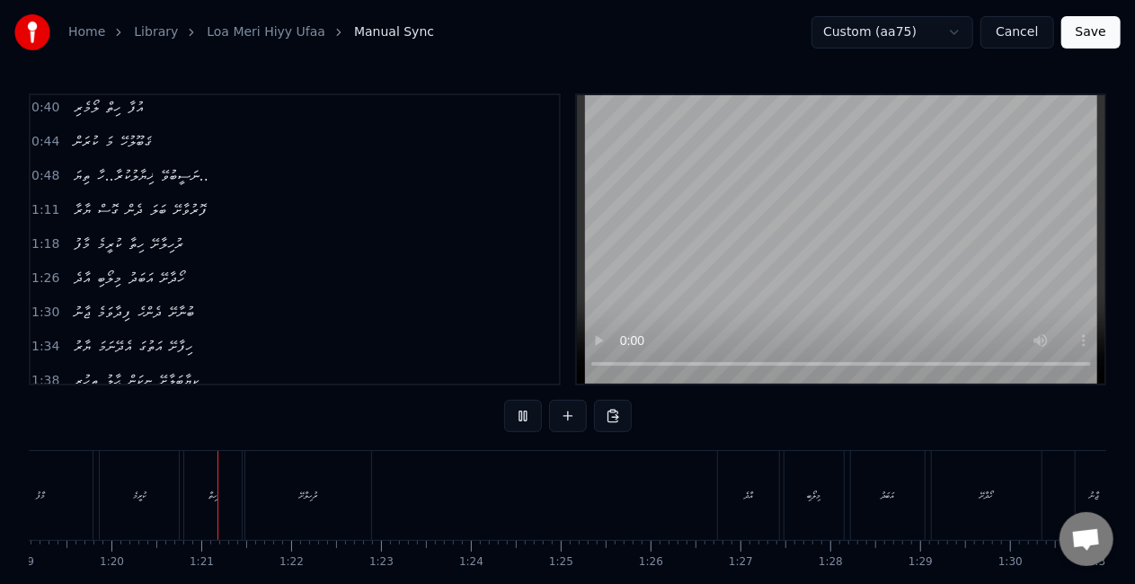
scroll to position [0, 7143]
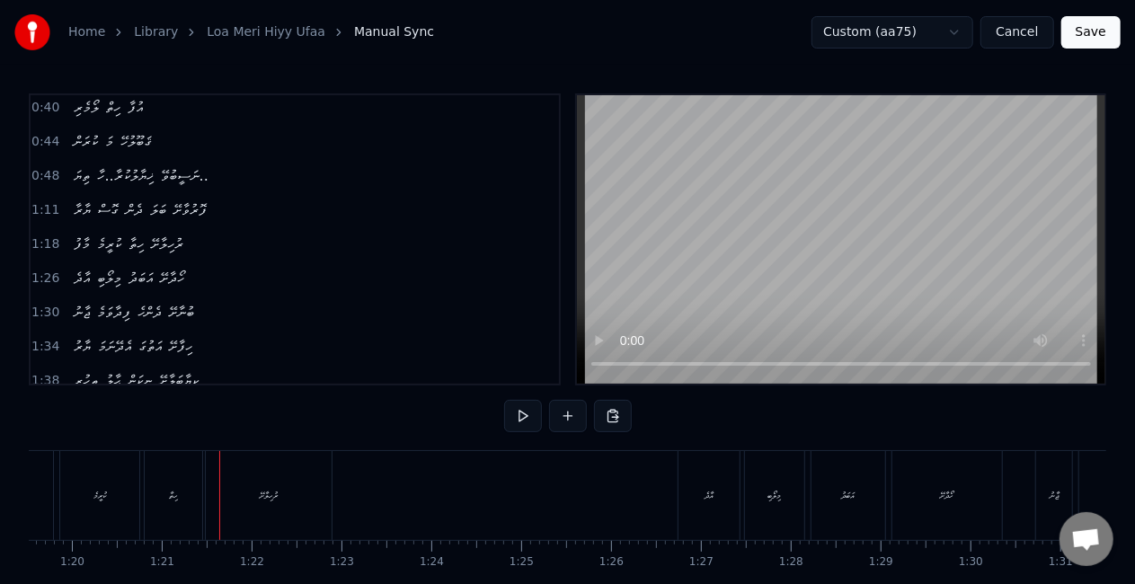
drag, startPoint x: 186, startPoint y: 486, endPoint x: 175, endPoint y: 484, distance: 10.9
click at [186, 485] on div "ހިތާ" at bounding box center [173, 495] width 57 height 89
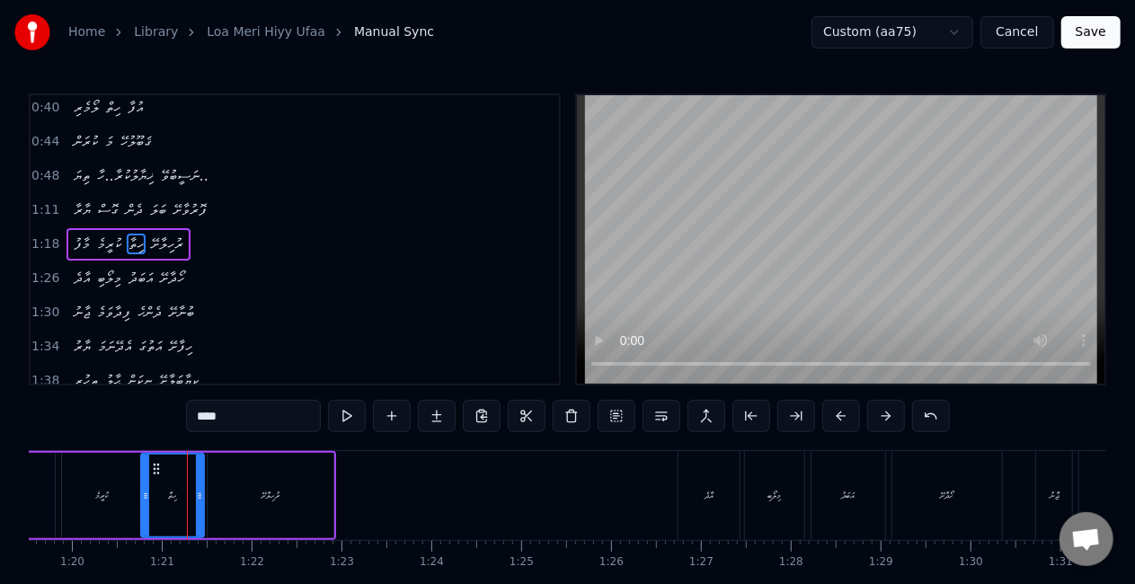
drag, startPoint x: 148, startPoint y: 491, endPoint x: 142, endPoint y: 483, distance: 10.2
click at [142, 483] on div at bounding box center [145, 496] width 7 height 82
click at [113, 484] on div "ކުރީމެ" at bounding box center [101, 495] width 79 height 85
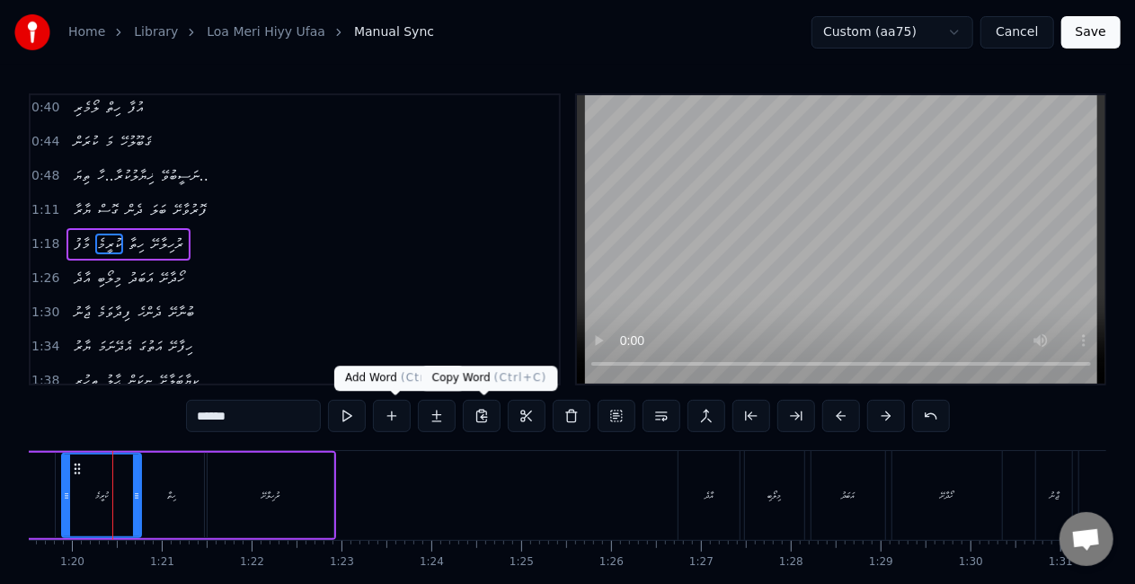
scroll to position [0, 7136]
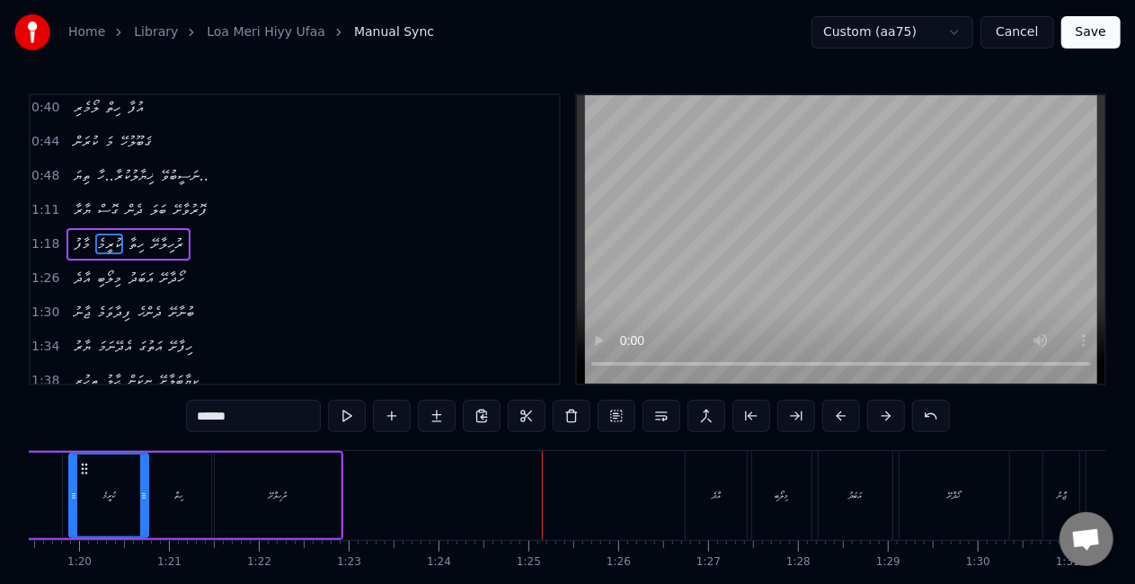
click at [689, 481] on div "އާދެ" at bounding box center [715, 495] width 61 height 89
type input "****"
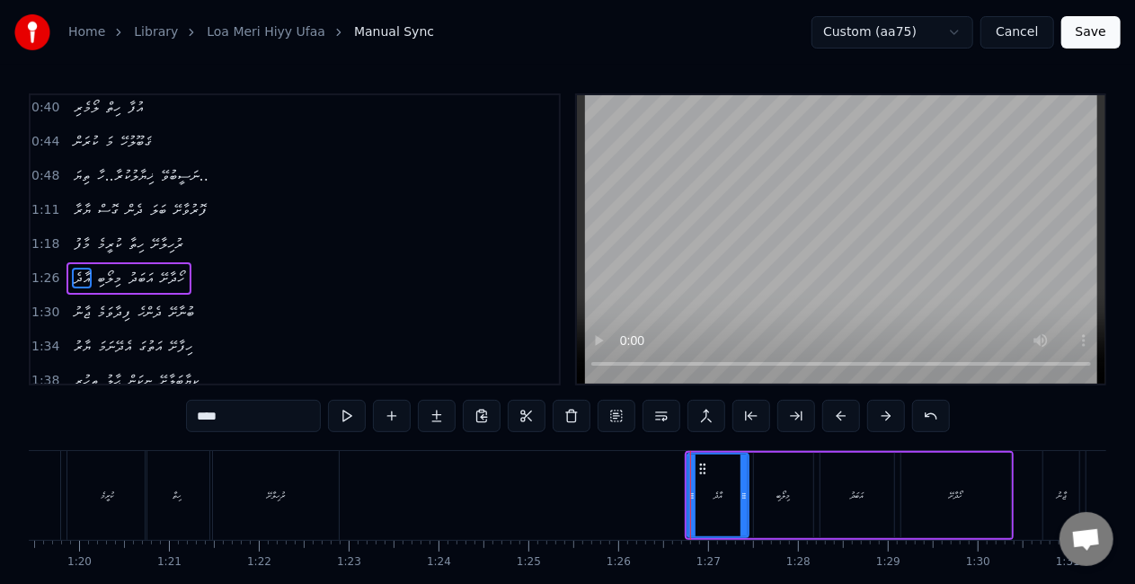
scroll to position [140, 0]
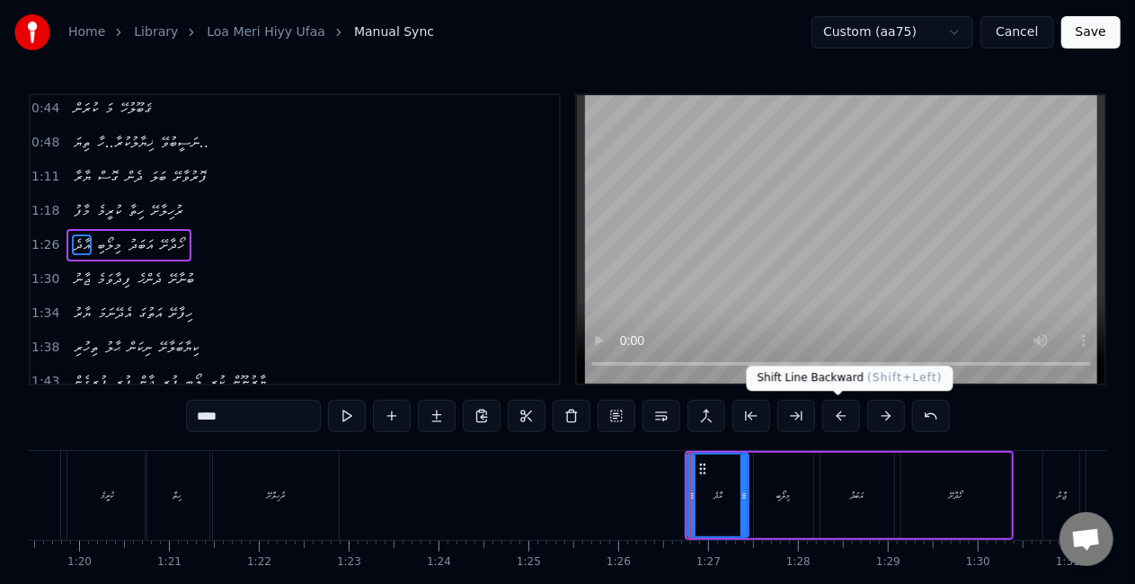
click at [839, 408] on button at bounding box center [841, 416] width 38 height 32
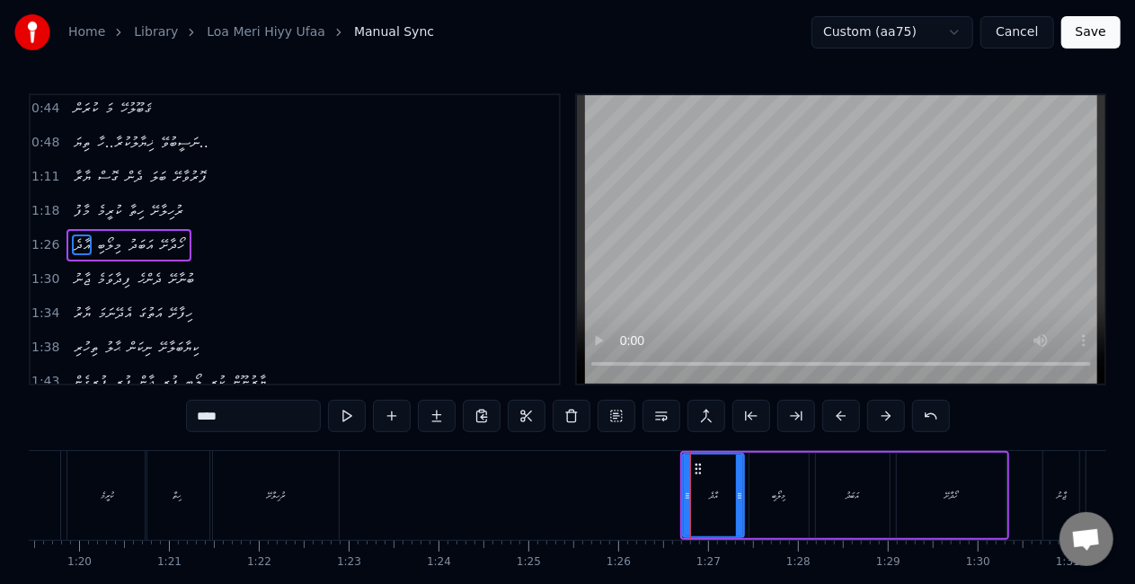
click at [835, 411] on button at bounding box center [841, 416] width 38 height 32
drag, startPoint x: 681, startPoint y: 499, endPoint x: 658, endPoint y: 496, distance: 22.6
click at [658, 496] on icon at bounding box center [660, 496] width 7 height 14
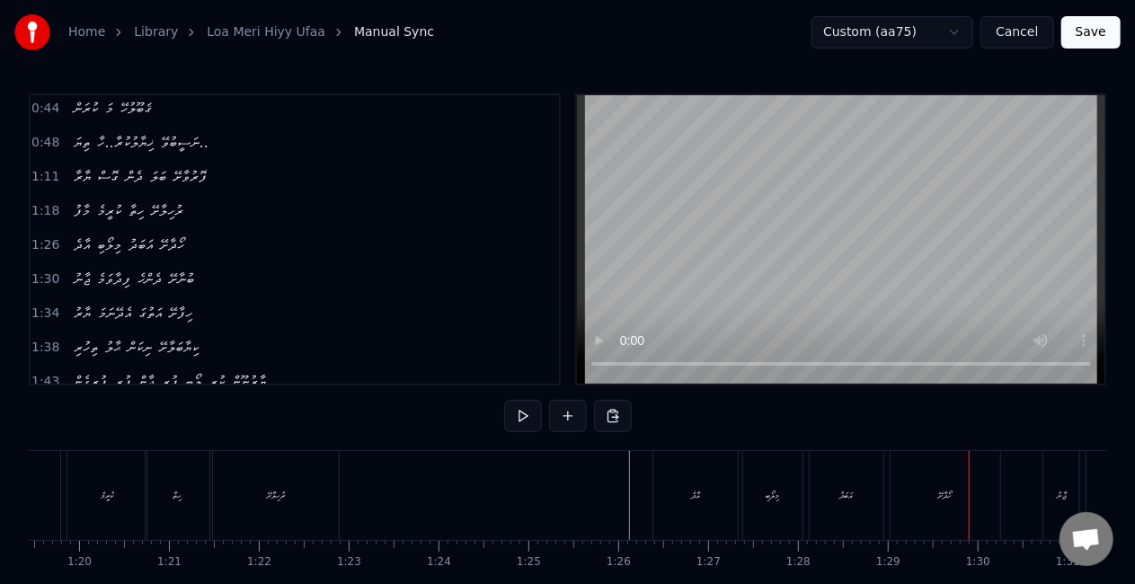
click at [747, 498] on div "މިލޯބި" at bounding box center [772, 495] width 59 height 89
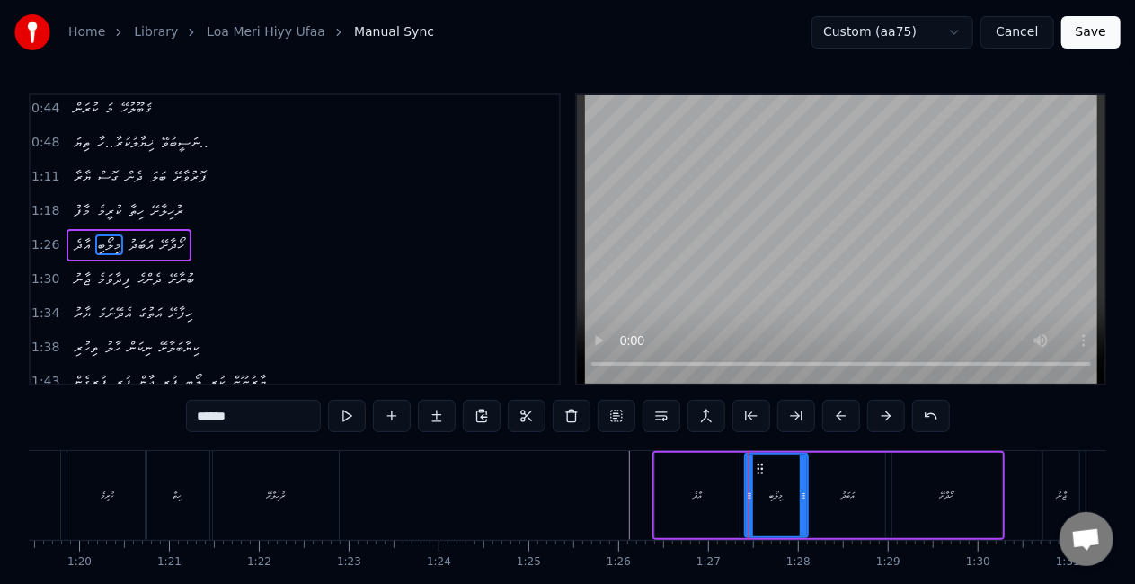
click at [799, 503] on div at bounding box center [802, 496] width 7 height 82
drag, startPoint x: 751, startPoint y: 499, endPoint x: 742, endPoint y: 496, distance: 9.7
click at [742, 496] on icon at bounding box center [740, 496] width 7 height 14
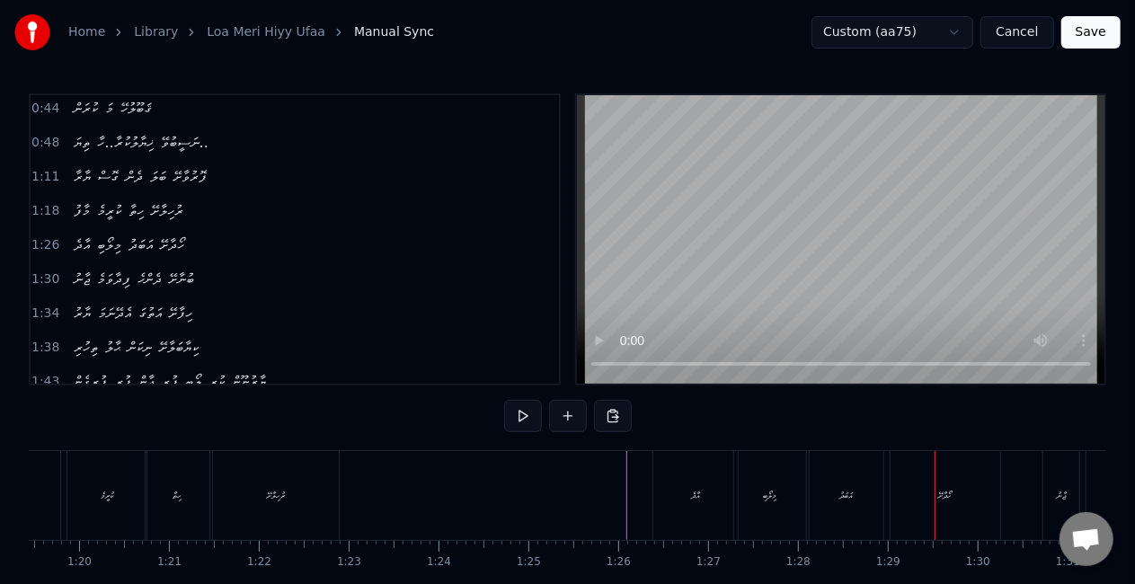
drag, startPoint x: 849, startPoint y: 513, endPoint x: 843, endPoint y: 504, distance: 10.5
click at [849, 512] on div "އަބަދު" at bounding box center [846, 495] width 74 height 89
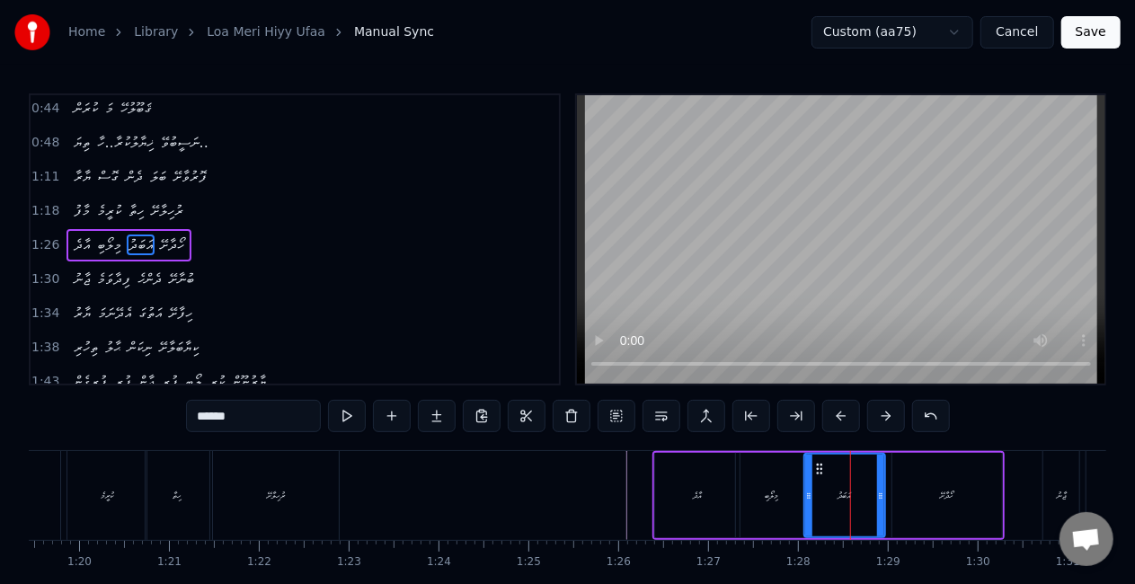
click at [808, 495] on icon at bounding box center [808, 496] width 7 height 14
click at [659, 476] on div "އާދެ" at bounding box center [697, 495] width 84 height 85
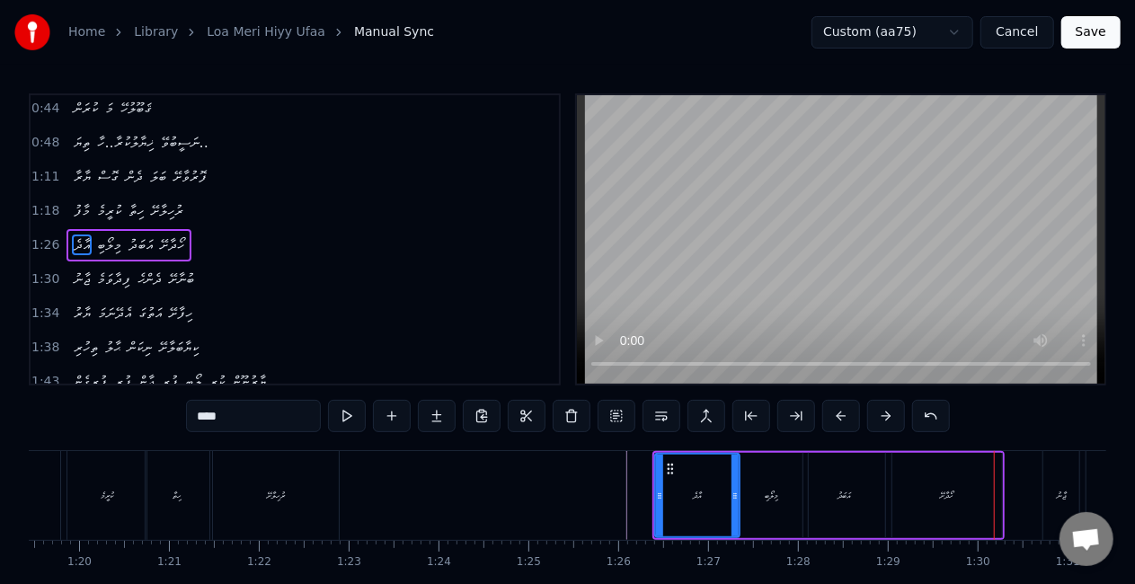
click at [808, 503] on div "އަބަދު" at bounding box center [844, 495] width 82 height 85
type input "******"
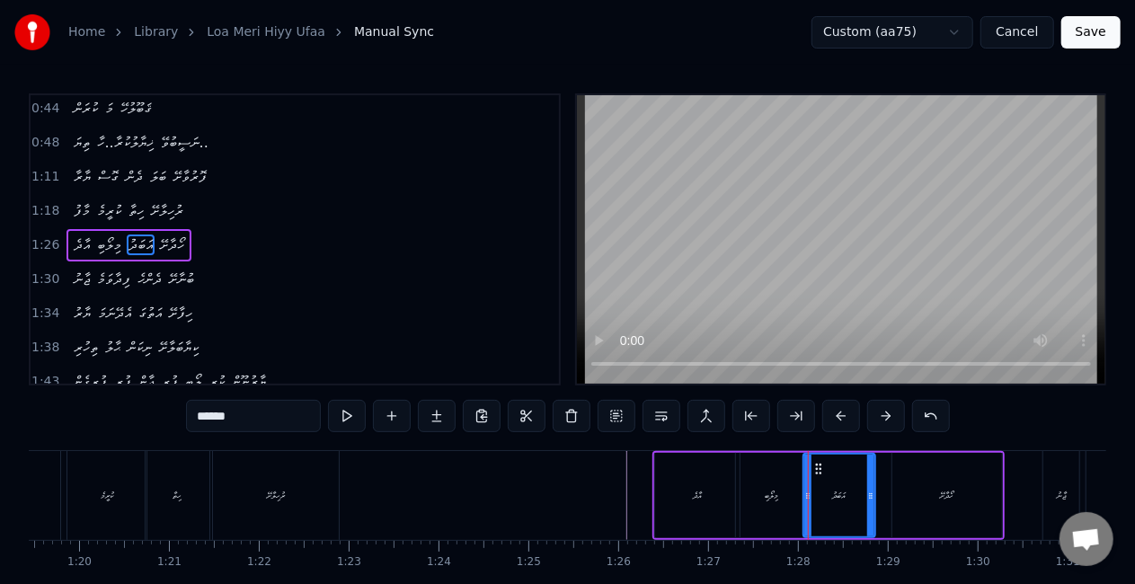
drag, startPoint x: 881, startPoint y: 506, endPoint x: 871, endPoint y: 499, distance: 11.7
click at [871, 499] on div at bounding box center [870, 496] width 7 height 82
drag, startPoint x: 804, startPoint y: 498, endPoint x: 570, endPoint y: 481, distance: 235.1
click at [801, 496] on icon at bounding box center [804, 496] width 7 height 14
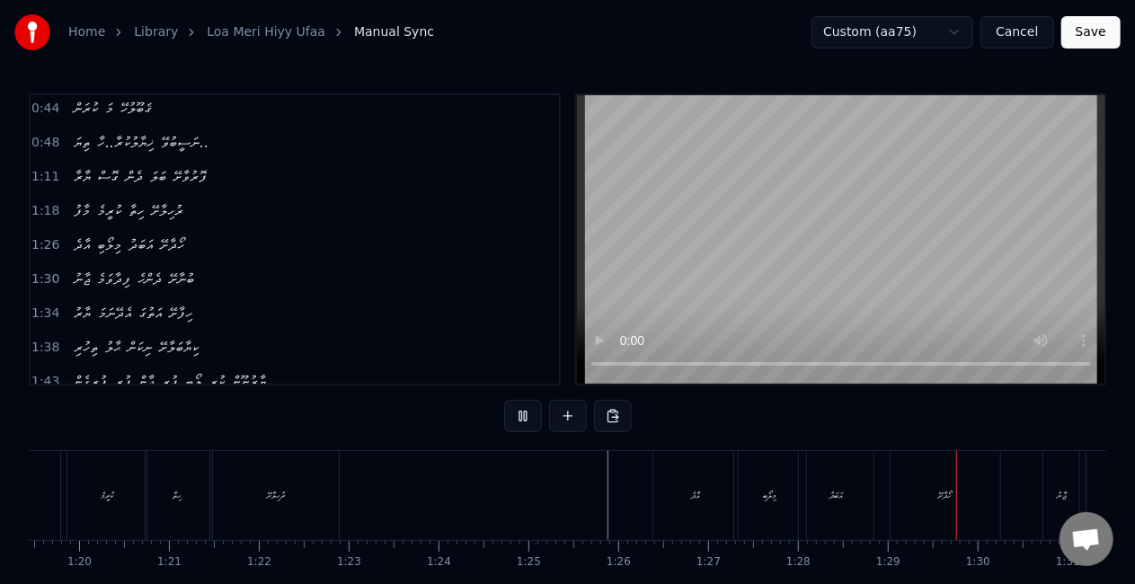
click at [613, 393] on div "0:25 ލޯމެރި ހިތް އުފާ 0:29 ކުރަން މަ ޤަބޫލުހޭ 0:33 ތިޔަ ޚިޔާލުކުރާ..ހާ ނަސީބުވޭ…" at bounding box center [567, 362] width 1077 height 538
click at [1000, 505] on div "އާދެ މިލޯބި އަބަދު ހޯދާށޭ" at bounding box center [828, 495] width 352 height 89
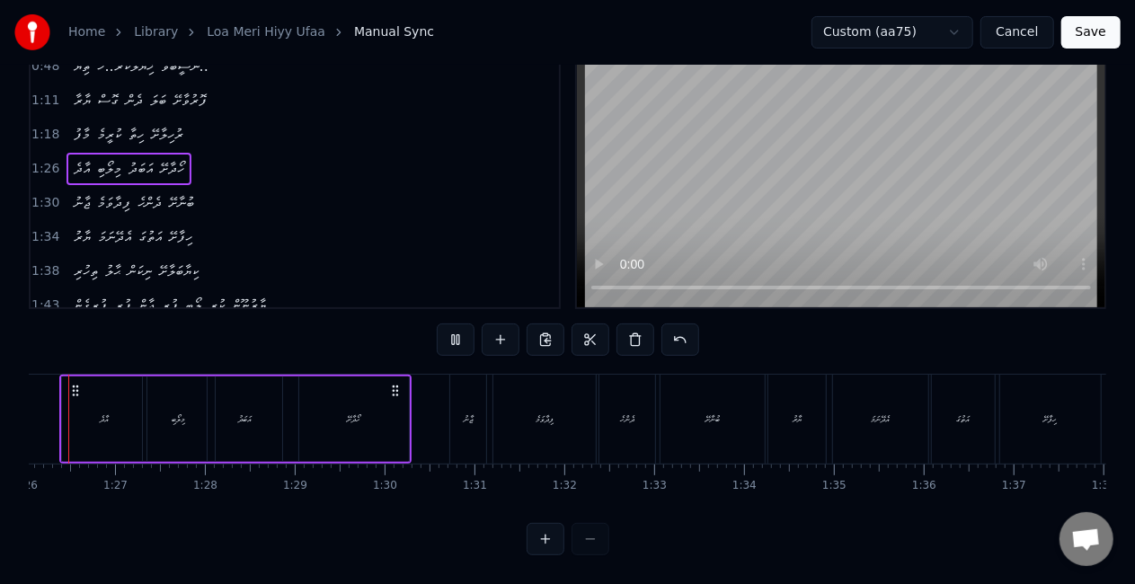
scroll to position [0, 7671]
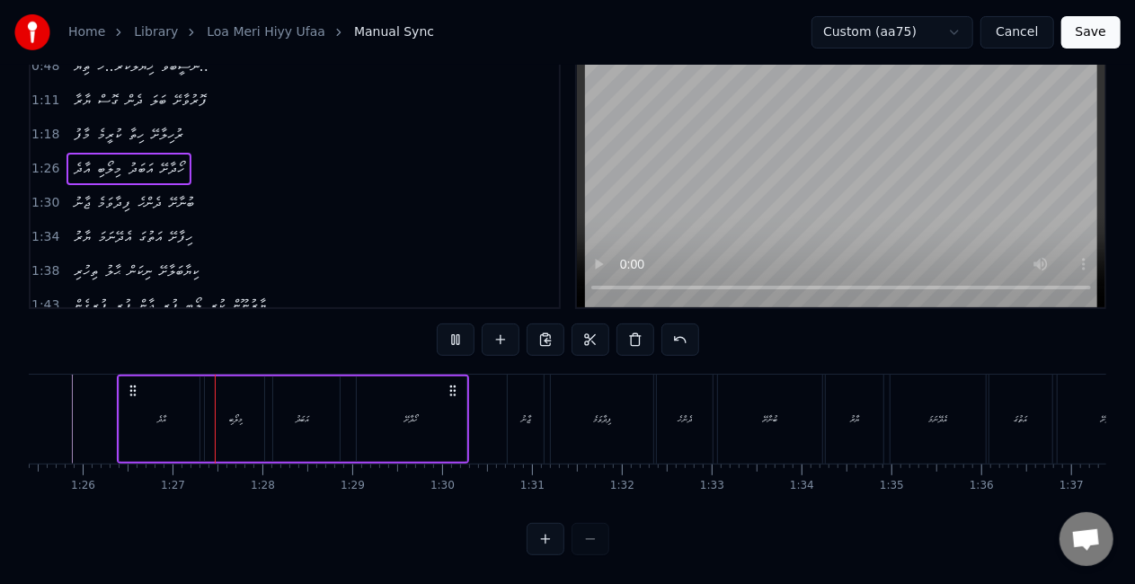
click at [388, 401] on div "ހޯދާށޭ" at bounding box center [412, 418] width 110 height 85
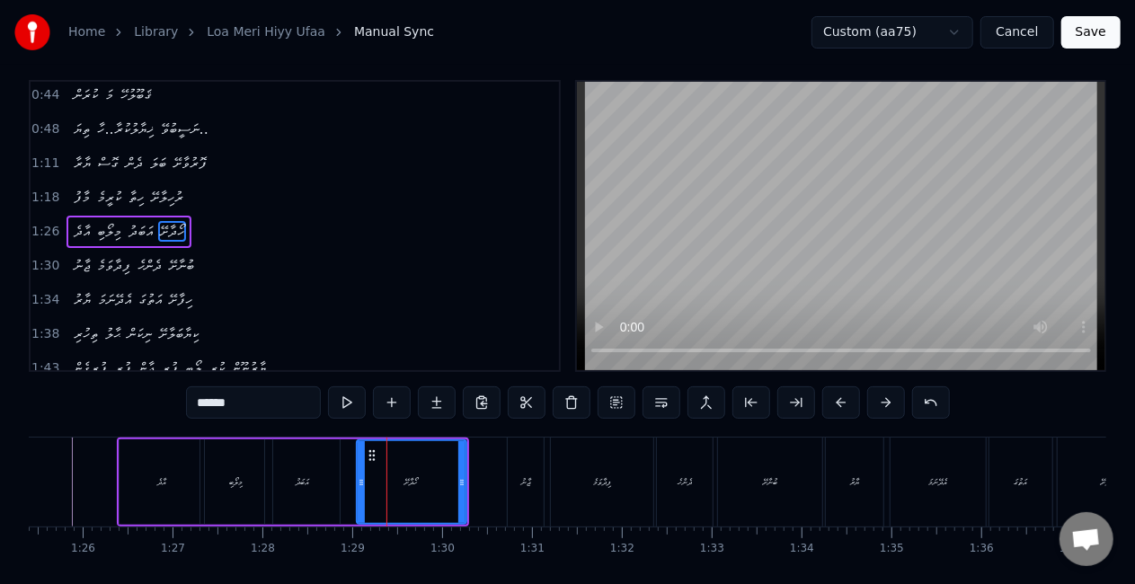
scroll to position [0, 0]
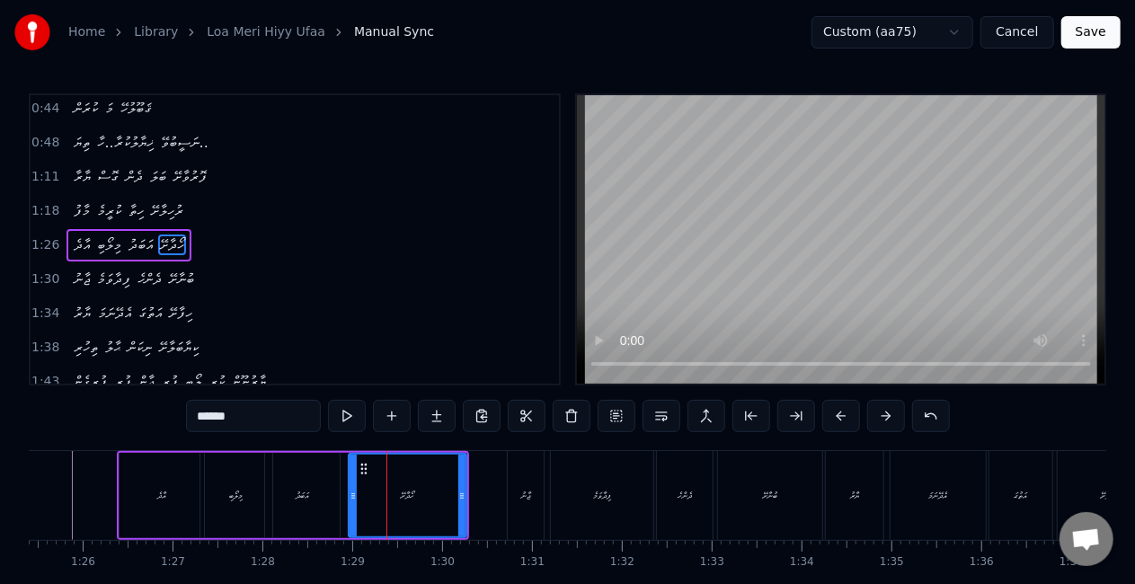
drag, startPoint x: 363, startPoint y: 481, endPoint x: 340, endPoint y: 475, distance: 23.3
click at [355, 473] on div at bounding box center [352, 496] width 7 height 82
click at [253, 486] on div "މިލޯބި" at bounding box center [236, 495] width 72 height 85
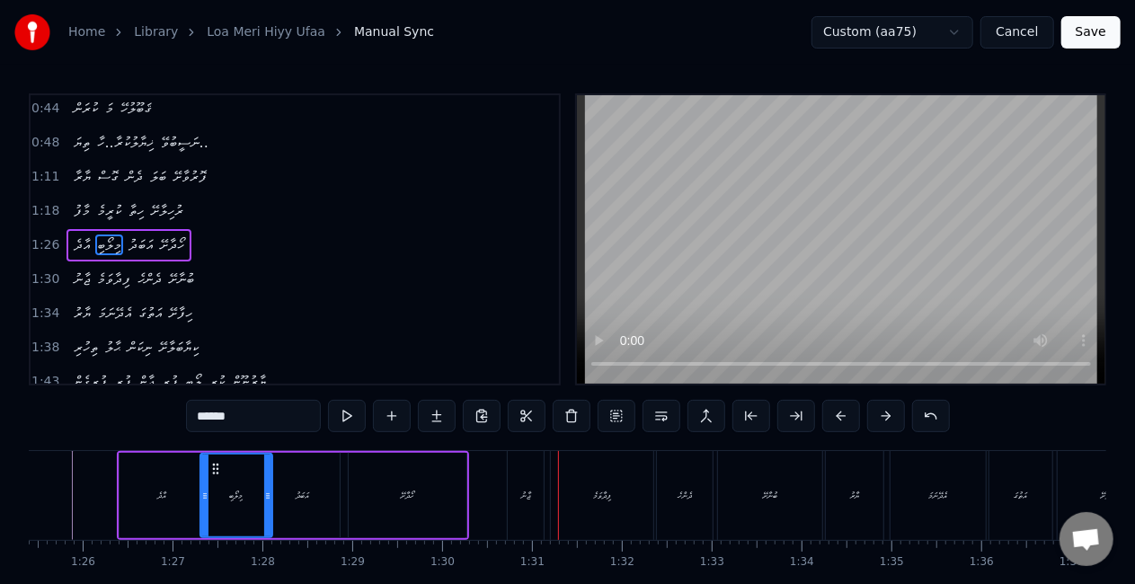
click at [514, 486] on div "ޖާނު" at bounding box center [526, 495] width 36 height 89
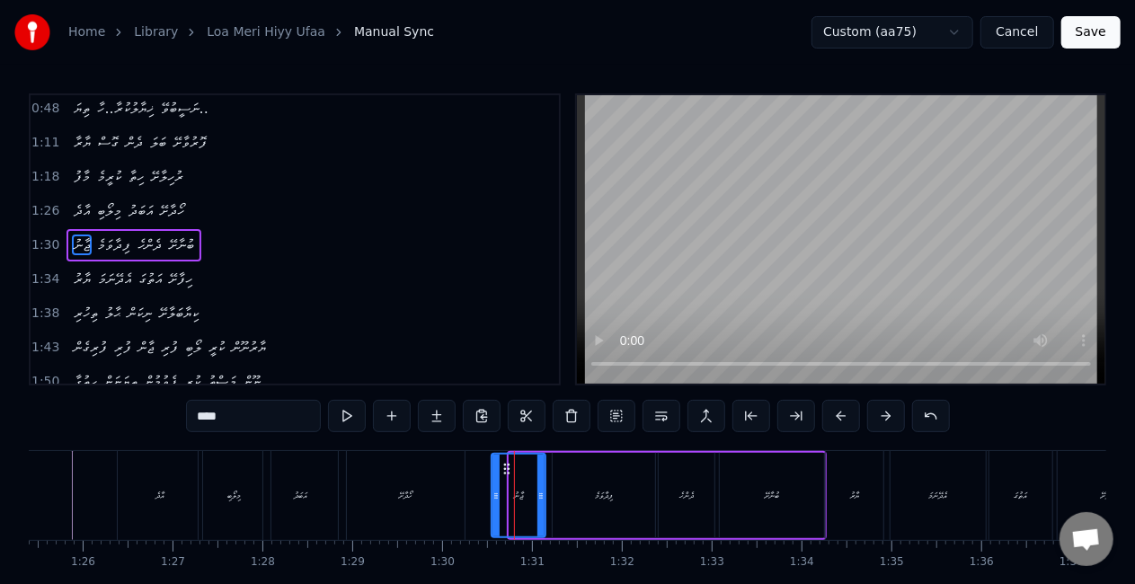
drag, startPoint x: 511, startPoint y: 490, endPoint x: 493, endPoint y: 484, distance: 19.0
click at [493, 484] on div at bounding box center [495, 496] width 7 height 82
click at [455, 478] on div "ހޯދާށޭ" at bounding box center [406, 495] width 118 height 89
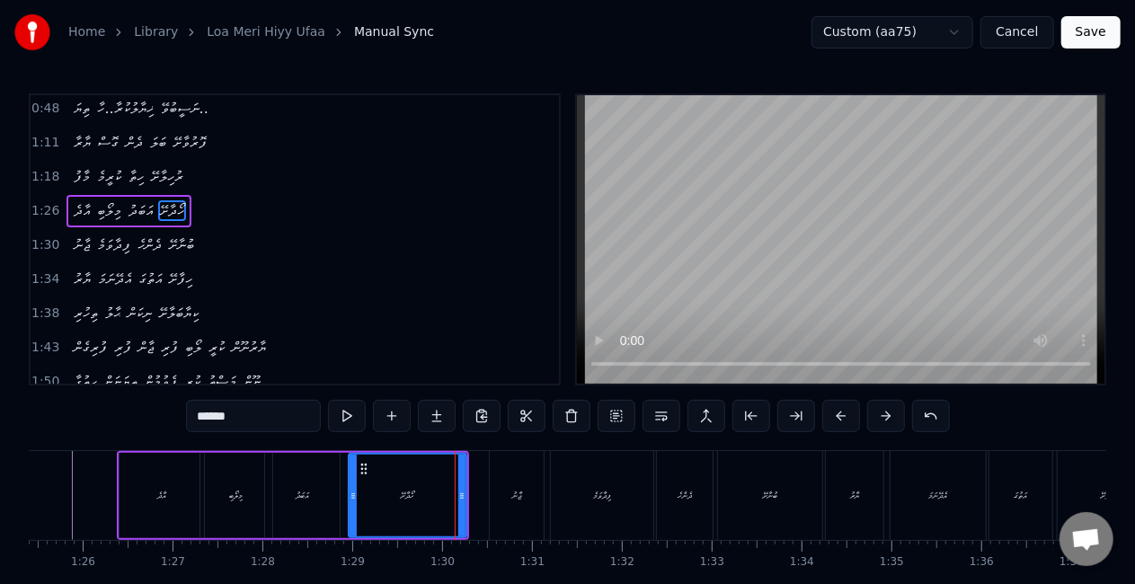
scroll to position [140, 0]
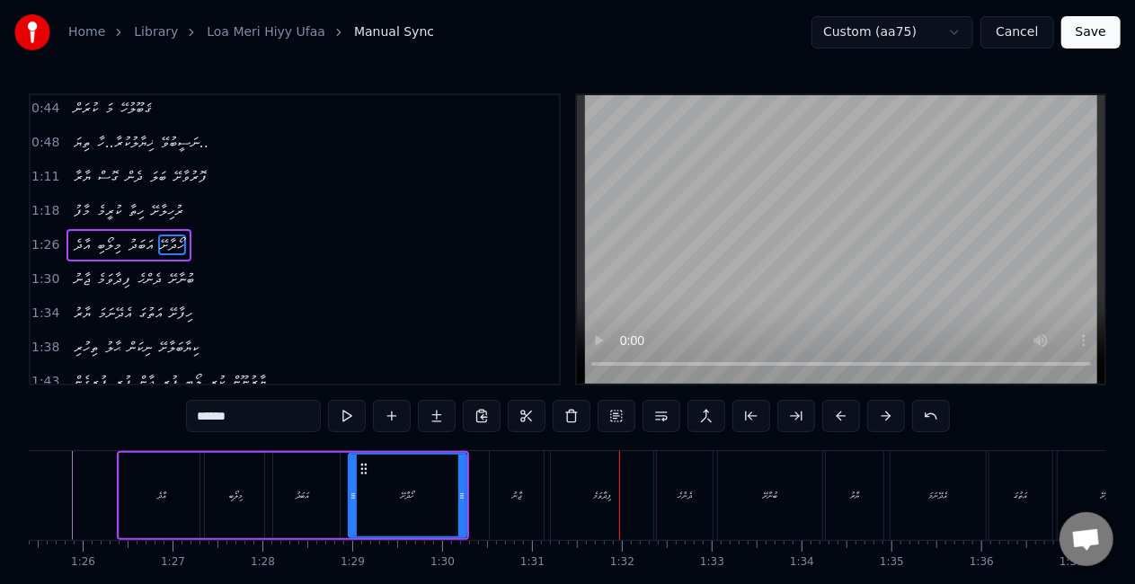
click at [591, 492] on div "ފިދާވަމެ" at bounding box center [602, 495] width 102 height 89
type input "********"
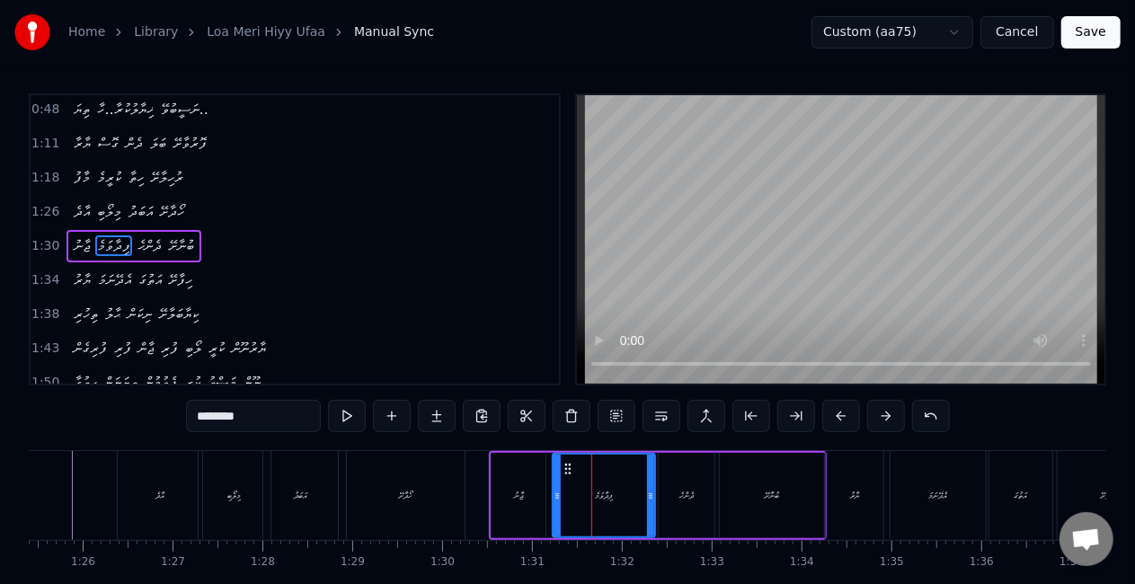
scroll to position [174, 0]
drag, startPoint x: 651, startPoint y: 490, endPoint x: 635, endPoint y: 490, distance: 16.2
click at [635, 490] on icon at bounding box center [634, 496] width 7 height 14
click at [553, 487] on div at bounding box center [553, 496] width 7 height 82
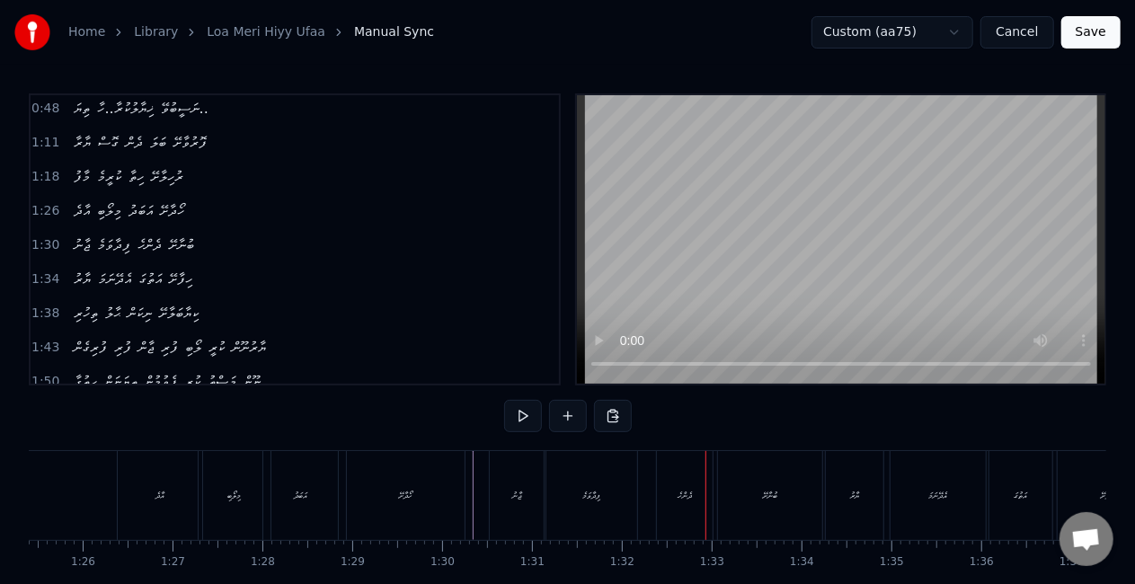
drag, startPoint x: 699, startPoint y: 508, endPoint x: 670, endPoint y: 499, distance: 30.1
click at [699, 508] on div "ދެންހެ" at bounding box center [685, 495] width 56 height 89
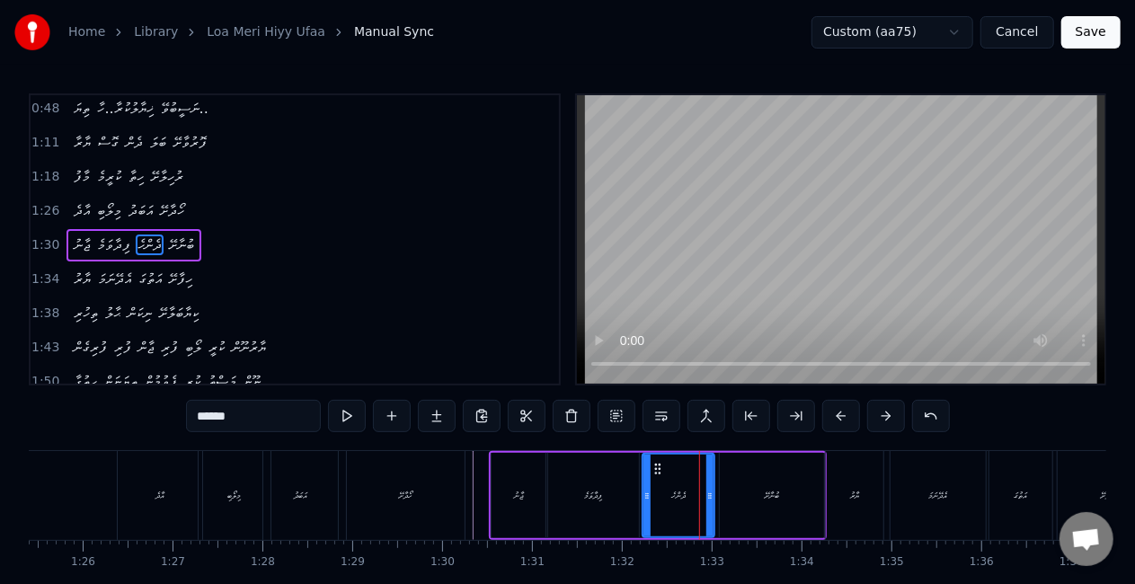
drag, startPoint x: 663, startPoint y: 497, endPoint x: 647, endPoint y: 492, distance: 16.8
click at [647, 492] on icon at bounding box center [646, 496] width 7 height 14
drag, startPoint x: 582, startPoint y: 492, endPoint x: 585, endPoint y: 475, distance: 17.3
click at [582, 492] on div "ފިދާވަމެ" at bounding box center [593, 495] width 91 height 85
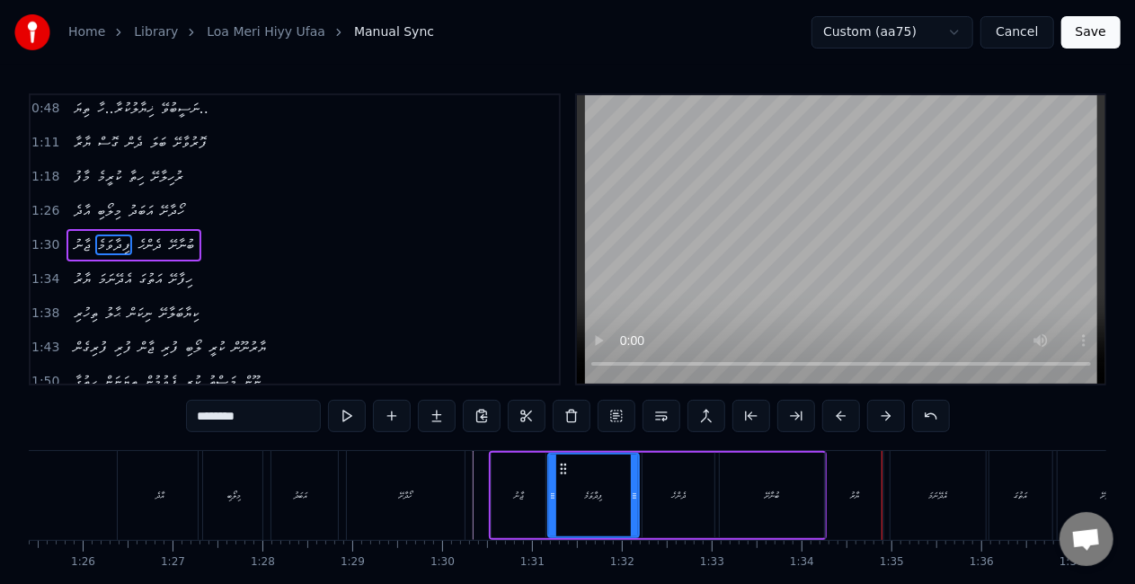
click at [834, 483] on div "ޔާރު" at bounding box center [854, 495] width 57 height 89
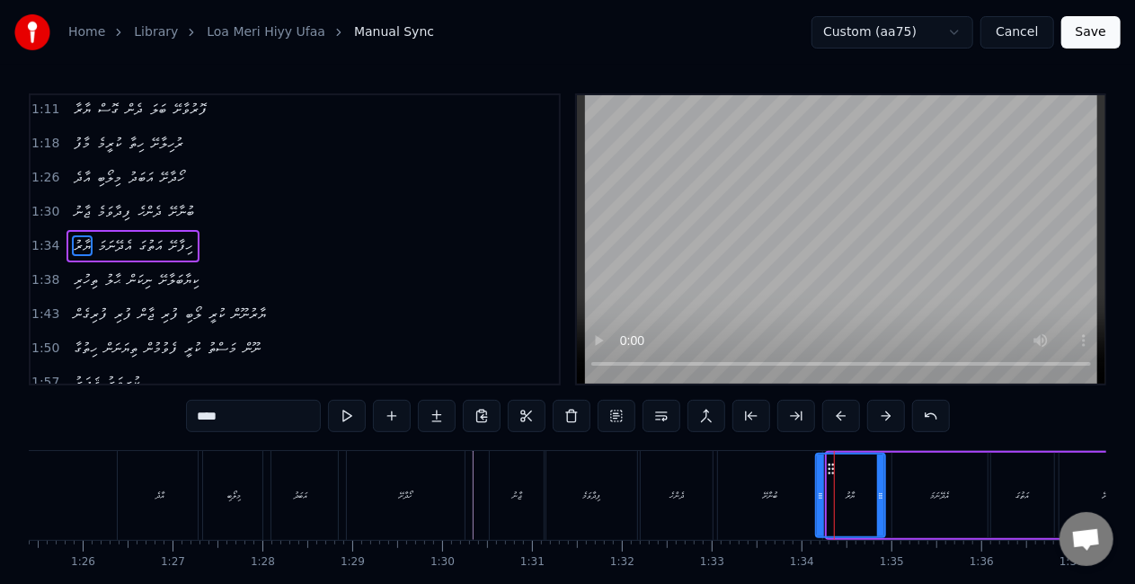
drag, startPoint x: 830, startPoint y: 490, endPoint x: 817, endPoint y: 487, distance: 13.1
click at [817, 487] on div at bounding box center [820, 496] width 7 height 82
click at [782, 479] on div "ބުނާށޭ" at bounding box center [770, 495] width 104 height 89
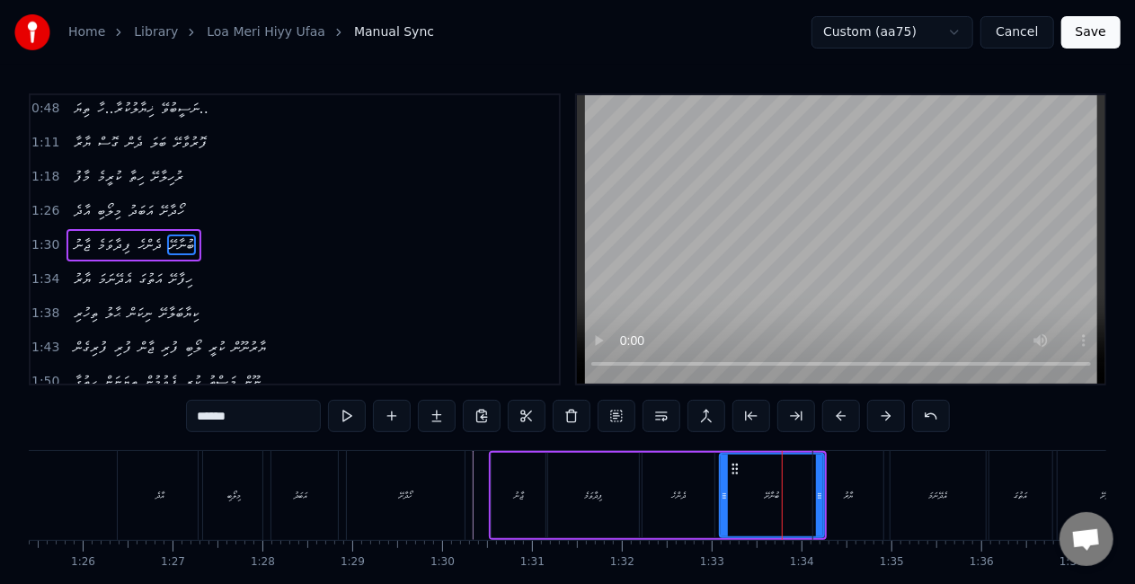
scroll to position [174, 0]
drag, startPoint x: 932, startPoint y: 490, endPoint x: 913, endPoint y: 491, distance: 19.8
click at [932, 490] on div "އެދޭނަމަ" at bounding box center [938, 495] width 19 height 13
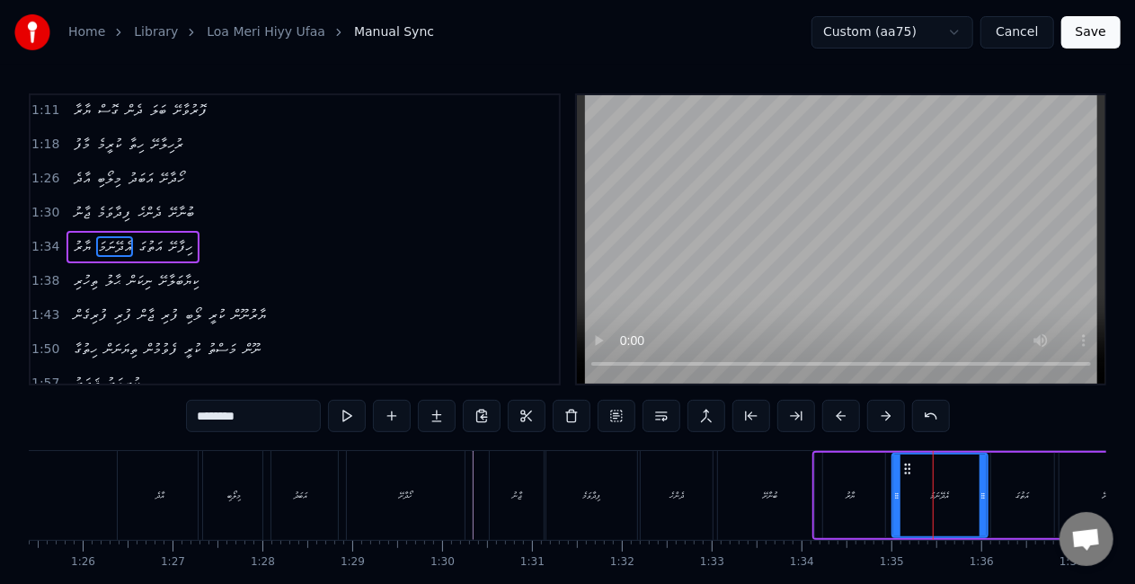
scroll to position [208, 0]
drag, startPoint x: 895, startPoint y: 497, endPoint x: 881, endPoint y: 490, distance: 15.3
click at [881, 490] on icon at bounding box center [880, 496] width 7 height 14
click at [796, 483] on div "ބުނާށޭ" at bounding box center [770, 495] width 104 height 89
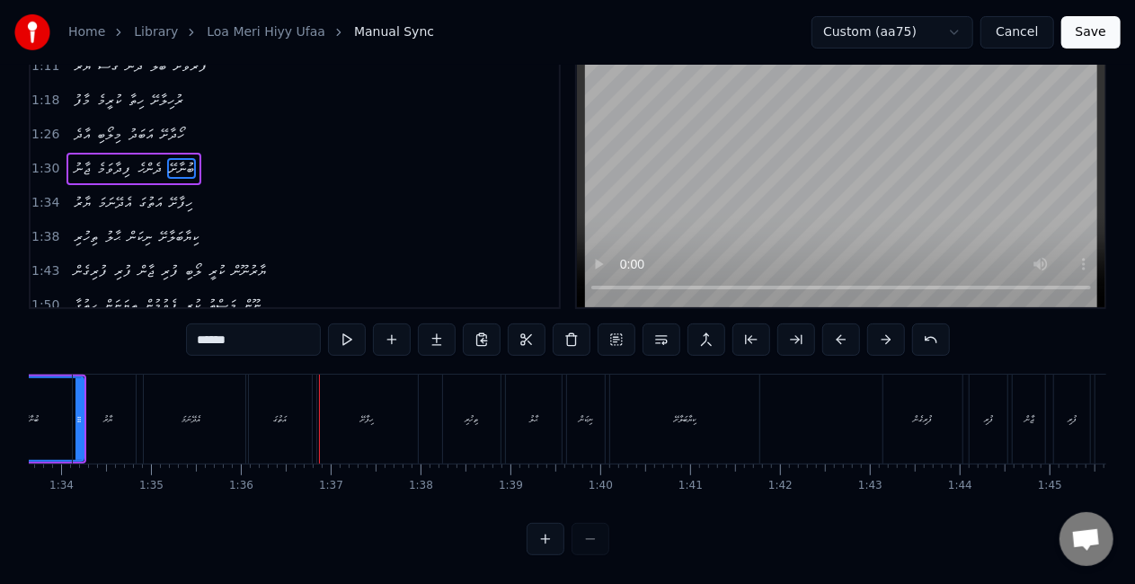
scroll to position [0, 8395]
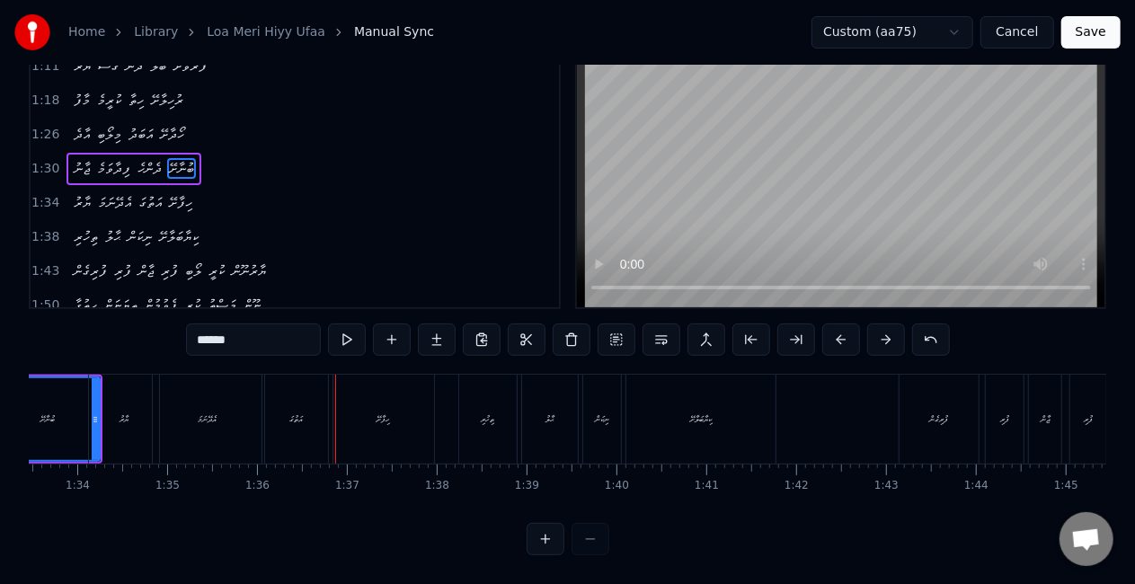
click at [309, 422] on div "އަތުގަ" at bounding box center [296, 419] width 63 height 89
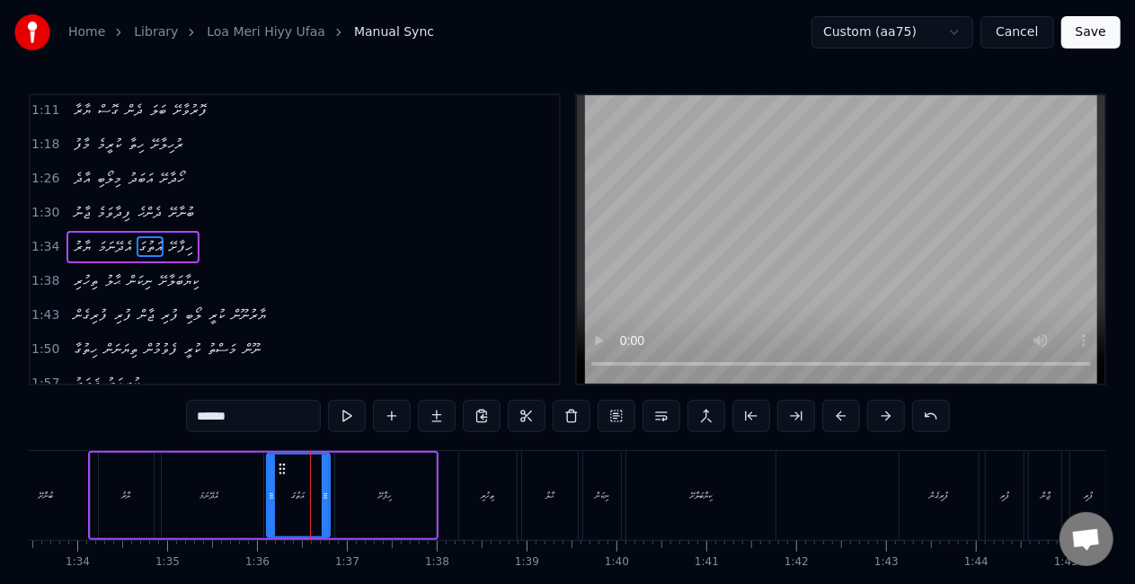
scroll to position [208, 0]
drag, startPoint x: 270, startPoint y: 487, endPoint x: 255, endPoint y: 481, distance: 16.2
click at [255, 481] on div at bounding box center [255, 496] width 7 height 82
click at [234, 482] on div "އެދޭނަމަ" at bounding box center [209, 495] width 109 height 85
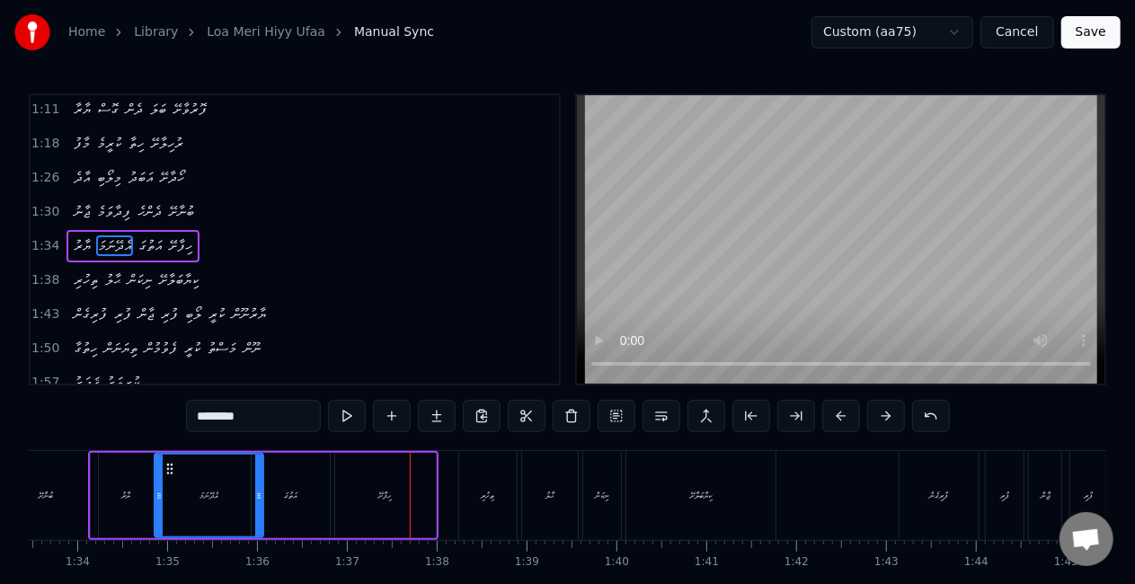
click at [289, 489] on div "އަތުގަ" at bounding box center [290, 495] width 13 height 13
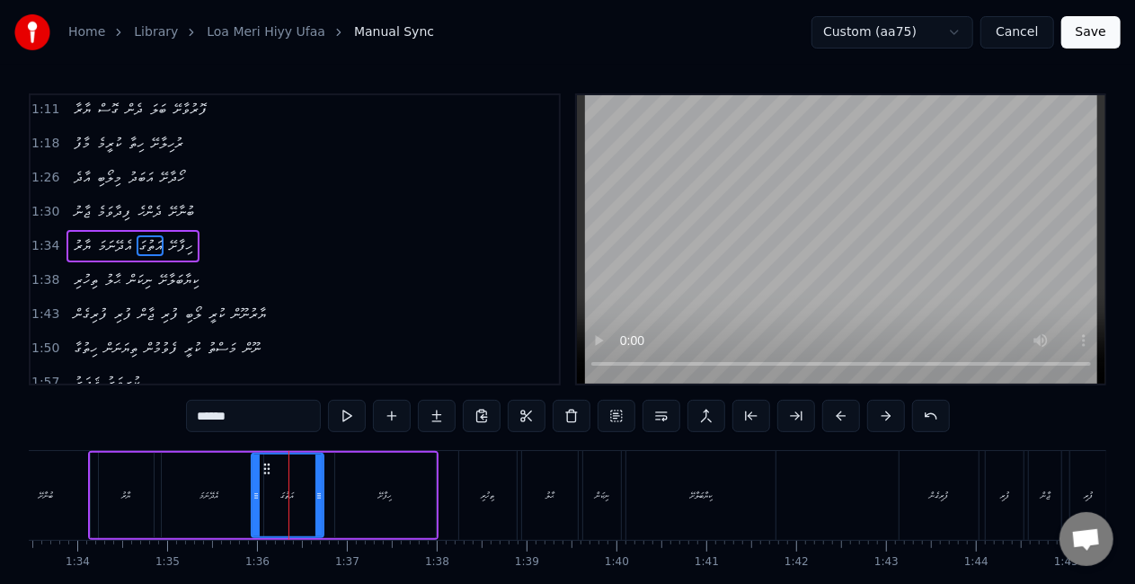
click at [315, 486] on div at bounding box center [318, 496] width 7 height 82
click at [252, 489] on icon at bounding box center [253, 496] width 7 height 14
click at [223, 490] on div "އެދޭނަމަ" at bounding box center [209, 495] width 109 height 85
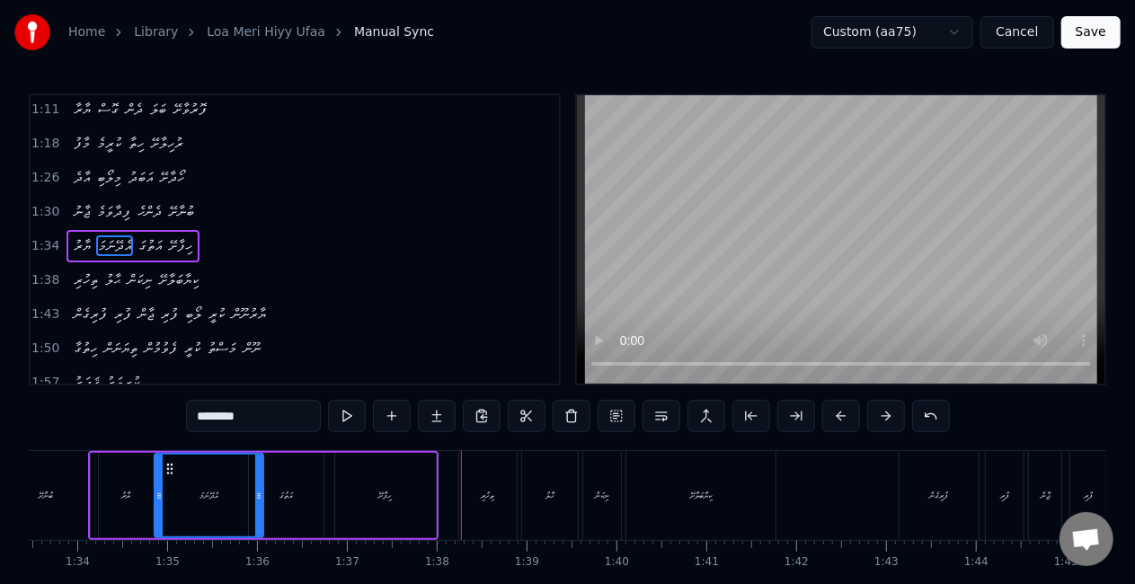
drag, startPoint x: 396, startPoint y: 468, endPoint x: 420, endPoint y: 471, distance: 24.4
click at [397, 468] on div "ހިފާށޭ" at bounding box center [385, 495] width 101 height 85
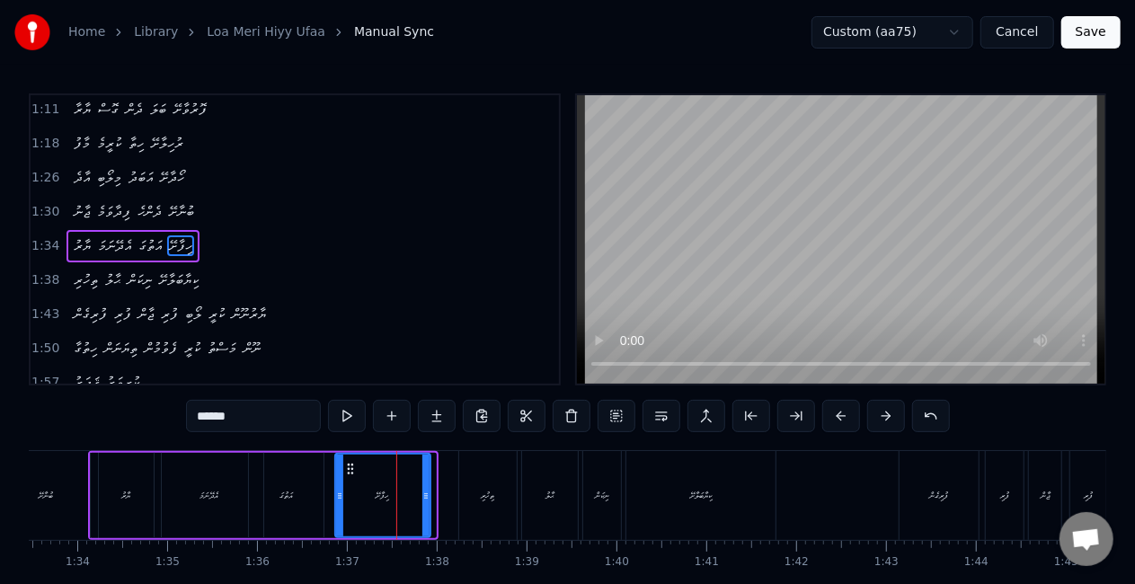
click at [422, 482] on div at bounding box center [425, 496] width 7 height 82
drag, startPoint x: 340, startPoint y: 498, endPoint x: 322, endPoint y: 492, distance: 18.8
click at [334, 493] on icon at bounding box center [333, 496] width 7 height 14
click at [312, 492] on div "އަތުގަ" at bounding box center [286, 495] width 75 height 85
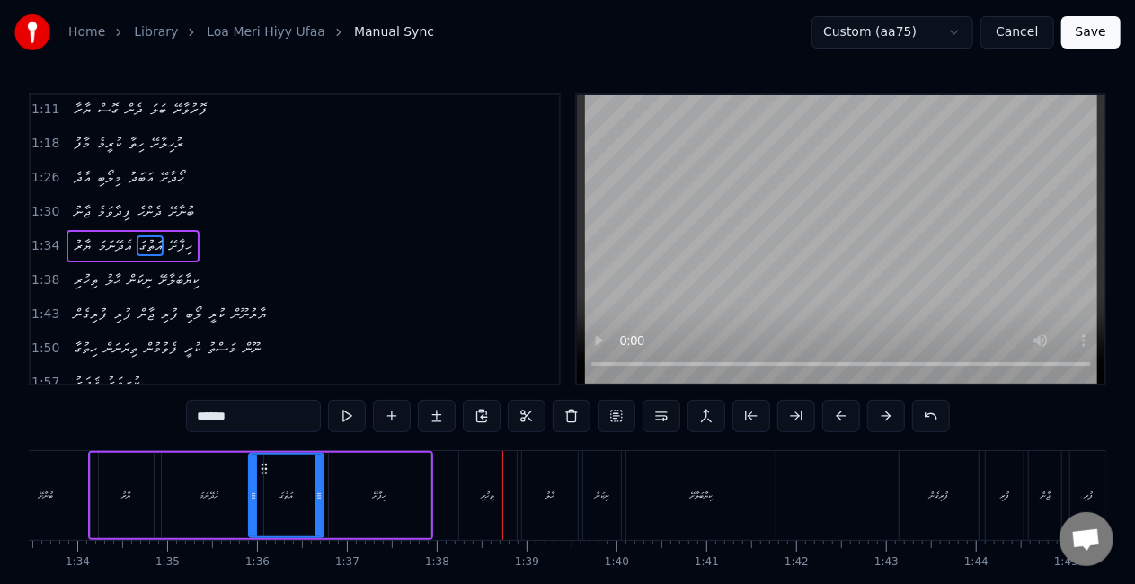
drag, startPoint x: 493, startPoint y: 470, endPoint x: 481, endPoint y: 477, distance: 13.7
click at [494, 470] on div "ތިހުރި" at bounding box center [487, 495] width 57 height 89
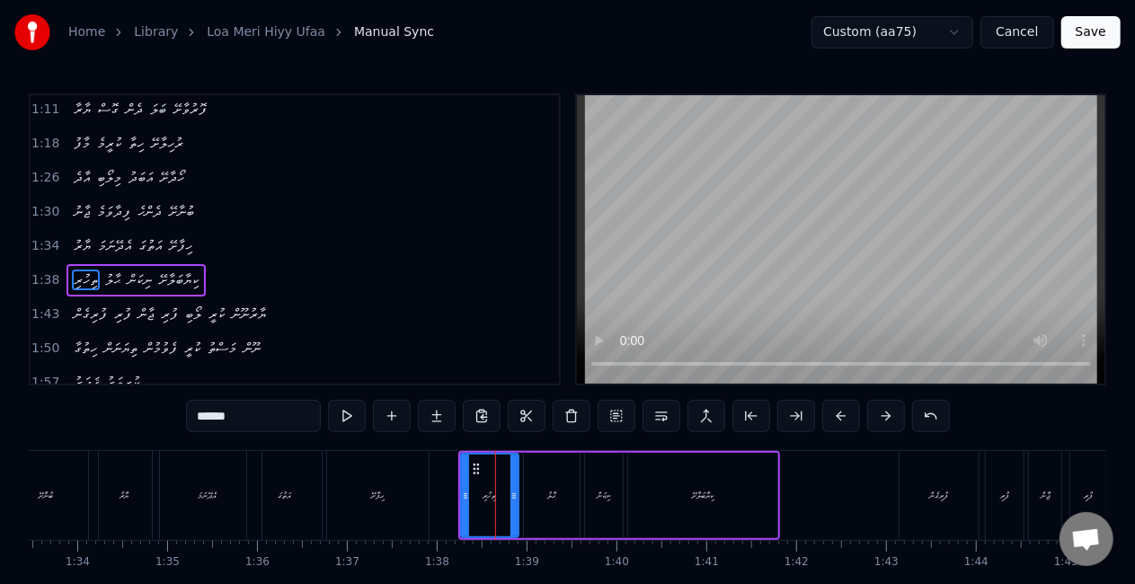
scroll to position [241, 0]
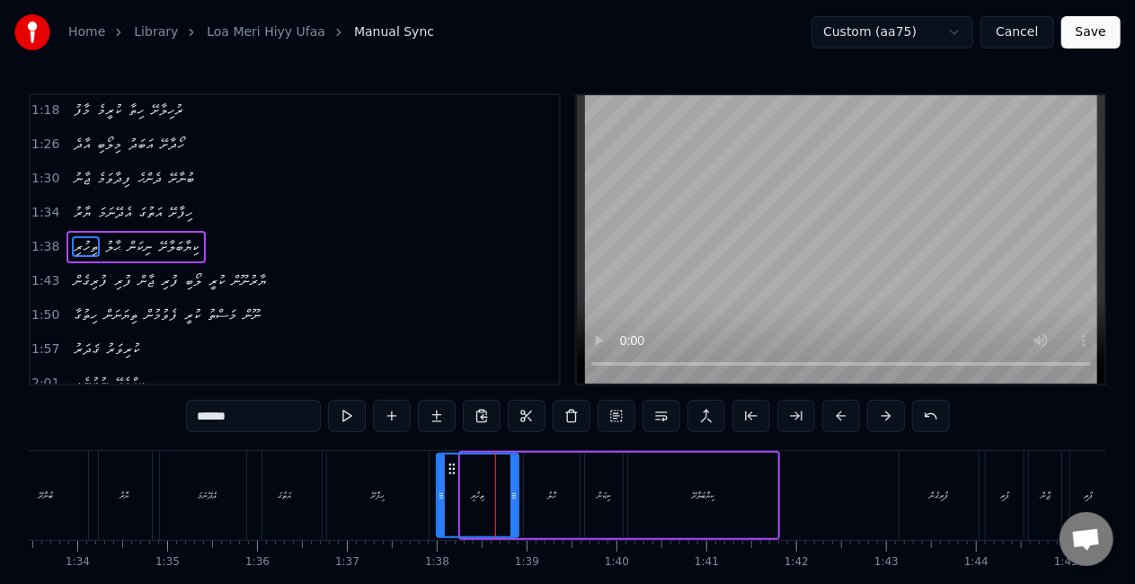
drag, startPoint x: 462, startPoint y: 493, endPoint x: 431, endPoint y: 487, distance: 31.2
click at [437, 487] on div at bounding box center [440, 496] width 7 height 82
drag, startPoint x: 398, startPoint y: 487, endPoint x: 413, endPoint y: 471, distance: 22.2
click at [399, 487] on div "ހިފާށޭ" at bounding box center [378, 495] width 102 height 89
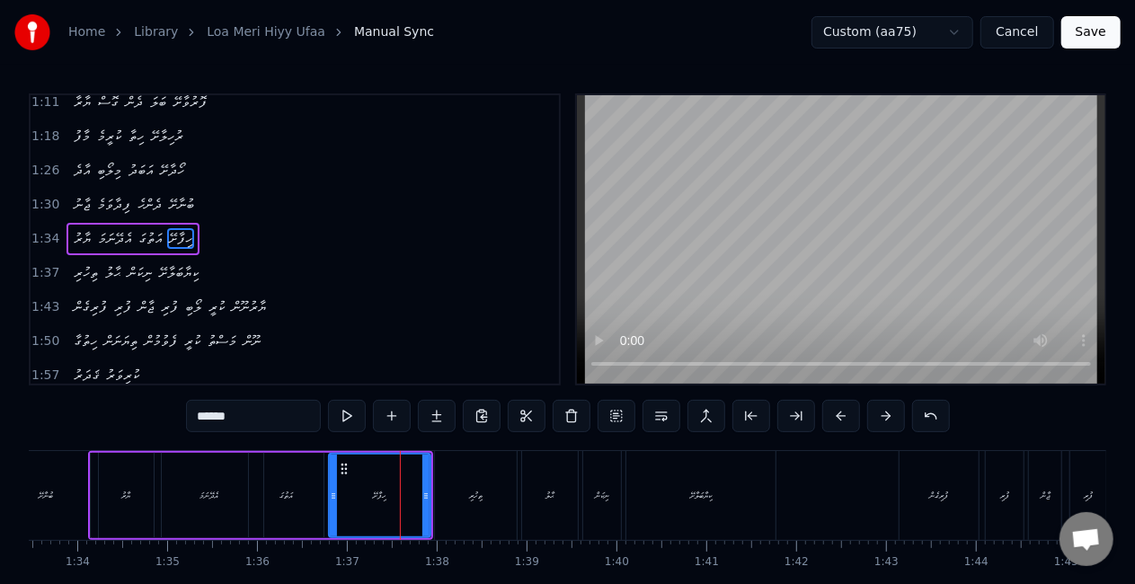
scroll to position [208, 0]
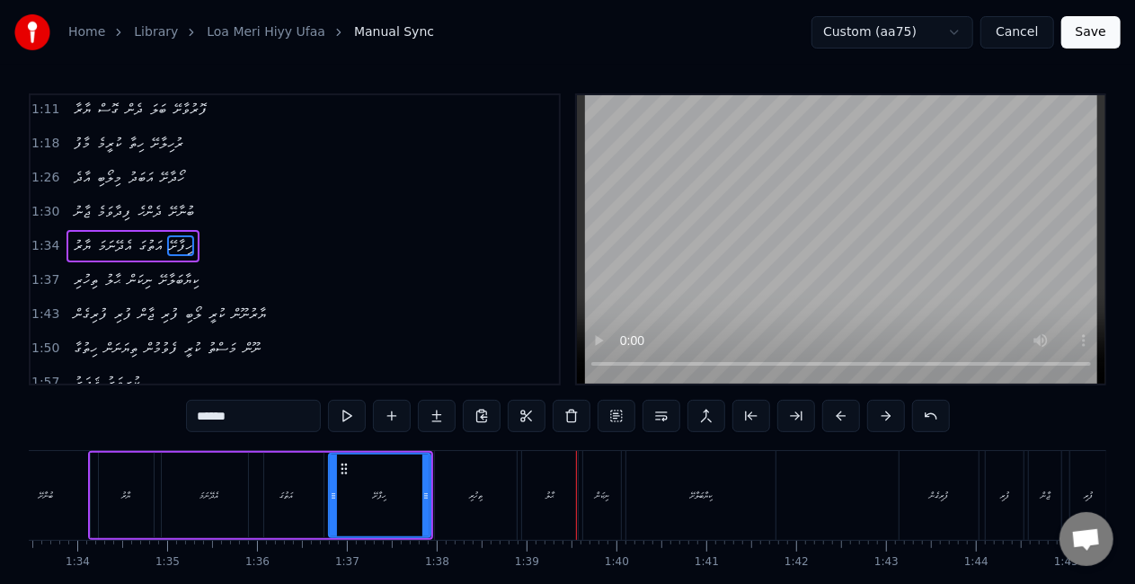
click at [550, 466] on div "ޙާލު" at bounding box center [550, 495] width 56 height 89
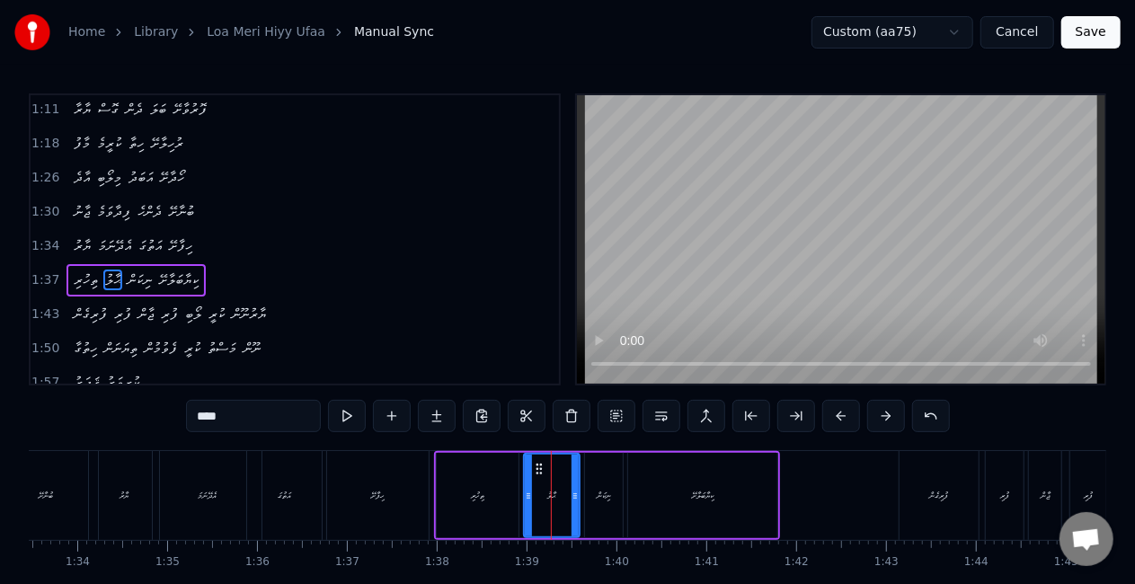
scroll to position [241, 0]
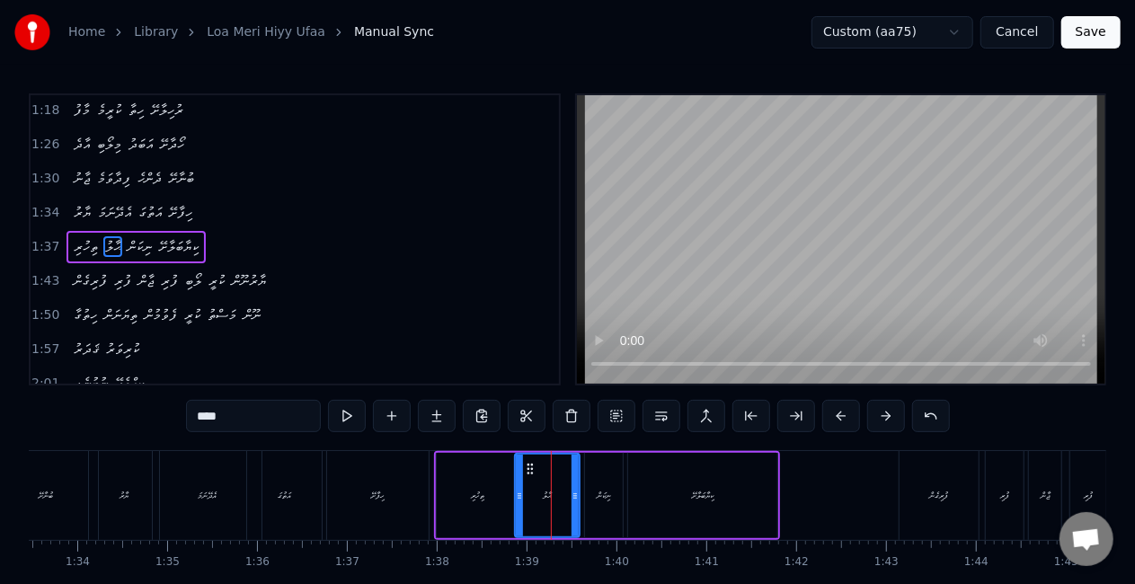
drag, startPoint x: 526, startPoint y: 492, endPoint x: 517, endPoint y: 491, distance: 9.0
click at [517, 491] on icon at bounding box center [519, 496] width 7 height 14
click at [444, 492] on div "ތިހުރި" at bounding box center [478, 495] width 82 height 85
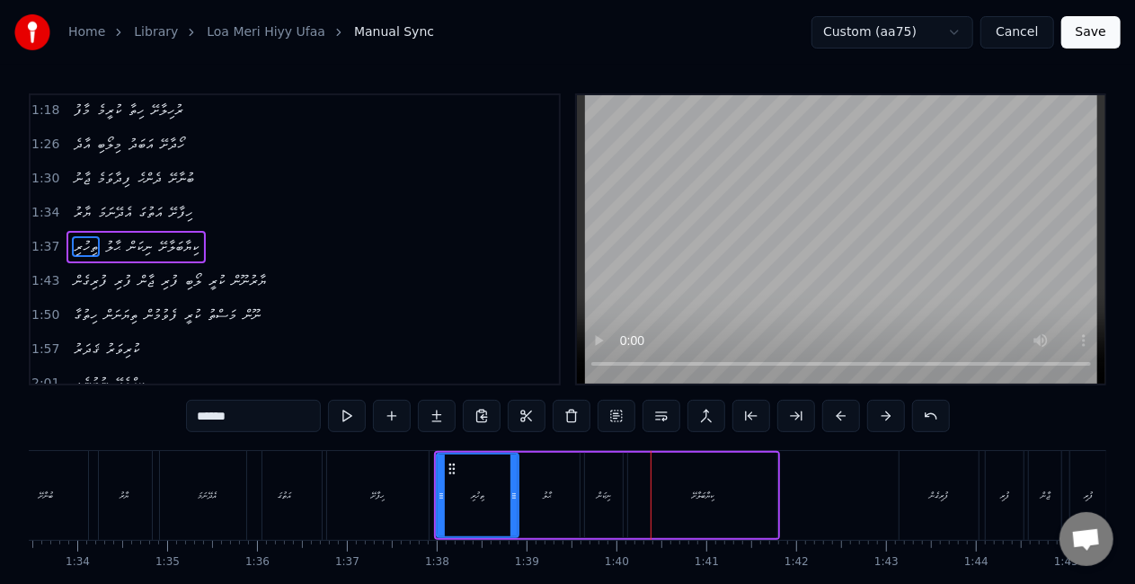
click at [607, 482] on div "ނިކަން" at bounding box center [604, 495] width 38 height 85
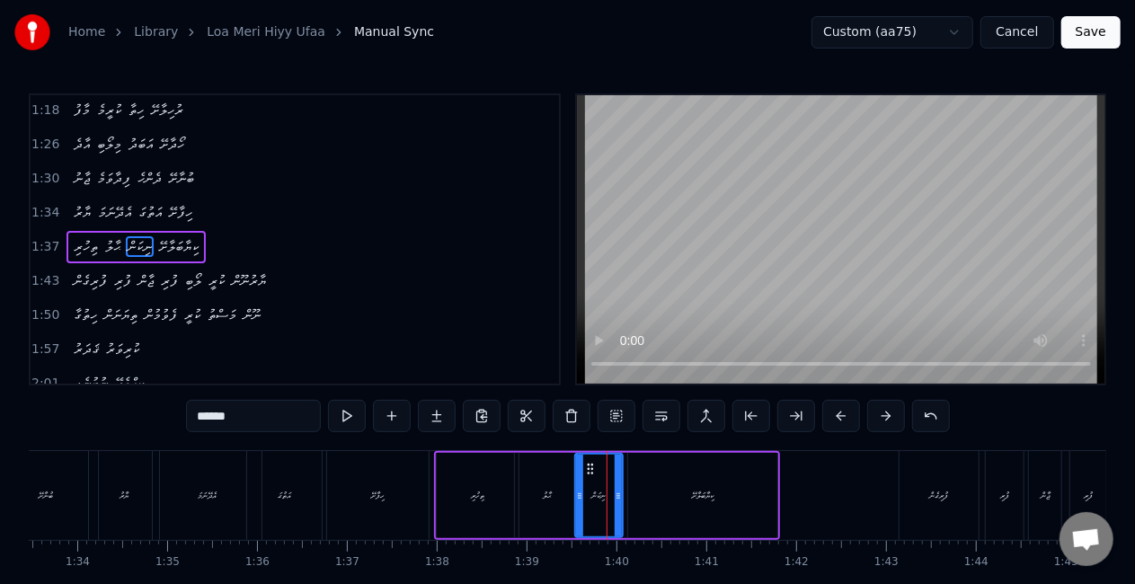
drag, startPoint x: 589, startPoint y: 490, endPoint x: 579, endPoint y: 490, distance: 9.9
click at [579, 490] on icon at bounding box center [579, 496] width 7 height 14
drag, startPoint x: 618, startPoint y: 490, endPoint x: 632, endPoint y: 490, distance: 14.4
click at [622, 490] on icon at bounding box center [621, 496] width 7 height 14
click at [676, 491] on div "ކިޔާބަލާށޭ" at bounding box center [702, 495] width 149 height 85
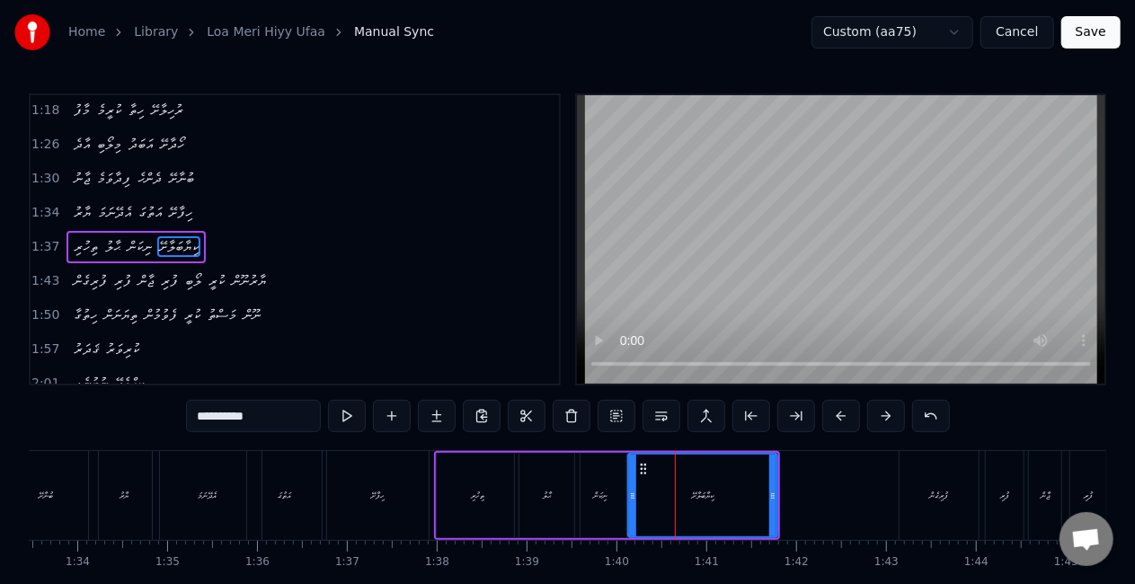
click at [411, 485] on div "ހިފާށޭ" at bounding box center [378, 495] width 102 height 89
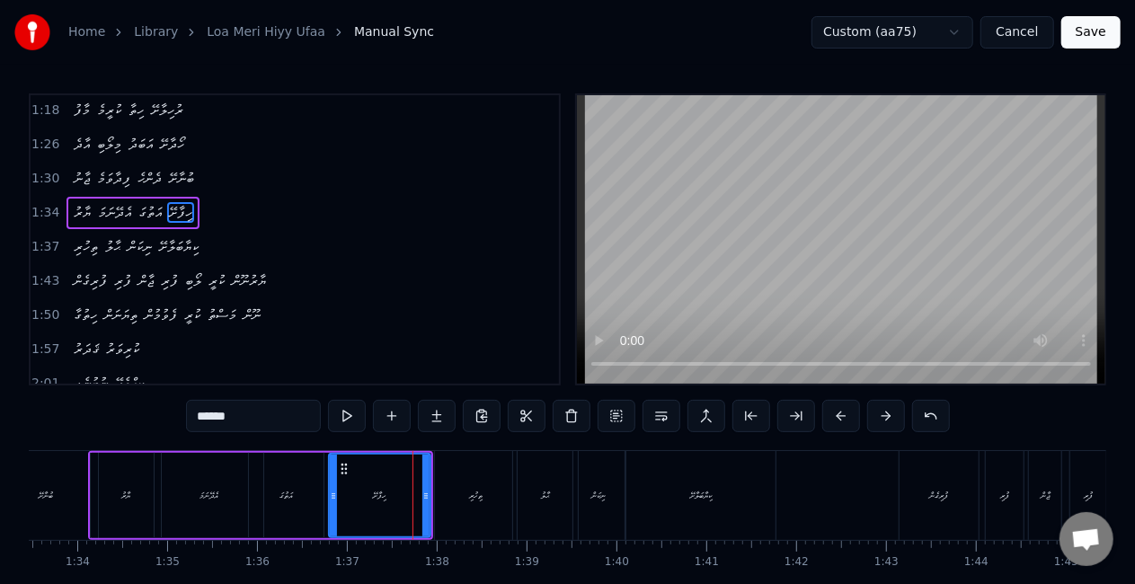
scroll to position [208, 0]
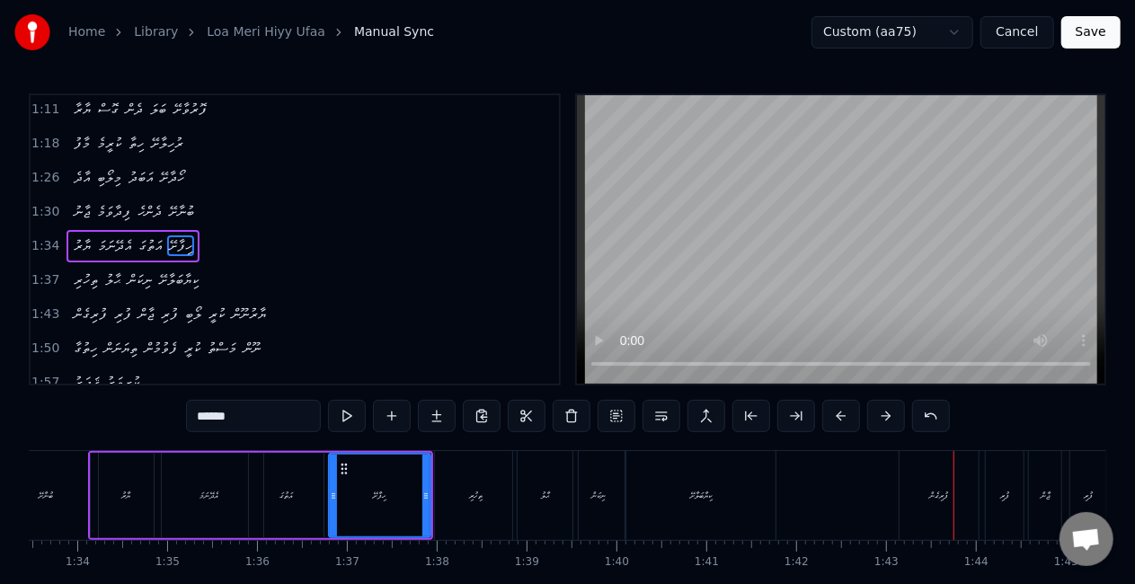
click at [923, 465] on div "ފުރިގެން" at bounding box center [938, 495] width 79 height 89
type input "********"
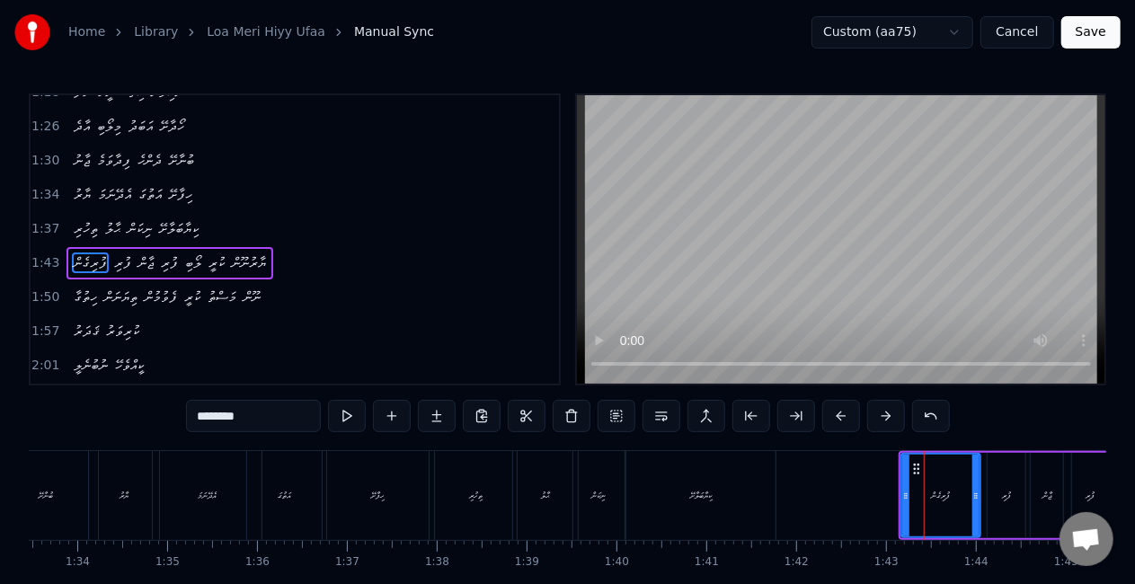
scroll to position [275, 0]
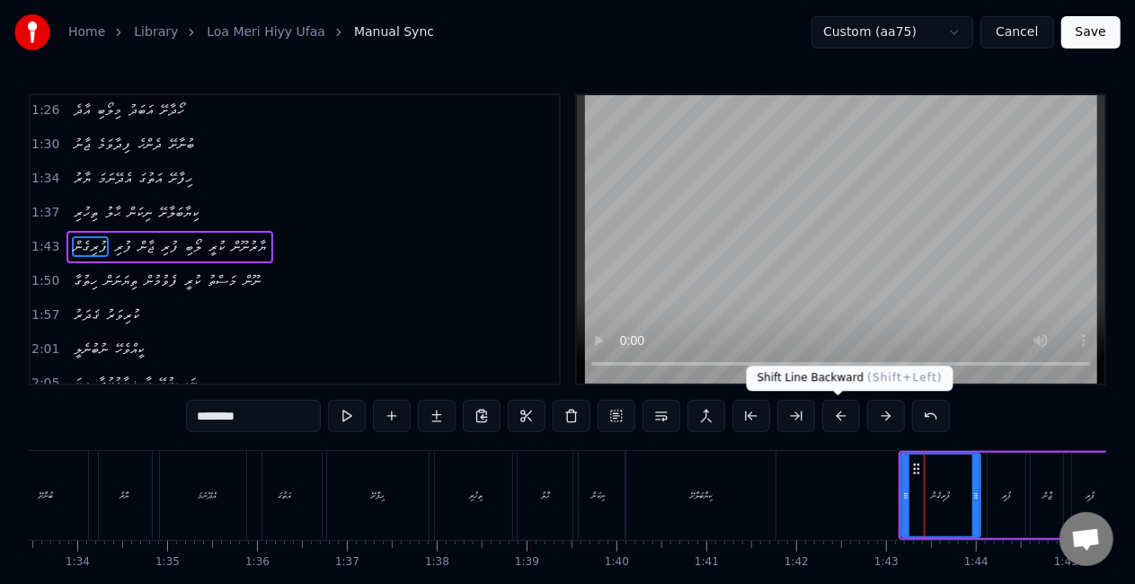
click at [843, 416] on button at bounding box center [841, 416] width 38 height 32
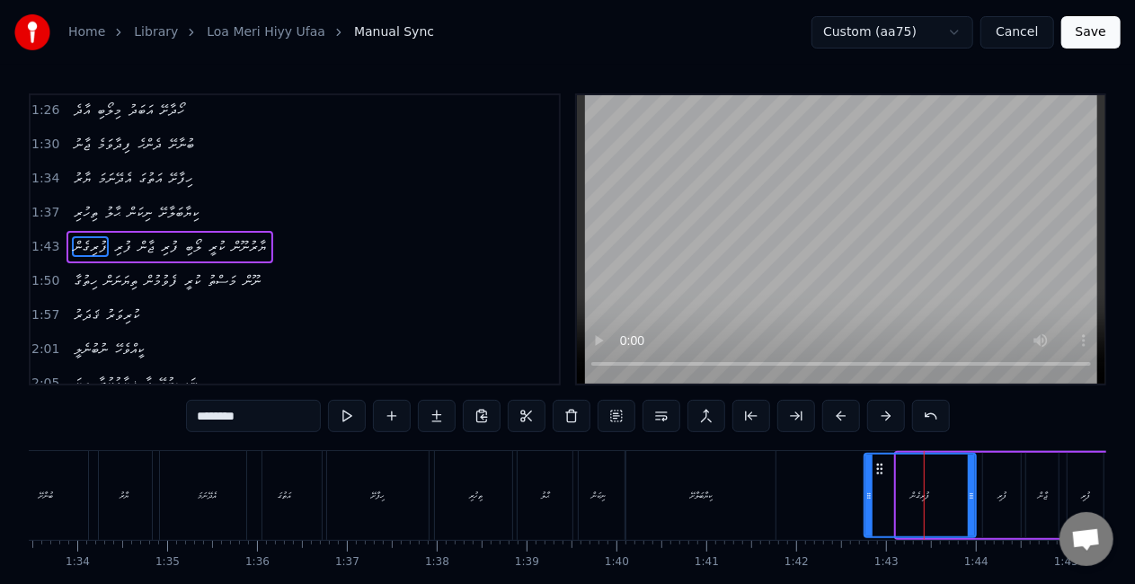
drag, startPoint x: 896, startPoint y: 502, endPoint x: 868, endPoint y: 498, distance: 29.1
click at [867, 498] on div at bounding box center [868, 496] width 7 height 82
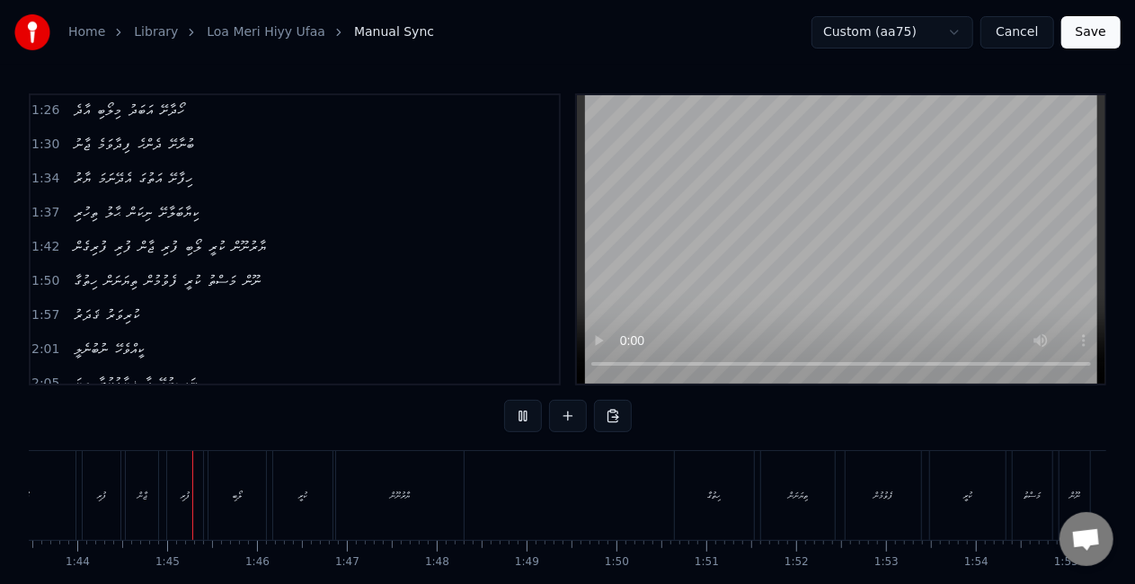
scroll to position [0, 9304]
click at [261, 482] on div "ފުރިގެން ފުރި ޖާން ފުރި ލޯބި ކުރީ ޔާރުނޫން" at bounding box center [206, 495] width 504 height 89
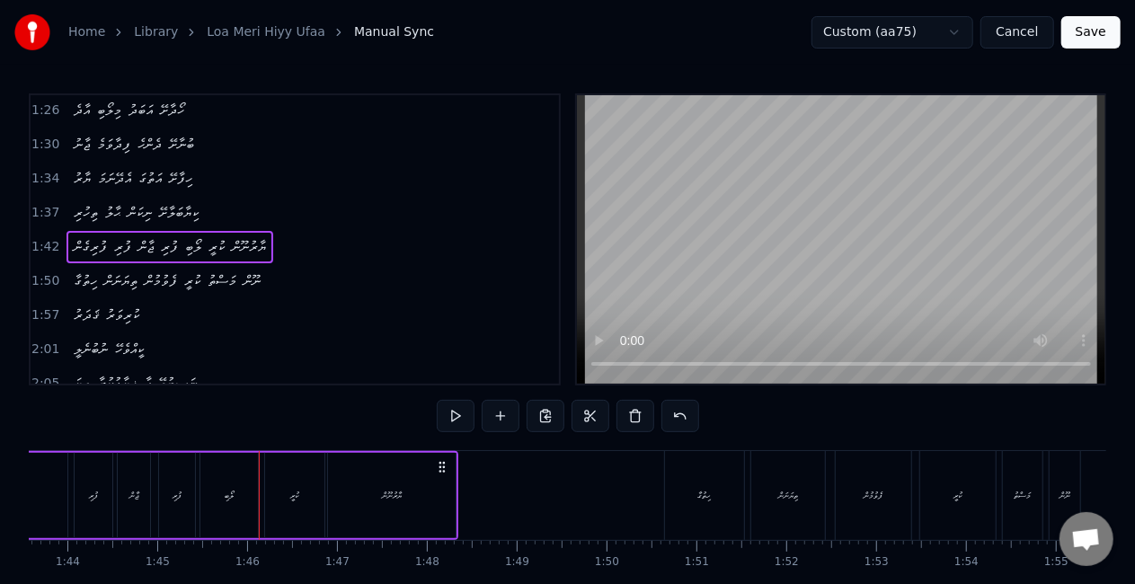
click at [221, 491] on div "ލޯބި" at bounding box center [228, 495] width 57 height 85
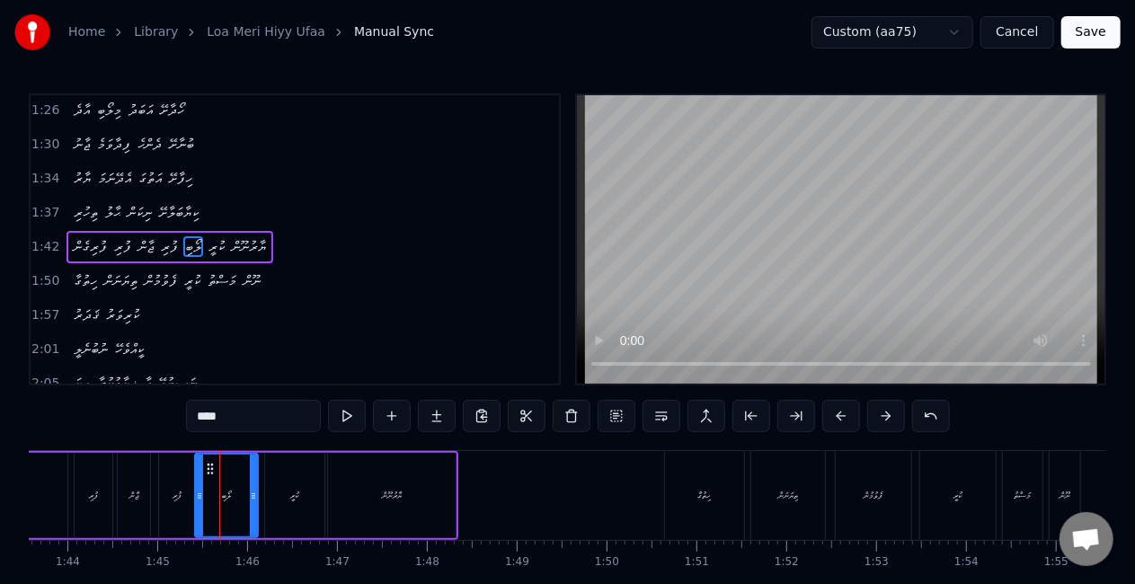
click at [201, 493] on icon at bounding box center [199, 496] width 7 height 14
drag, startPoint x: 252, startPoint y: 498, endPoint x: 261, endPoint y: 497, distance: 9.9
click at [246, 494] on icon at bounding box center [248, 496] width 7 height 14
click at [271, 499] on div "ކުރީ" at bounding box center [294, 495] width 59 height 85
type input "****"
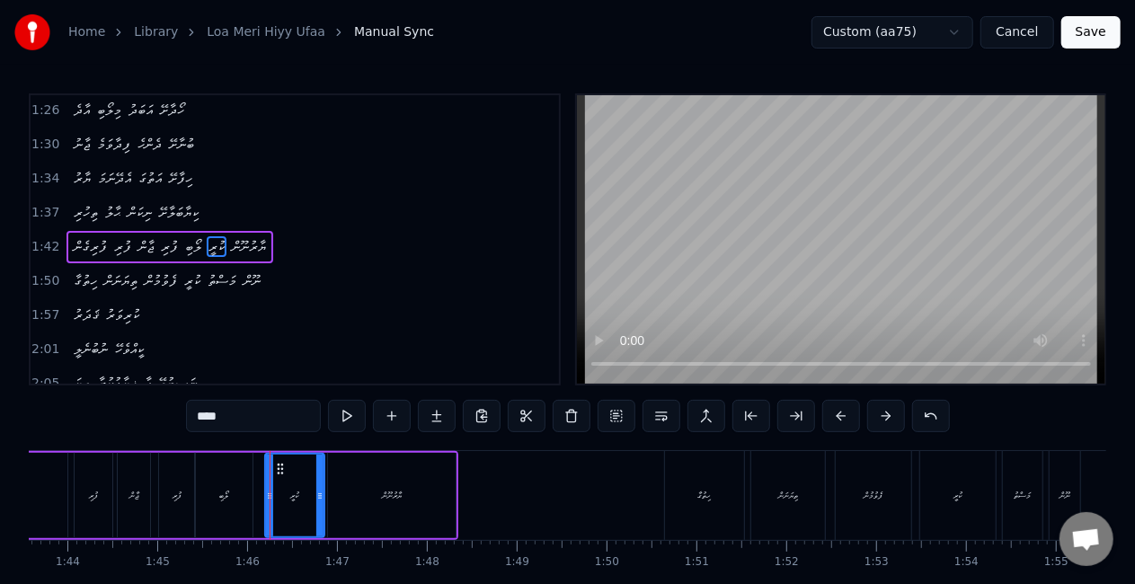
click at [269, 499] on div at bounding box center [269, 495] width 1 height 89
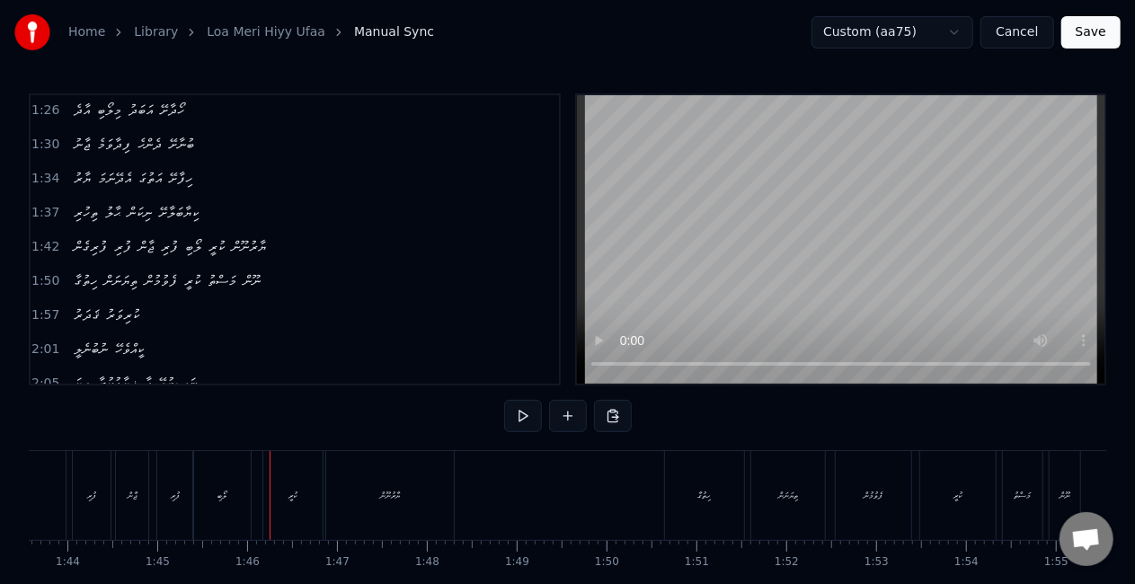
click at [273, 498] on div "ކުރީ" at bounding box center [292, 495] width 59 height 89
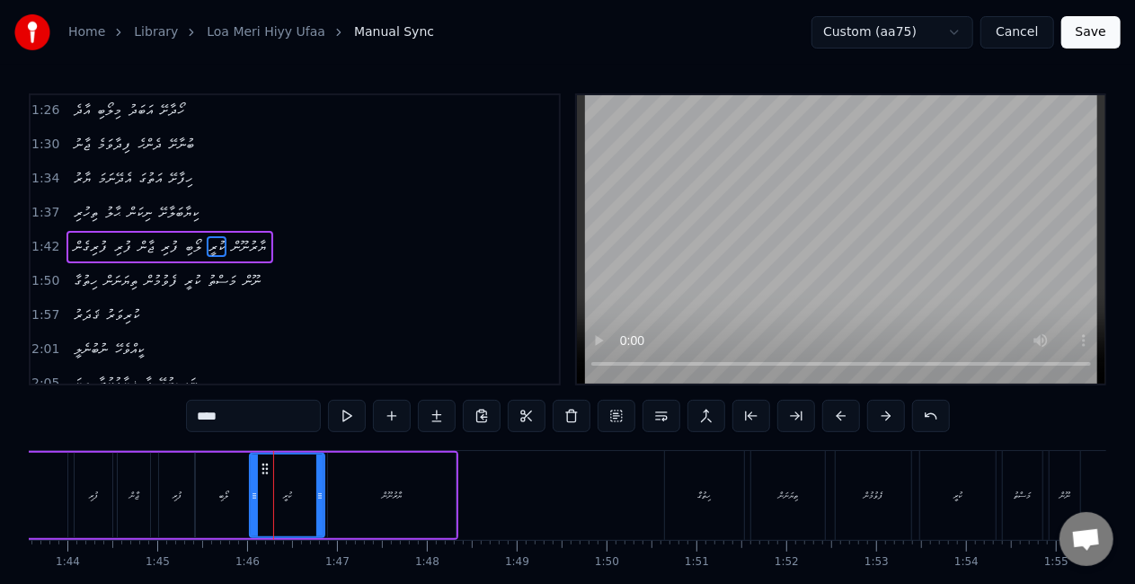
drag, startPoint x: 270, startPoint y: 499, endPoint x: 255, endPoint y: 494, distance: 15.9
click at [255, 494] on icon at bounding box center [254, 496] width 7 height 14
click at [310, 495] on icon at bounding box center [313, 496] width 7 height 14
click at [176, 493] on div "ފުރި" at bounding box center [176, 495] width 9 height 13
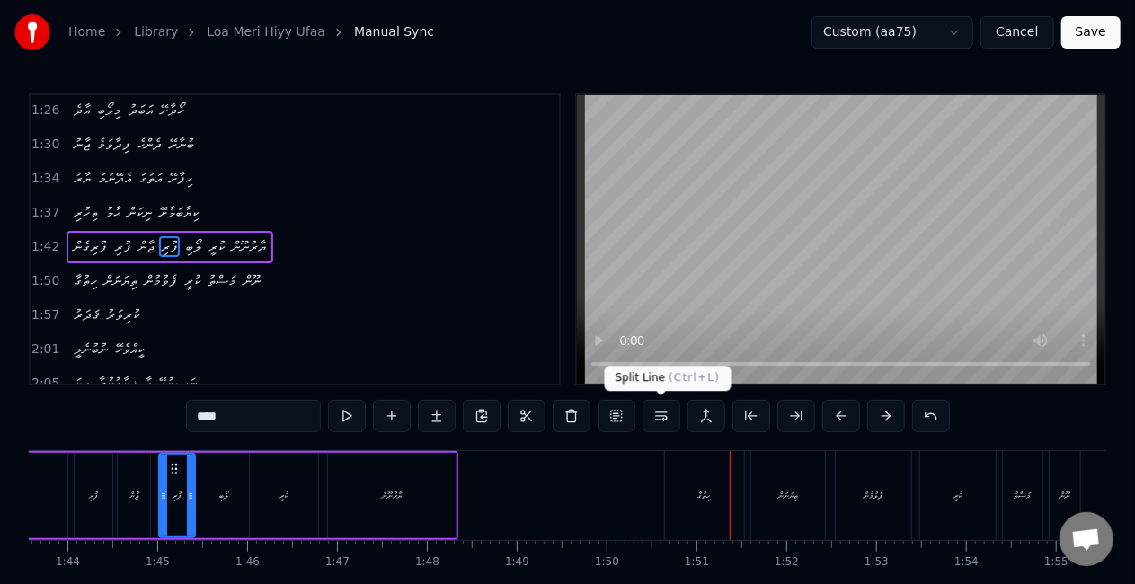
click at [664, 489] on div "ހިތުގާ" at bounding box center [704, 495] width 81 height 89
type input "******"
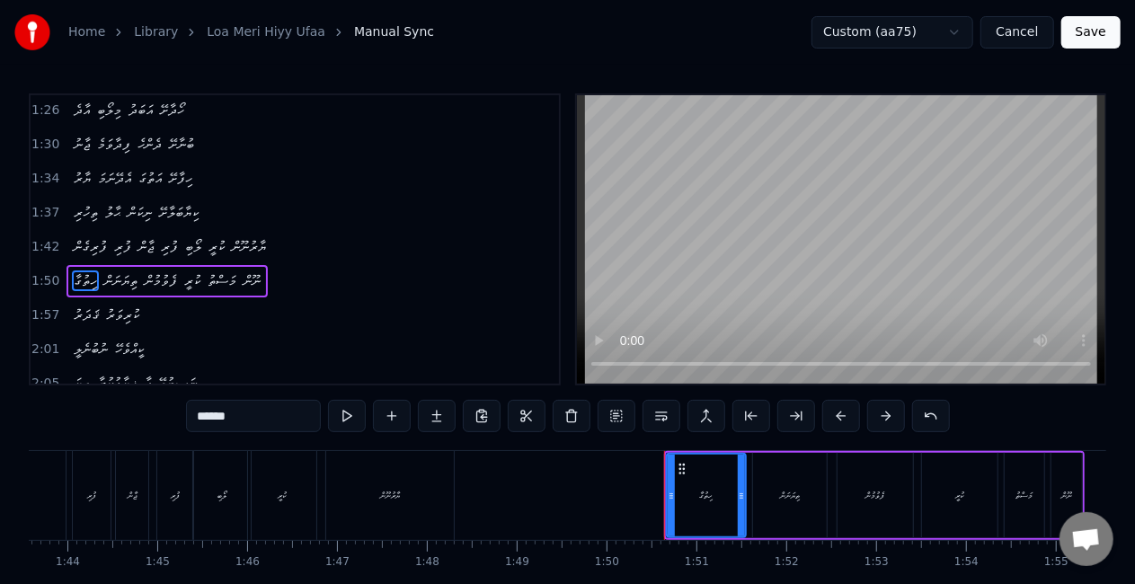
scroll to position [308, 0]
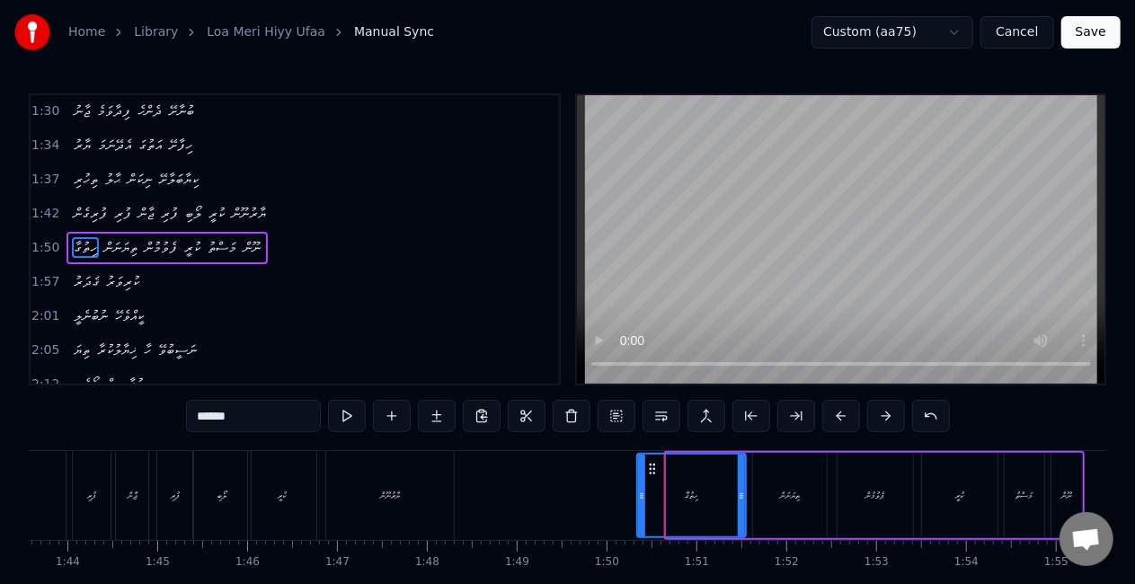
drag, startPoint x: 657, startPoint y: 491, endPoint x: 640, endPoint y: 490, distance: 16.2
click at [640, 490] on icon at bounding box center [641, 496] width 7 height 14
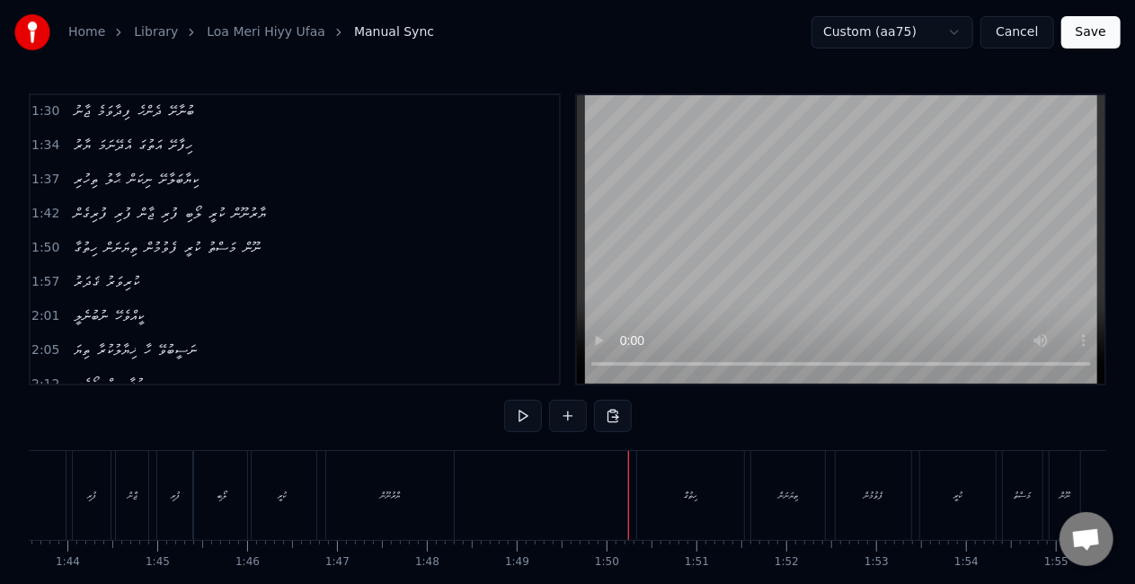
click at [681, 474] on div "ހިތުގާ" at bounding box center [690, 495] width 107 height 89
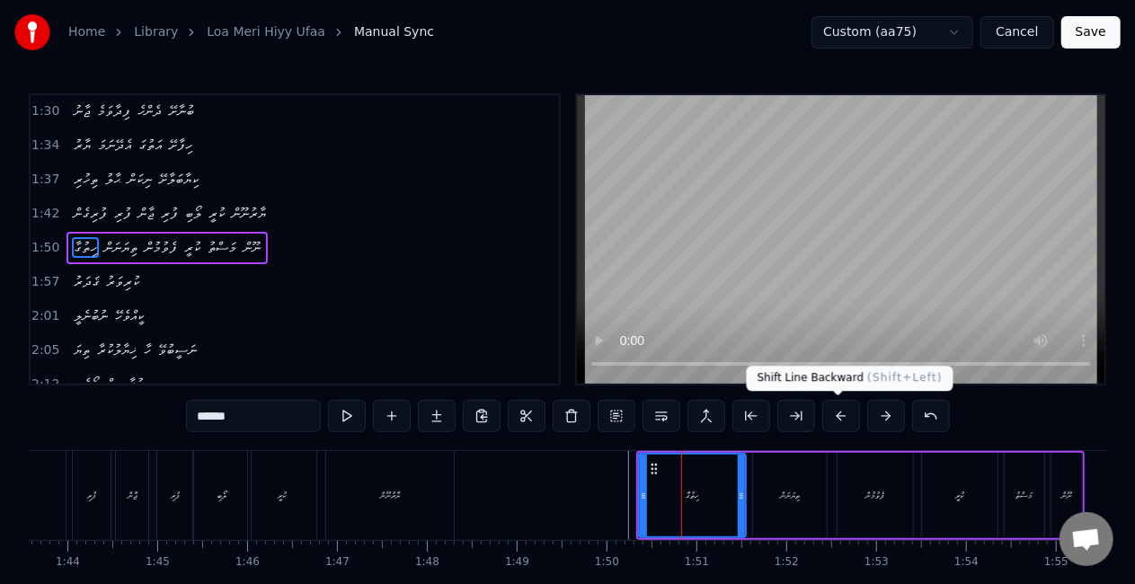
click at [842, 415] on button at bounding box center [841, 416] width 38 height 32
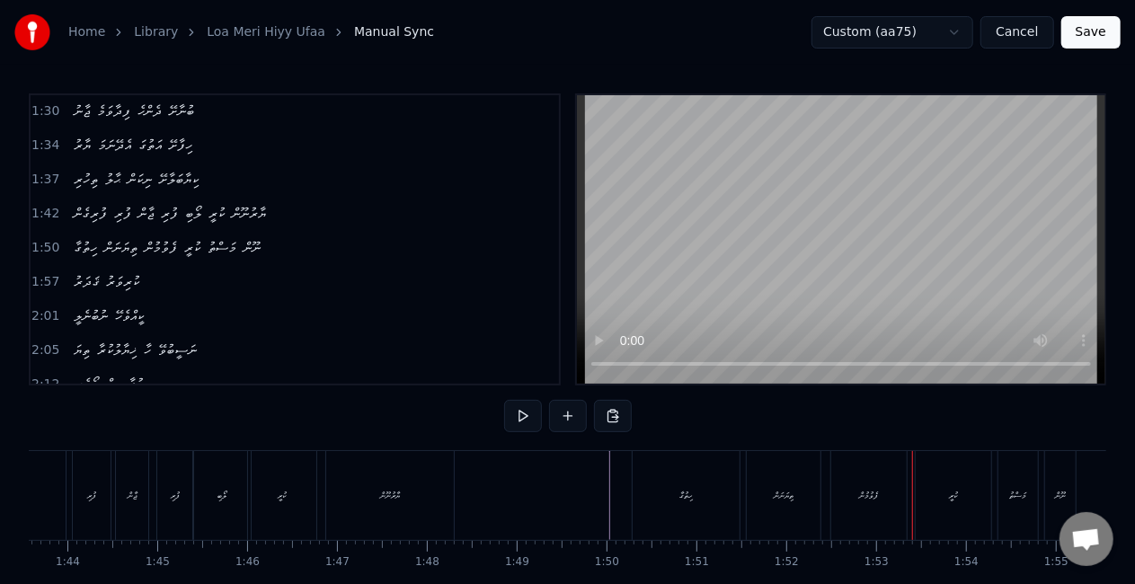
click at [855, 499] on div "ފެވުމުން" at bounding box center [868, 495] width 75 height 89
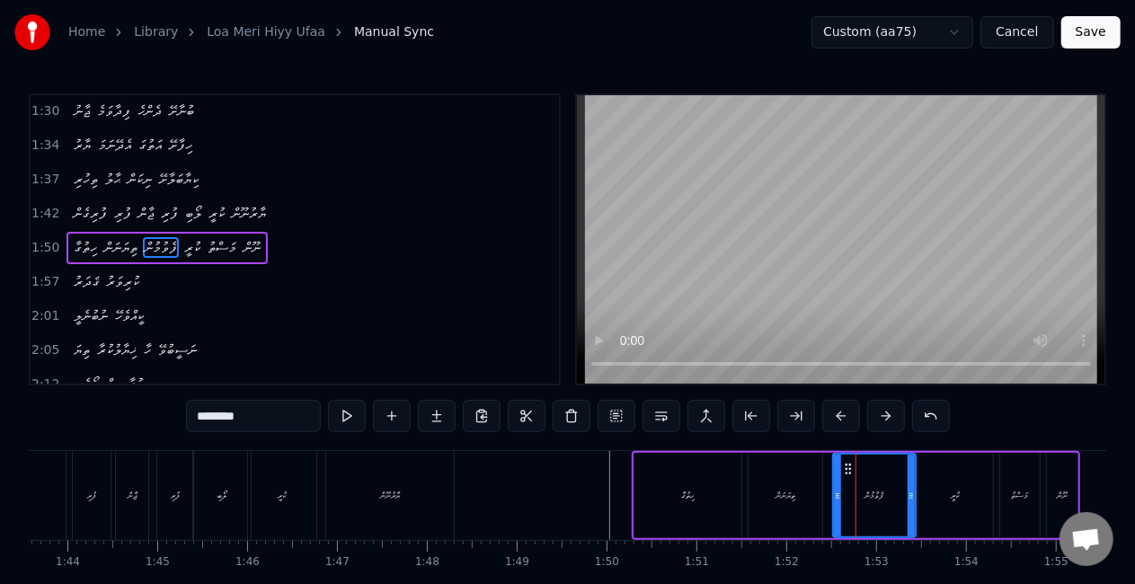
click at [909, 499] on icon at bounding box center [910, 496] width 7 height 14
click at [636, 494] on div "ހިތުގާ" at bounding box center [687, 495] width 107 height 85
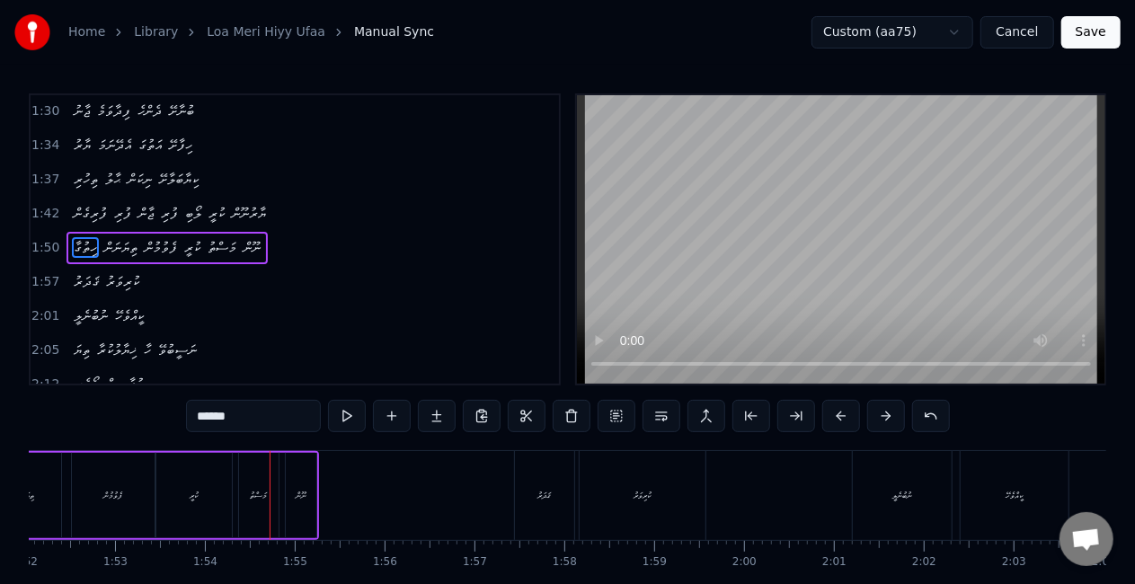
scroll to position [0, 10215]
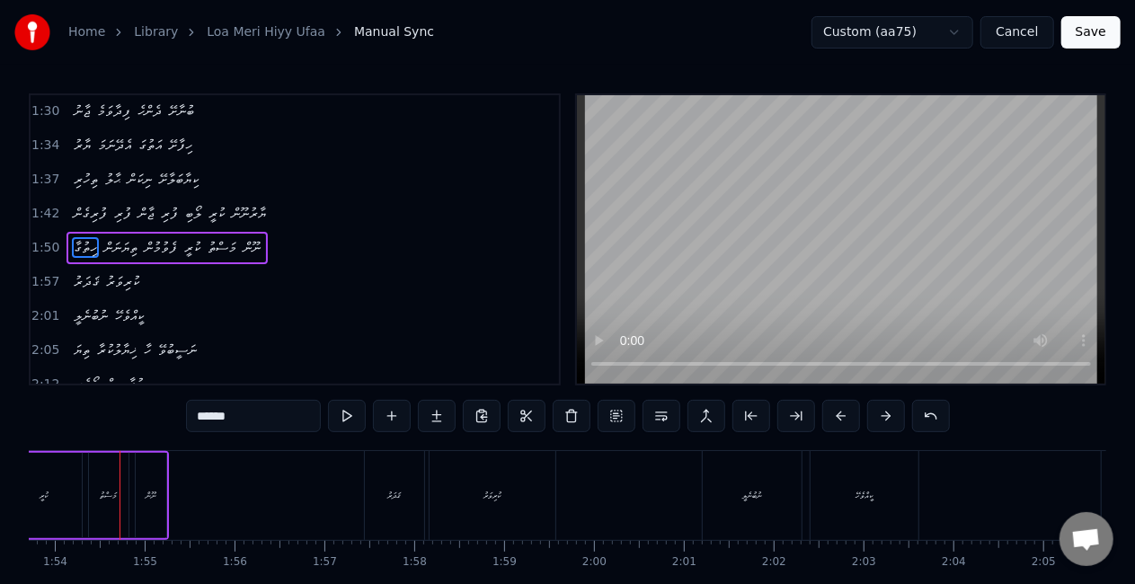
click at [66, 489] on div "ކުރީ" at bounding box center [43, 495] width 75 height 85
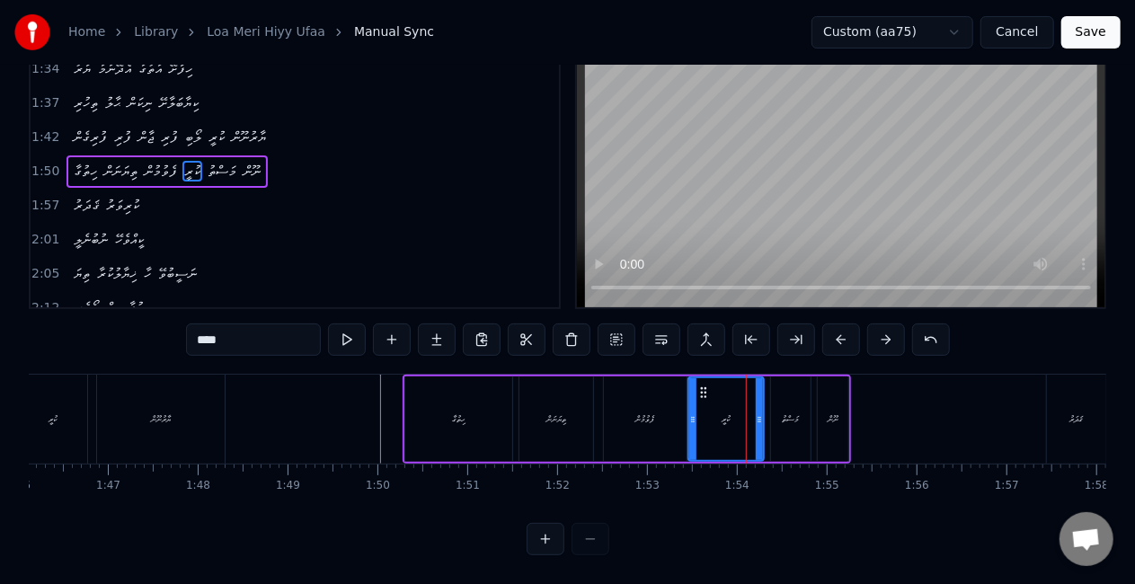
scroll to position [0, 9486]
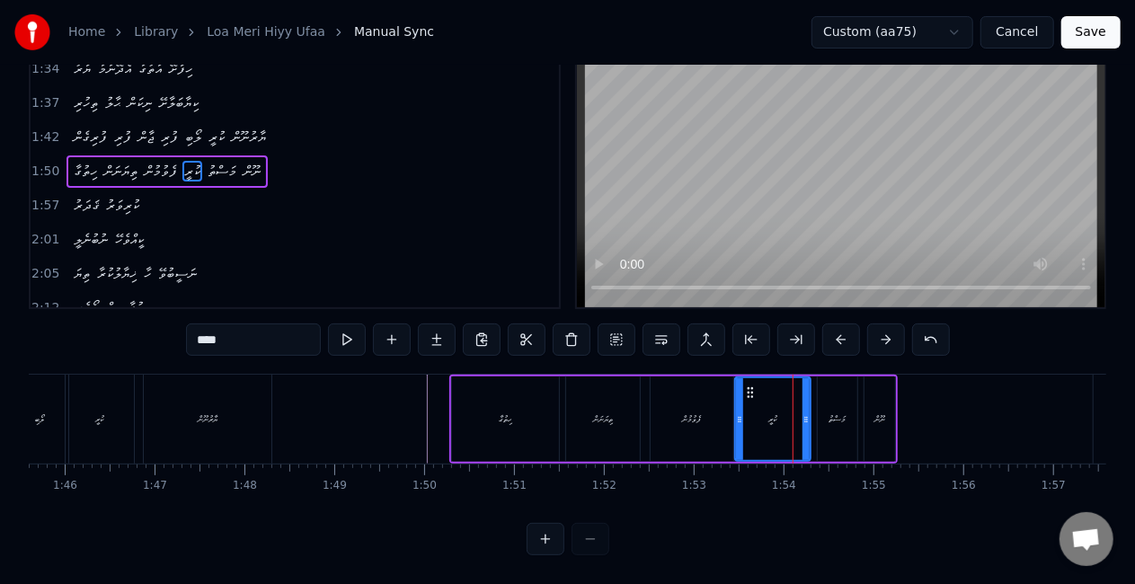
click at [475, 410] on div "ހިތުގާ" at bounding box center [505, 418] width 107 height 85
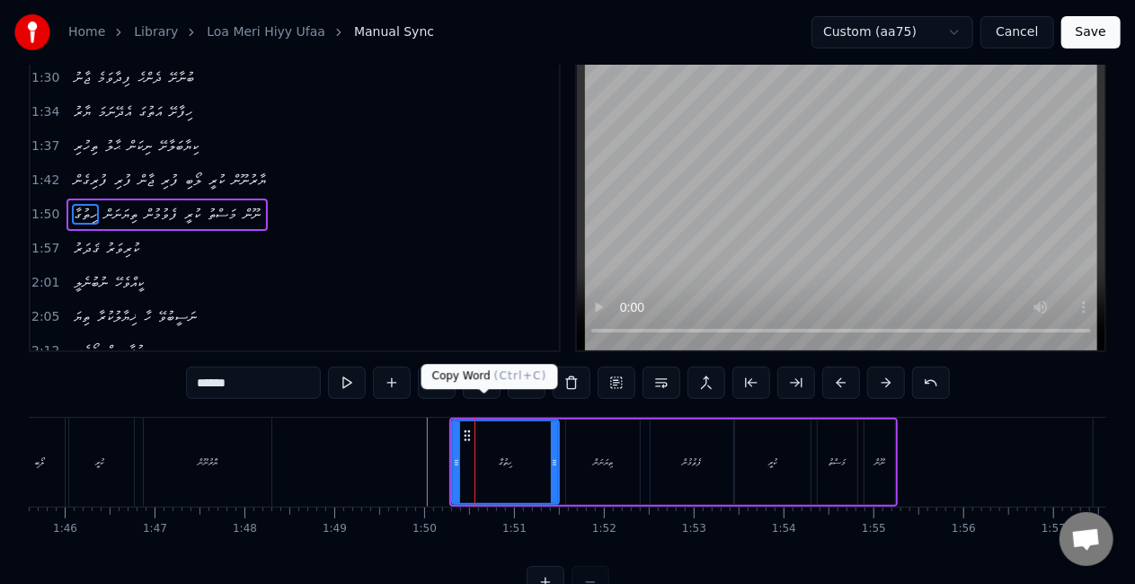
scroll to position [0, 0]
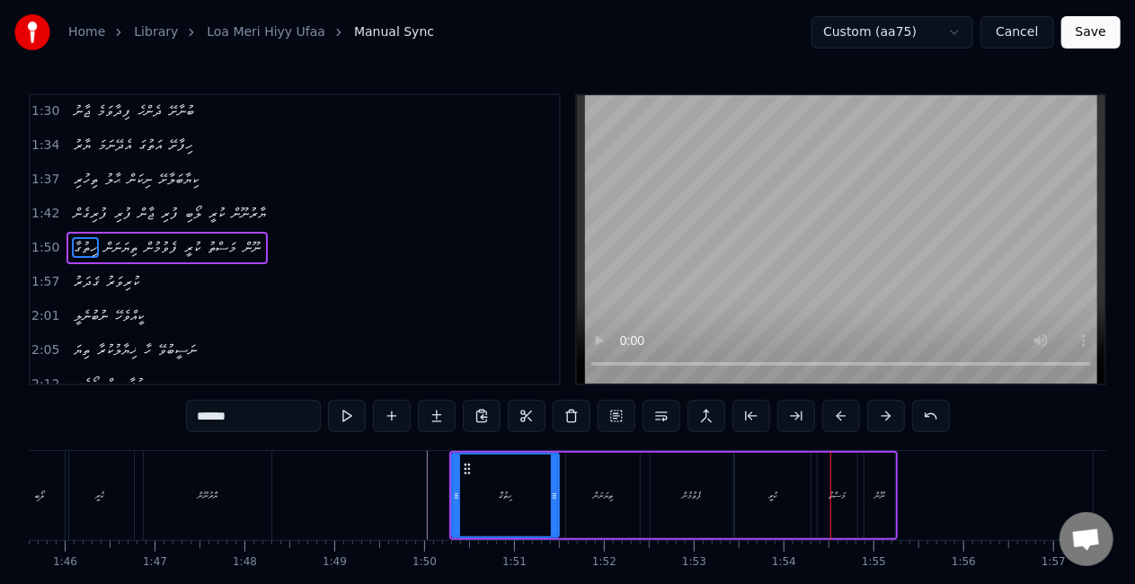
click at [770, 490] on div "ކުރީ" at bounding box center [773, 495] width 8 height 13
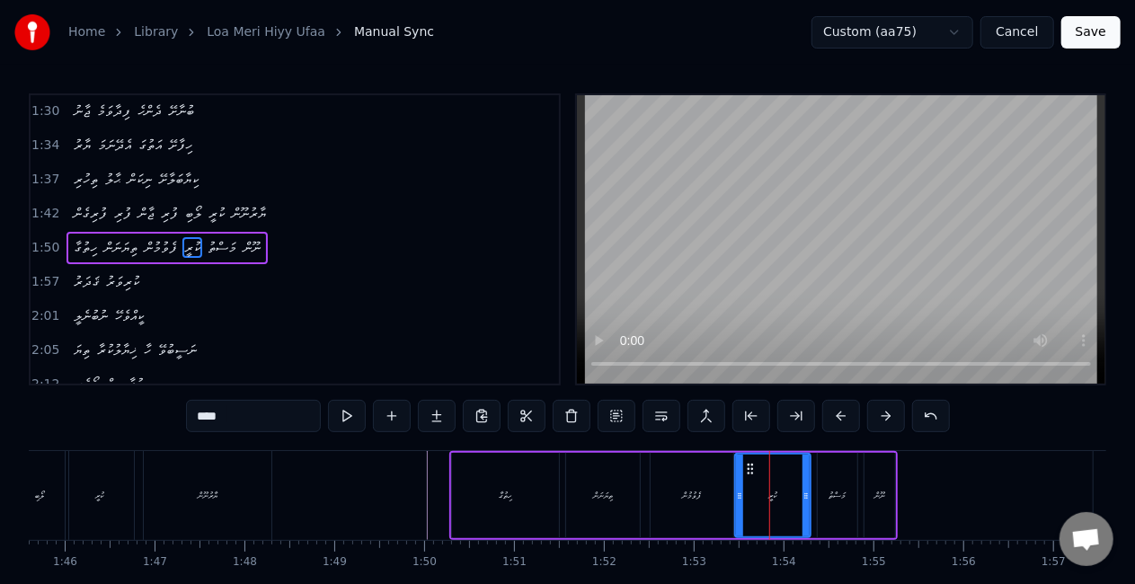
drag, startPoint x: 239, startPoint y: 408, endPoint x: 180, endPoint y: 409, distance: 59.3
click at [180, 409] on div "0:25 ލޯމެރި ހިތް އުފާ 0:29 ކުރަން މަ ޤަބޫލުހޭ 0:33 ތިޔަ ޚިޔާލުކުރާ..ހާ ނަސީބުވޭ…" at bounding box center [567, 362] width 1077 height 538
type input "*"
type input "******"
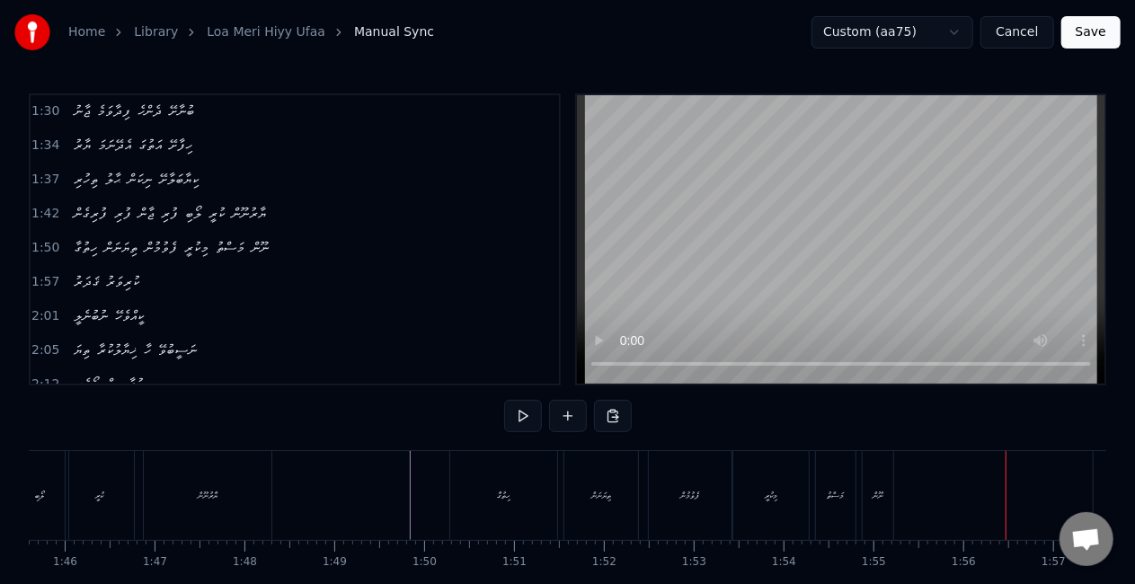
click at [875, 492] on div "ނޫން" at bounding box center [877, 495] width 11 height 13
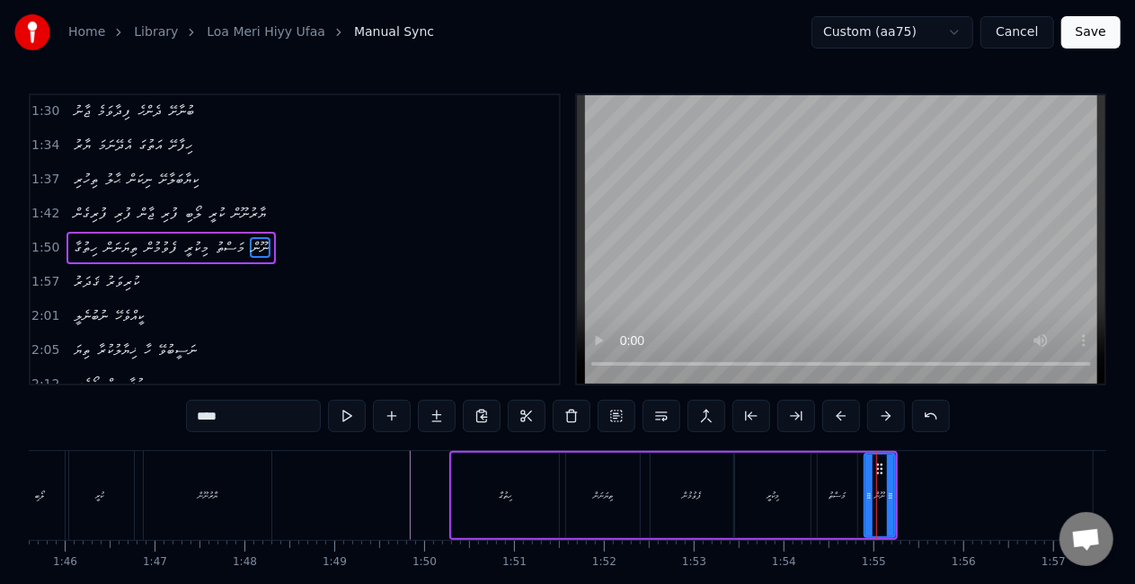
click at [842, 494] on div "މަސްތު" at bounding box center [837, 495] width 17 height 13
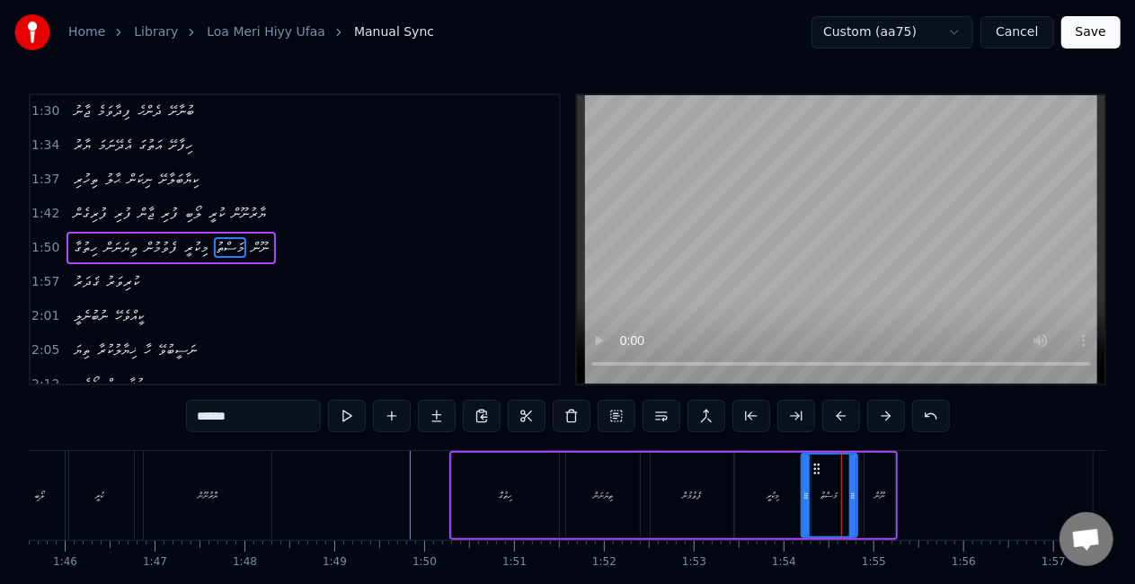
drag, startPoint x: 819, startPoint y: 496, endPoint x: 805, endPoint y: 494, distance: 14.5
click at [803, 495] on icon at bounding box center [805, 496] width 7 height 14
click at [772, 499] on div "މިކުރީ" at bounding box center [772, 495] width 13 height 13
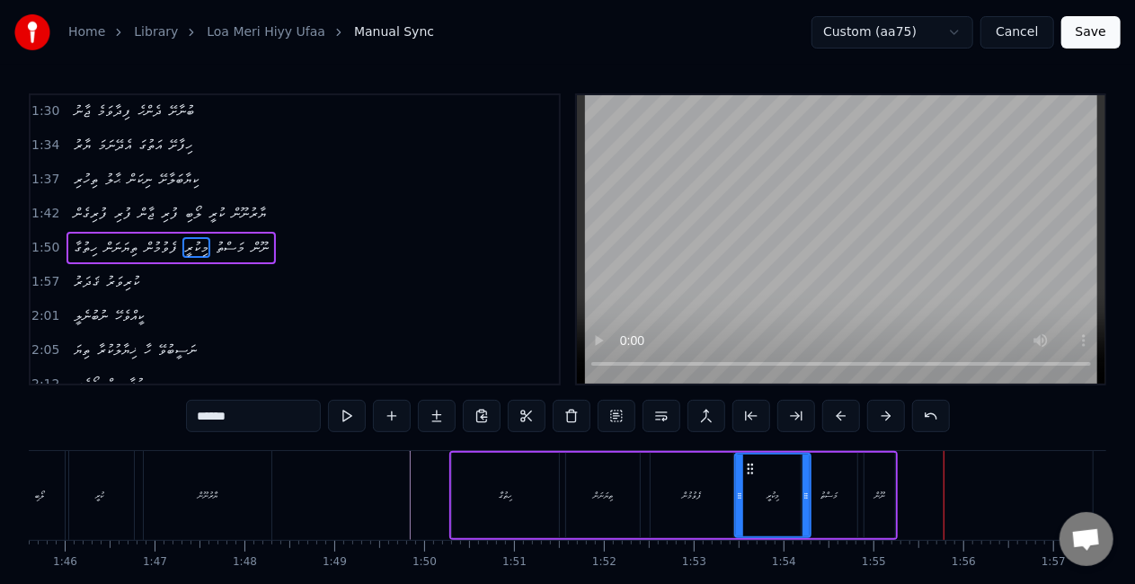
click at [839, 484] on div "މަސްތު" at bounding box center [829, 495] width 56 height 85
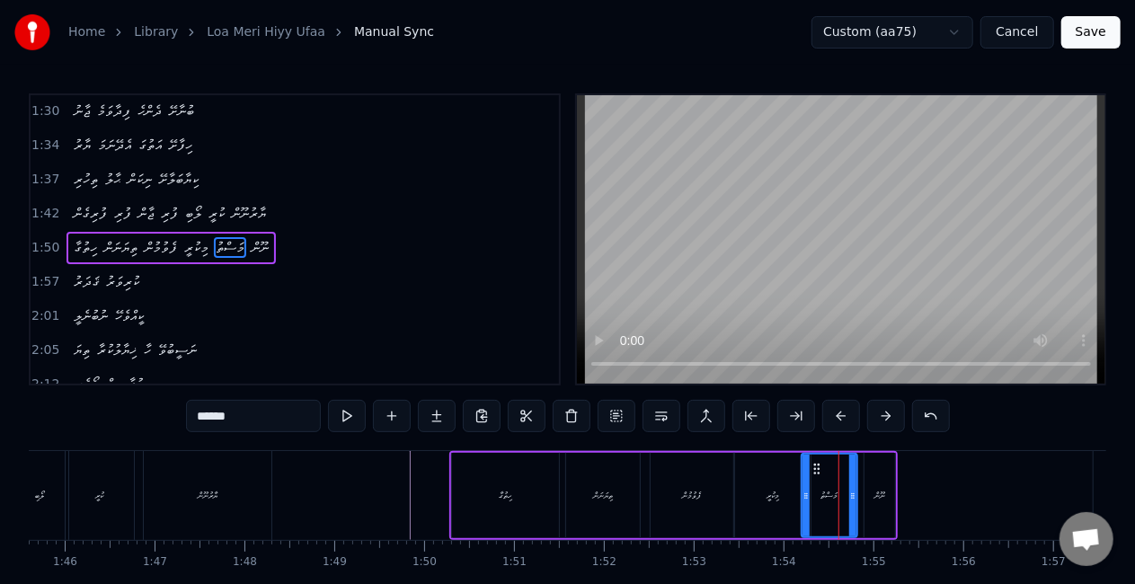
click at [869, 490] on div "ނޫން" at bounding box center [879, 495] width 31 height 85
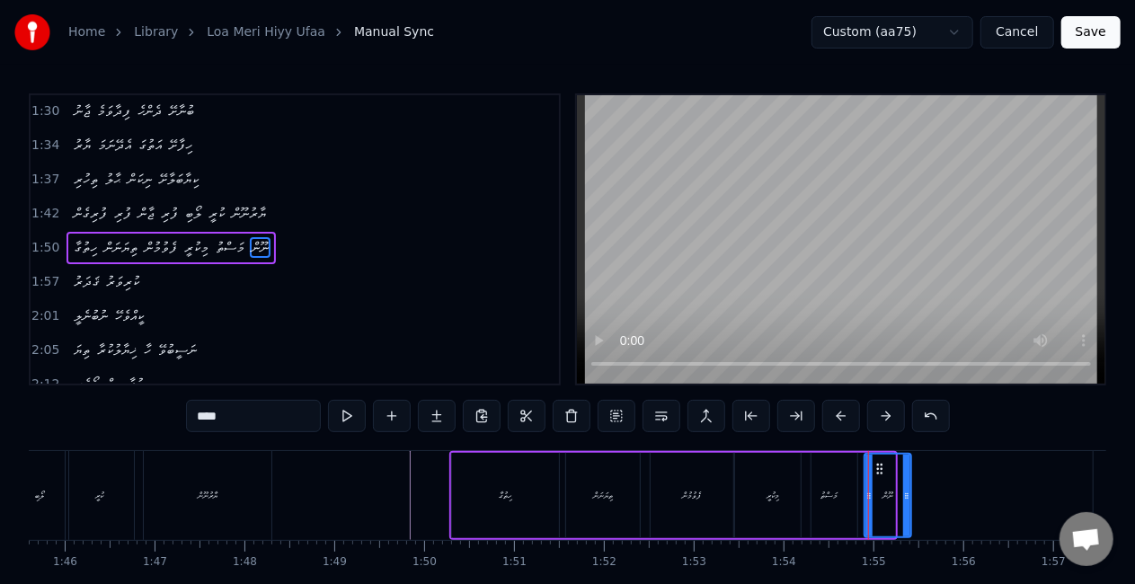
drag, startPoint x: 892, startPoint y: 483, endPoint x: 907, endPoint y: 483, distance: 15.3
click at [907, 485] on div at bounding box center [906, 496] width 7 height 82
click at [835, 489] on div "މަސްތު" at bounding box center [829, 495] width 17 height 13
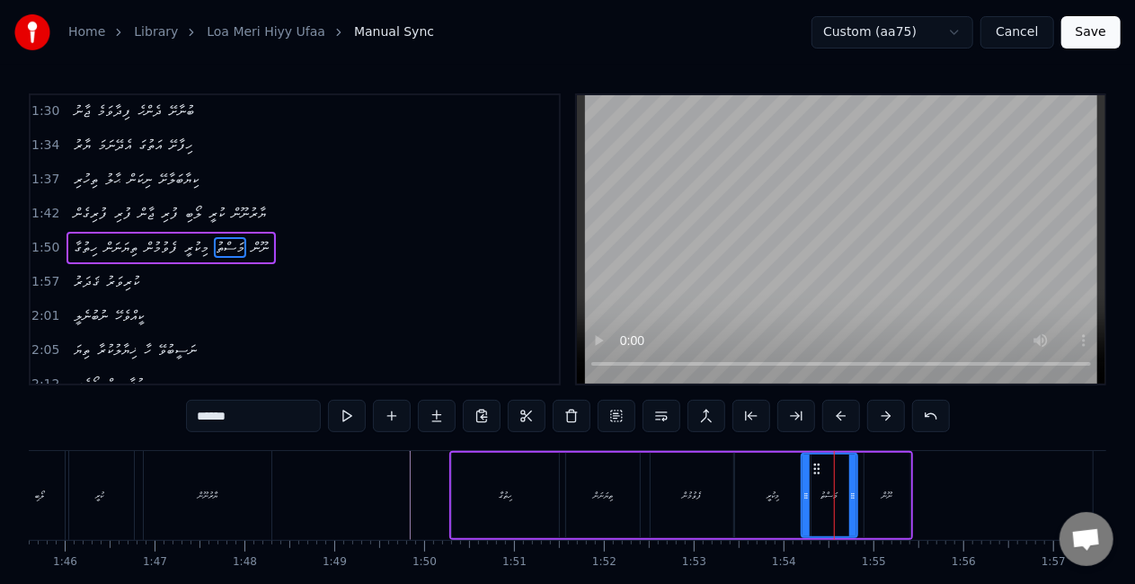
click at [578, 477] on div "ތިޔަނަން" at bounding box center [603, 495] width 74 height 85
type input "********"
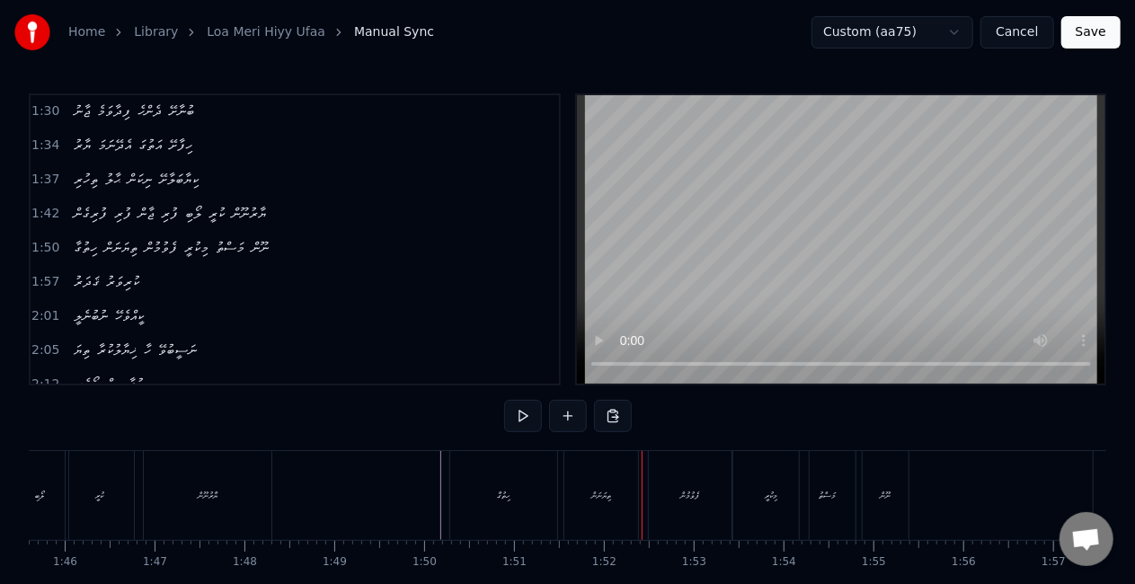
drag, startPoint x: 580, startPoint y: 525, endPoint x: 578, endPoint y: 505, distance: 19.9
click at [580, 520] on div "ތިޔަނަން" at bounding box center [601, 495] width 74 height 89
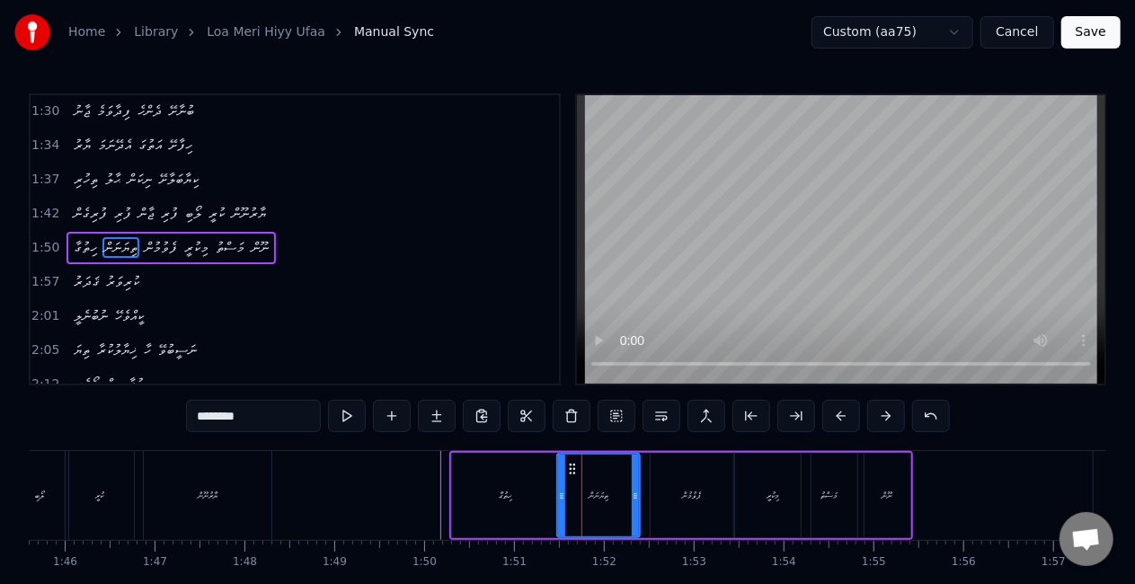
drag, startPoint x: 568, startPoint y: 505, endPoint x: 559, endPoint y: 496, distance: 12.7
click at [559, 496] on div at bounding box center [561, 496] width 7 height 82
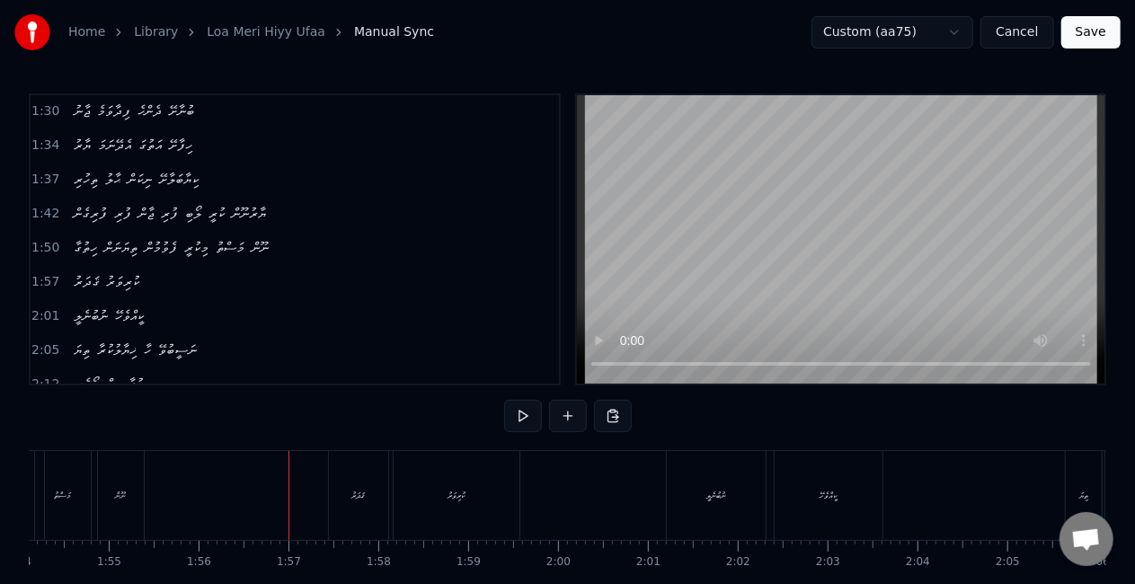
scroll to position [0, 10406]
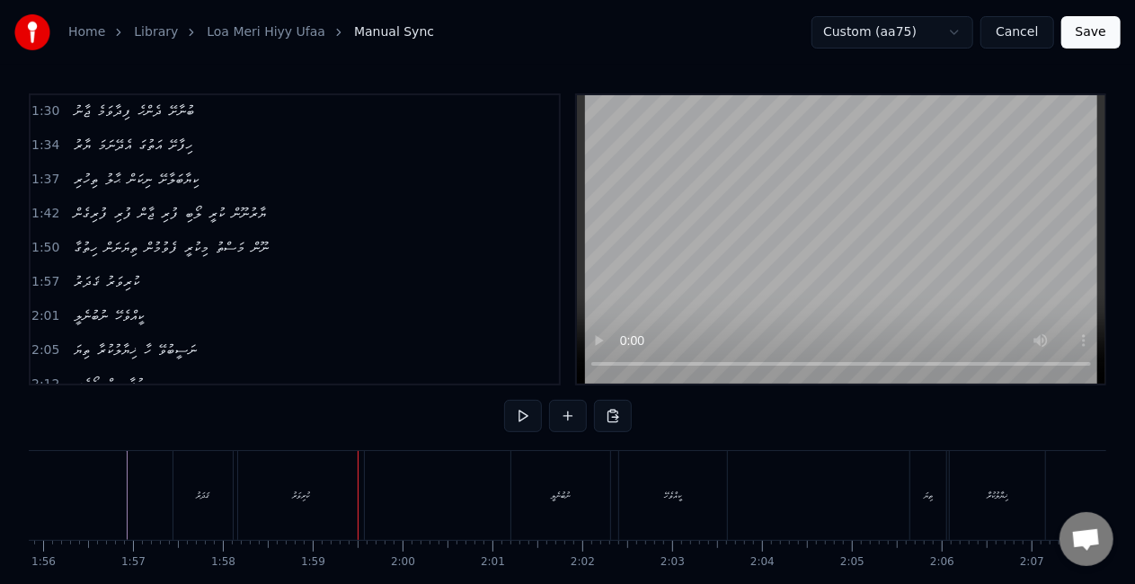
click at [362, 486] on div "ކުރިވަރު" at bounding box center [301, 495] width 128 height 89
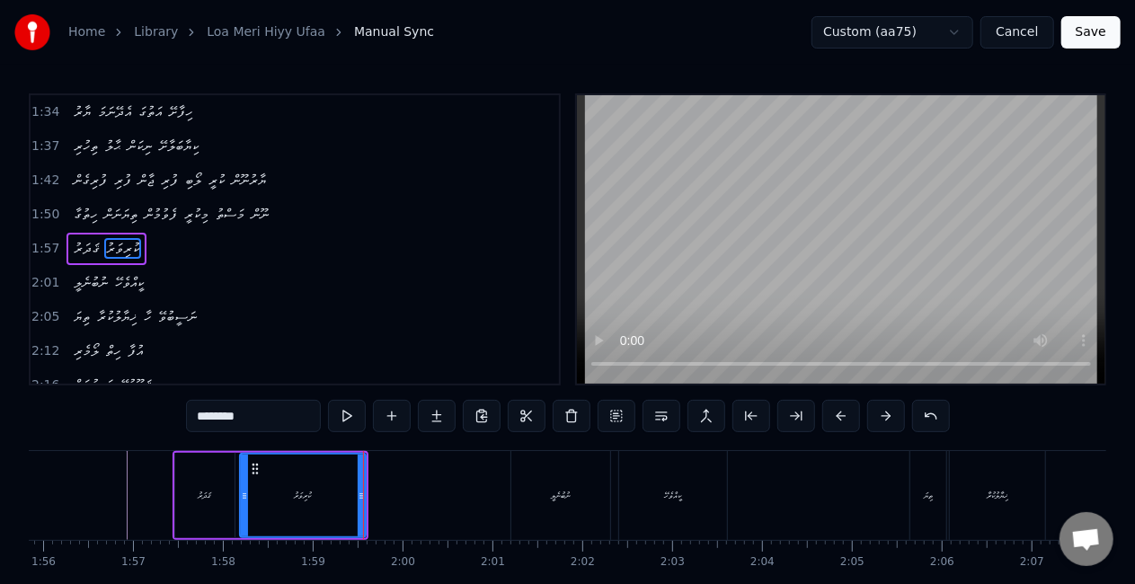
scroll to position [341, 0]
drag, startPoint x: 358, startPoint y: 488, endPoint x: 340, endPoint y: 490, distance: 18.1
click at [340, 490] on icon at bounding box center [342, 496] width 7 height 14
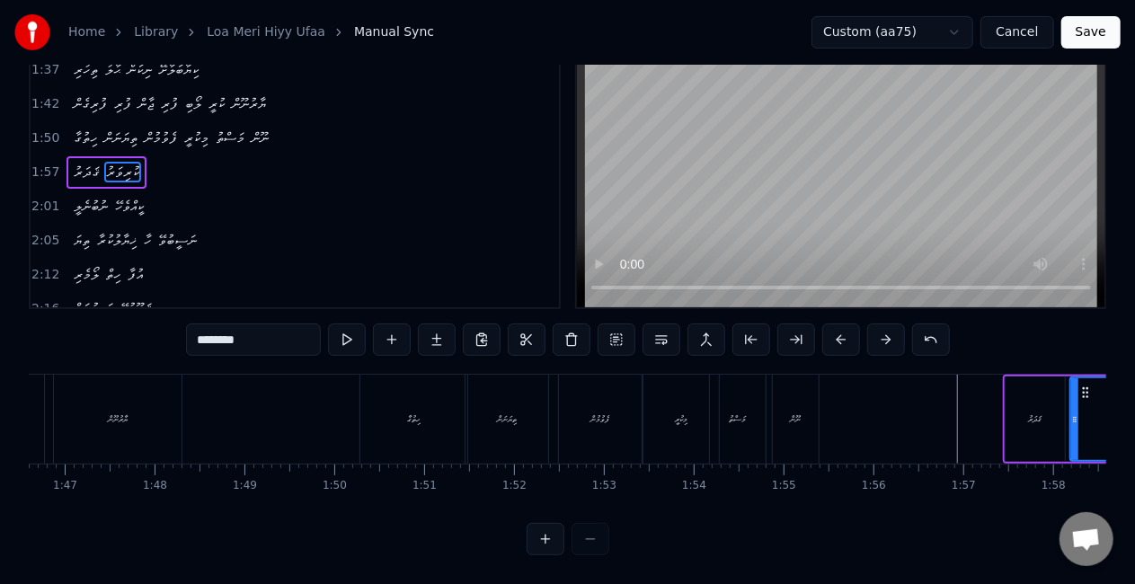
scroll to position [0, 9655]
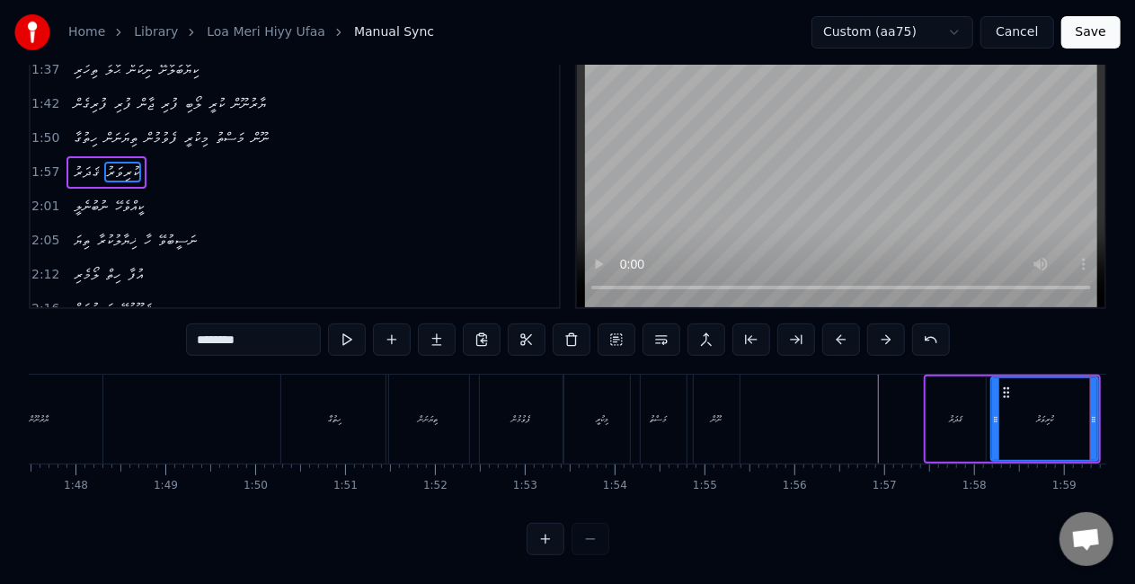
click at [289, 413] on div "ހިތުގާ" at bounding box center [334, 419] width 107 height 89
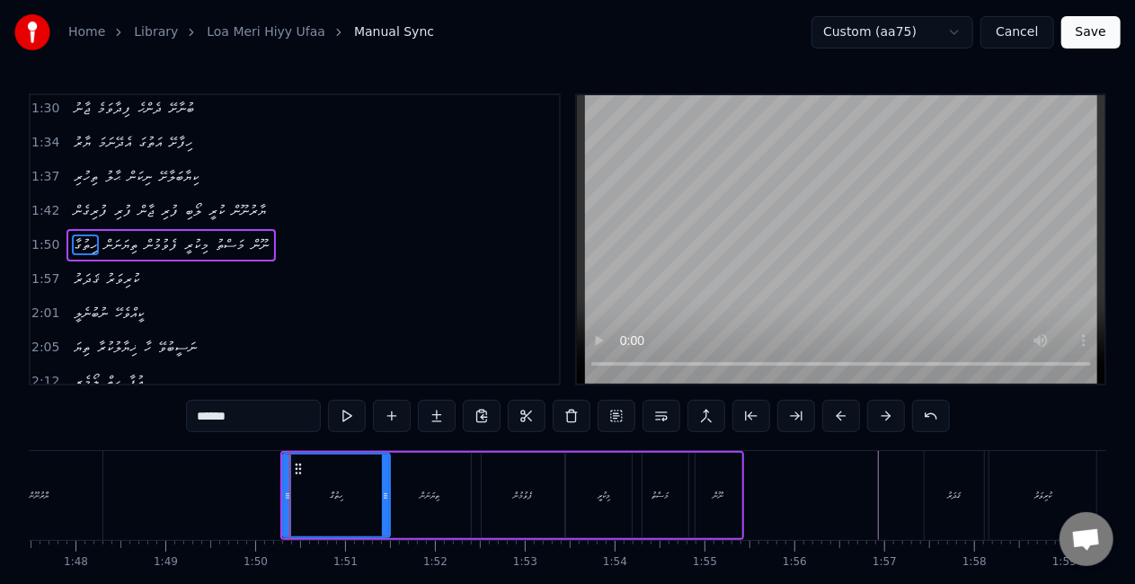
scroll to position [308, 0]
click at [431, 499] on div "ތިޔަނަން" at bounding box center [430, 495] width 20 height 13
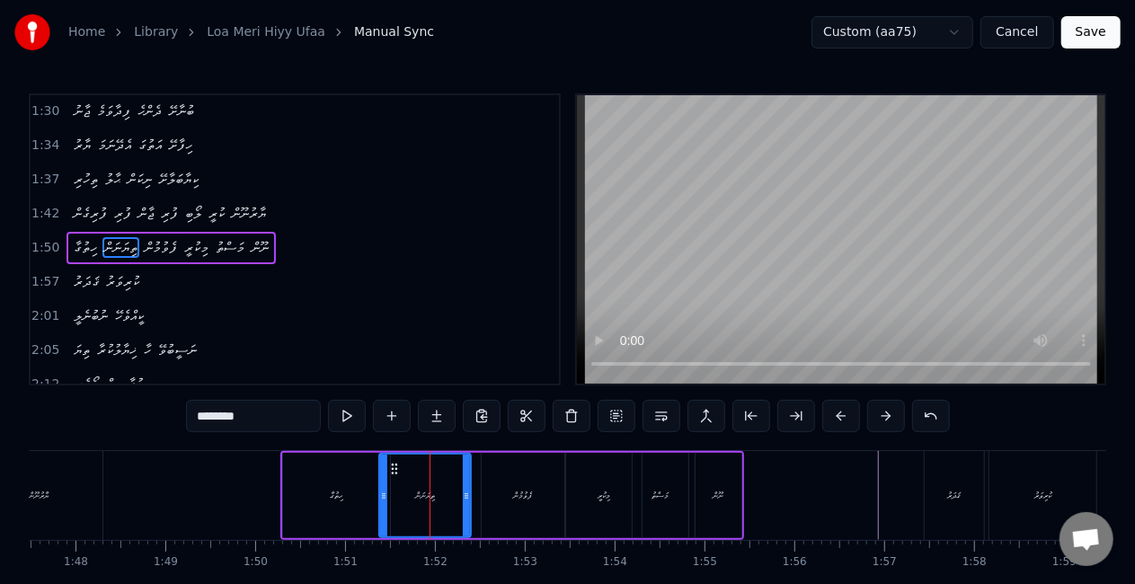
drag, startPoint x: 390, startPoint y: 498, endPoint x: 381, endPoint y: 490, distance: 11.5
click at [381, 490] on icon at bounding box center [383, 496] width 7 height 14
click at [290, 491] on div "ހިތުގާ" at bounding box center [336, 495] width 107 height 85
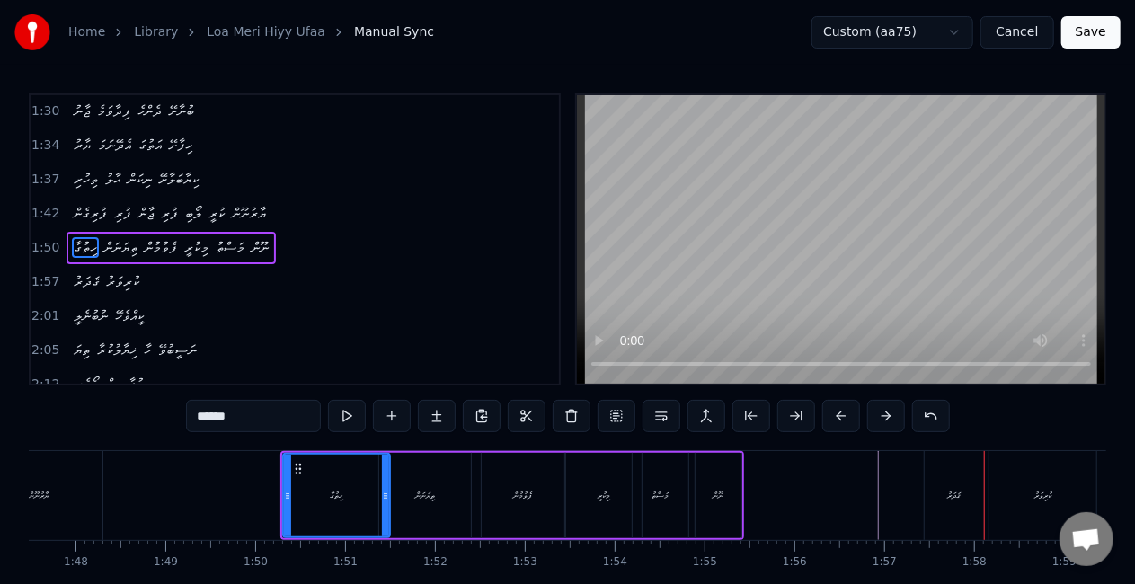
click at [926, 490] on div "ޤަދަރު" at bounding box center [953, 495] width 59 height 89
type input "******"
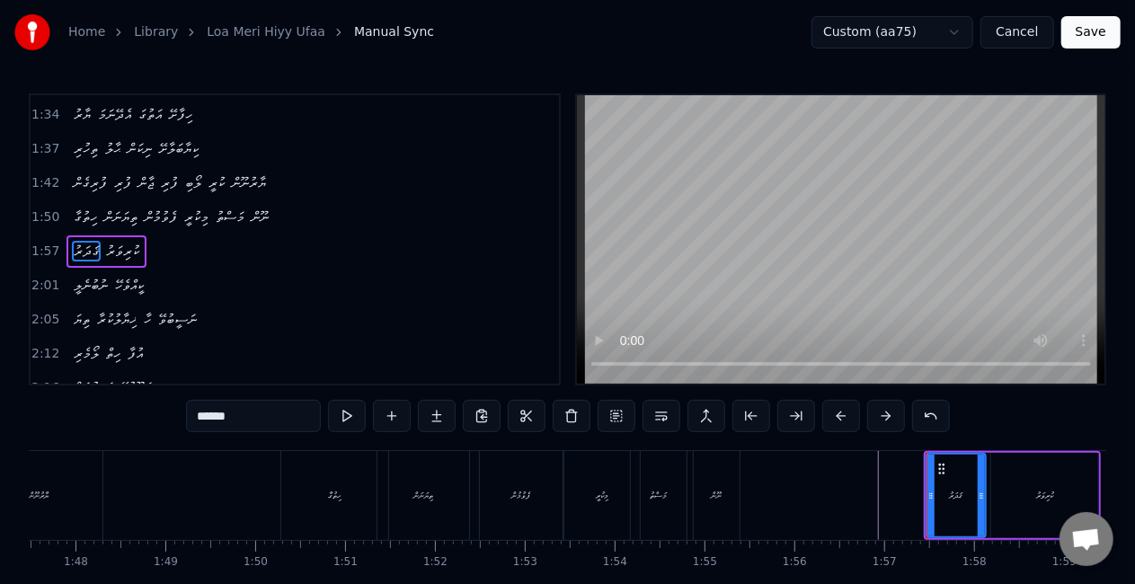
scroll to position [341, 0]
drag, startPoint x: 929, startPoint y: 506, endPoint x: 904, endPoint y: 500, distance: 25.7
click at [904, 500] on div at bounding box center [905, 496] width 7 height 82
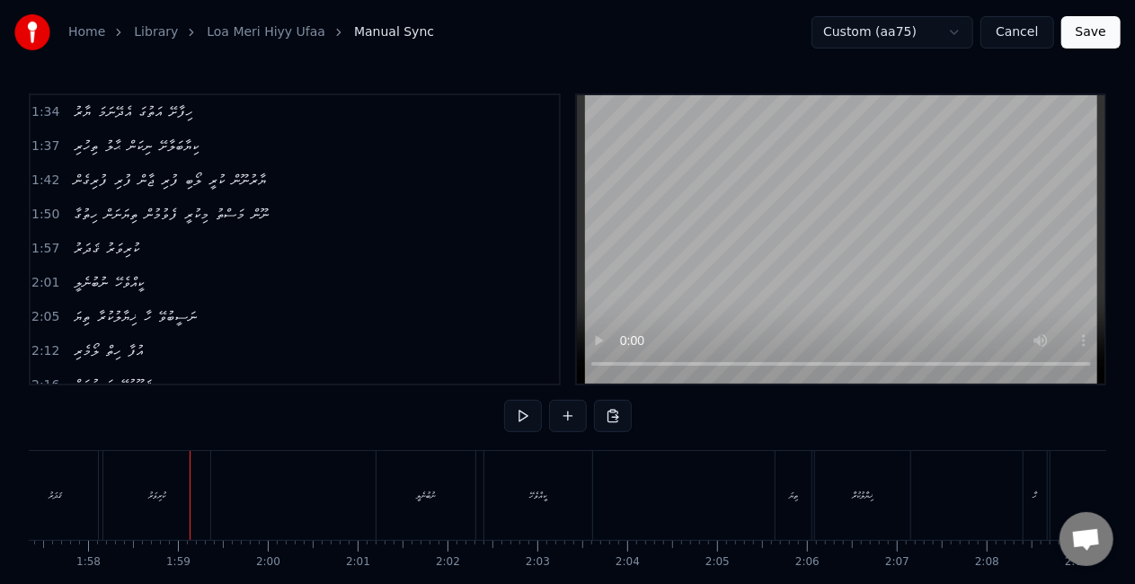
scroll to position [0, 10573]
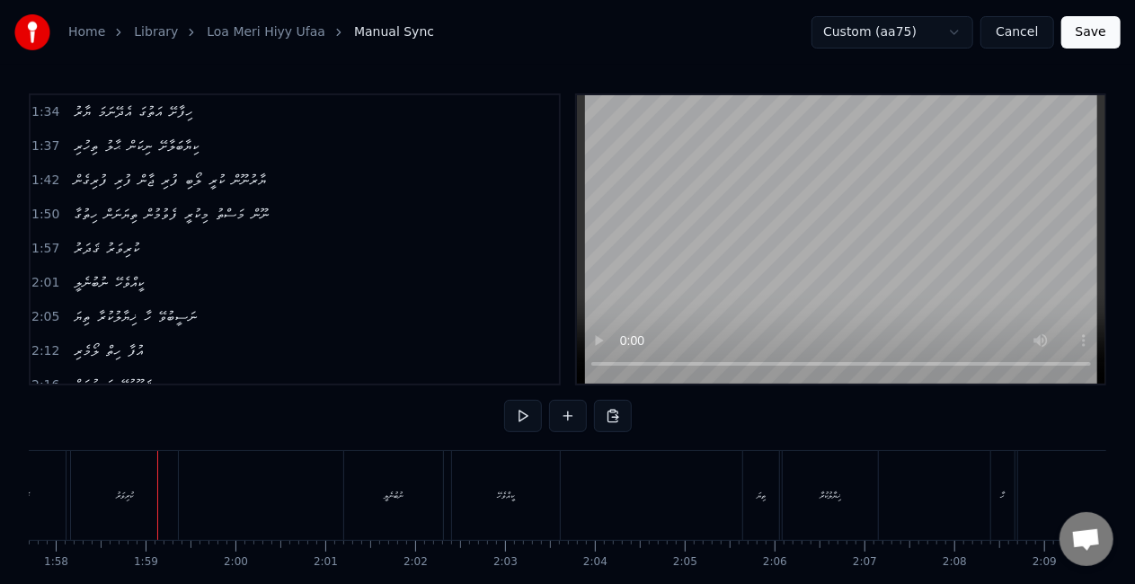
click at [171, 485] on div "ކުރިވަރު" at bounding box center [124, 495] width 107 height 89
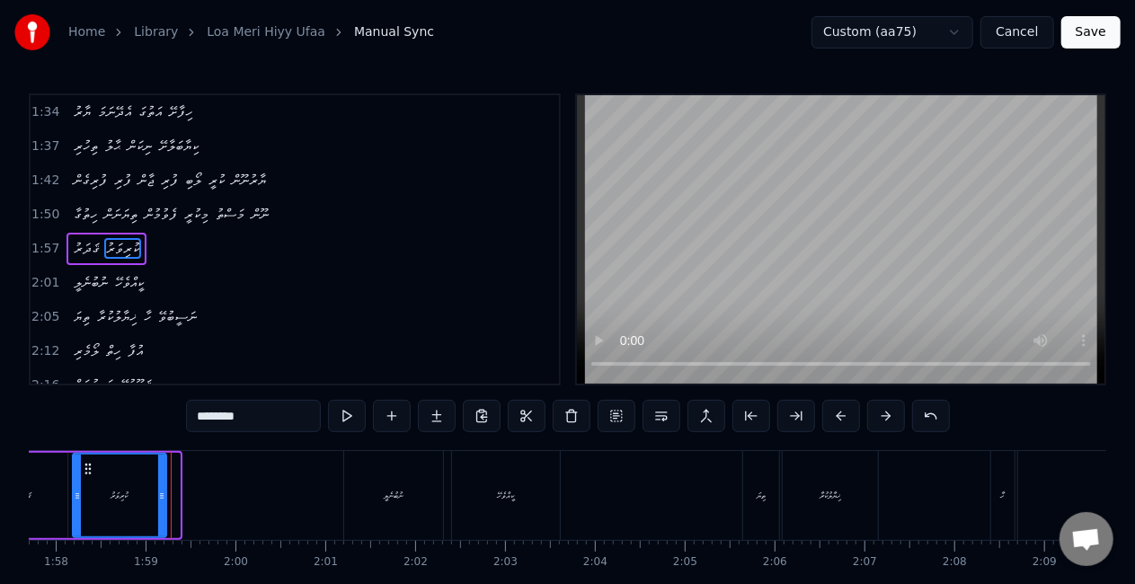
drag, startPoint x: 178, startPoint y: 494, endPoint x: 145, endPoint y: 490, distance: 33.5
click at [163, 487] on div at bounding box center [161, 496] width 7 height 82
click at [348, 490] on div "ނުބުނެލީ" at bounding box center [393, 495] width 99 height 89
type input "********"
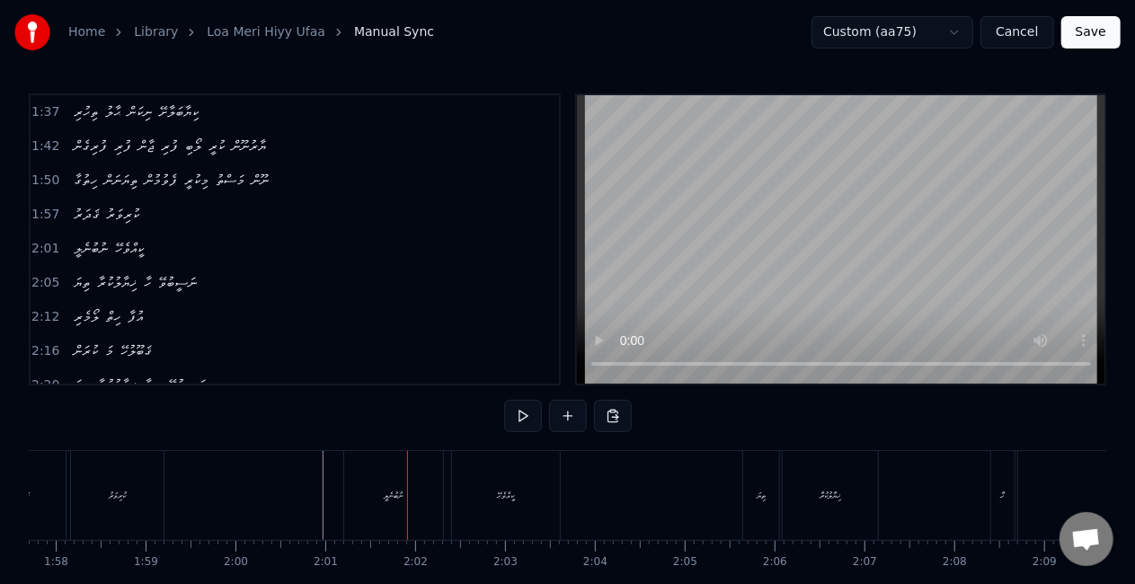
click at [401, 481] on div "ނުބުނެލީ" at bounding box center [393, 495] width 99 height 89
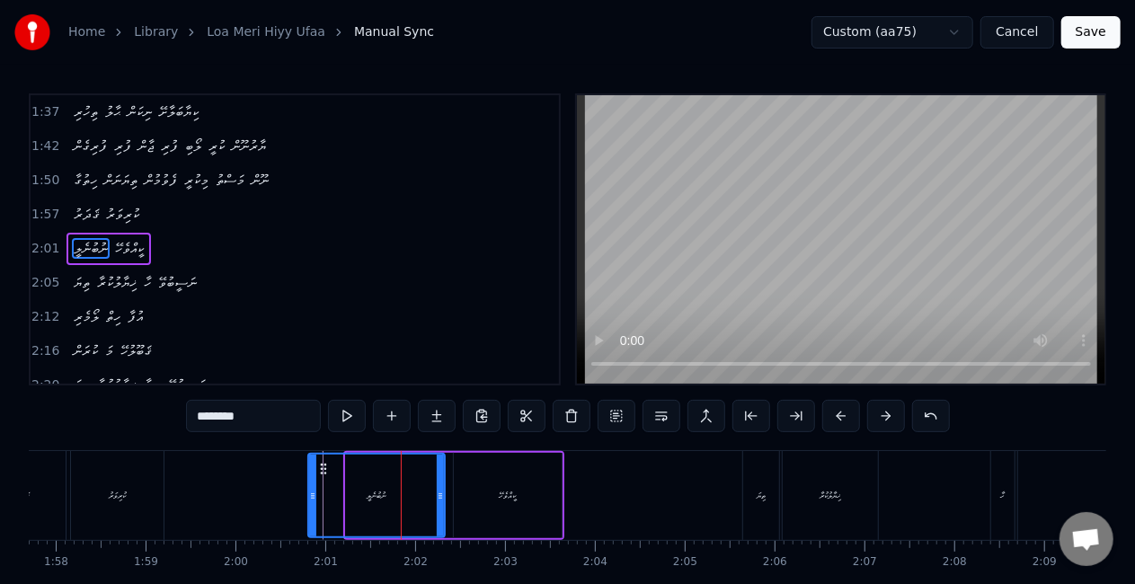
drag, startPoint x: 349, startPoint y: 498, endPoint x: 361, endPoint y: 490, distance: 15.0
click at [312, 485] on div at bounding box center [312, 496] width 7 height 82
drag, startPoint x: 269, startPoint y: 489, endPoint x: 306, endPoint y: 456, distance: 49.0
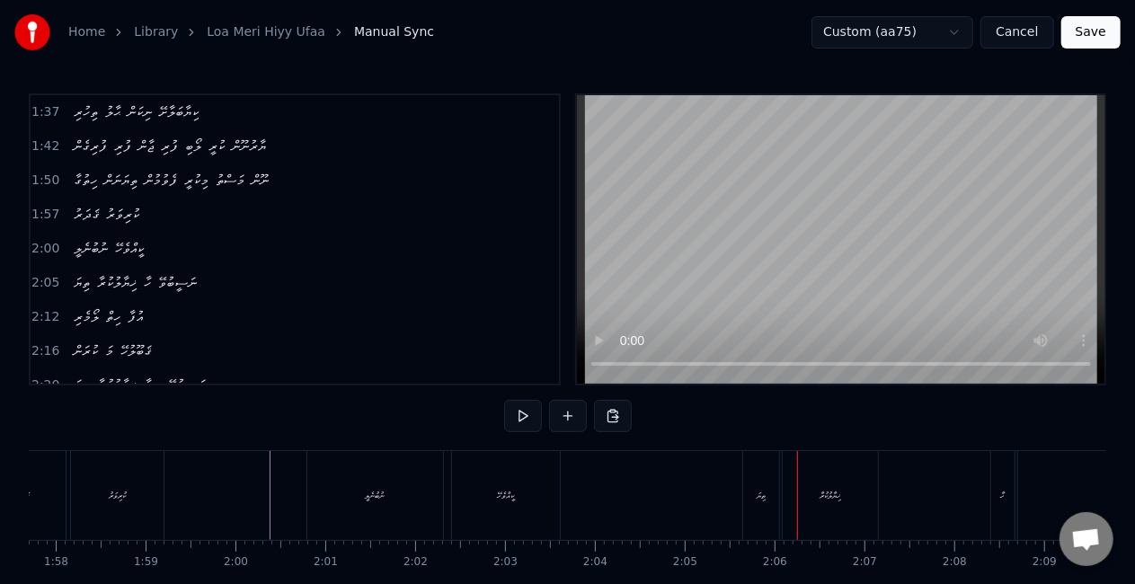
click at [756, 499] on div "ތިޔަ" at bounding box center [760, 495] width 9 height 13
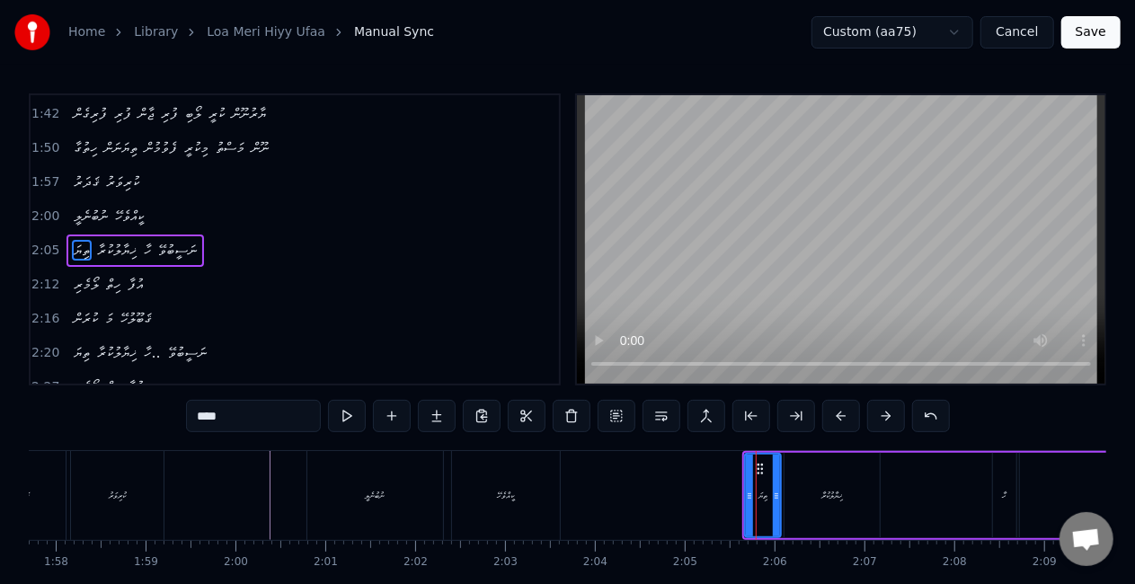
scroll to position [409, 0]
drag, startPoint x: 747, startPoint y: 499, endPoint x: 725, endPoint y: 495, distance: 22.7
click at [725, 495] on icon at bounding box center [727, 496] width 7 height 14
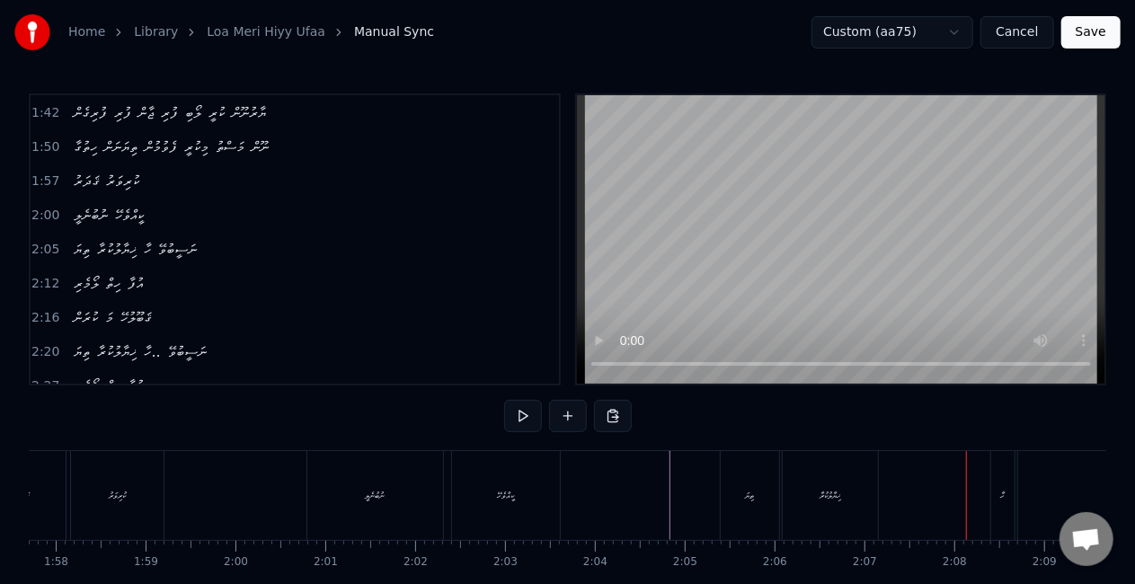
click at [1006, 492] on div "ހާ" at bounding box center [1002, 495] width 23 height 89
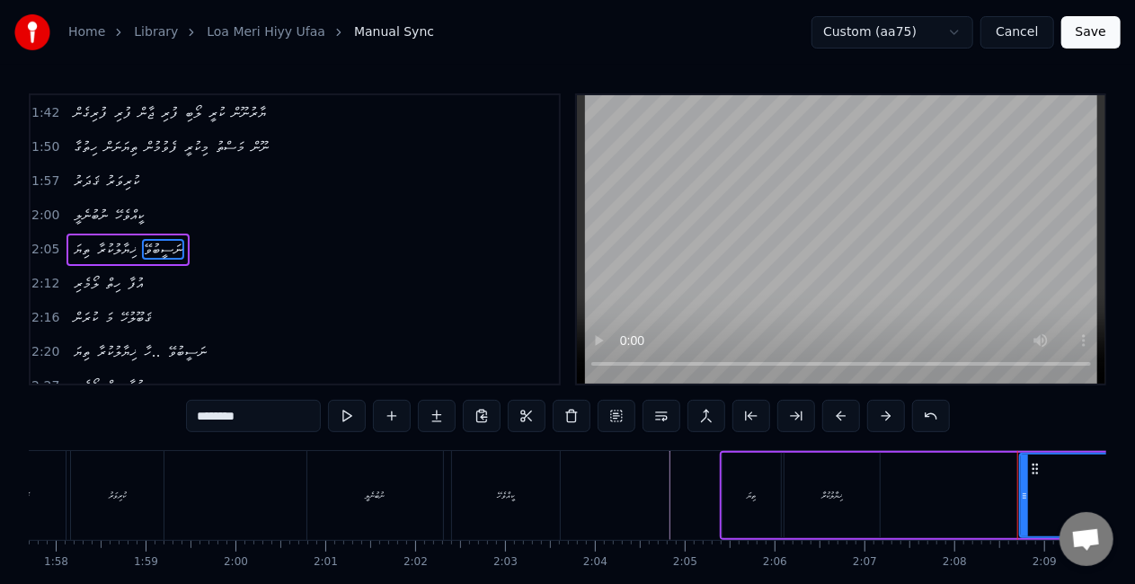
click at [825, 499] on div "ޚިޔާލުކުރާ" at bounding box center [832, 495] width 21 height 13
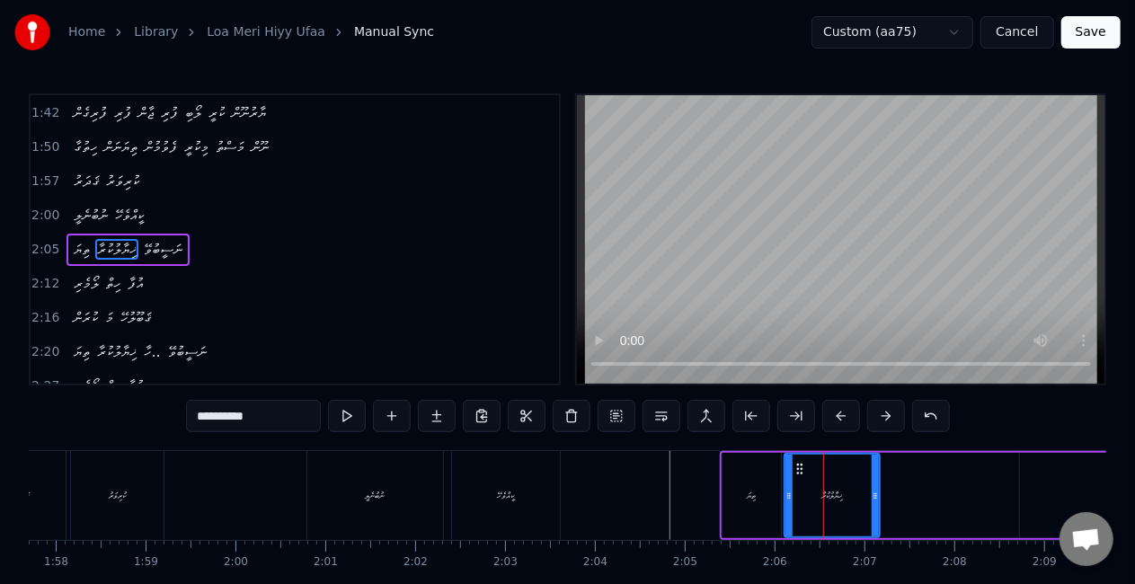
drag, startPoint x: 230, startPoint y: 410, endPoint x: 194, endPoint y: 407, distance: 36.0
click at [194, 408] on input "**********" at bounding box center [253, 416] width 135 height 32
paste input "****"
type input "**********"
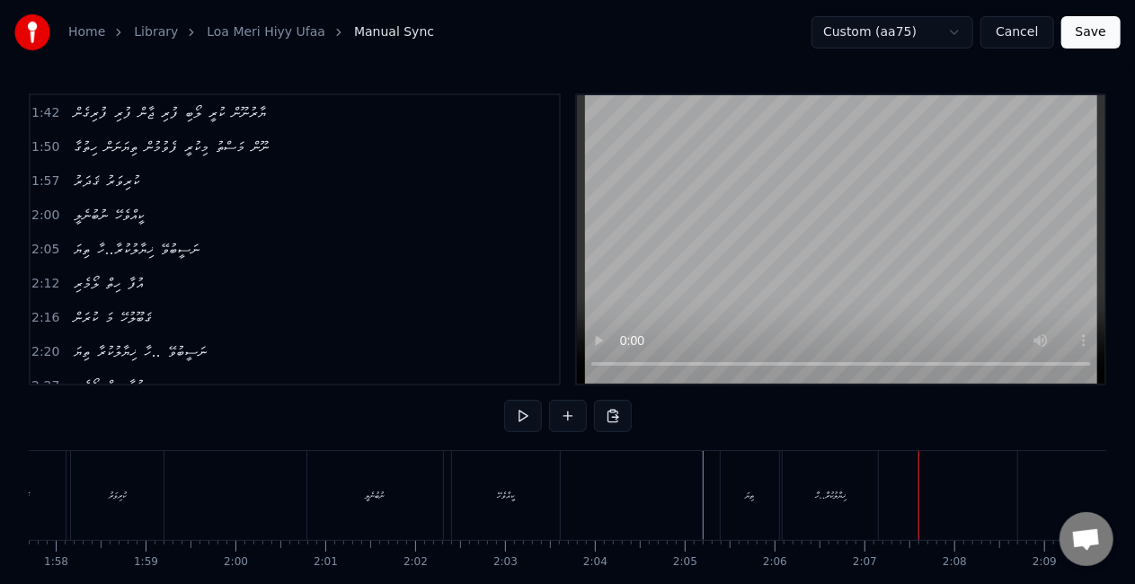
click at [814, 483] on div "ޚިޔާލުކުރާ..ހާ" at bounding box center [829, 495] width 95 height 89
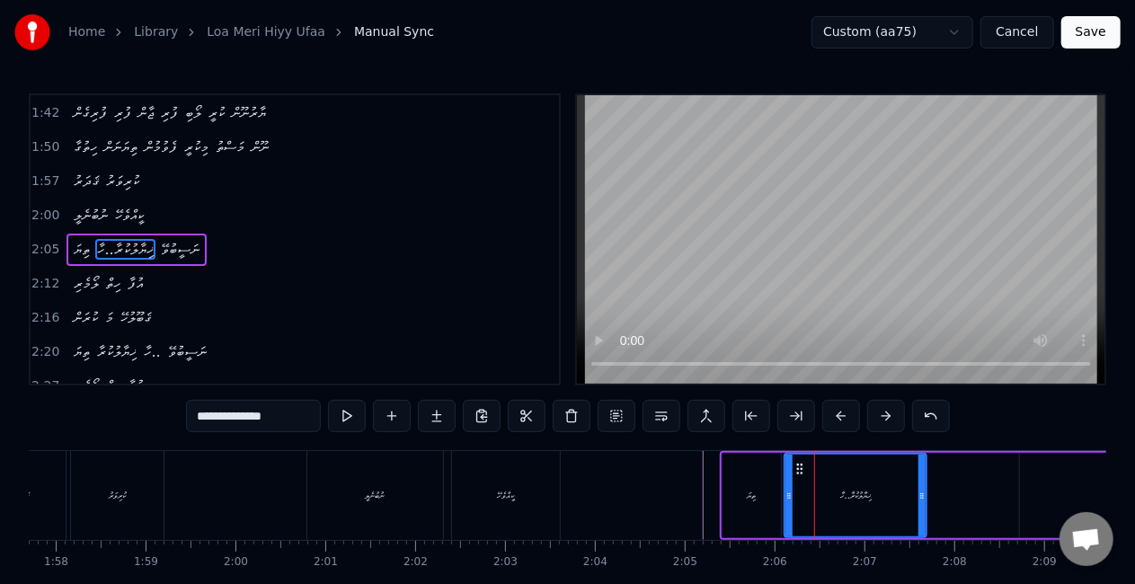
drag, startPoint x: 875, startPoint y: 498, endPoint x: 922, endPoint y: 497, distance: 46.7
click at [922, 497] on icon at bounding box center [921, 496] width 7 height 14
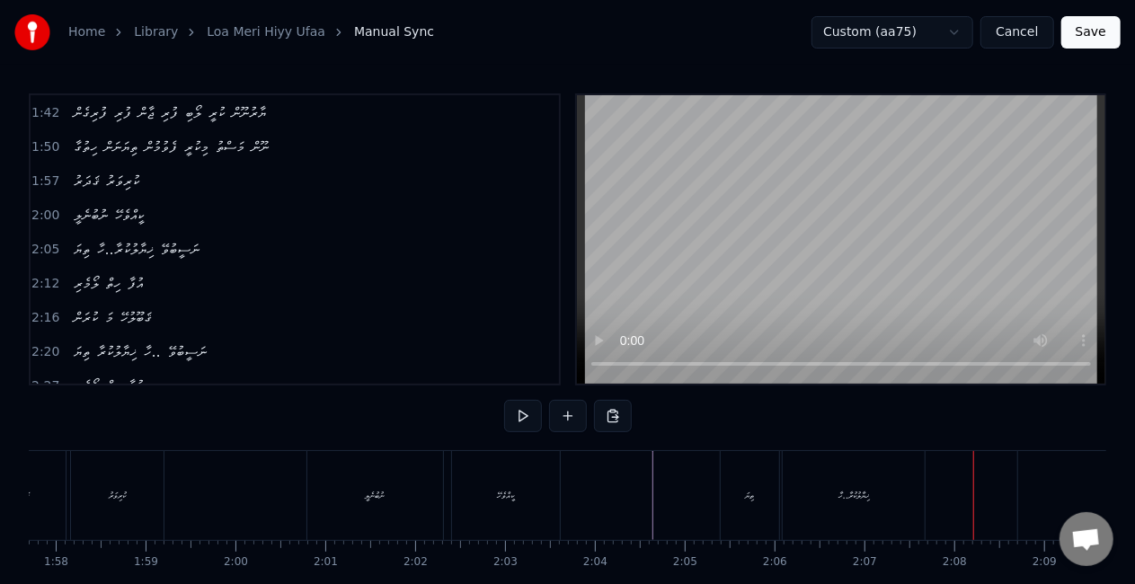
drag, startPoint x: 875, startPoint y: 490, endPoint x: 900, endPoint y: 490, distance: 25.2
click at [875, 490] on div "ޚިޔާލުކުރާ..ހާ" at bounding box center [853, 495] width 142 height 89
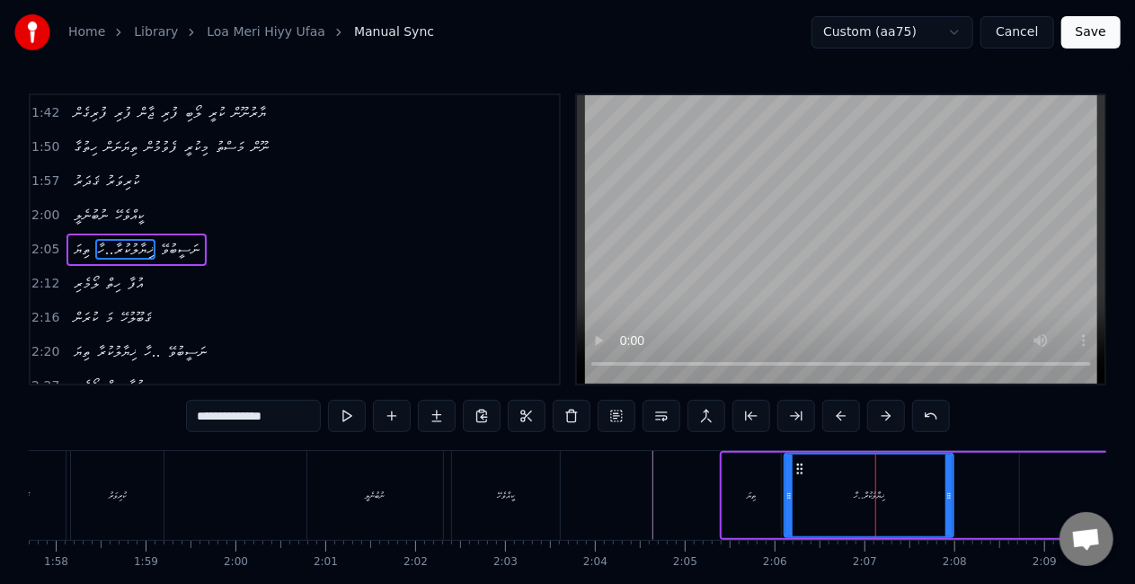
drag, startPoint x: 920, startPoint y: 499, endPoint x: 732, endPoint y: 489, distance: 188.0
click at [948, 500] on icon at bounding box center [948, 496] width 7 height 14
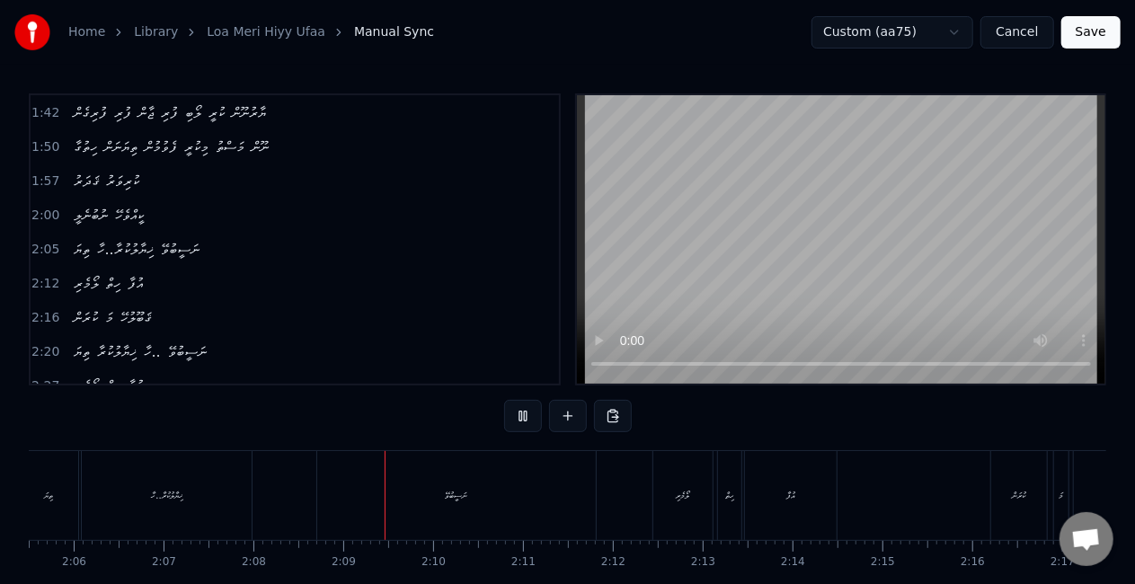
scroll to position [0, 11489]
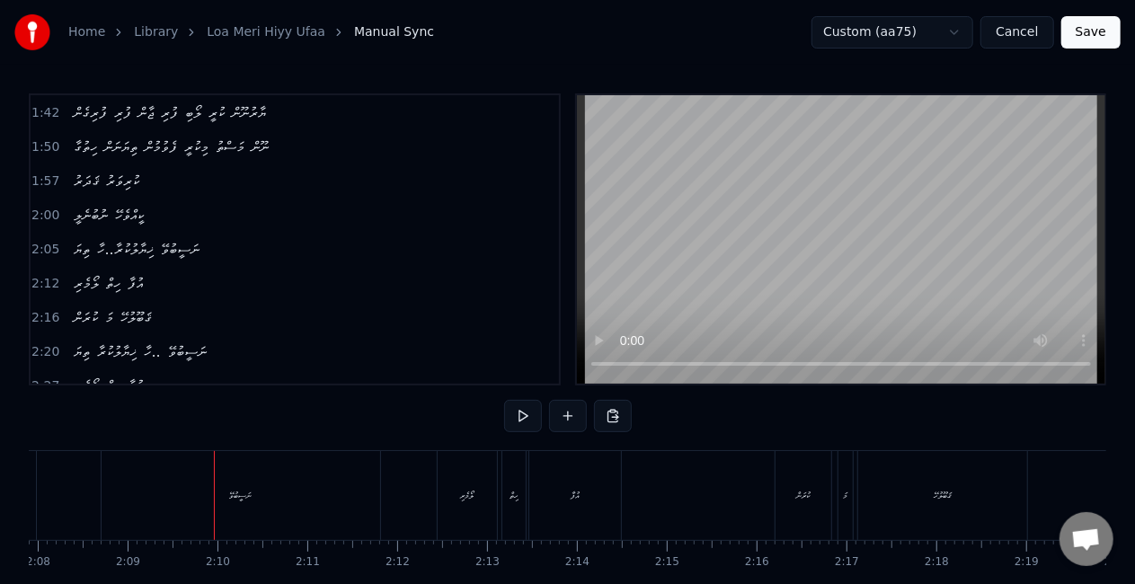
click at [320, 471] on div "ނަސީބުވޭ" at bounding box center [241, 495] width 278 height 89
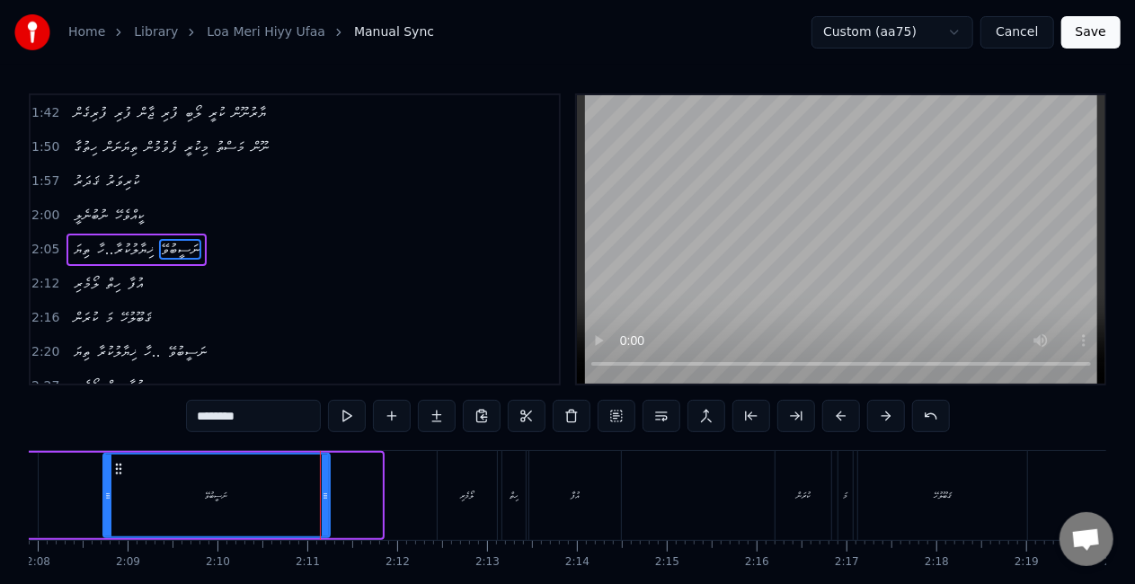
drag, startPoint x: 379, startPoint y: 499, endPoint x: 313, endPoint y: 489, distance: 67.2
click at [327, 490] on icon at bounding box center [325, 496] width 7 height 14
click at [125, 489] on div "ނަސީބުވޭ" at bounding box center [216, 496] width 225 height 82
click at [263, 503] on div "ނަސީބުވޭ" at bounding box center [216, 496] width 225 height 82
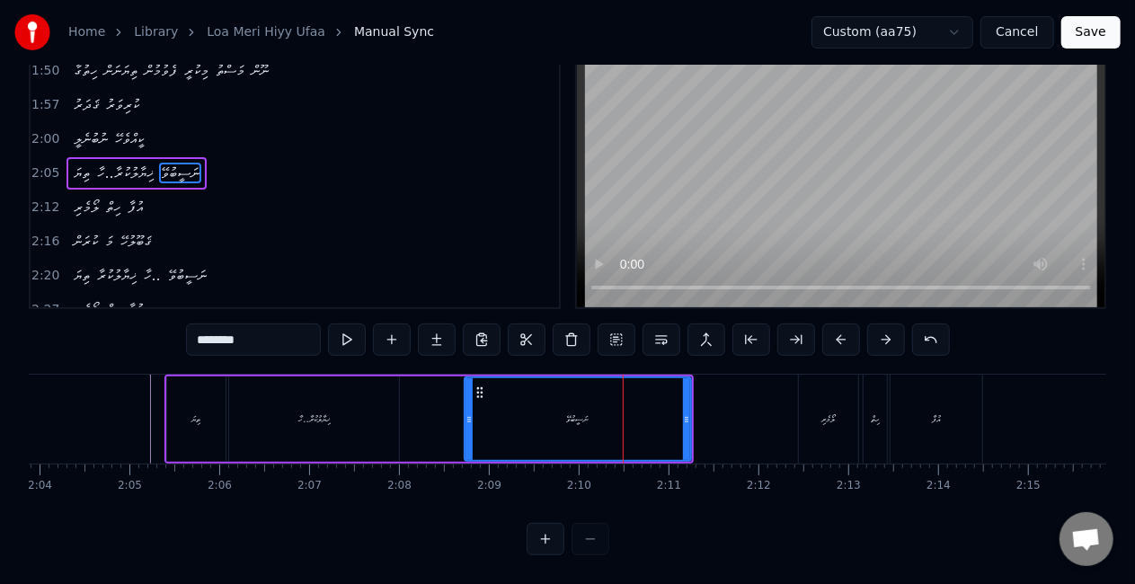
scroll to position [0, 11113]
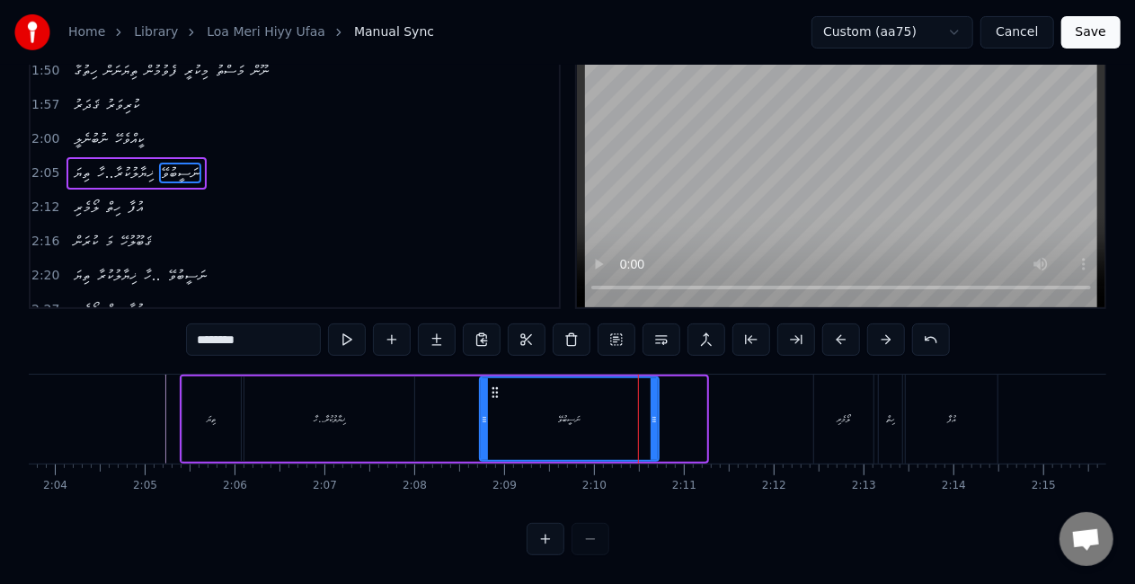
drag, startPoint x: 702, startPoint y: 406, endPoint x: 654, endPoint y: 405, distance: 47.6
click at [654, 412] on icon at bounding box center [653, 419] width 7 height 14
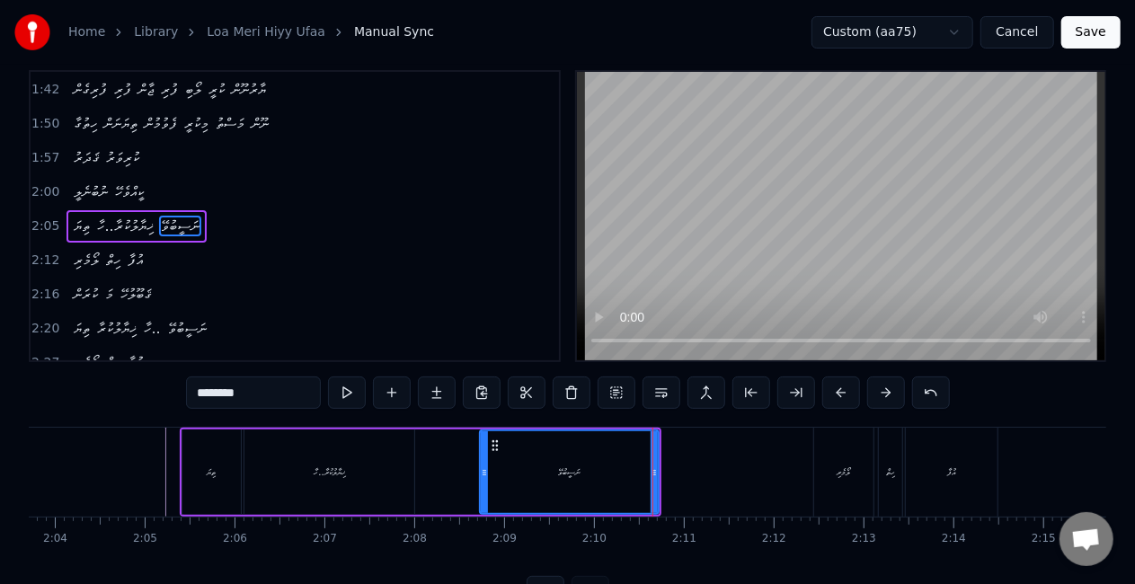
scroll to position [0, 0]
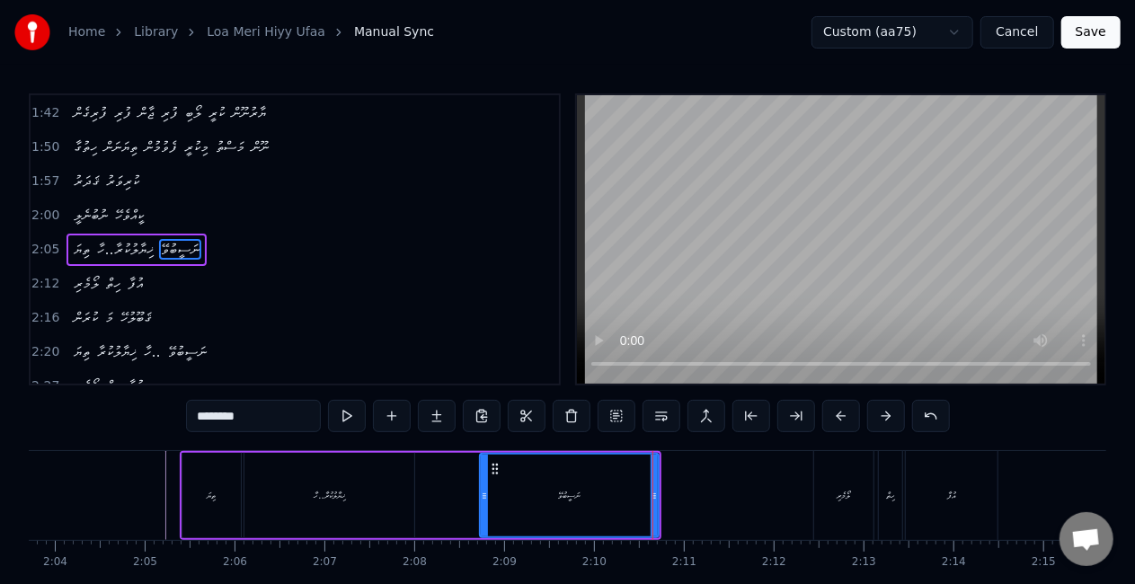
click at [358, 482] on div "ޚިޔާލުކުރާ..ހާ" at bounding box center [329, 495] width 170 height 85
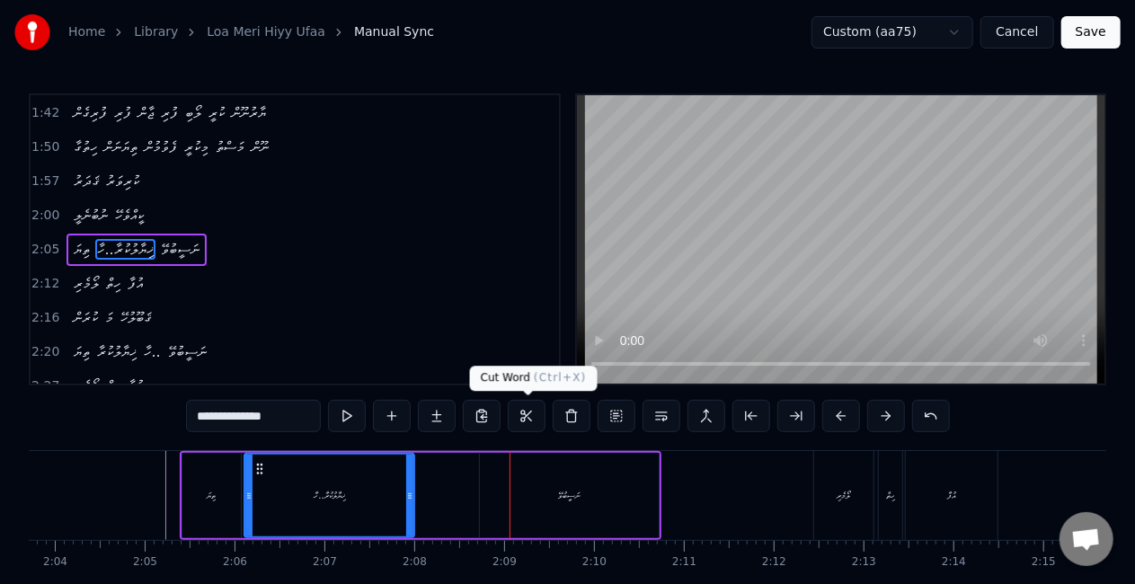
click at [480, 494] on div "ނަސީބުވޭ" at bounding box center [569, 495] width 181 height 85
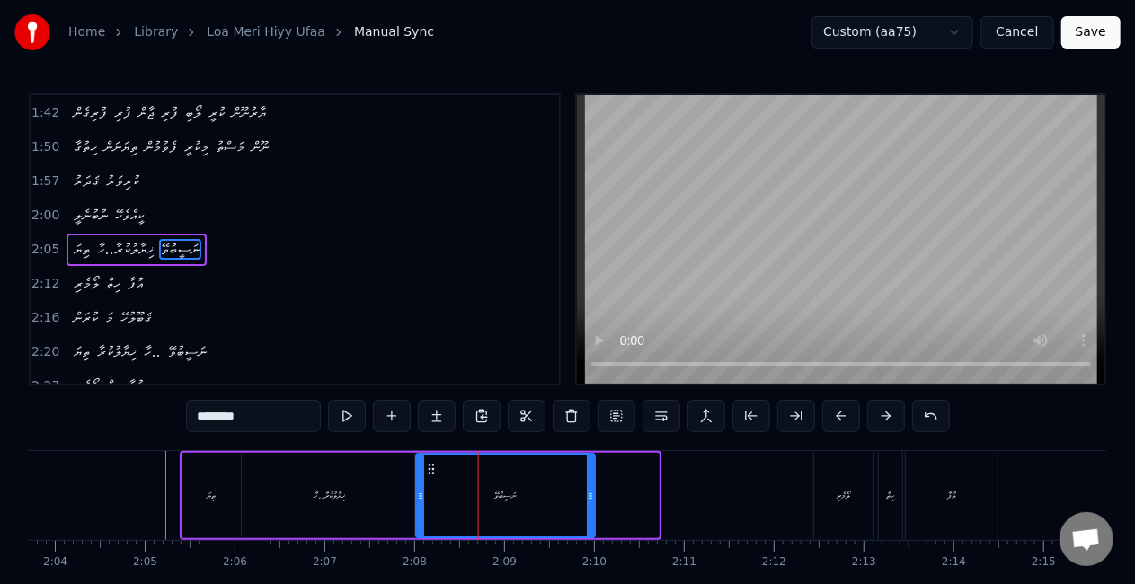
drag, startPoint x: 497, startPoint y: 465, endPoint x: 438, endPoint y: 456, distance: 59.1
click at [435, 453] on div "ނަސީބުވޭ" at bounding box center [505, 495] width 181 height 85
click at [353, 478] on div "ޚިޔާލުކުރާ..ހާ" at bounding box center [329, 495] width 170 height 85
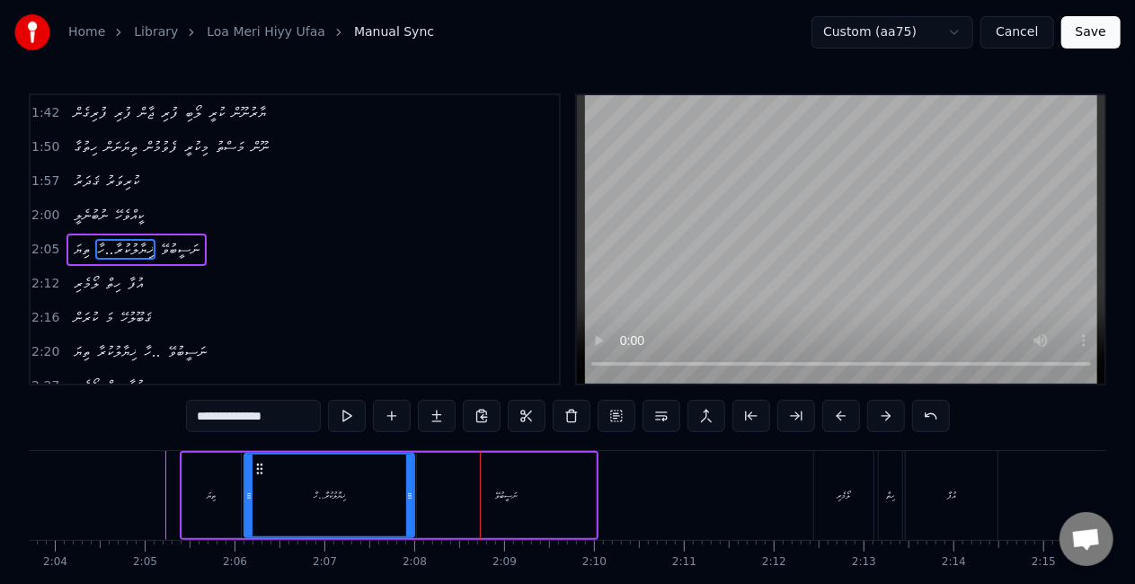
click at [484, 483] on div "ނަސީބުވޭ" at bounding box center [506, 495] width 179 height 85
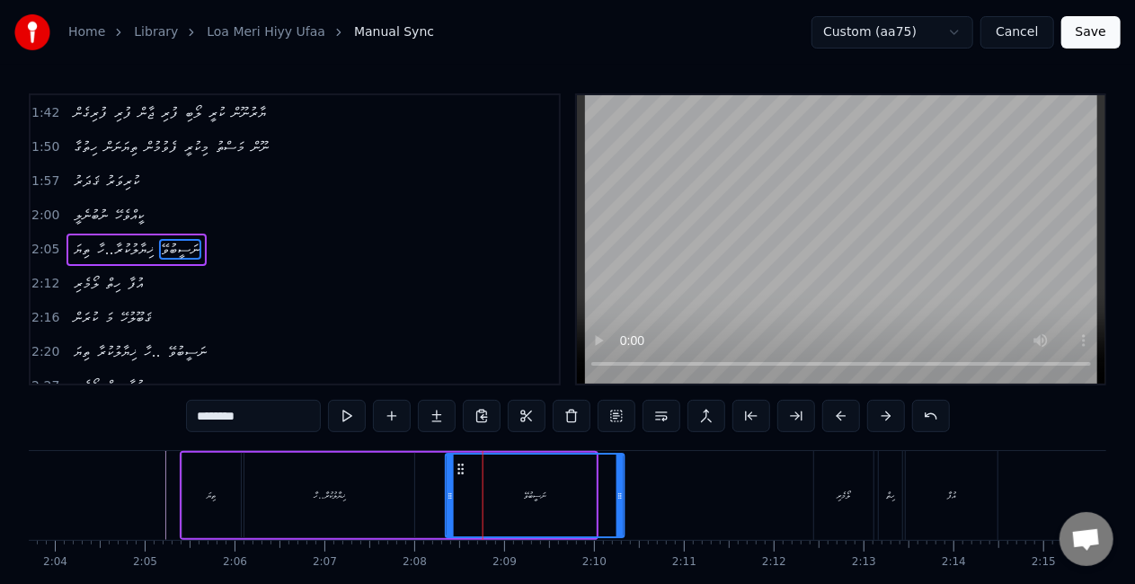
drag, startPoint x: 431, startPoint y: 464, endPoint x: 460, endPoint y: 470, distance: 29.2
click at [460, 470] on icon at bounding box center [461, 469] width 14 height 14
click at [385, 477] on div "ޚިޔާލުކުރާ..ހާ" at bounding box center [329, 495] width 170 height 85
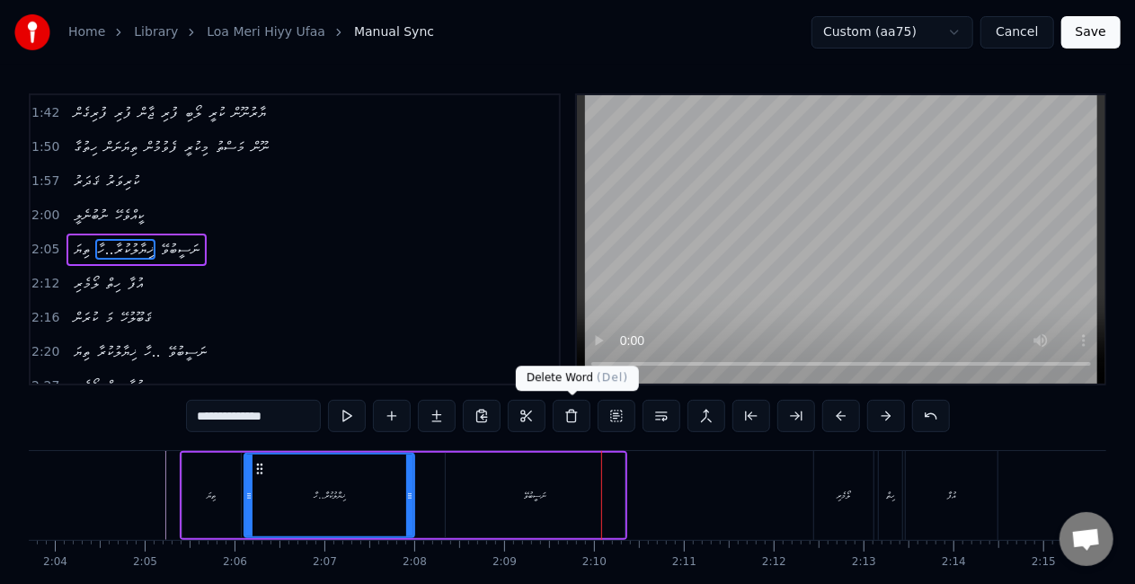
drag, startPoint x: 535, startPoint y: 485, endPoint x: 547, endPoint y: 482, distance: 12.0
click at [535, 483] on div "ނަސީބުވޭ" at bounding box center [535, 495] width 179 height 85
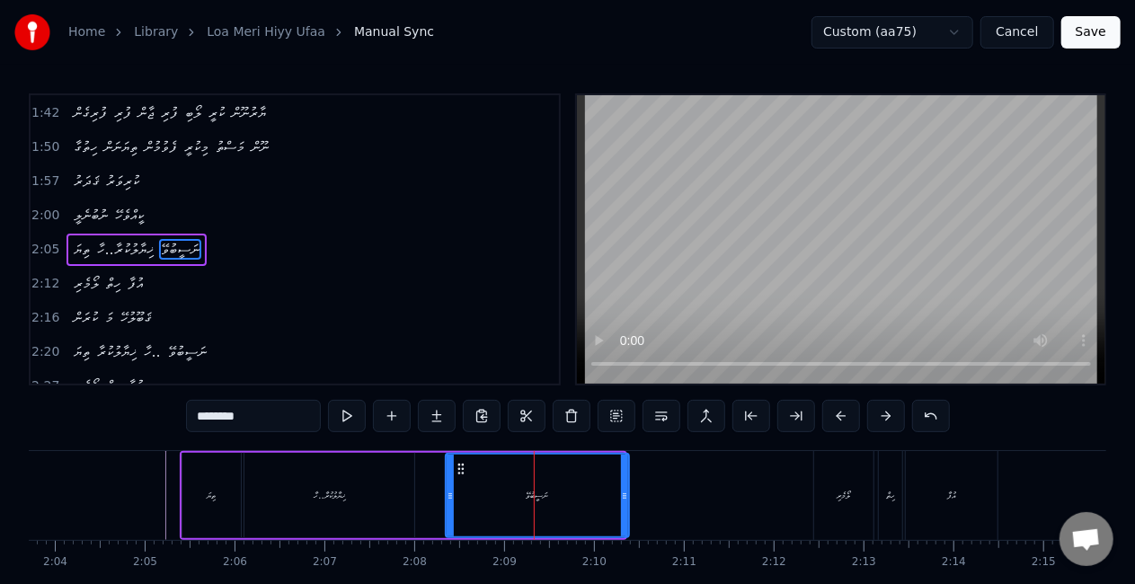
click at [623, 503] on div at bounding box center [624, 496] width 7 height 82
drag, startPoint x: 449, startPoint y: 503, endPoint x: 436, endPoint y: 501, distance: 13.6
click at [447, 503] on div at bounding box center [448, 496] width 7 height 82
click at [389, 492] on div "ޚިޔާލުކުރާ..ހާ" at bounding box center [329, 495] width 170 height 85
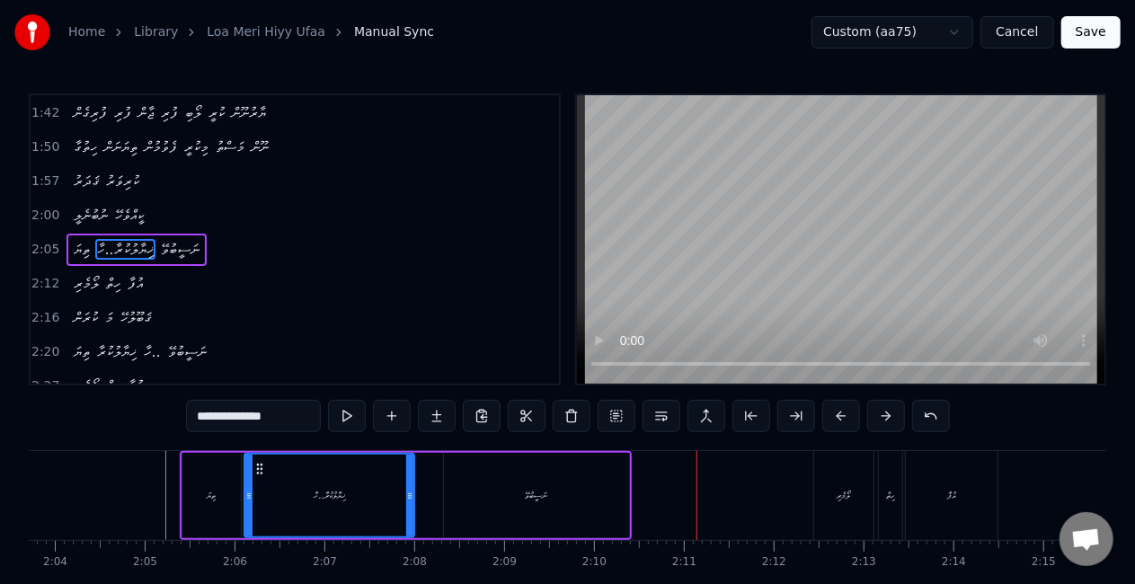
click at [484, 506] on div "ނަސީބުވޭ" at bounding box center [536, 495] width 185 height 85
type input "********"
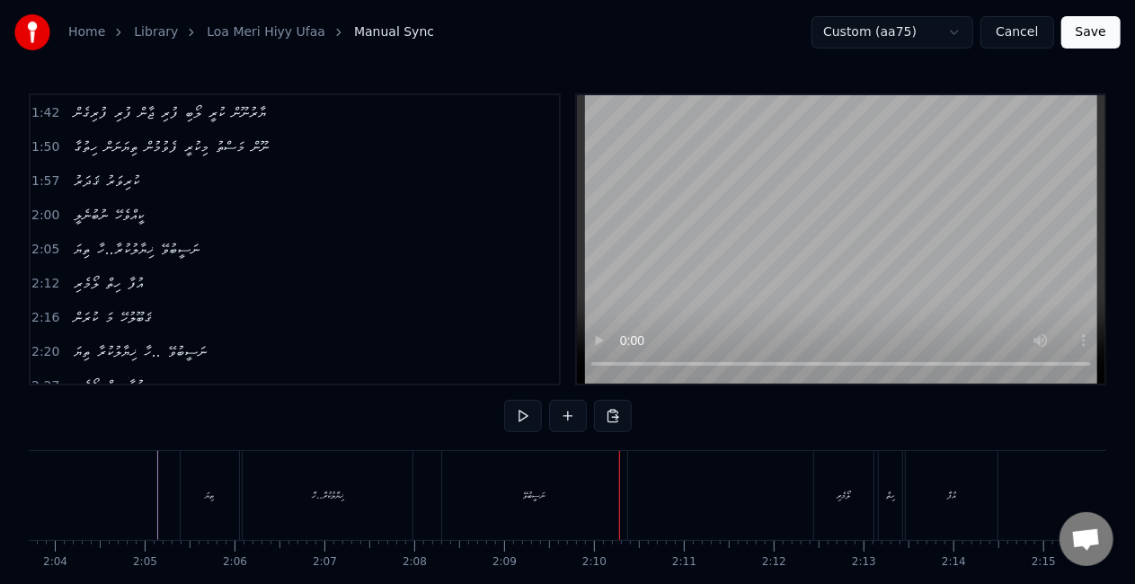
drag, startPoint x: 522, startPoint y: 512, endPoint x: 548, endPoint y: 505, distance: 27.0
click at [523, 509] on div "ނަސީބުވޭ" at bounding box center [534, 495] width 185 height 89
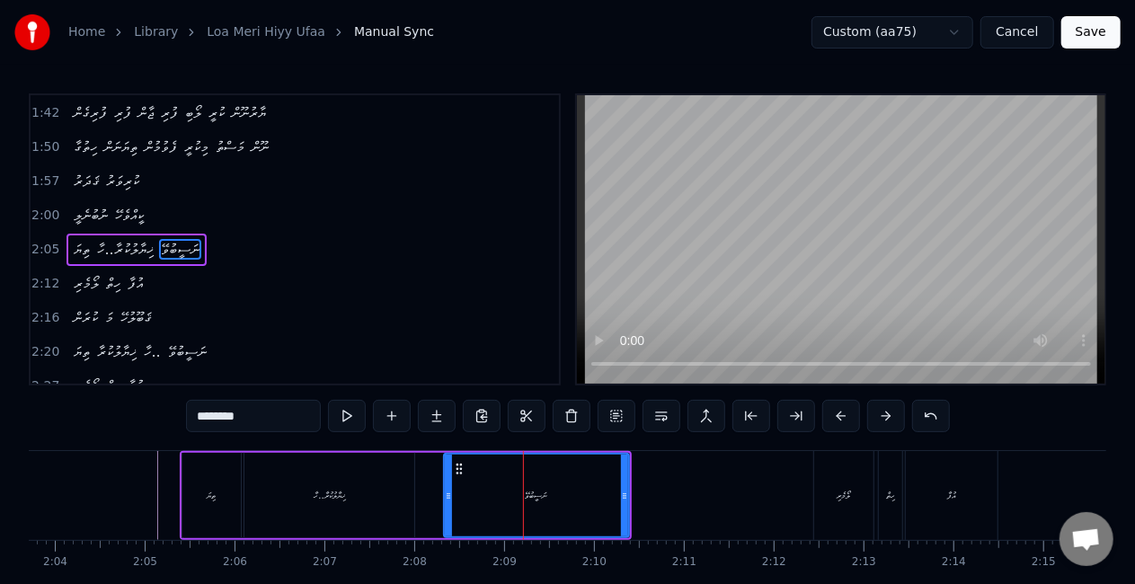
click at [623, 498] on div "ނަސީބުވޭ" at bounding box center [536, 495] width 187 height 85
click at [618, 497] on icon at bounding box center [619, 496] width 7 height 14
click at [350, 485] on div "ޚިޔާލުކުރާ..ހާ" at bounding box center [329, 495] width 170 height 85
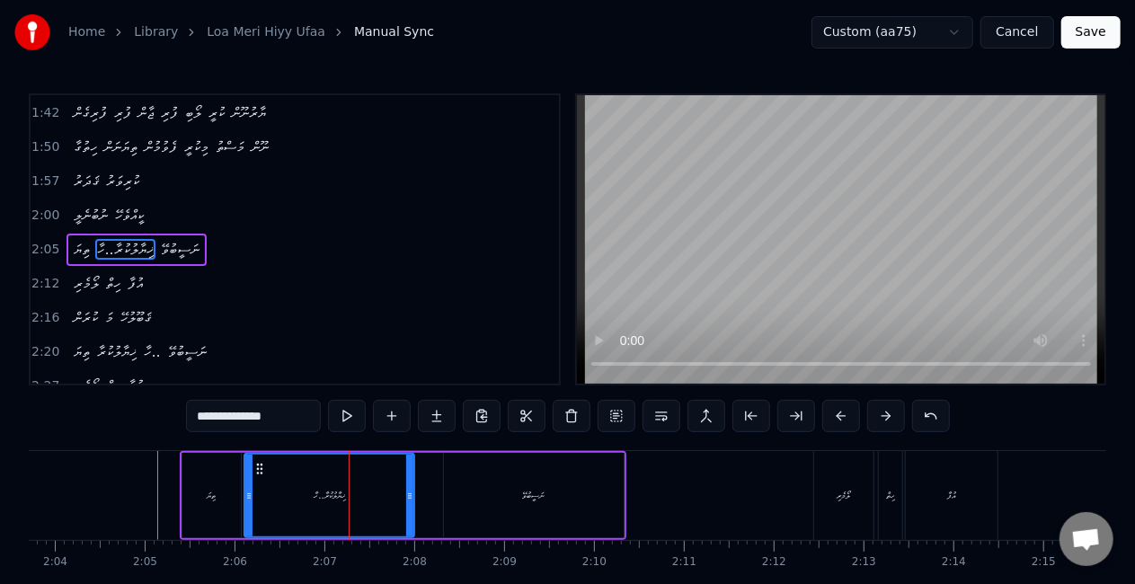
click at [306, 485] on div "ޚިޔާލުކުރާ..ހާ" at bounding box center [329, 496] width 168 height 82
drag, startPoint x: 552, startPoint y: 496, endPoint x: 579, endPoint y: 497, distance: 27.0
click at [552, 496] on div "ނަސީބުވޭ" at bounding box center [534, 495] width 180 height 85
type input "********"
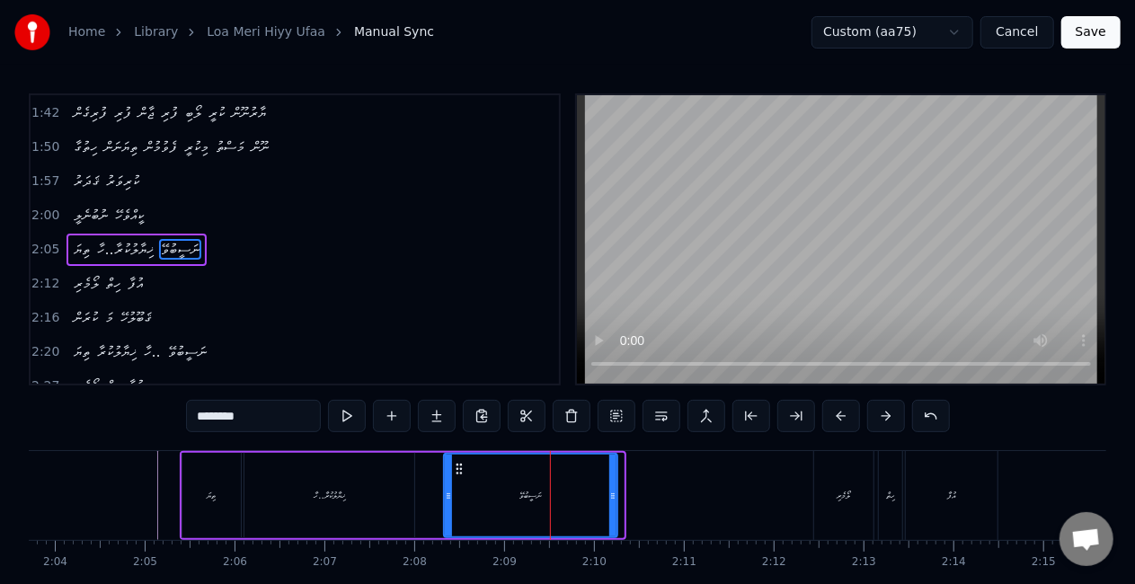
drag, startPoint x: 618, startPoint y: 495, endPoint x: 611, endPoint y: 488, distance: 10.2
click at [611, 489] on icon at bounding box center [612, 496] width 7 height 14
drag, startPoint x: 417, startPoint y: 483, endPoint x: 449, endPoint y: 453, distance: 44.5
click at [418, 483] on div "ތިޔަ ޚިޔާލުކުރާ..ހާ ނަސީބުވޭ" at bounding box center [399, 495] width 439 height 89
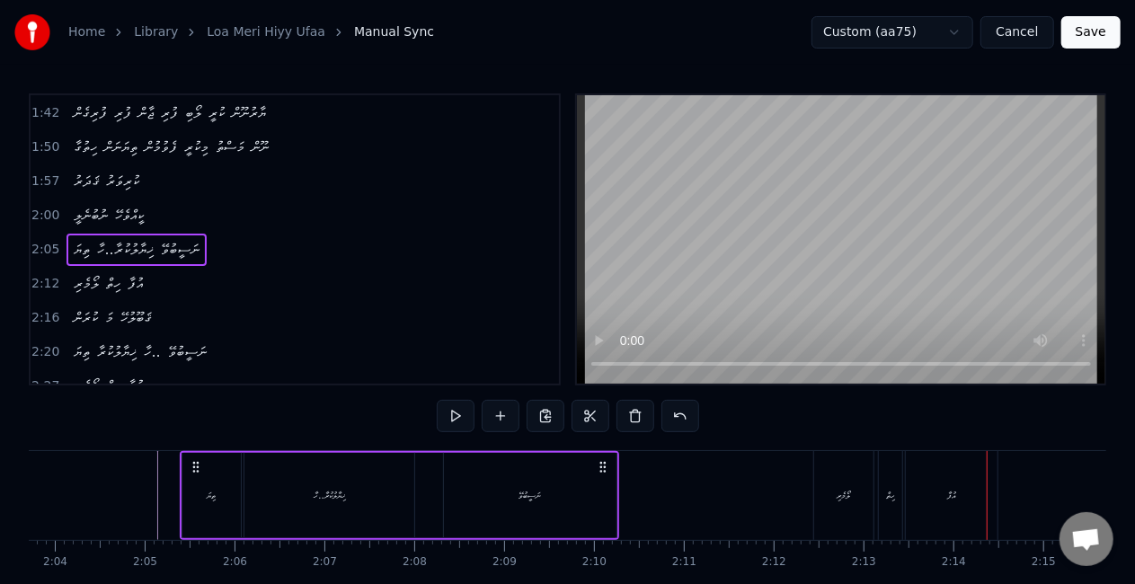
click at [828, 501] on div "ލޯމެރި" at bounding box center [843, 495] width 59 height 89
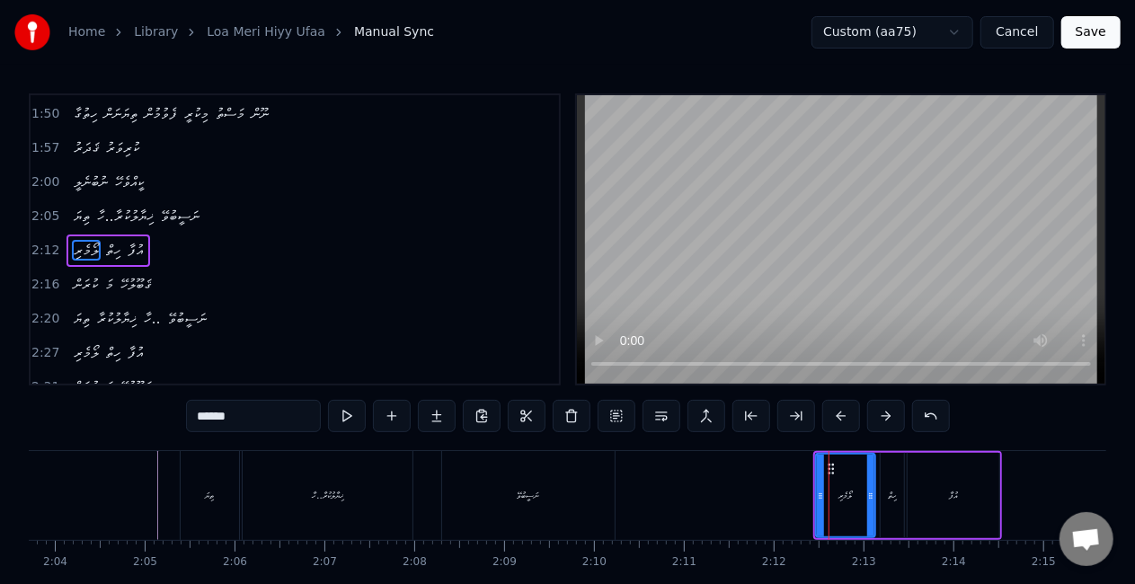
scroll to position [442, 0]
drag, startPoint x: 820, startPoint y: 498, endPoint x: 798, endPoint y: 491, distance: 23.3
click at [798, 491] on icon at bounding box center [798, 496] width 7 height 14
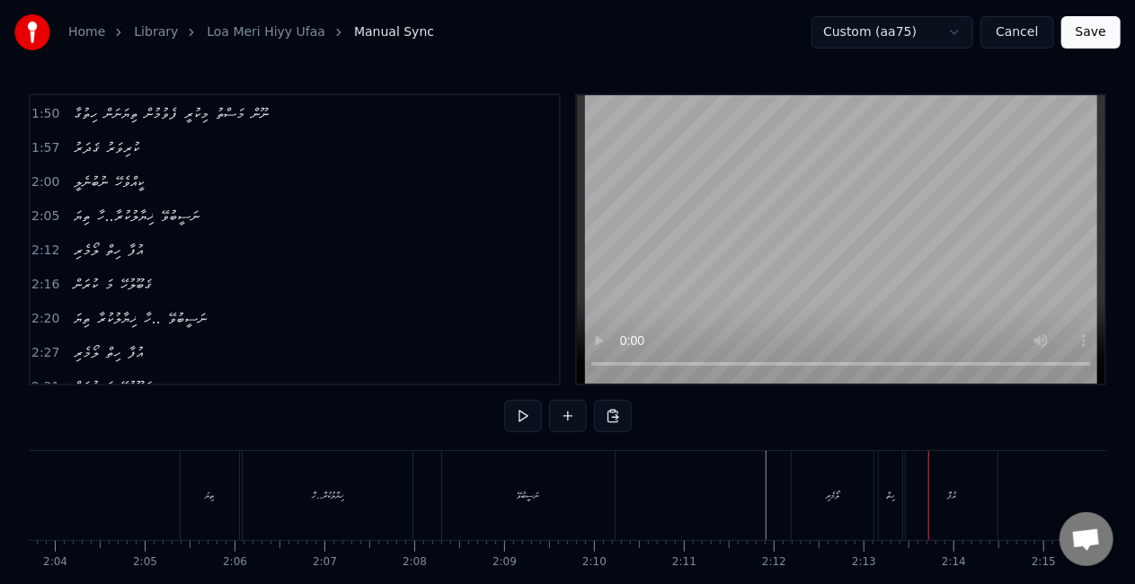
click at [887, 504] on div "ހިތް" at bounding box center [890, 495] width 23 height 89
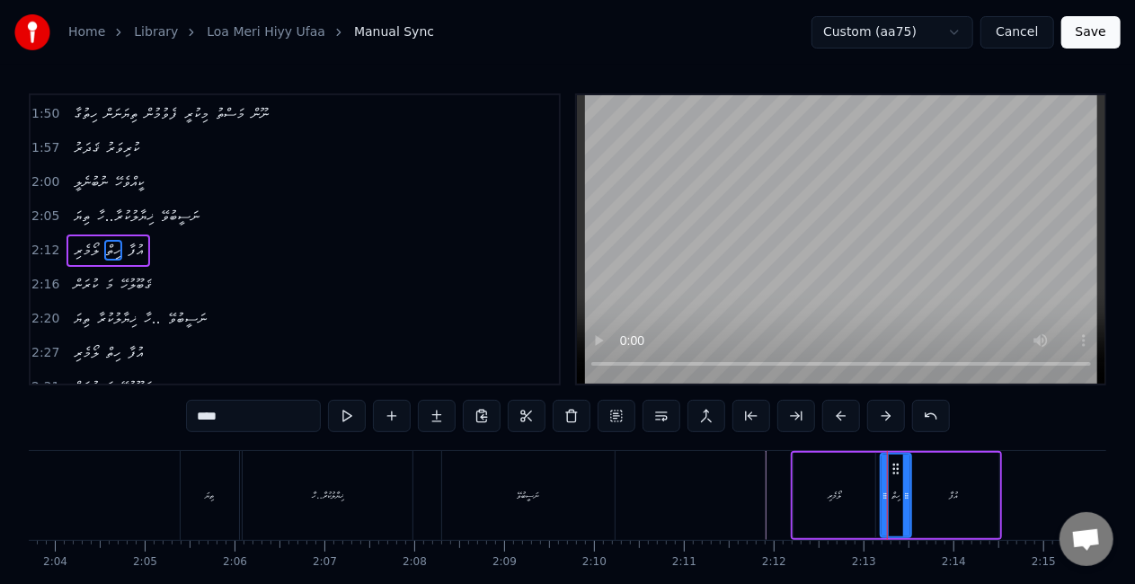
drag, startPoint x: 897, startPoint y: 501, endPoint x: 908, endPoint y: 502, distance: 10.8
click at [908, 502] on div at bounding box center [906, 496] width 7 height 82
click at [879, 500] on icon at bounding box center [878, 496] width 7 height 14
drag, startPoint x: 808, startPoint y: 501, endPoint x: 808, endPoint y: 480, distance: 21.6
click at [808, 500] on div "ލޯމެރި" at bounding box center [834, 495] width 82 height 85
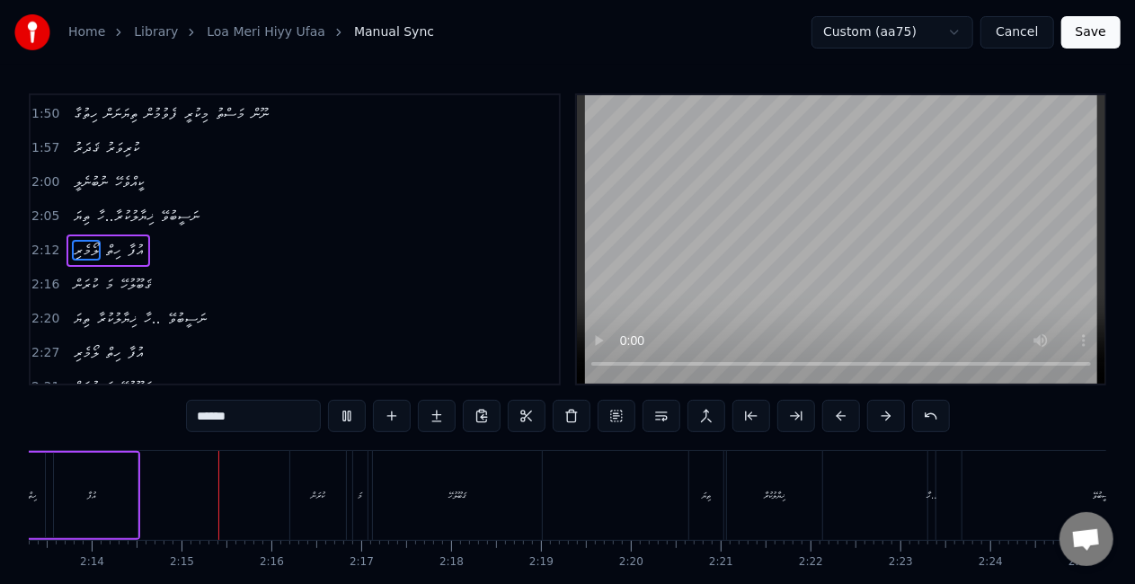
scroll to position [0, 12014]
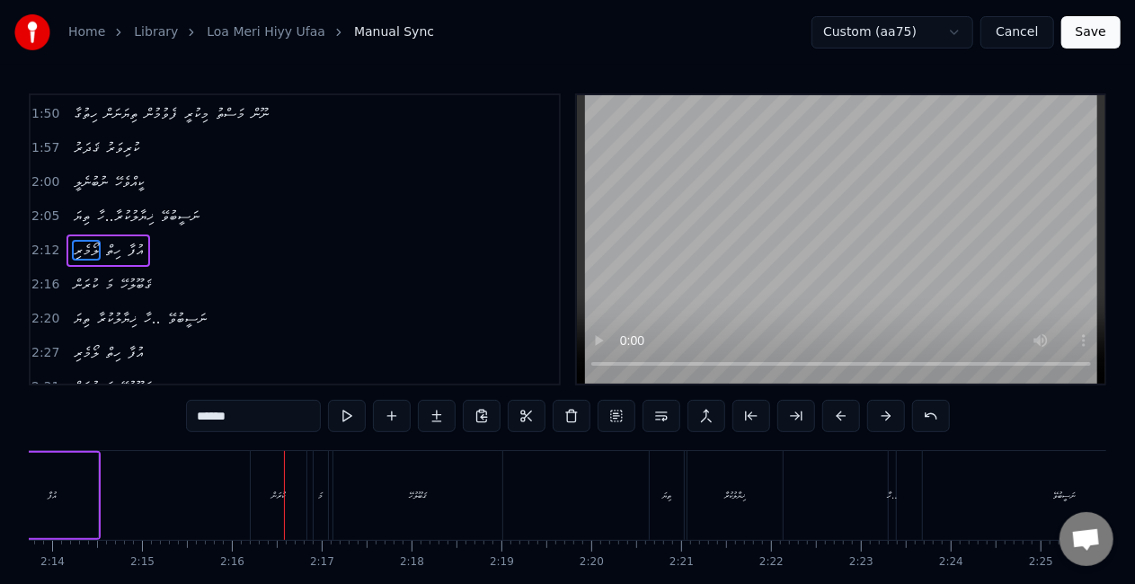
click at [270, 503] on div "ކުރަން" at bounding box center [279, 495] width 56 height 89
type input "******"
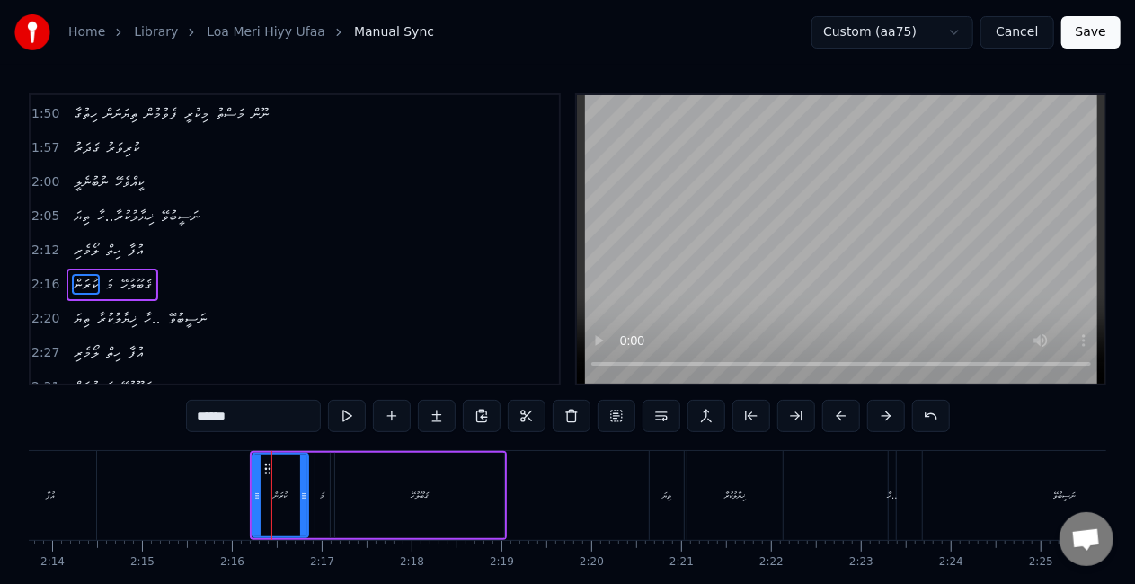
scroll to position [476, 0]
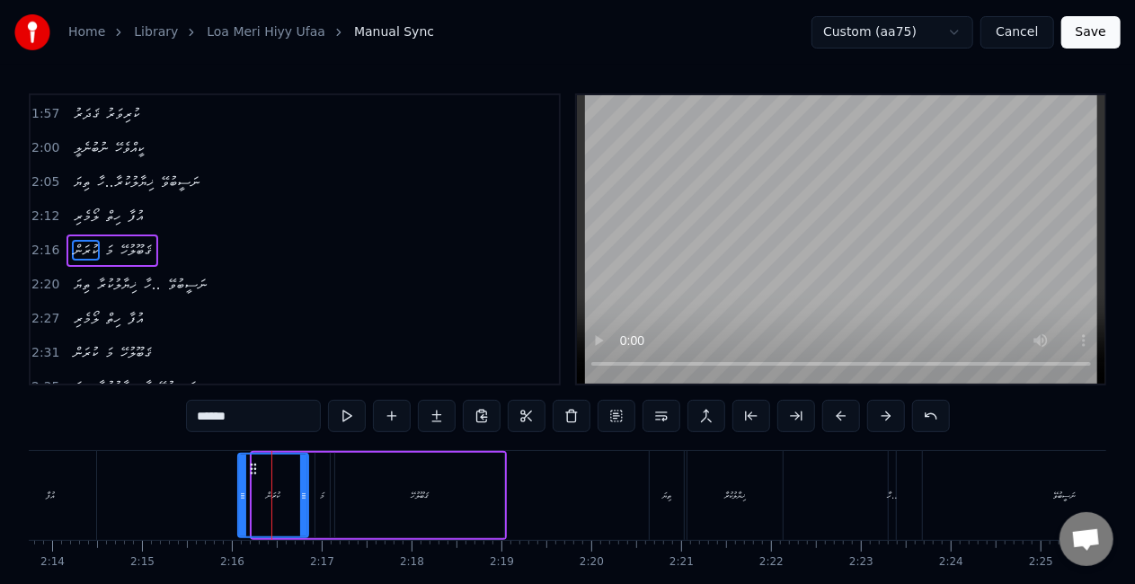
drag, startPoint x: 253, startPoint y: 498, endPoint x: 239, endPoint y: 491, distance: 15.7
click at [239, 491] on icon at bounding box center [242, 496] width 7 height 14
click at [235, 492] on icon at bounding box center [238, 496] width 7 height 14
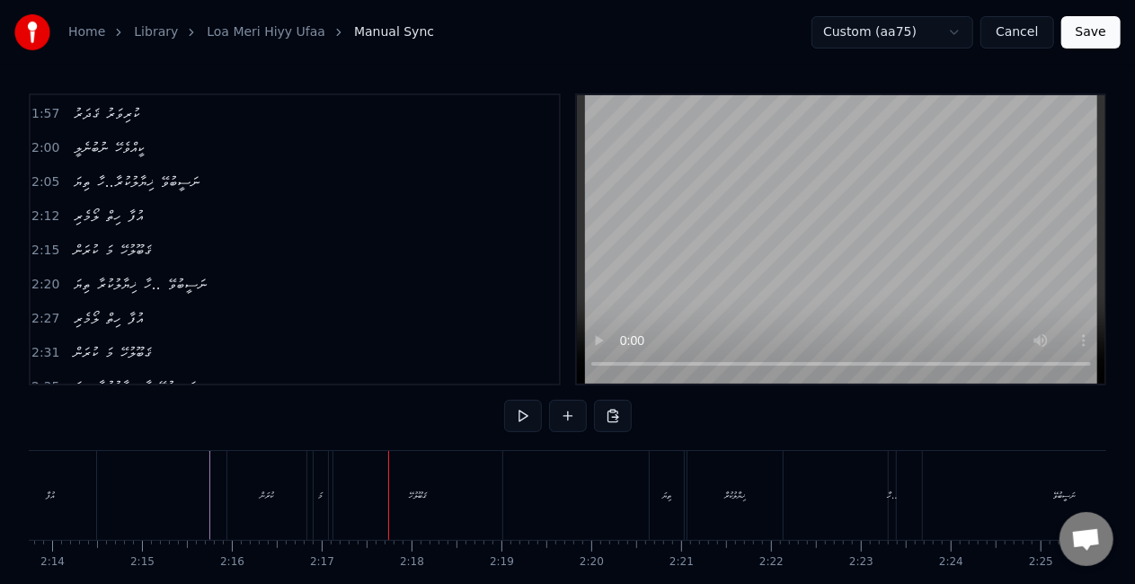
click at [322, 498] on div "މަ" at bounding box center [321, 495] width 4 height 13
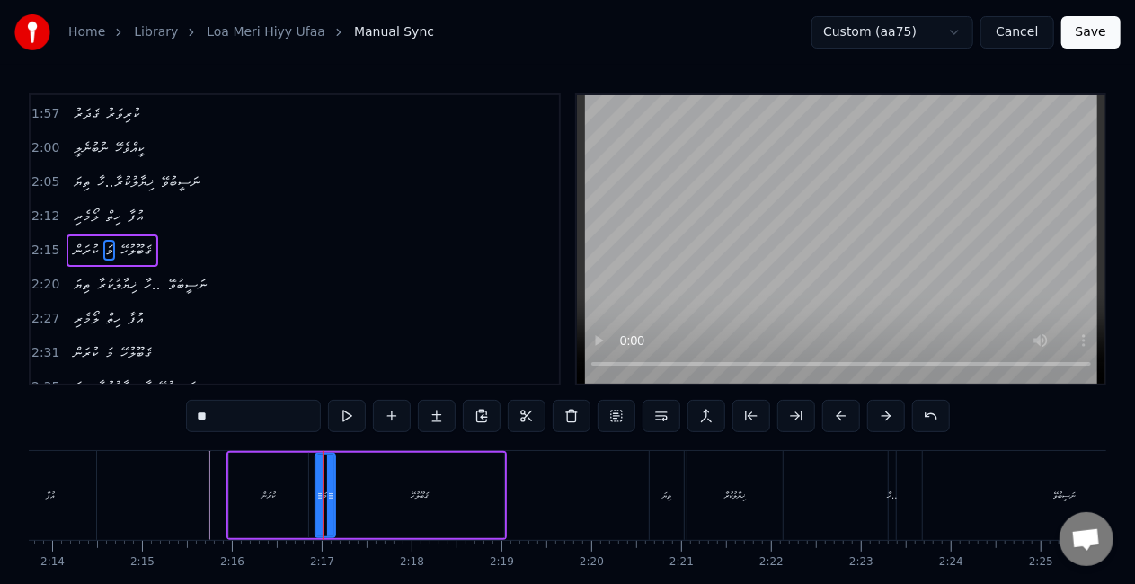
click at [330, 500] on icon at bounding box center [330, 496] width 7 height 14
click at [311, 499] on icon at bounding box center [314, 496] width 7 height 14
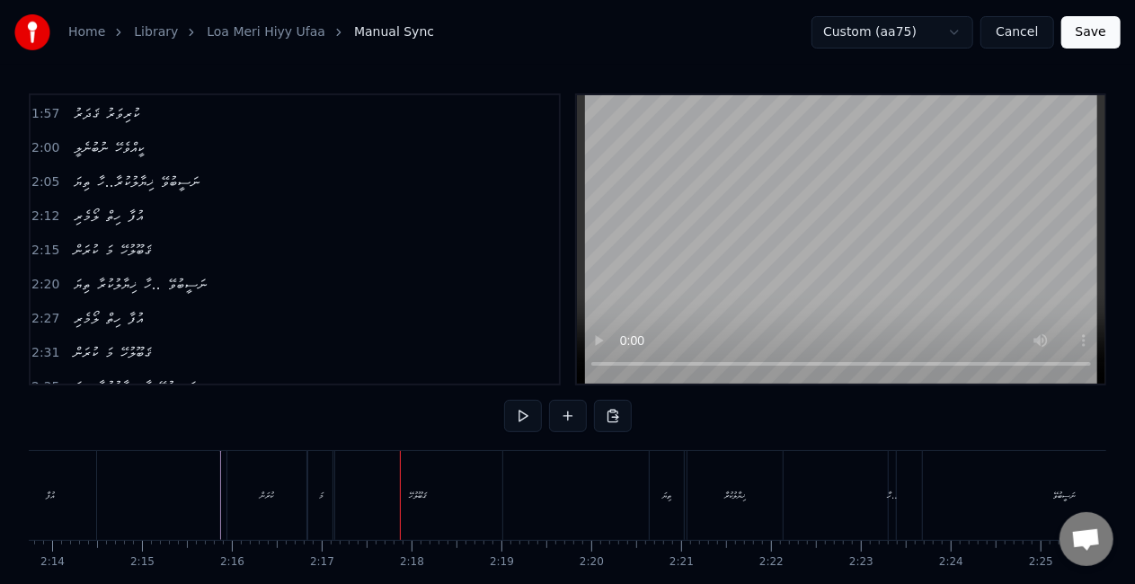
click at [404, 489] on div "ޤަބޫލުހޭ" at bounding box center [417, 495] width 169 height 89
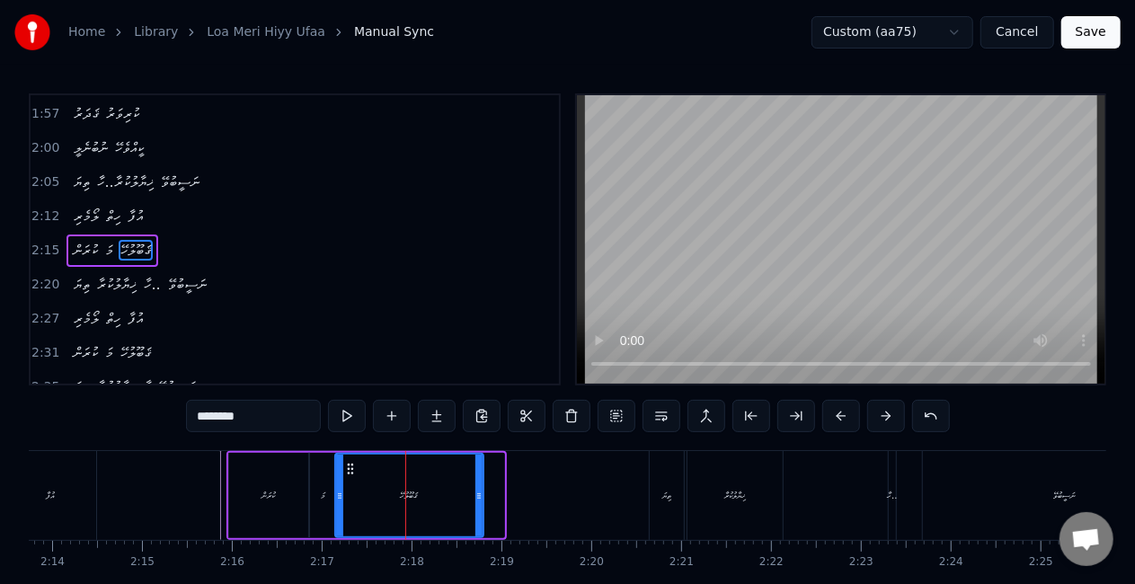
drag, startPoint x: 500, startPoint y: 496, endPoint x: 480, endPoint y: 492, distance: 21.0
click at [480, 492] on icon at bounding box center [478, 496] width 7 height 14
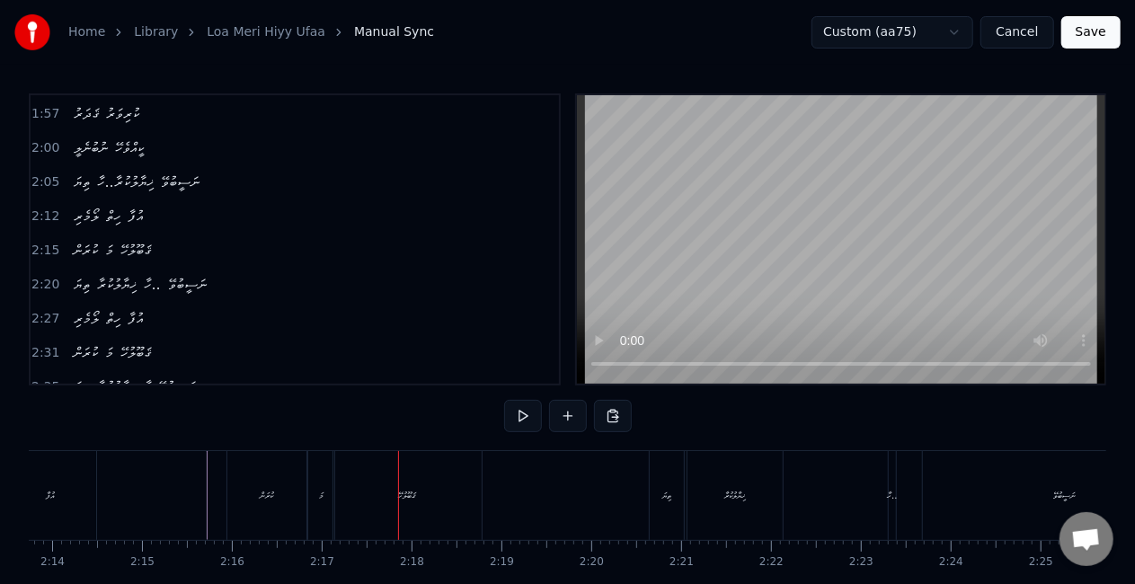
click at [411, 495] on div "ޤަބޫލުހޭ" at bounding box center [408, 495] width 18 height 13
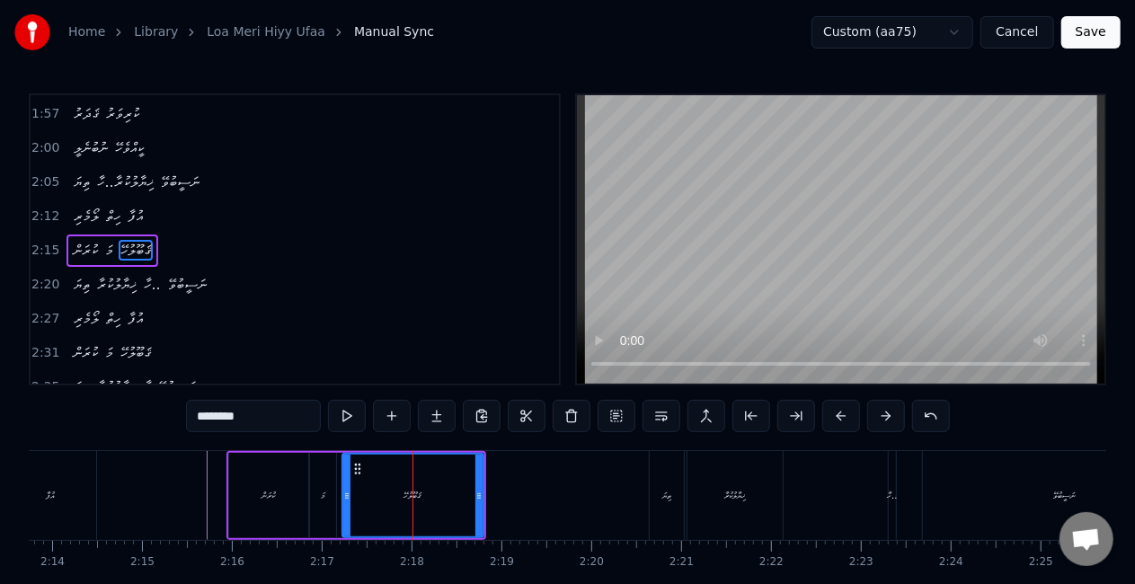
click at [347, 493] on icon at bounding box center [346, 496] width 7 height 14
click at [278, 495] on div "ކުރަން" at bounding box center [268, 495] width 79 height 85
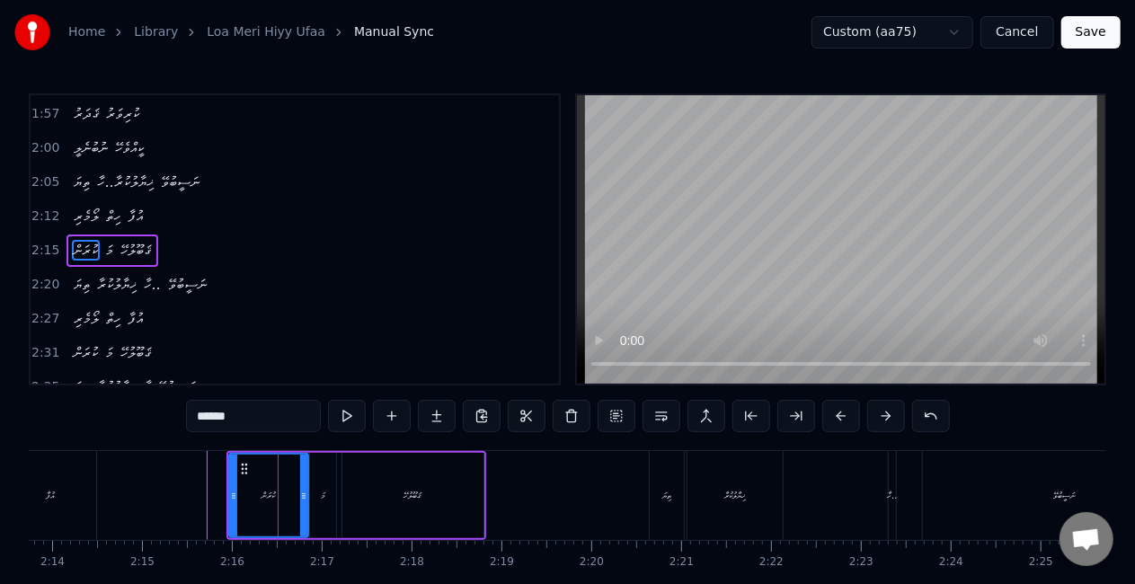
click at [310, 496] on div "މަ" at bounding box center [323, 495] width 26 height 85
type input "**"
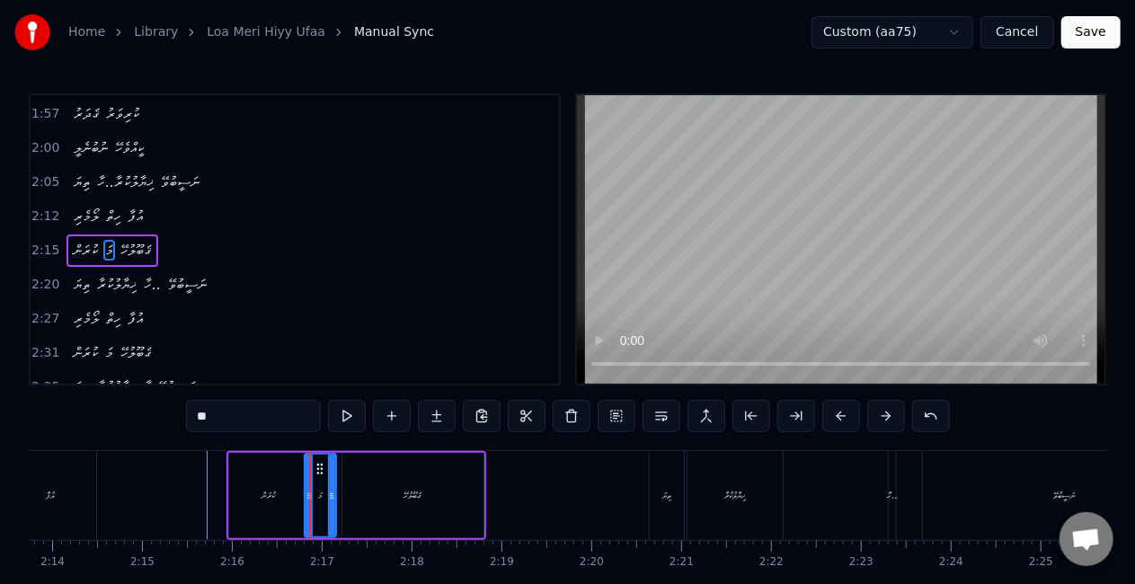
drag, startPoint x: 311, startPoint y: 498, endPoint x: 244, endPoint y: 503, distance: 66.7
click at [306, 497] on icon at bounding box center [308, 496] width 7 height 14
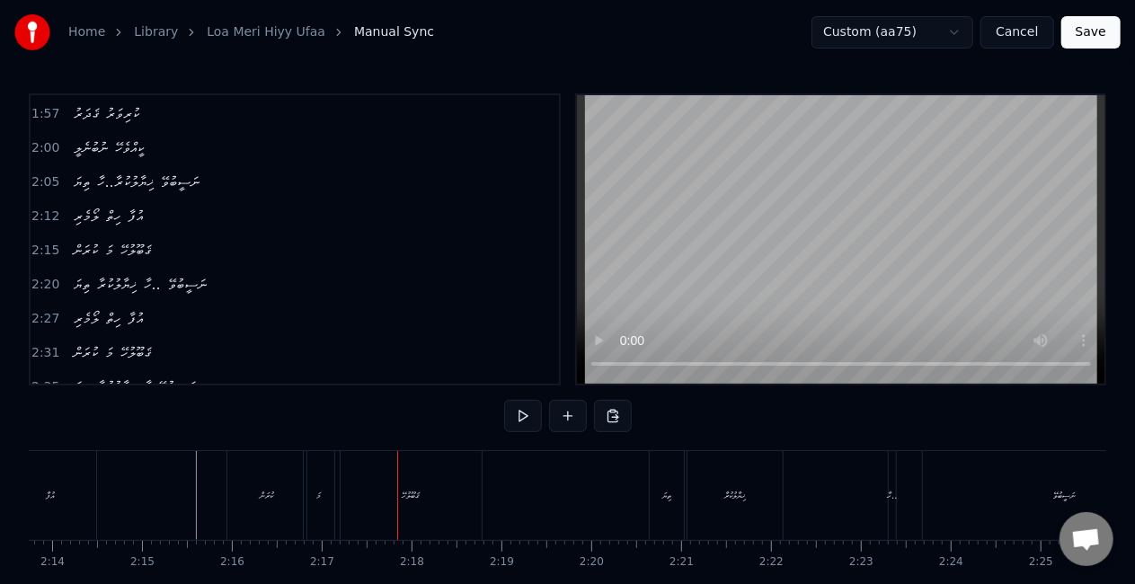
click at [319, 494] on div "މަ" at bounding box center [319, 495] width 4 height 13
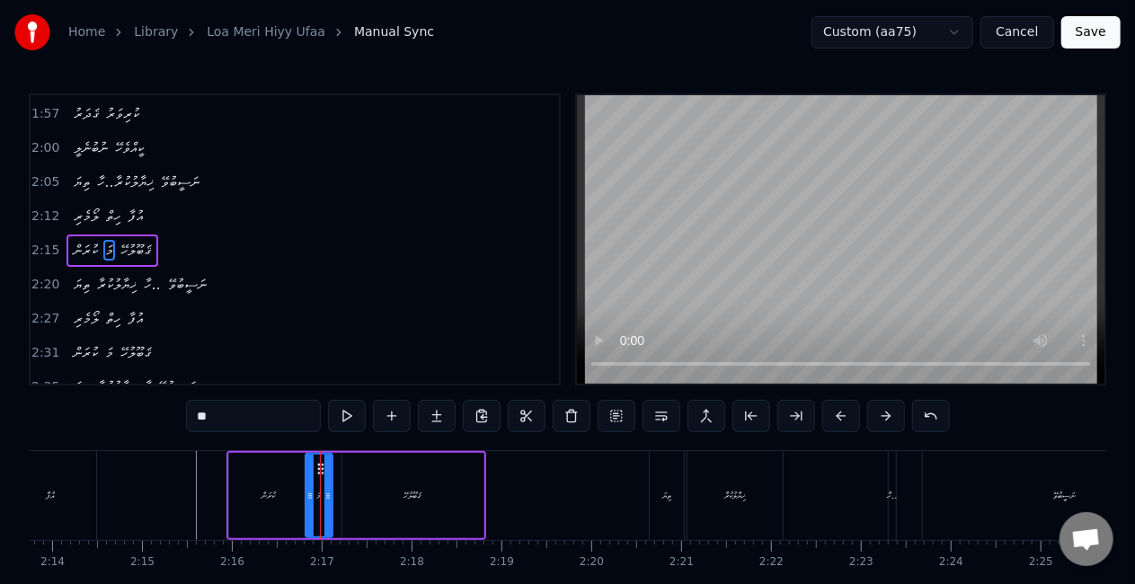
click at [329, 498] on icon at bounding box center [327, 496] width 7 height 14
click at [244, 495] on div "ކުރަން" at bounding box center [268, 495] width 79 height 85
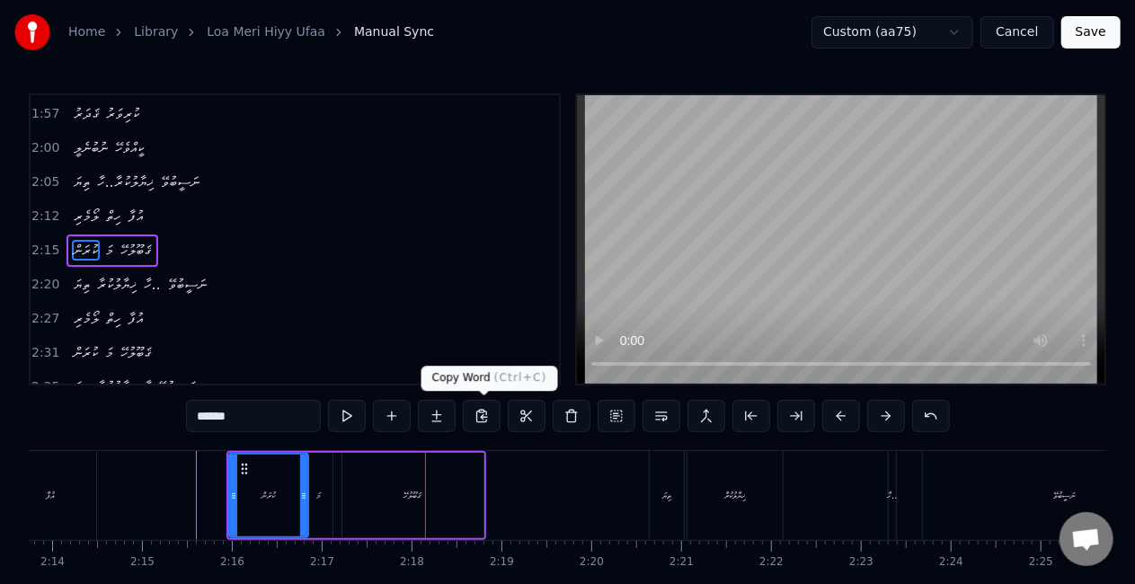
click at [415, 489] on div "ޤަބޫލުހޭ" at bounding box center [413, 495] width 18 height 13
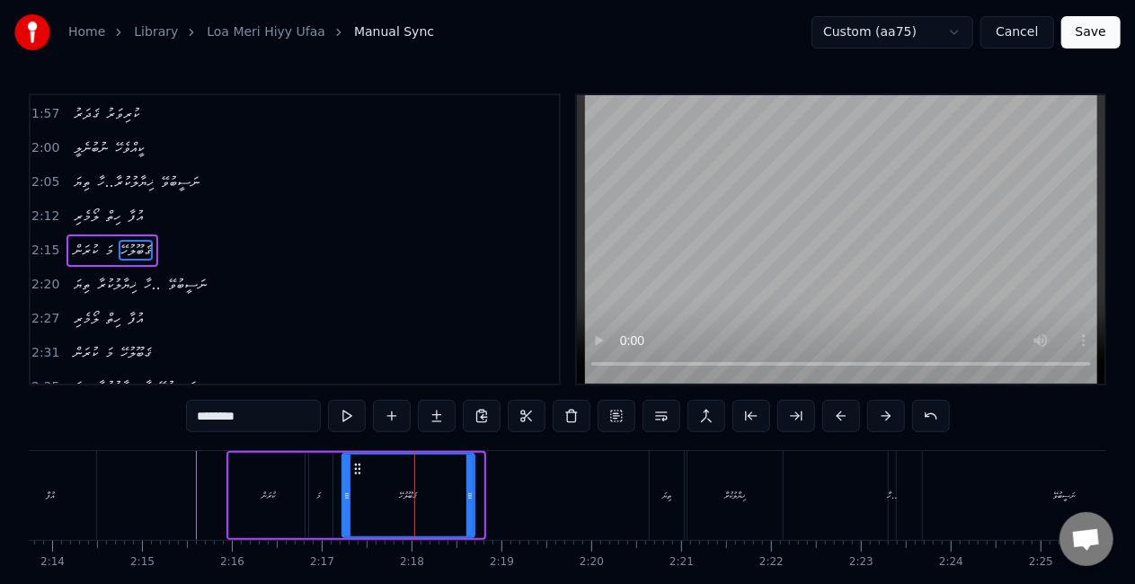
drag, startPoint x: 479, startPoint y: 502, endPoint x: 309, endPoint y: 494, distance: 170.0
click at [469, 497] on div at bounding box center [469, 496] width 7 height 82
click at [300, 494] on div "ކުރަން" at bounding box center [268, 495] width 79 height 85
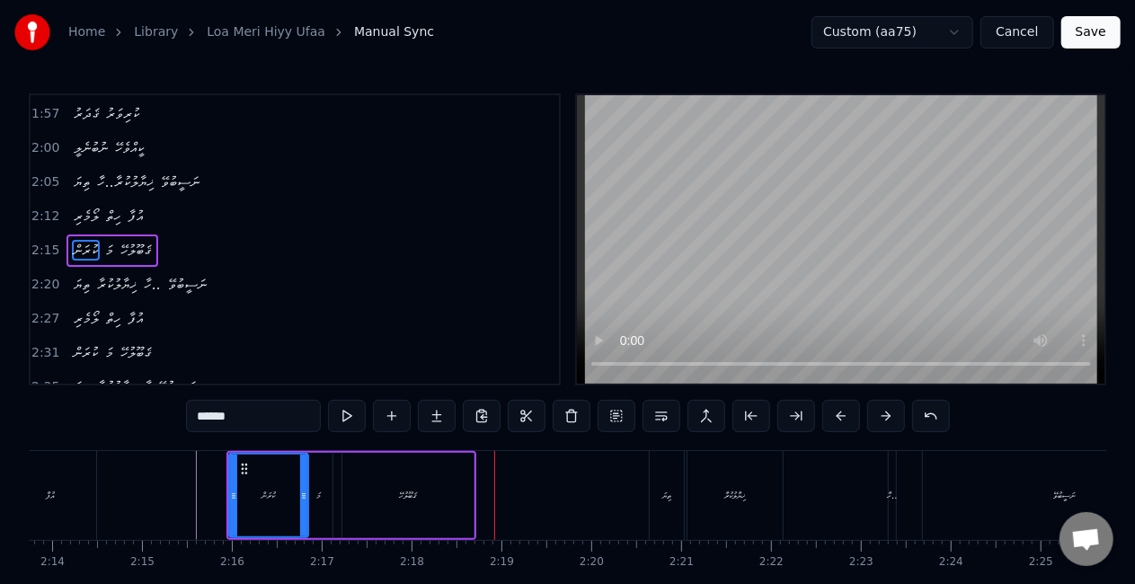
click at [434, 490] on div "ޤަބޫލުހޭ" at bounding box center [407, 495] width 131 height 85
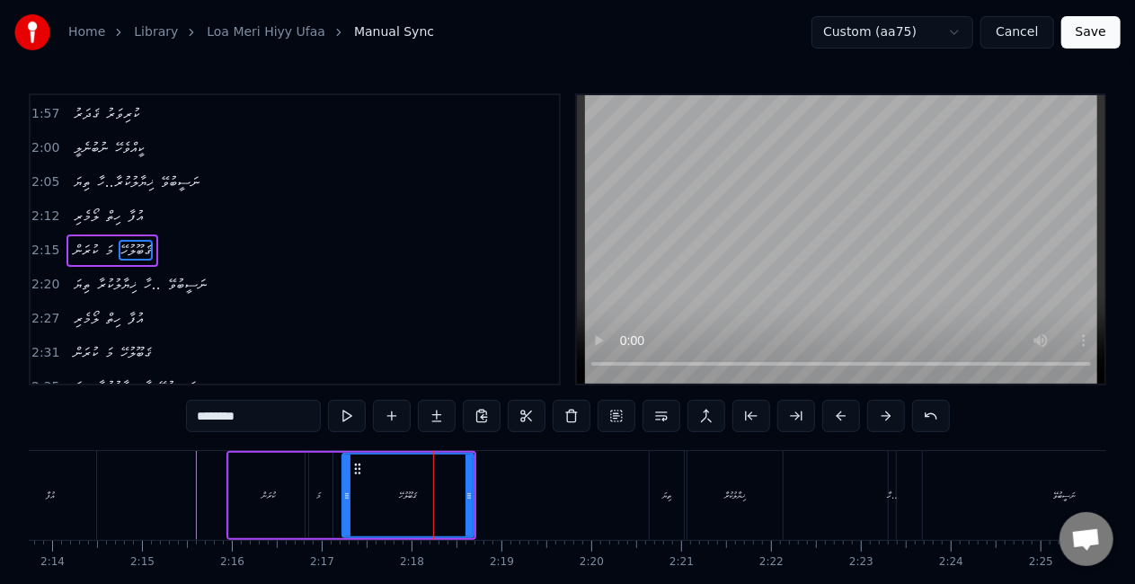
click at [287, 400] on input "********" at bounding box center [253, 416] width 135 height 32
click at [278, 419] on input "*********" at bounding box center [253, 416] width 135 height 32
click at [279, 415] on input "**********" at bounding box center [253, 416] width 135 height 32
type input "**********"
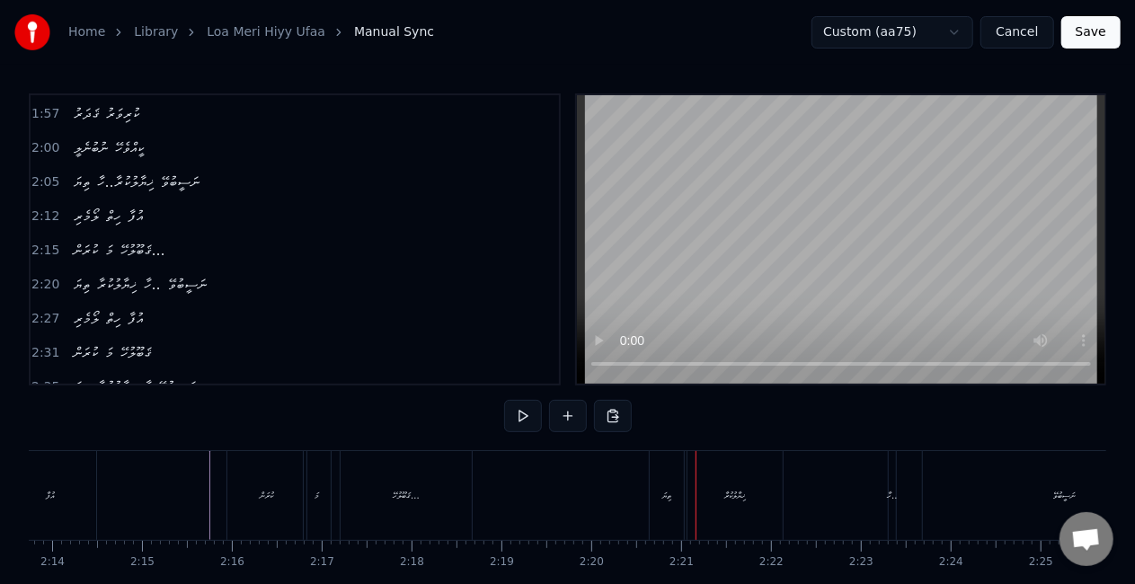
click at [660, 486] on div "ތިޔަ" at bounding box center [666, 495] width 34 height 89
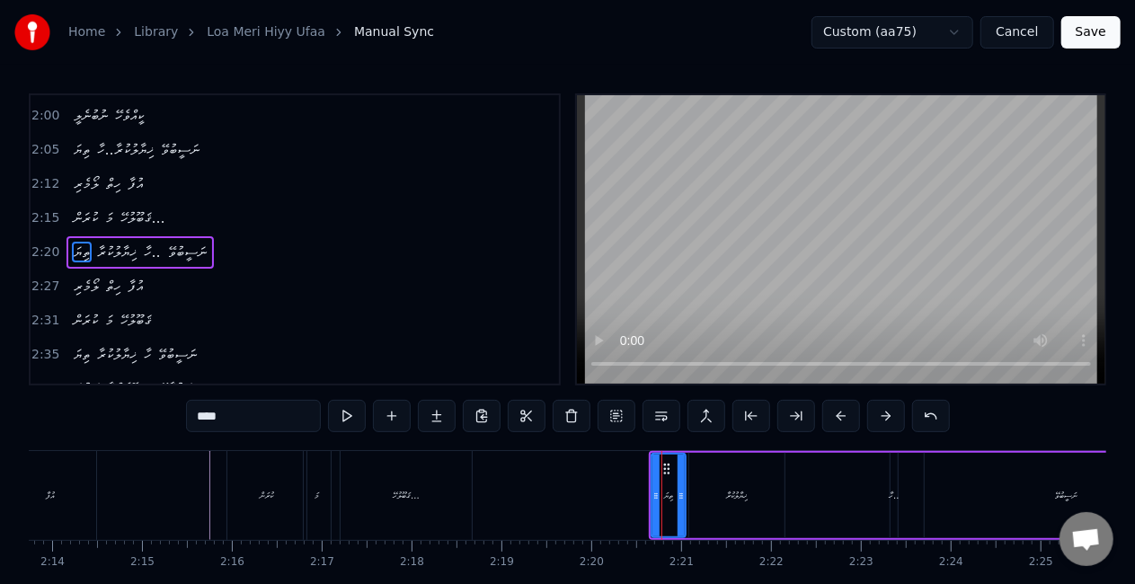
scroll to position [509, 0]
drag, startPoint x: 654, startPoint y: 503, endPoint x: 623, endPoint y: 496, distance: 31.4
click at [623, 496] on div at bounding box center [625, 496] width 7 height 82
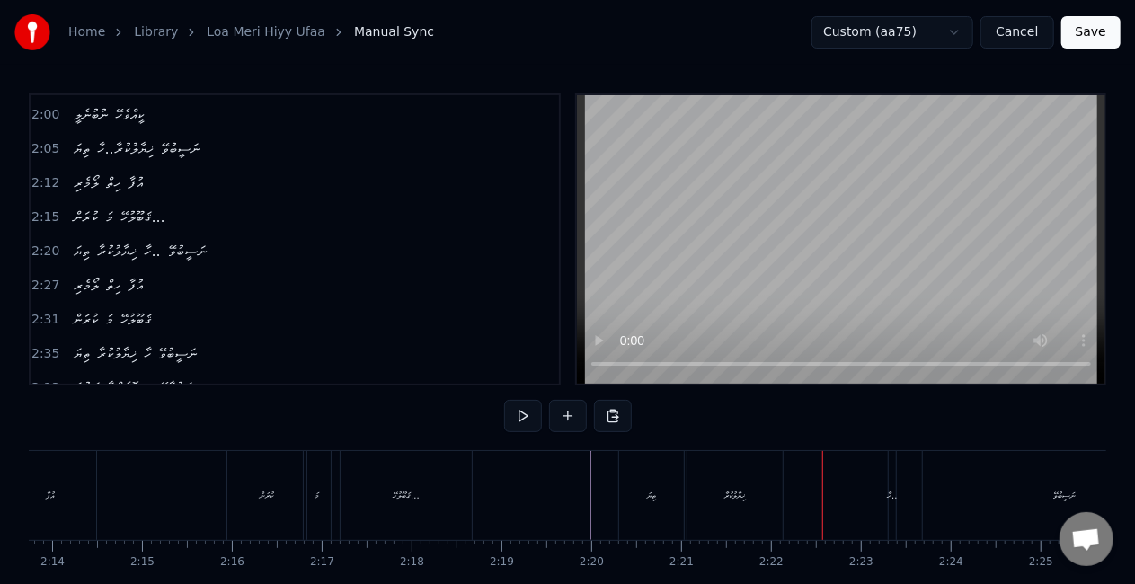
click at [712, 502] on div "ޚިޔާލުކުރާ" at bounding box center [734, 495] width 95 height 89
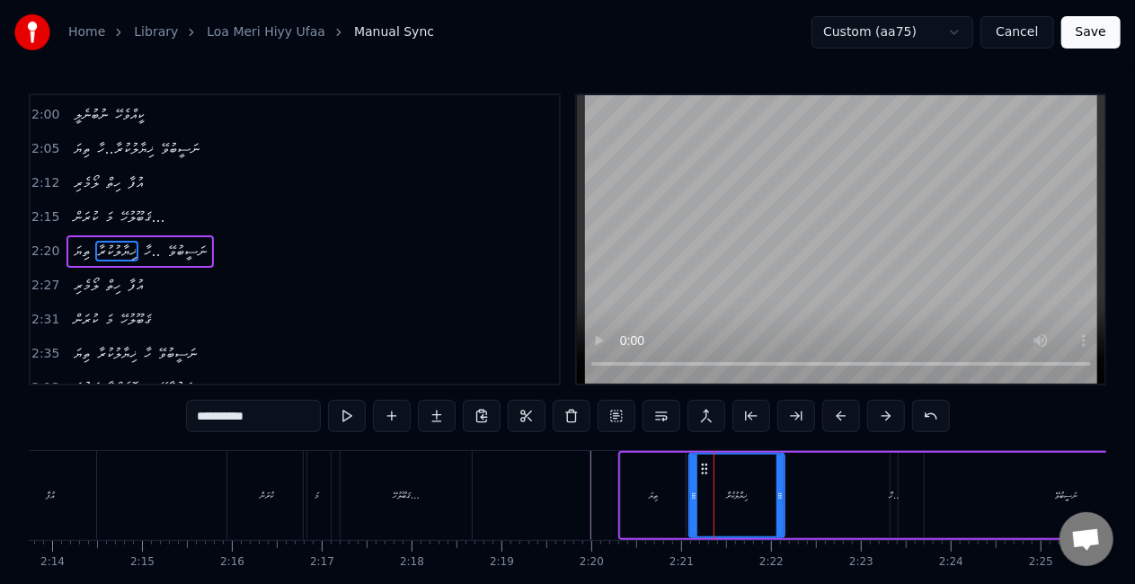
click at [892, 490] on div "ހާ.." at bounding box center [893, 495] width 10 height 13
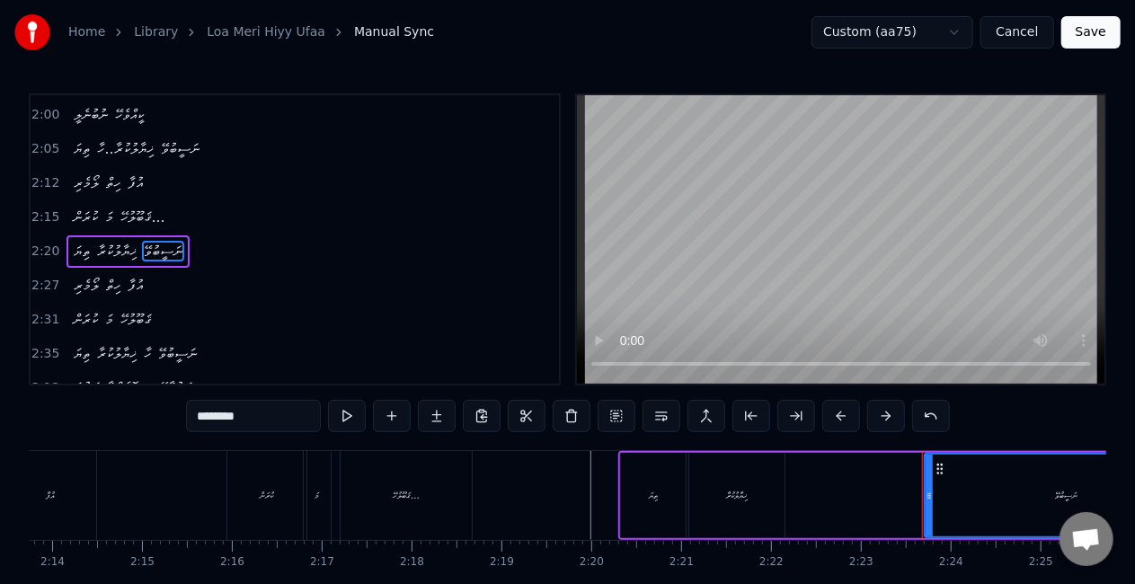
click at [746, 500] on div "ޚިޔާލުކުރާ" at bounding box center [737, 495] width 21 height 13
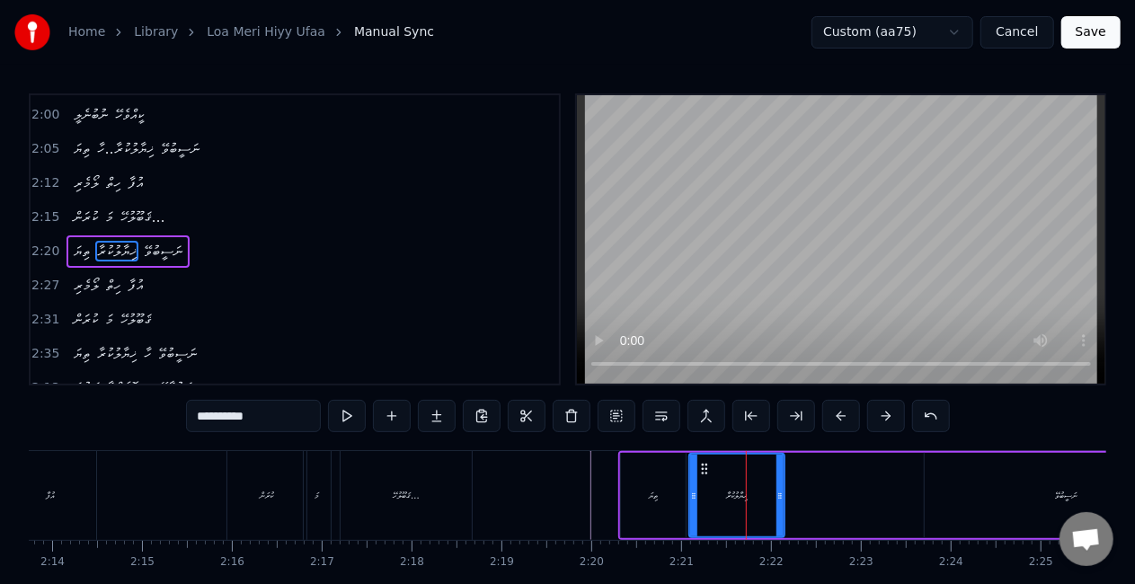
drag, startPoint x: 261, startPoint y: 416, endPoint x: 179, endPoint y: 391, distance: 85.5
click at [179, 391] on div "0:25 ލޯމެރި ހިތް އުފާ 0:29 ކުރަން މަ ޤަބޫލުހޭ 0:33 ތިޔަ ޚިޔާލުކުރާ..ހާ ނަސީބުވޭ…" at bounding box center [567, 362] width 1077 height 538
paste input "****"
type input "**********"
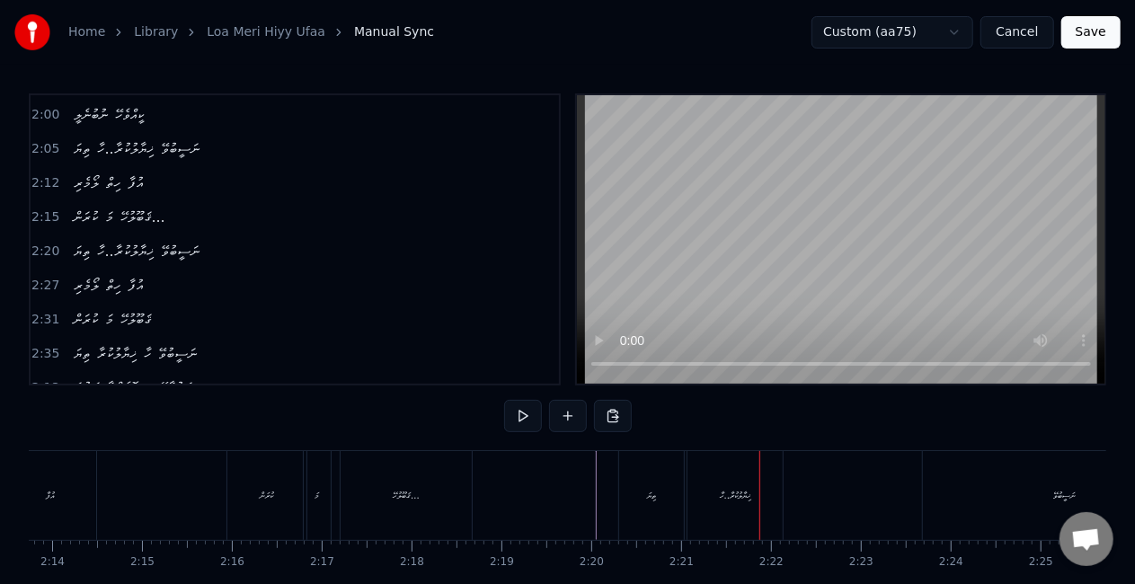
drag, startPoint x: 733, startPoint y: 515, endPoint x: 766, endPoint y: 500, distance: 36.2
click at [733, 514] on div "ޚިޔާލުކުރާ..ހާ" at bounding box center [734, 495] width 95 height 89
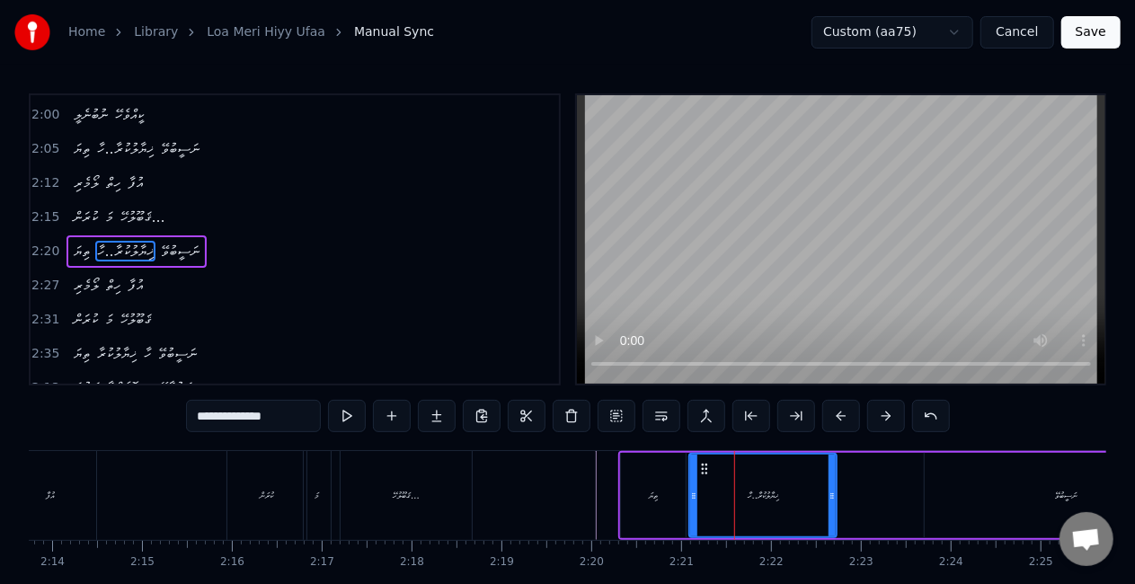
drag, startPoint x: 778, startPoint y: 492, endPoint x: 830, endPoint y: 491, distance: 52.1
click at [830, 491] on icon at bounding box center [831, 496] width 7 height 14
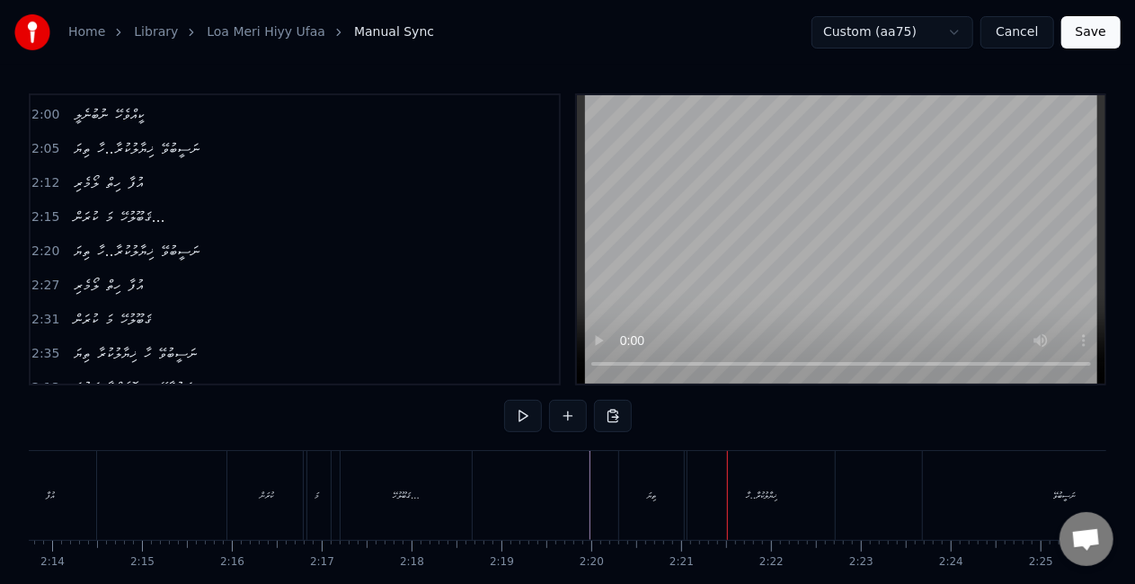
click at [661, 498] on div "ތިޔަ" at bounding box center [651, 495] width 65 height 89
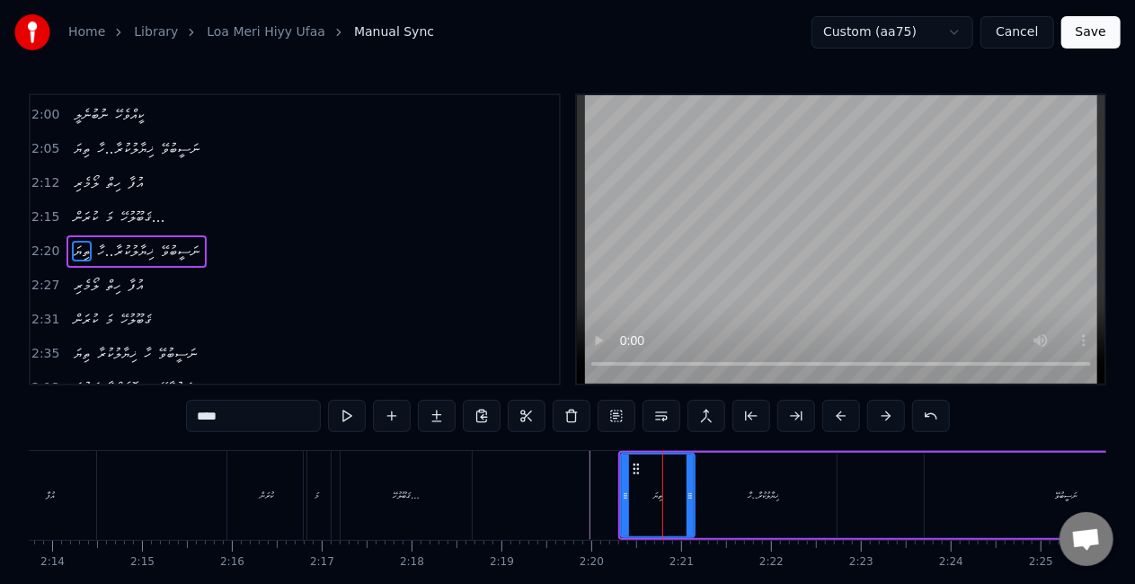
click at [688, 494] on icon at bounding box center [689, 496] width 7 height 14
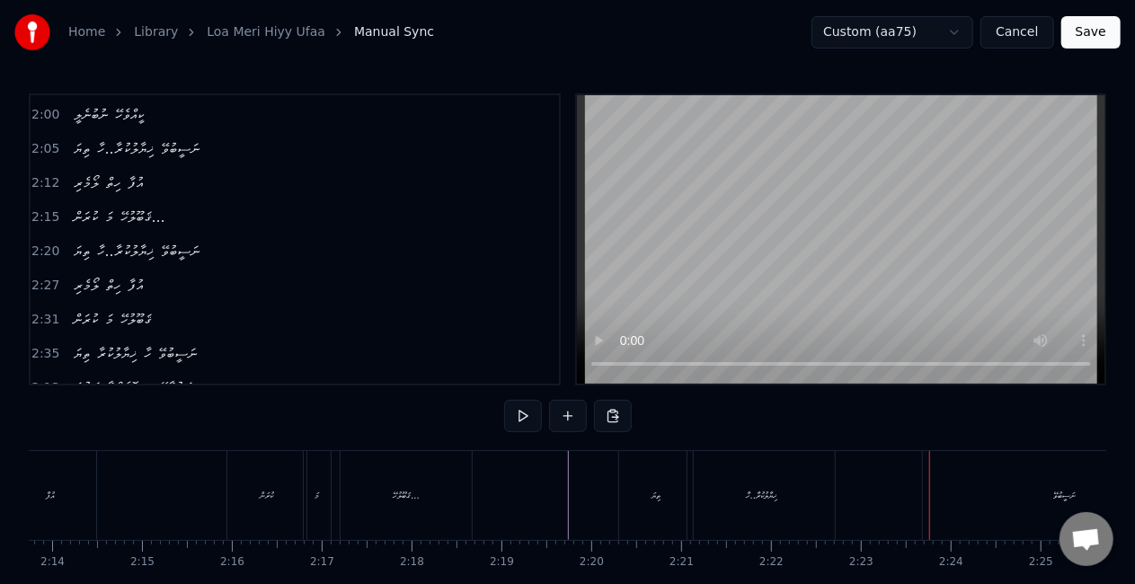
click at [714, 487] on div "ޚިޔާލުކުރާ..ހާ" at bounding box center [760, 495] width 147 height 89
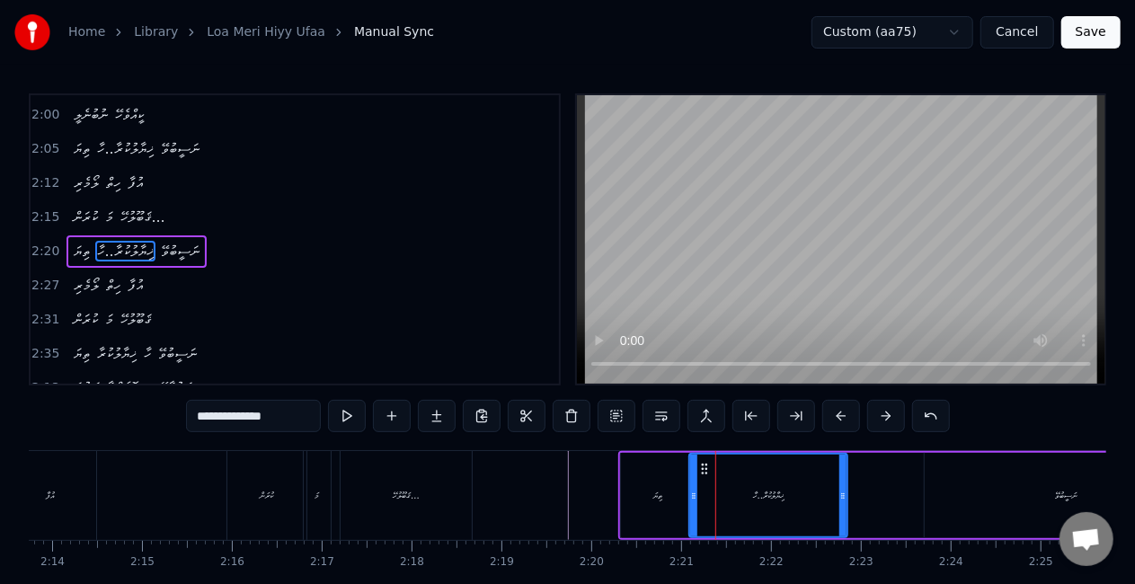
drag, startPoint x: 832, startPoint y: 490, endPoint x: 843, endPoint y: 493, distance: 11.4
click at [843, 493] on icon at bounding box center [842, 496] width 7 height 14
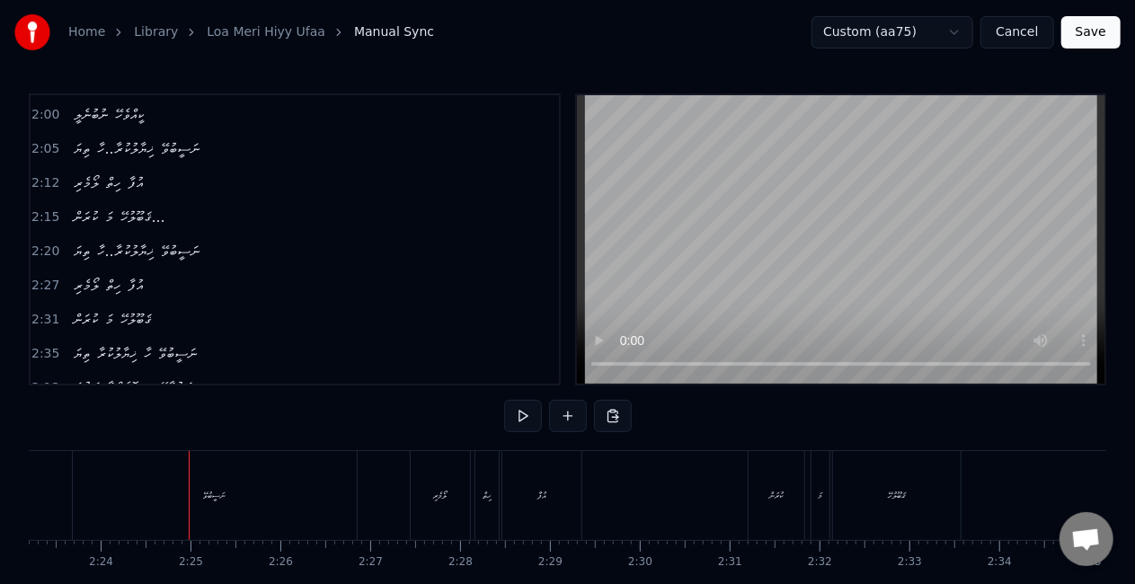
scroll to position [0, 12922]
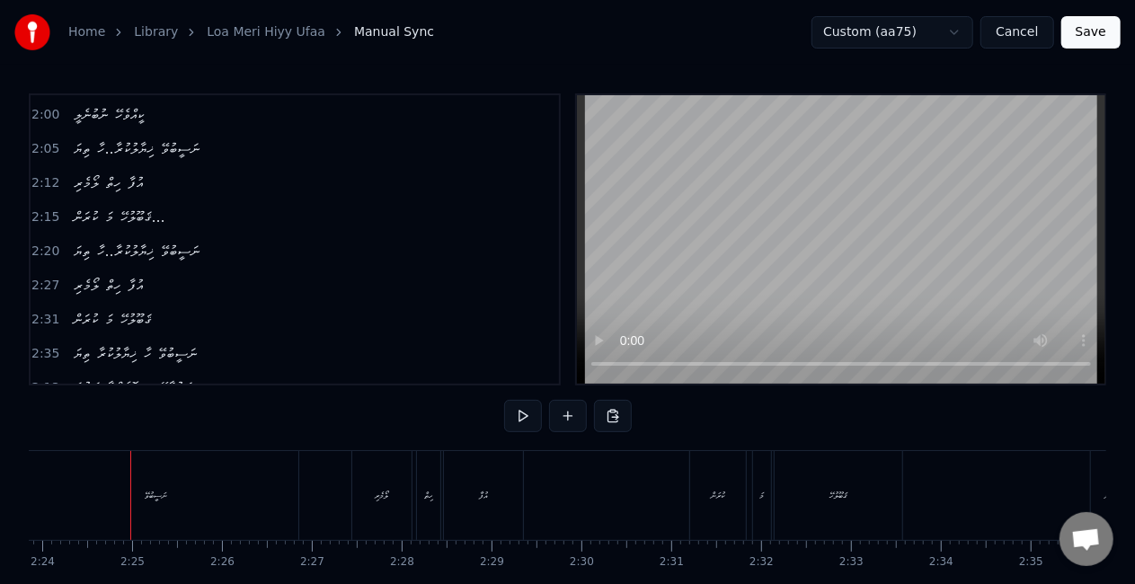
click at [137, 498] on div "ނަސީބުވޭ" at bounding box center [156, 495] width 284 height 89
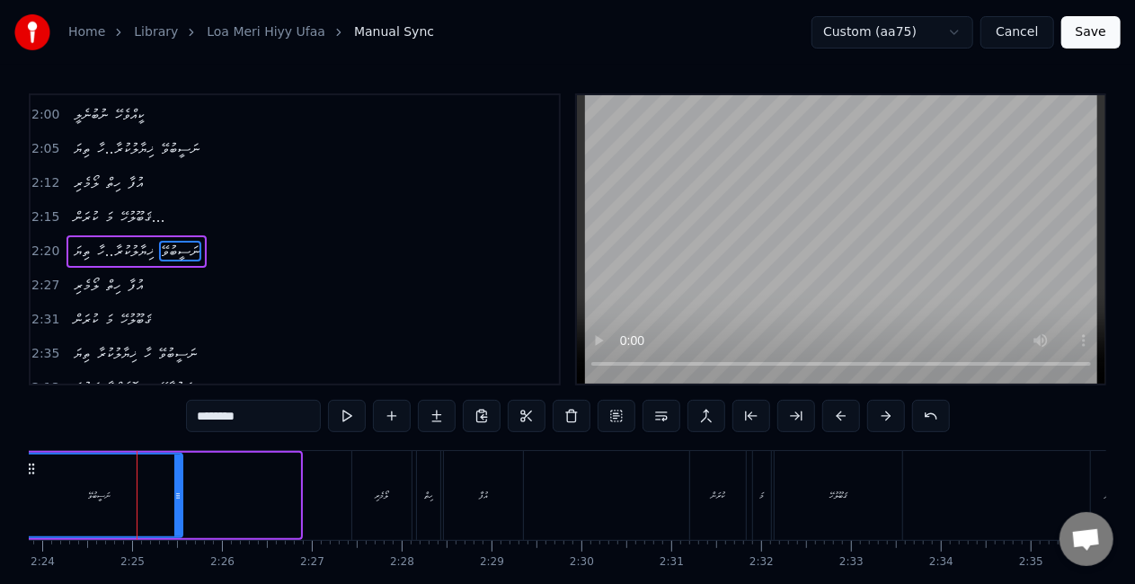
drag, startPoint x: 294, startPoint y: 490, endPoint x: 176, endPoint y: 465, distance: 120.3
click at [176, 465] on div at bounding box center [177, 496] width 7 height 82
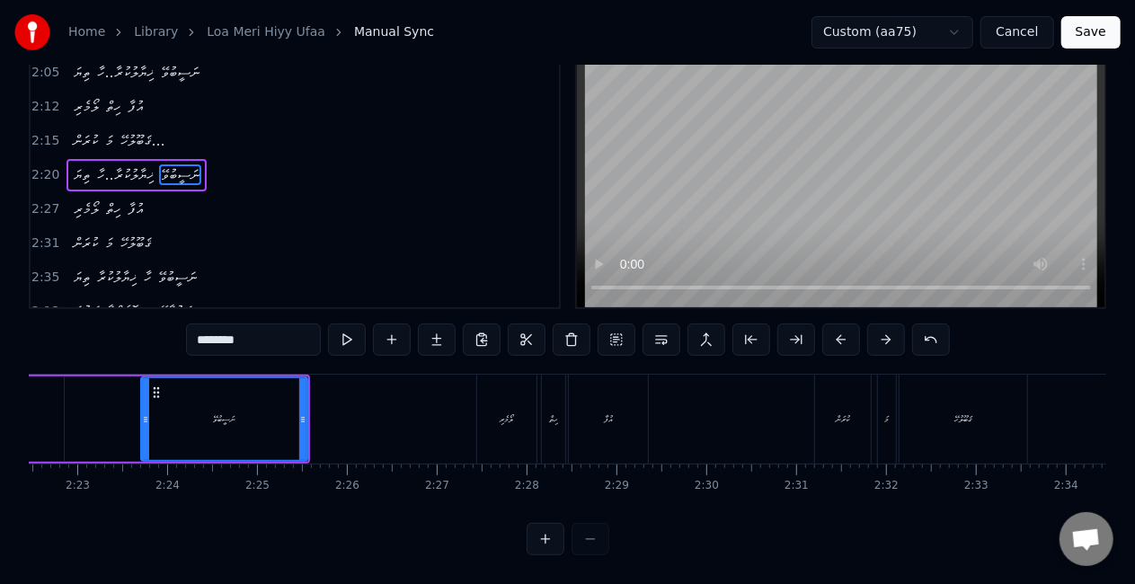
scroll to position [0, 12562]
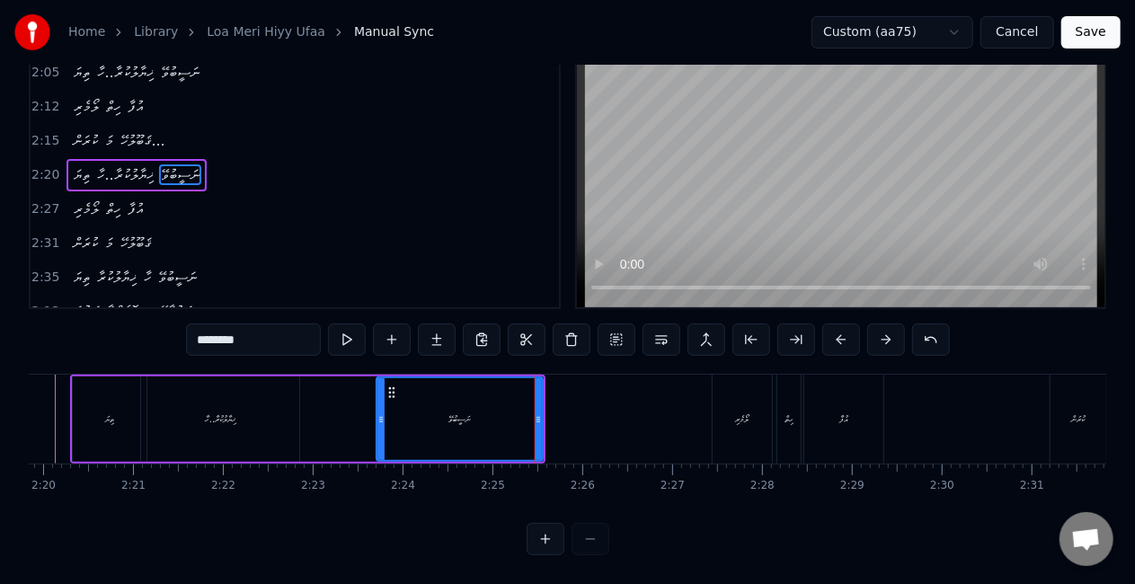
click at [232, 395] on div "ޚިޔާލުކުރާ..ހާ" at bounding box center [220, 418] width 158 height 85
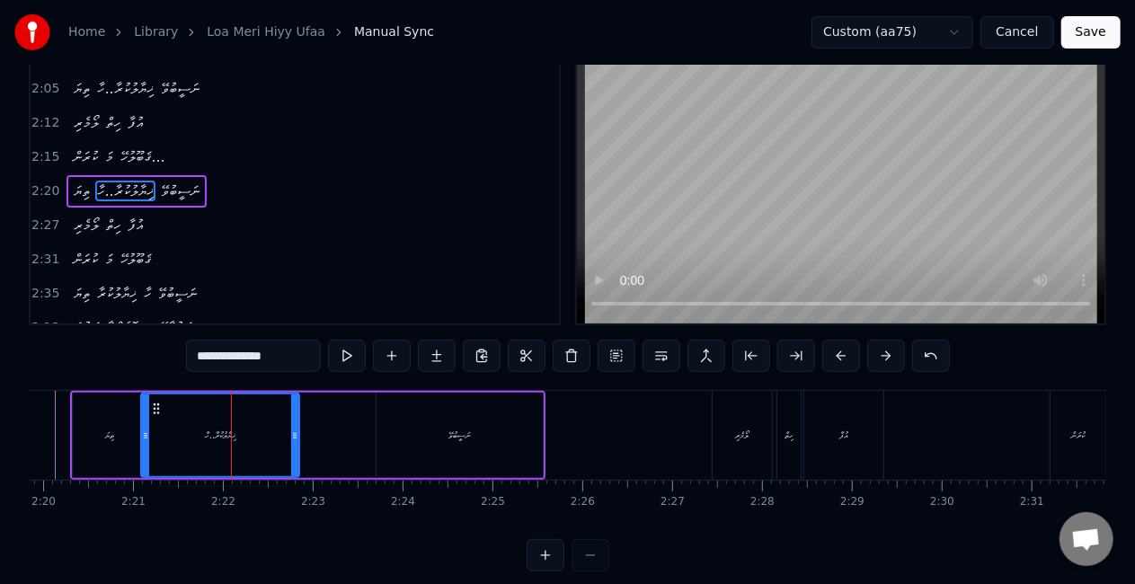
scroll to position [0, 0]
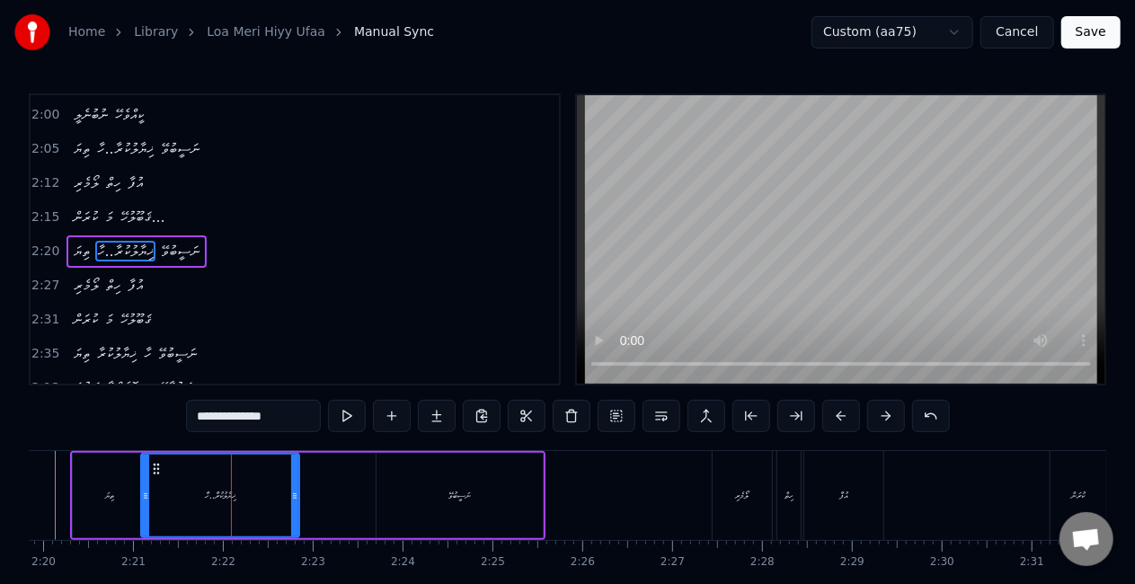
click at [216, 410] on input "**********" at bounding box center [253, 416] width 135 height 32
click at [216, 415] on input "**********" at bounding box center [253, 416] width 135 height 32
click at [140, 484] on div "ޚިޔާލުކުރާ....ހާ" at bounding box center [220, 495] width 160 height 85
click at [79, 474] on div "ތިޔަ" at bounding box center [110, 495] width 74 height 85
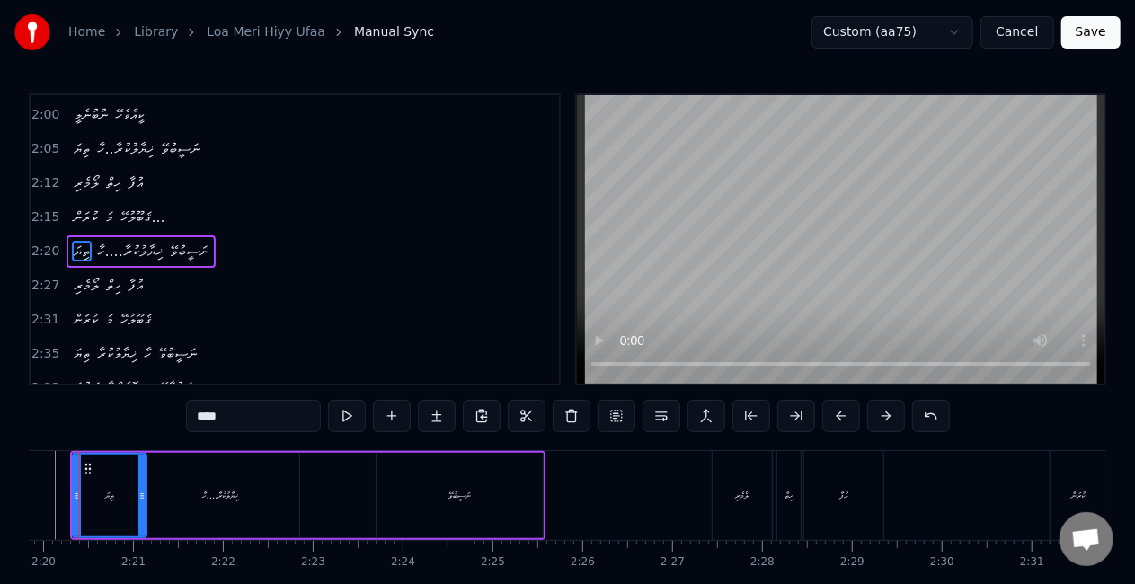
scroll to position [0, 12520]
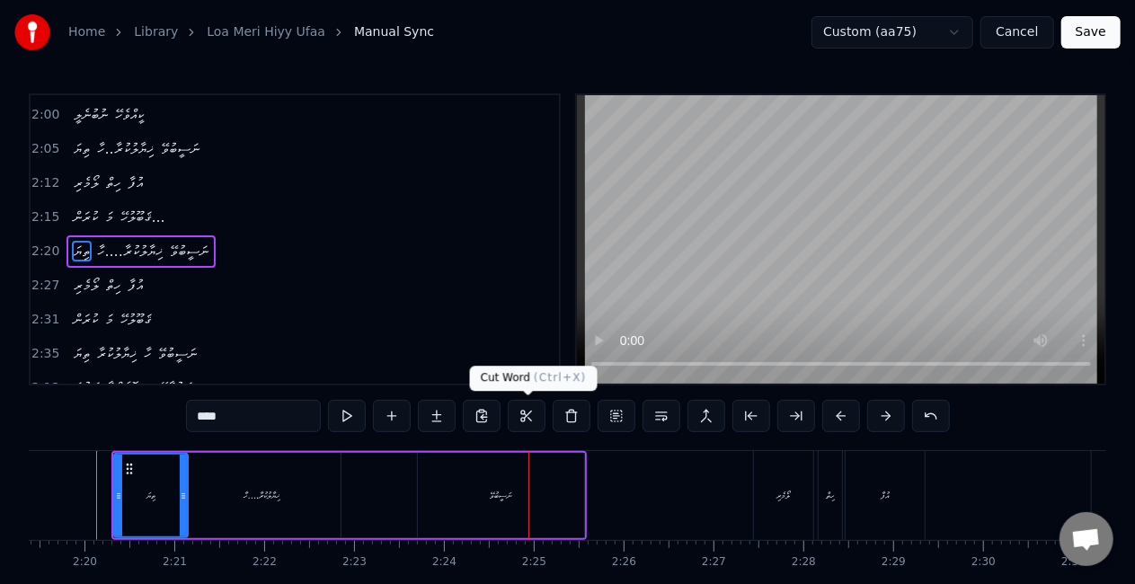
click at [542, 439] on div "0:25 ލޯމެރި ހިތް އުފާ 0:29 ކުރަން މަ ޤަބޫލުހޭ 0:33 ތިޔަ ޚިޔާލުކުރާ..ހާ ނަސީބުވޭ…" at bounding box center [567, 362] width 1077 height 538
drag, startPoint x: 523, startPoint y: 474, endPoint x: 535, endPoint y: 478, distance: 13.1
click at [523, 475] on div "ނަސީބުވޭ" at bounding box center [501, 495] width 166 height 85
type input "********"
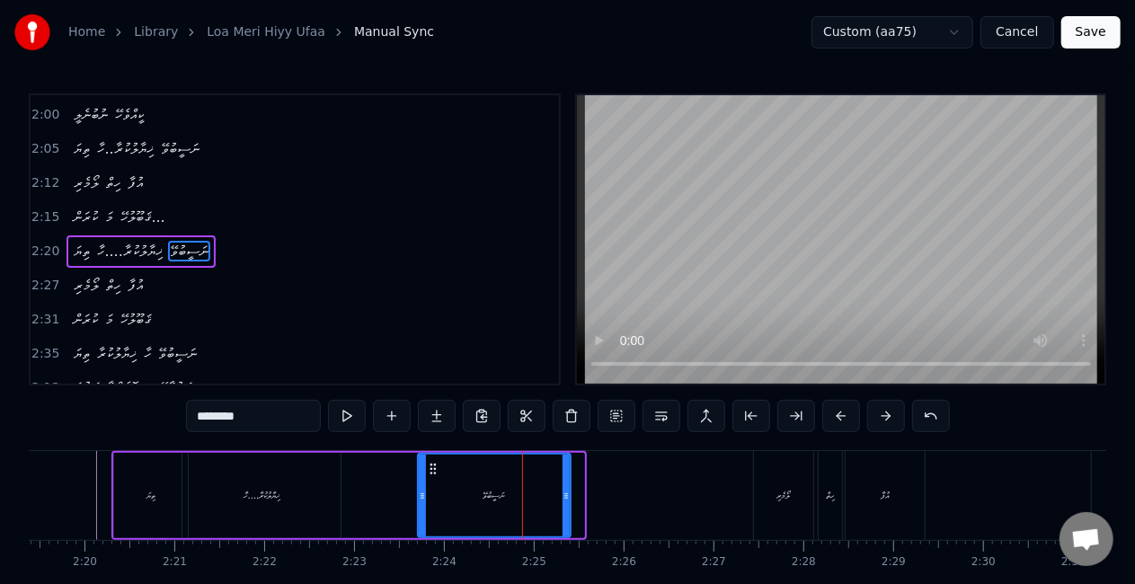
drag, startPoint x: 578, startPoint y: 493, endPoint x: 555, endPoint y: 481, distance: 25.3
click at [562, 485] on div at bounding box center [565, 496] width 7 height 82
click at [350, 484] on div "ތިޔަ ޚިޔާލުކުރާ....ހާ ނަސީބުވޭ" at bounding box center [341, 495] width 460 height 89
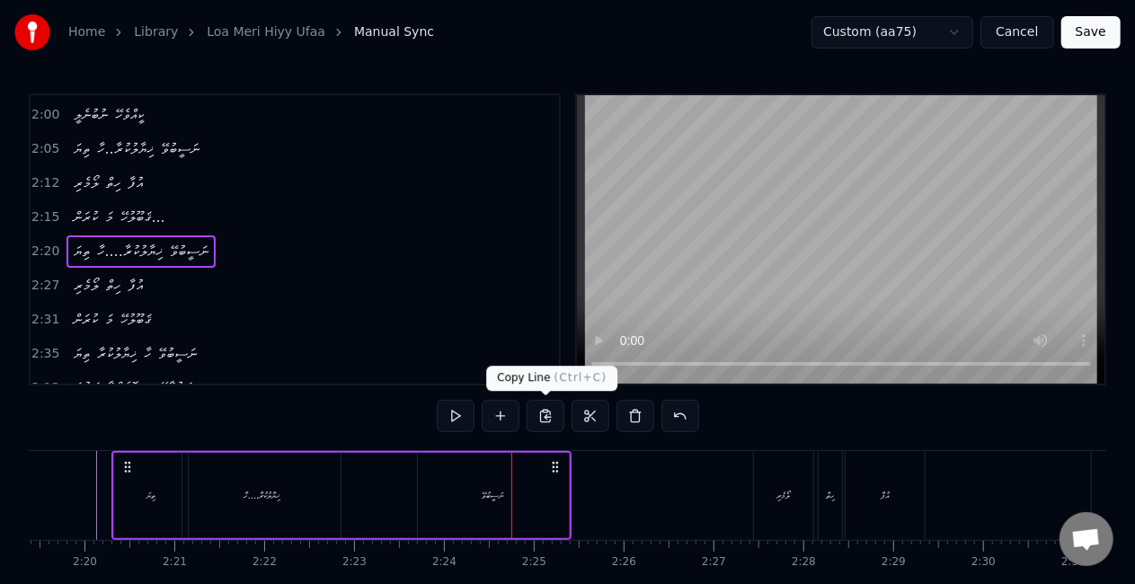
click at [455, 491] on div "ނަސީބުވޭ" at bounding box center [493, 495] width 151 height 85
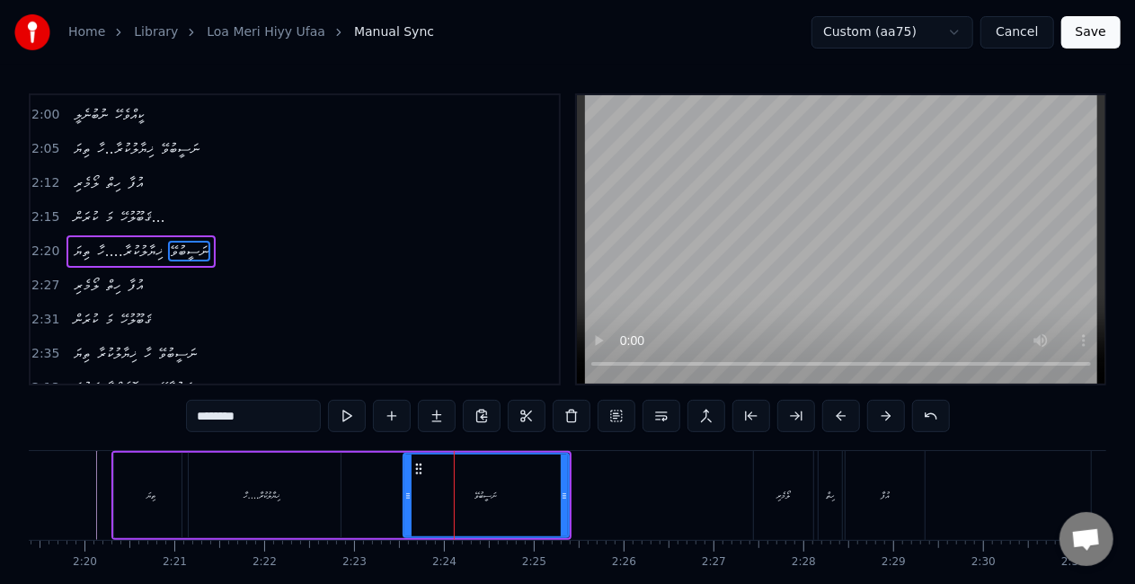
drag, startPoint x: 420, startPoint y: 496, endPoint x: 405, endPoint y: 492, distance: 14.8
click at [405, 492] on icon at bounding box center [407, 496] width 7 height 14
click at [349, 498] on div "ތިޔަ ޚިޔާލުކުރާ....ހާ ނަސީބުވޭ" at bounding box center [341, 495] width 460 height 89
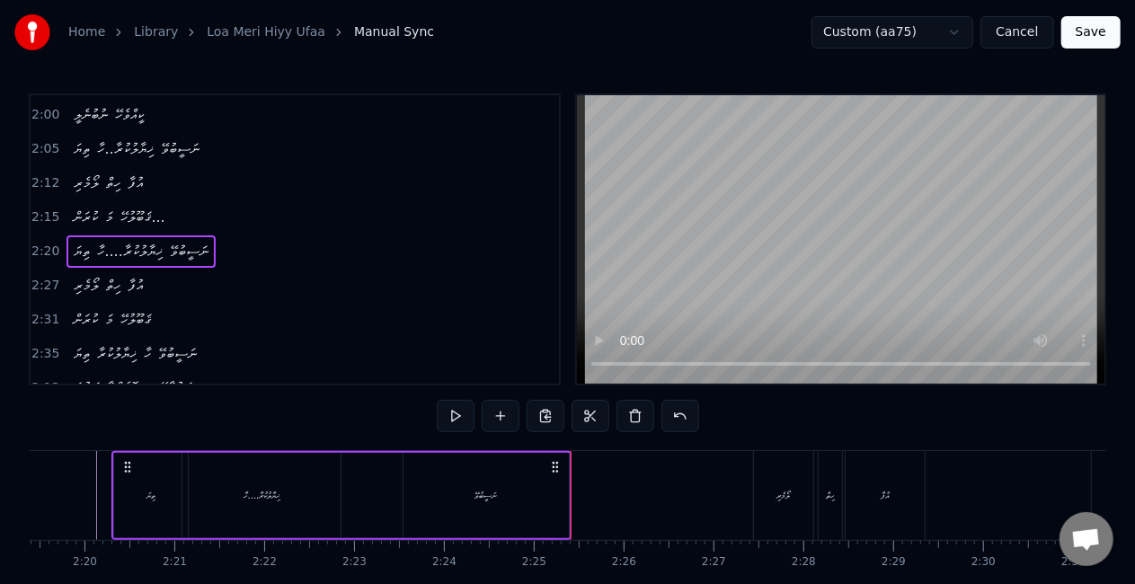
click at [529, 494] on div "ނަސީބުވޭ" at bounding box center [485, 495] width 165 height 85
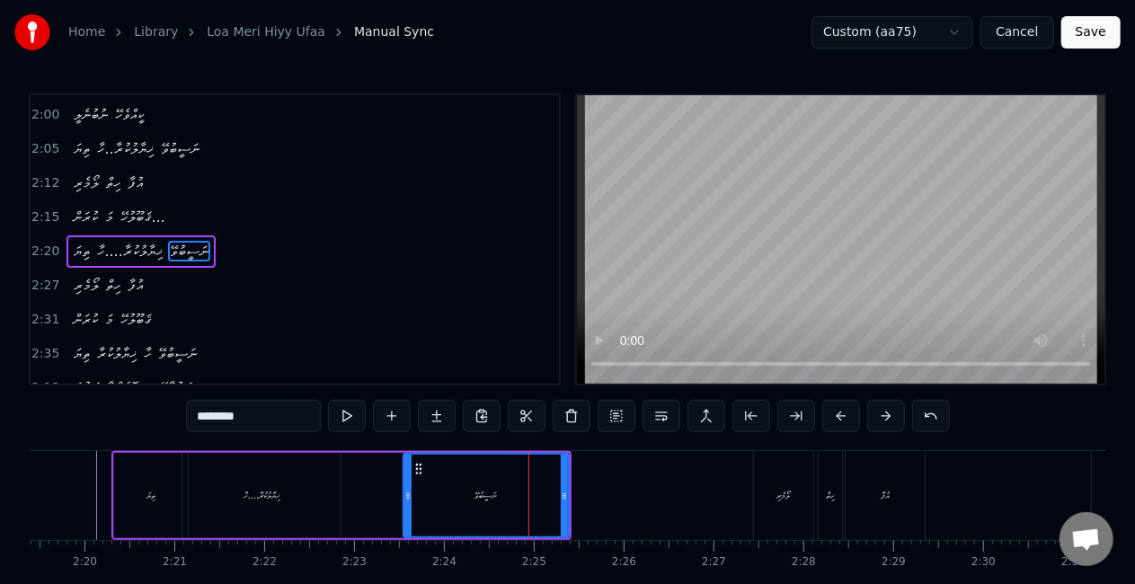
click at [276, 409] on input "********" at bounding box center [253, 416] width 135 height 32
click at [276, 410] on input "*********" at bounding box center [253, 416] width 135 height 32
click at [276, 411] on input "**********" at bounding box center [253, 416] width 135 height 32
drag, startPoint x: 318, startPoint y: 499, endPoint x: 365, endPoint y: 450, distance: 67.3
click at [318, 498] on div "ޚިޔާލުކުރާ....ހާ" at bounding box center [261, 495] width 158 height 85
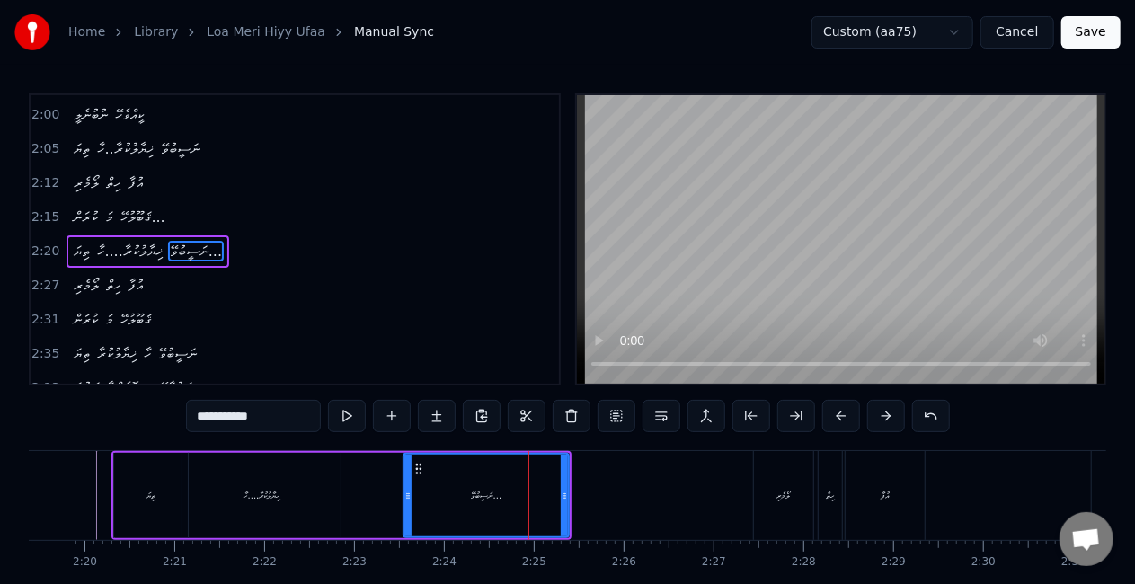
type input "**********"
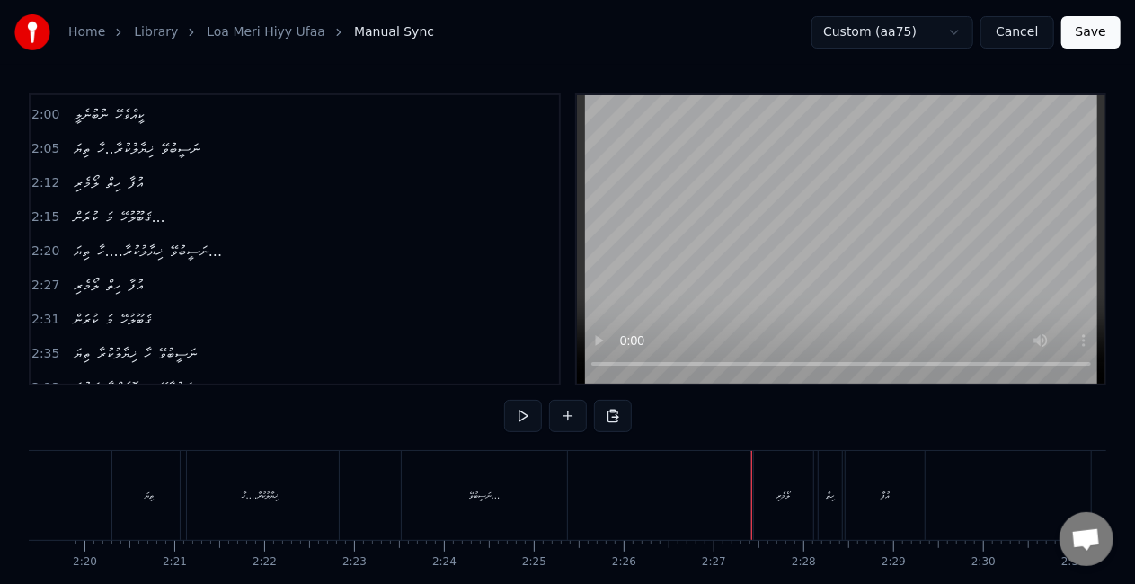
click at [756, 484] on div "ލޯމެރި" at bounding box center [783, 495] width 59 height 89
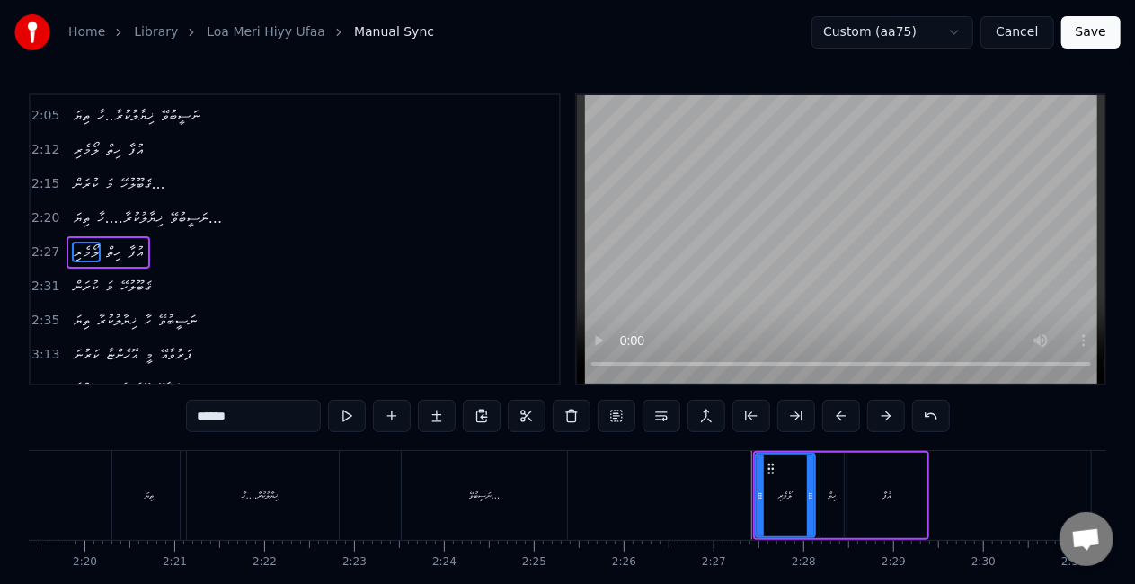
scroll to position [543, 0]
drag, startPoint x: 759, startPoint y: 490, endPoint x: 736, endPoint y: 487, distance: 23.5
click at [736, 487] on div at bounding box center [736, 496] width 7 height 82
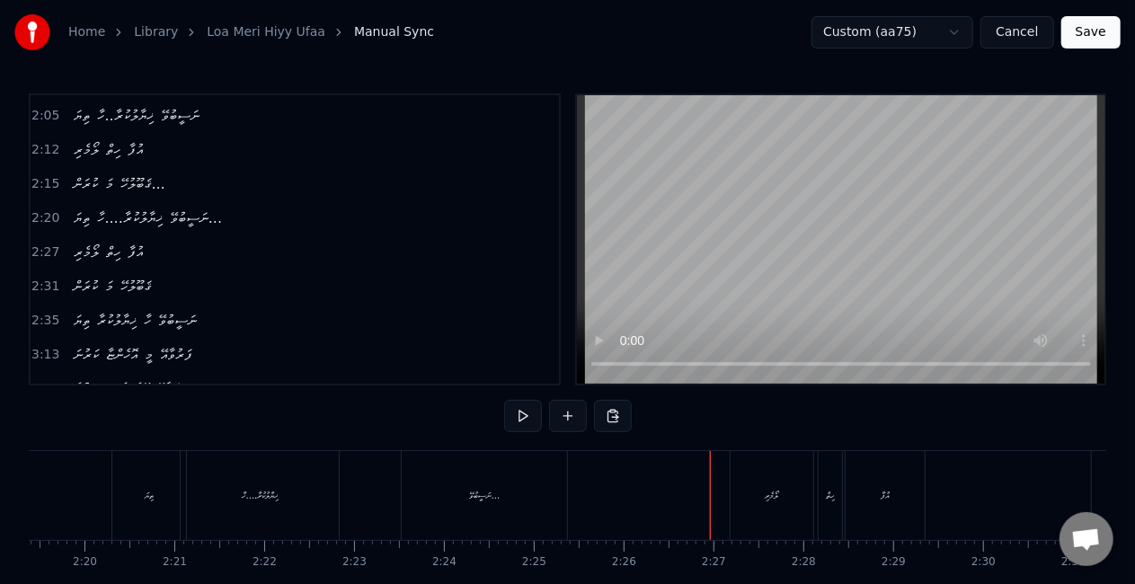
click at [764, 468] on div "ލޯމެރި" at bounding box center [771, 495] width 83 height 89
click at [819, 482] on div "ހިތް" at bounding box center [829, 495] width 23 height 89
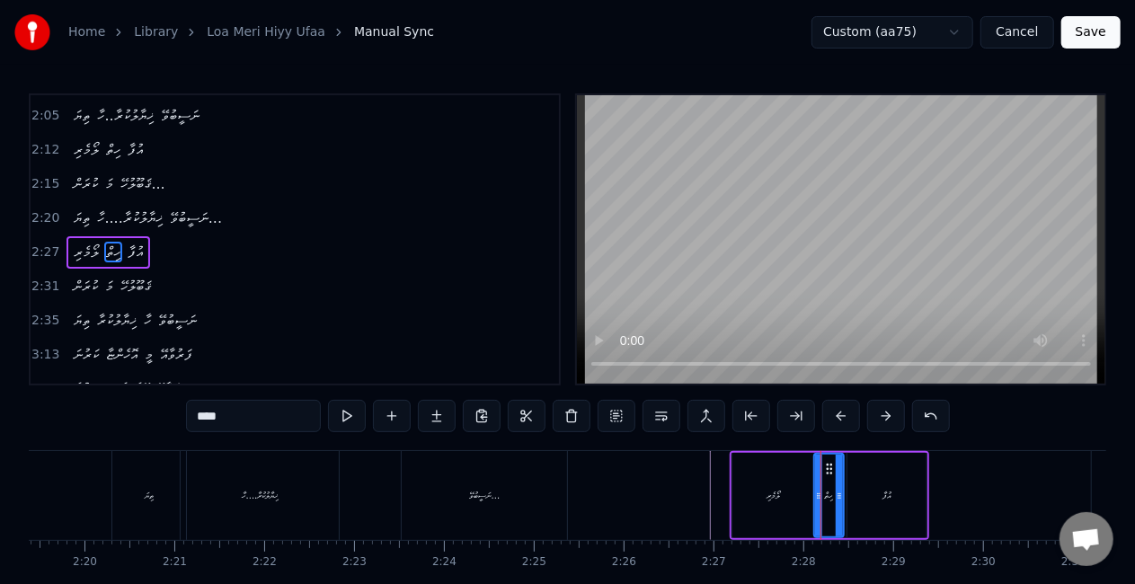
click at [817, 498] on circle at bounding box center [817, 498] width 1 height 1
click at [845, 492] on icon at bounding box center [844, 496] width 7 height 14
click at [813, 499] on icon at bounding box center [815, 496] width 7 height 14
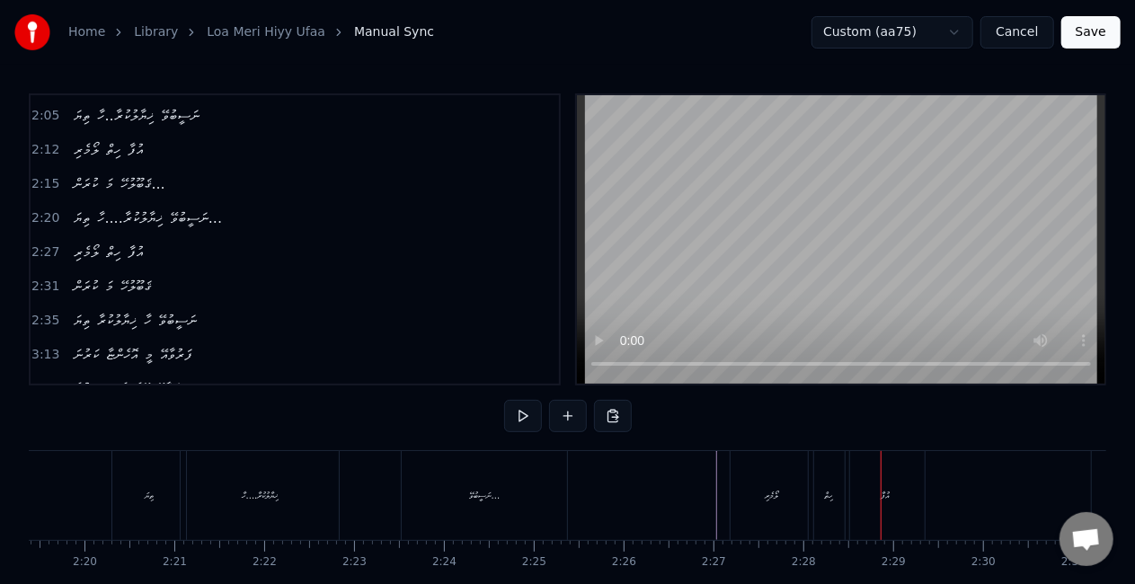
click at [826, 483] on div "ހިތް" at bounding box center [828, 495] width 40 height 89
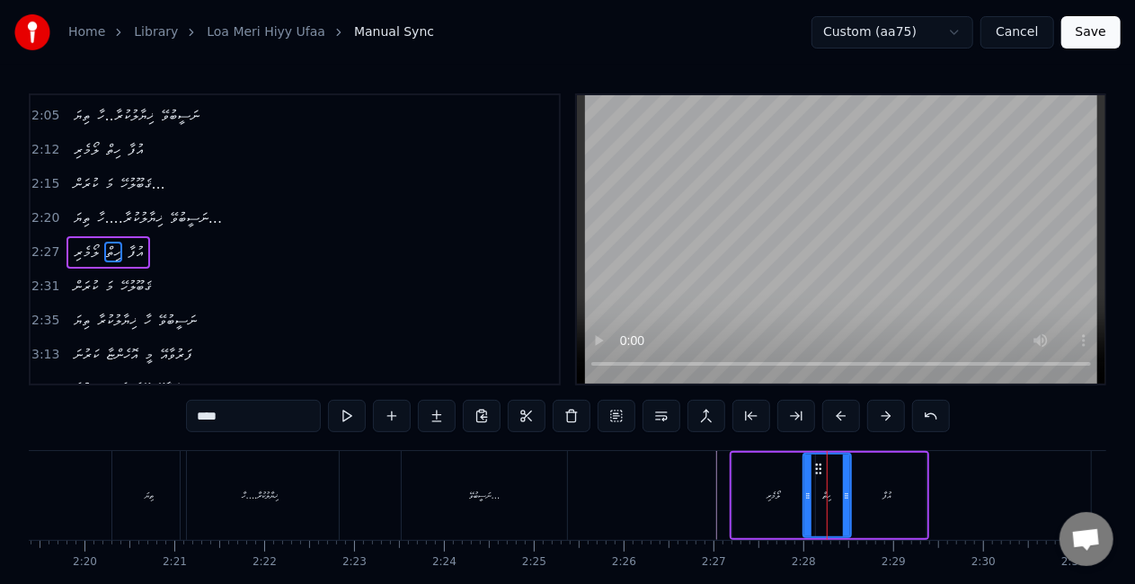
drag, startPoint x: 812, startPoint y: 490, endPoint x: 789, endPoint y: 483, distance: 24.4
click at [805, 486] on div at bounding box center [807, 496] width 7 height 82
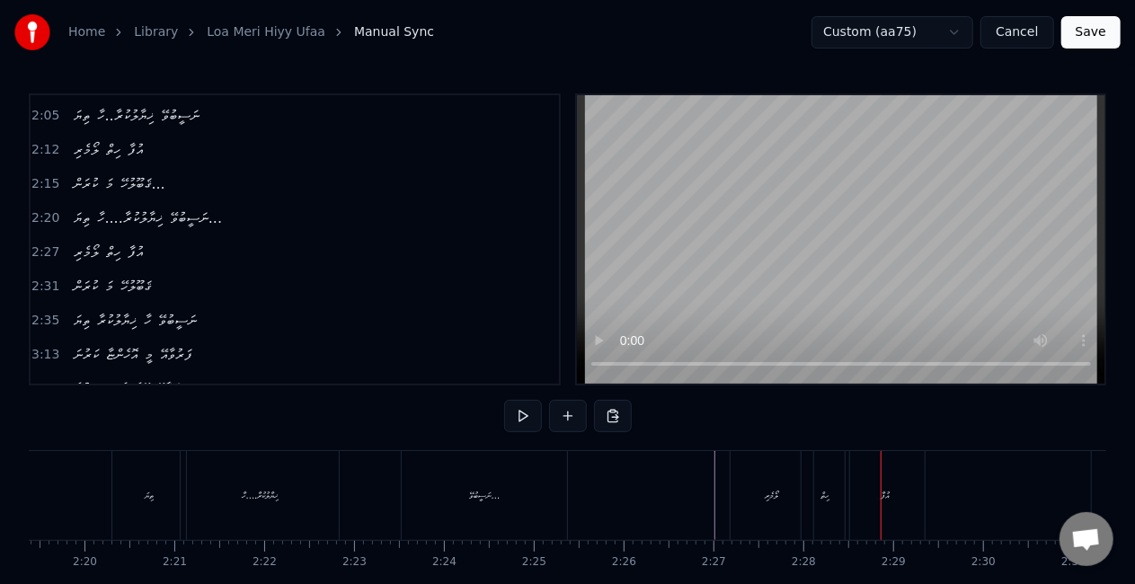
click at [819, 482] on div "ހިތް" at bounding box center [825, 495] width 48 height 89
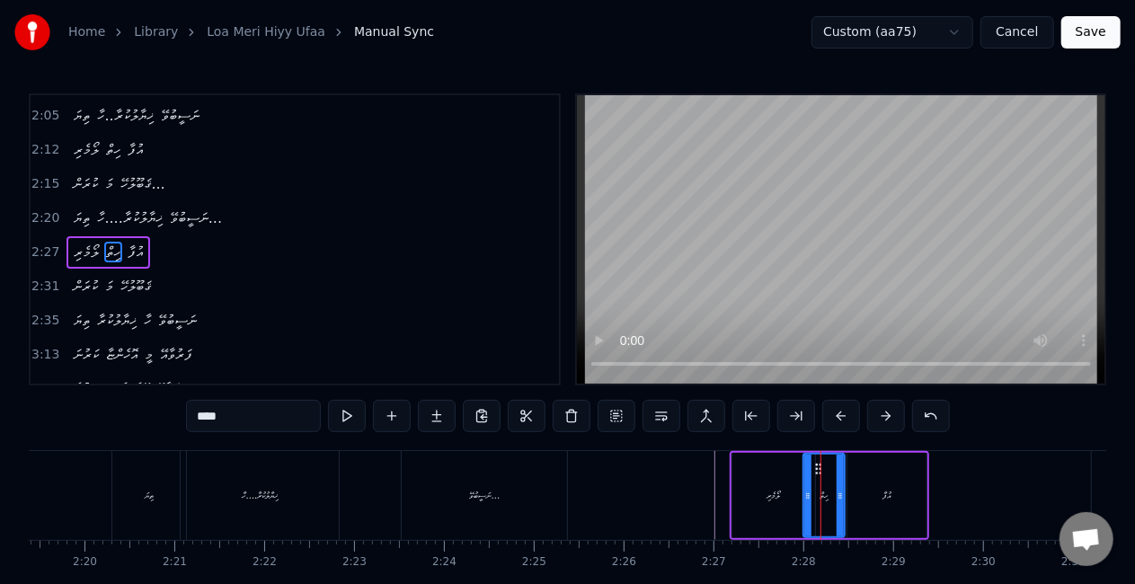
click at [836, 490] on icon at bounding box center [839, 496] width 7 height 14
drag, startPoint x: 806, startPoint y: 496, endPoint x: 795, endPoint y: 490, distance: 12.1
click at [800, 492] on icon at bounding box center [803, 496] width 7 height 14
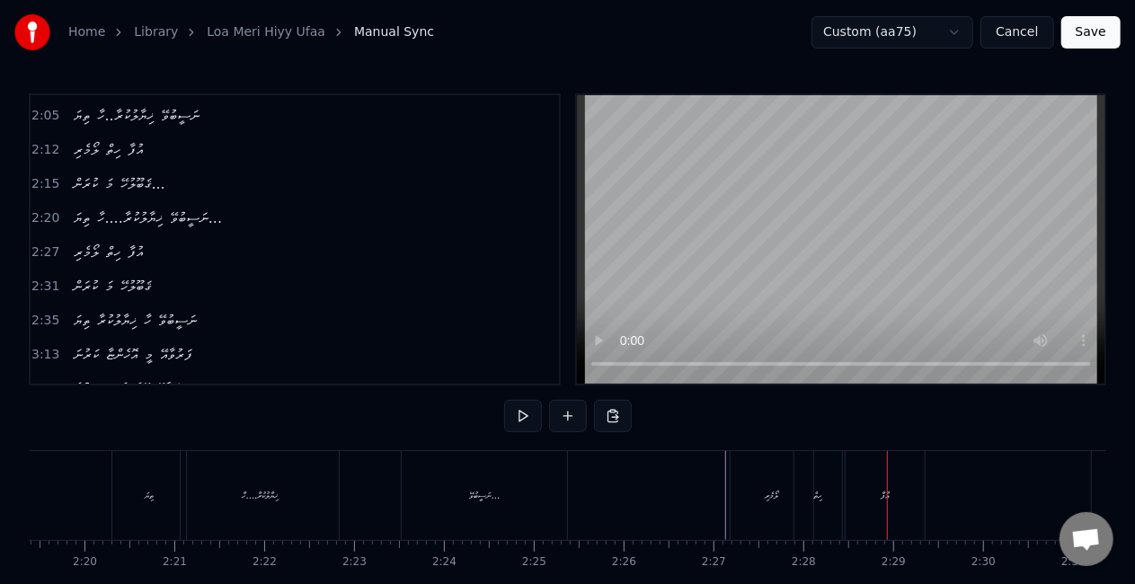
click at [825, 501] on div "ހިތް" at bounding box center [818, 495] width 48 height 89
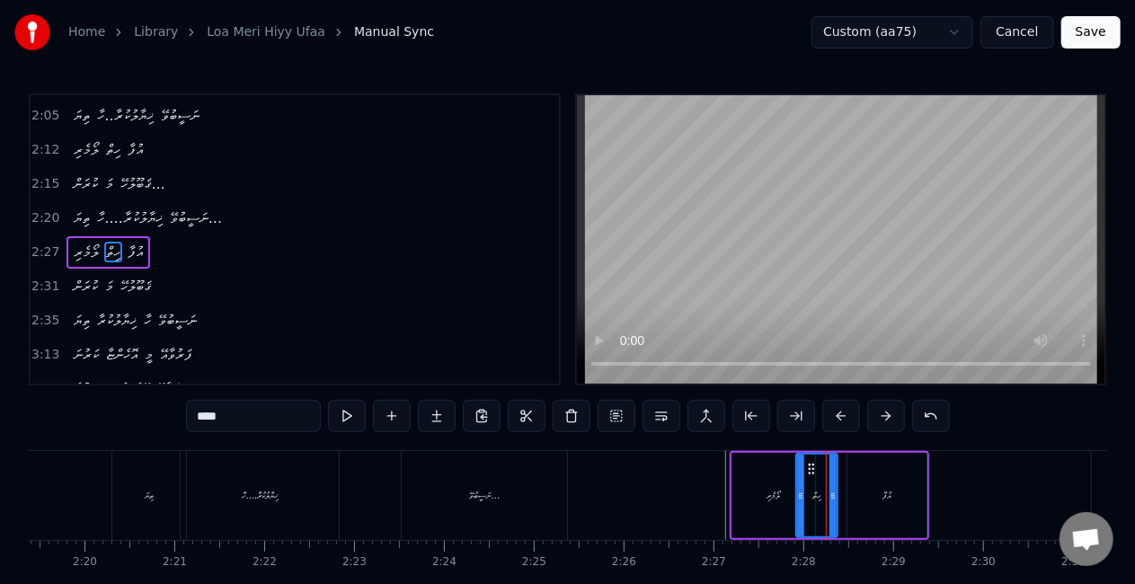
click at [830, 498] on icon at bounding box center [832, 496] width 7 height 14
click at [867, 490] on div "އުފާ" at bounding box center [886, 495] width 79 height 85
type input "****"
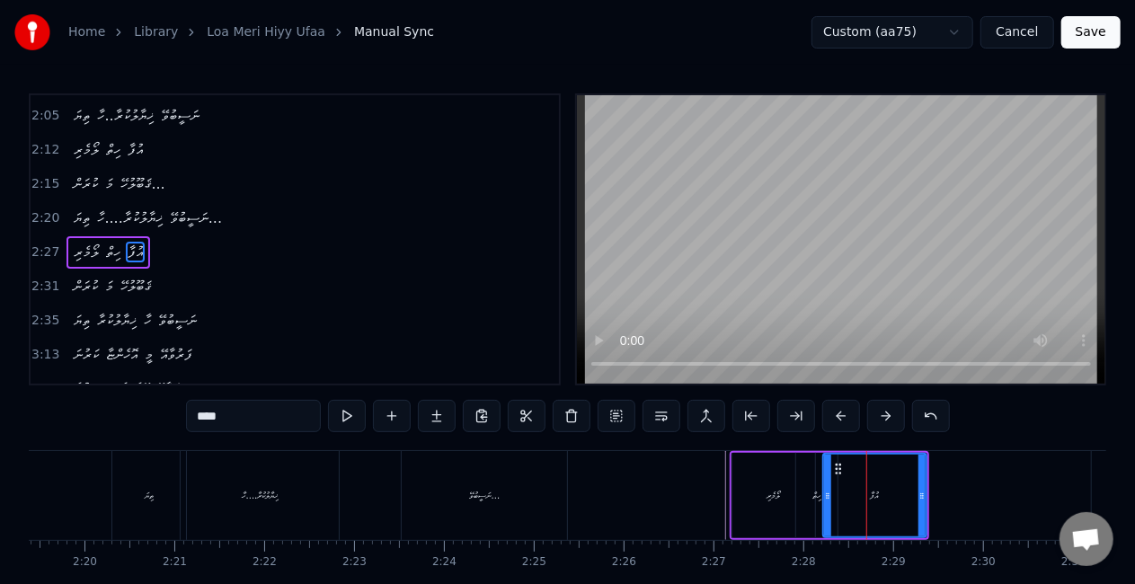
drag, startPoint x: 851, startPoint y: 495, endPoint x: 826, endPoint y: 493, distance: 24.3
click at [826, 493] on icon at bounding box center [827, 496] width 7 height 14
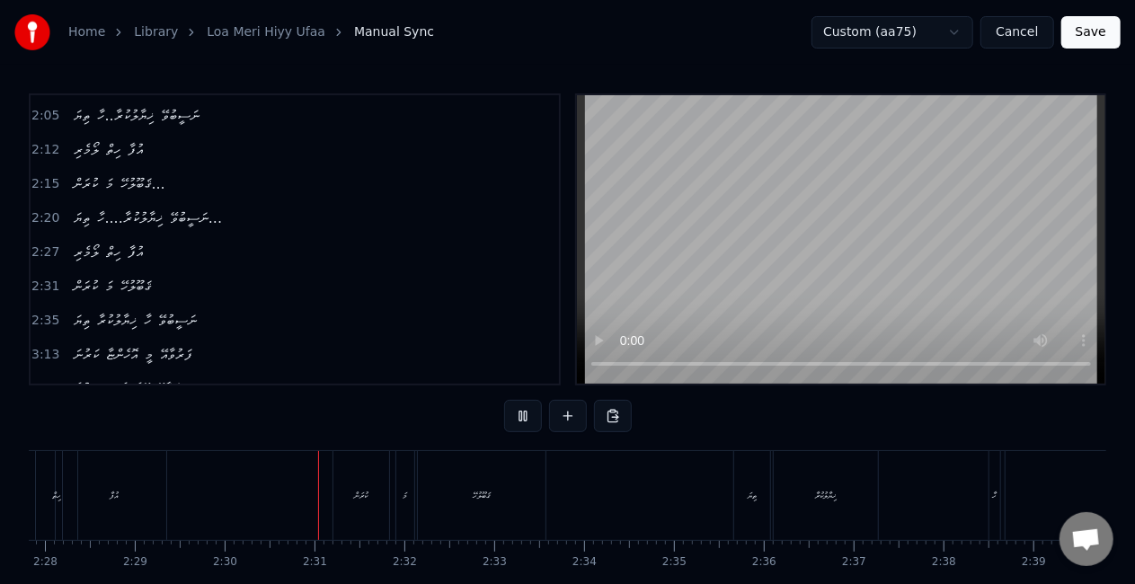
scroll to position [0, 13426]
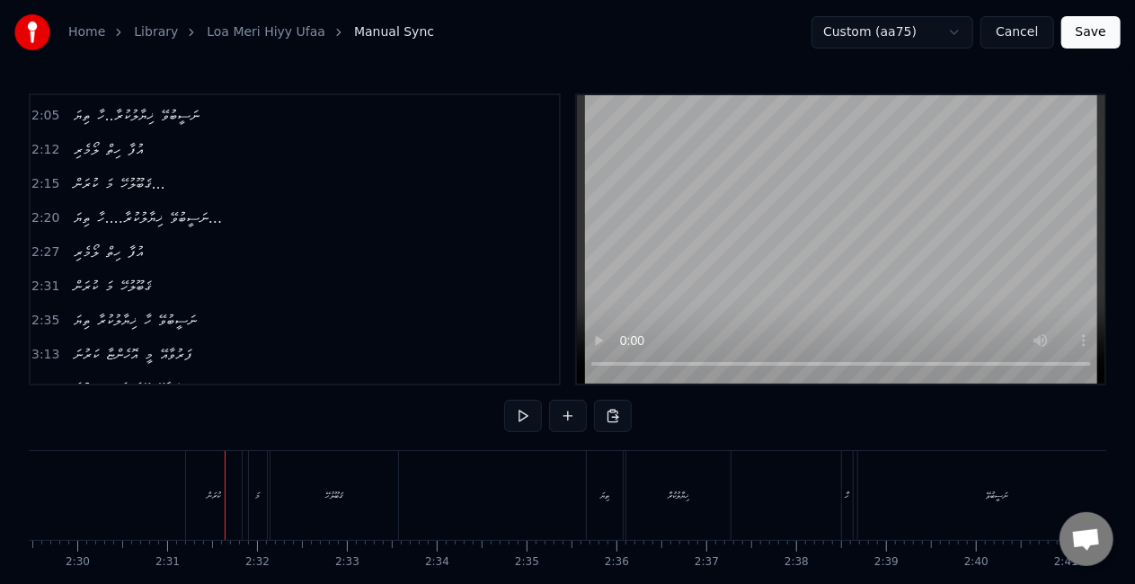
click at [208, 496] on div "ކުރަން" at bounding box center [214, 495] width 13 height 13
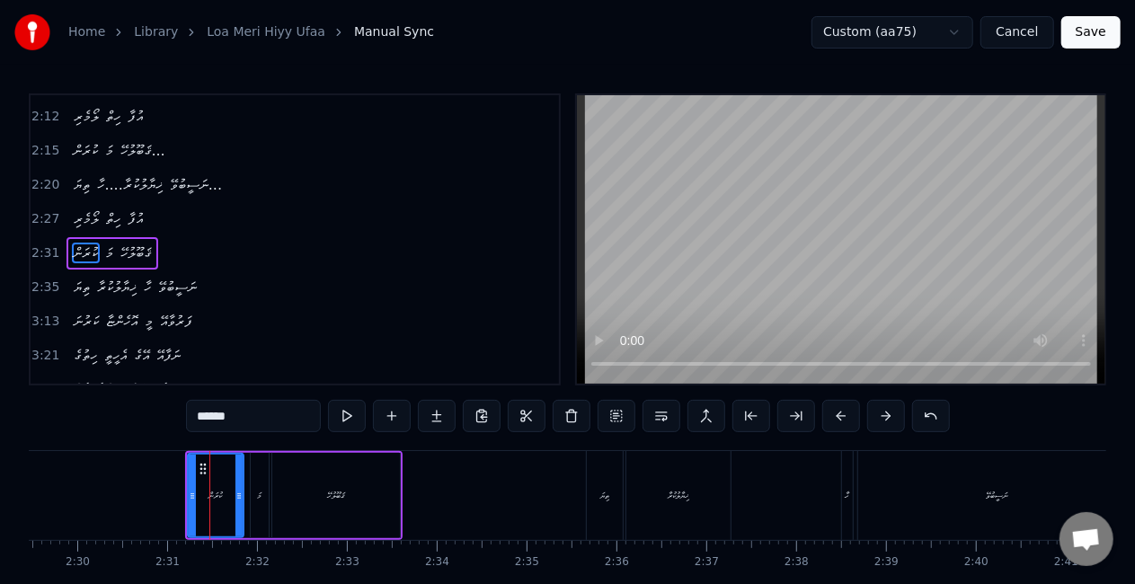
scroll to position [577, 0]
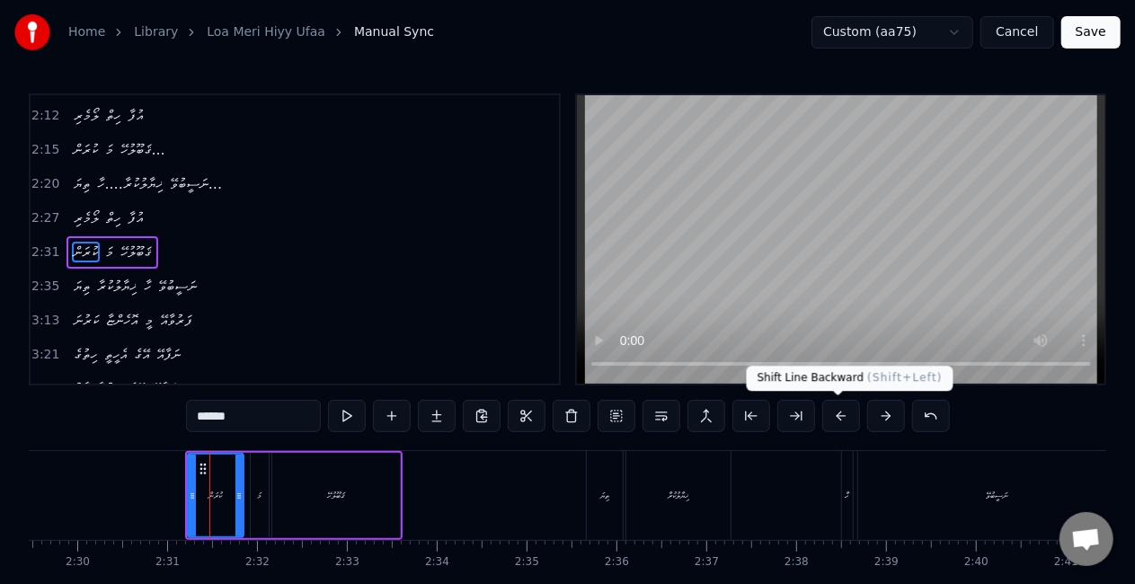
click at [840, 414] on button at bounding box center [841, 416] width 38 height 32
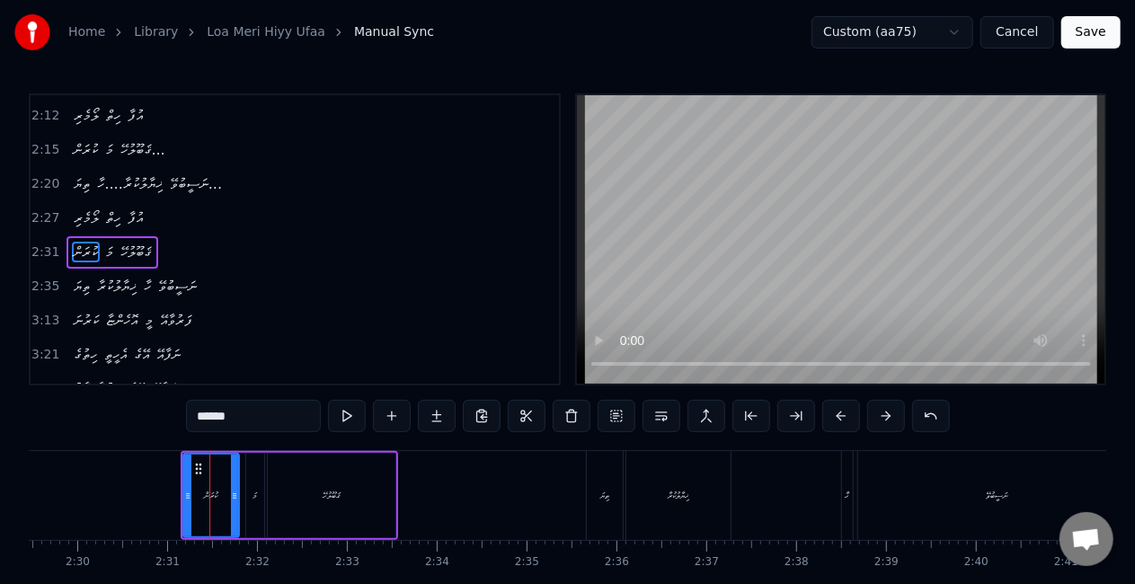
click at [836, 413] on button at bounding box center [841, 416] width 38 height 32
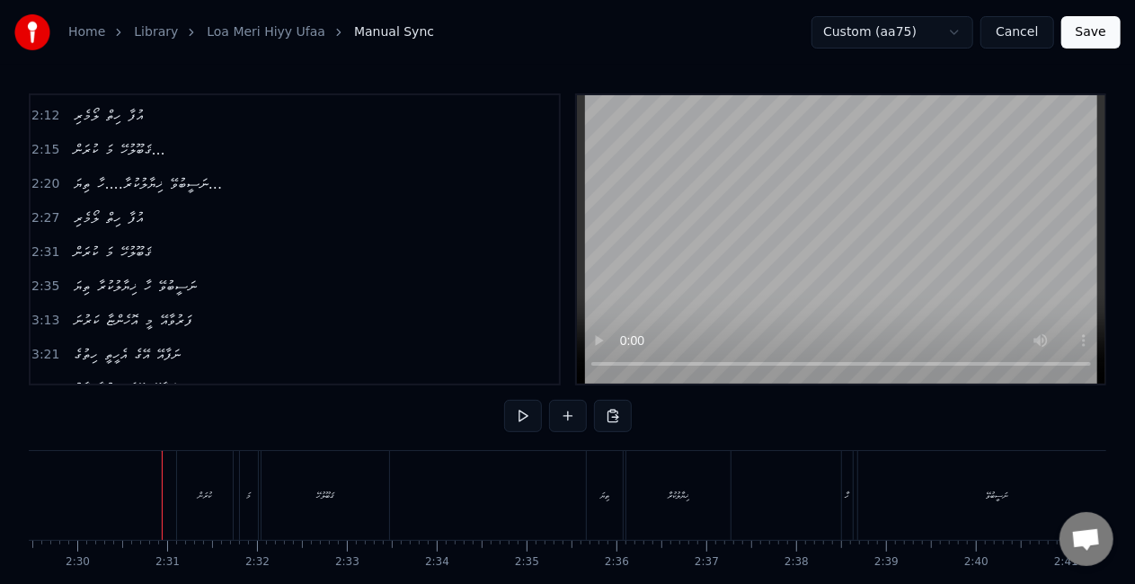
click at [199, 496] on div "ކުރަން" at bounding box center [205, 495] width 13 height 13
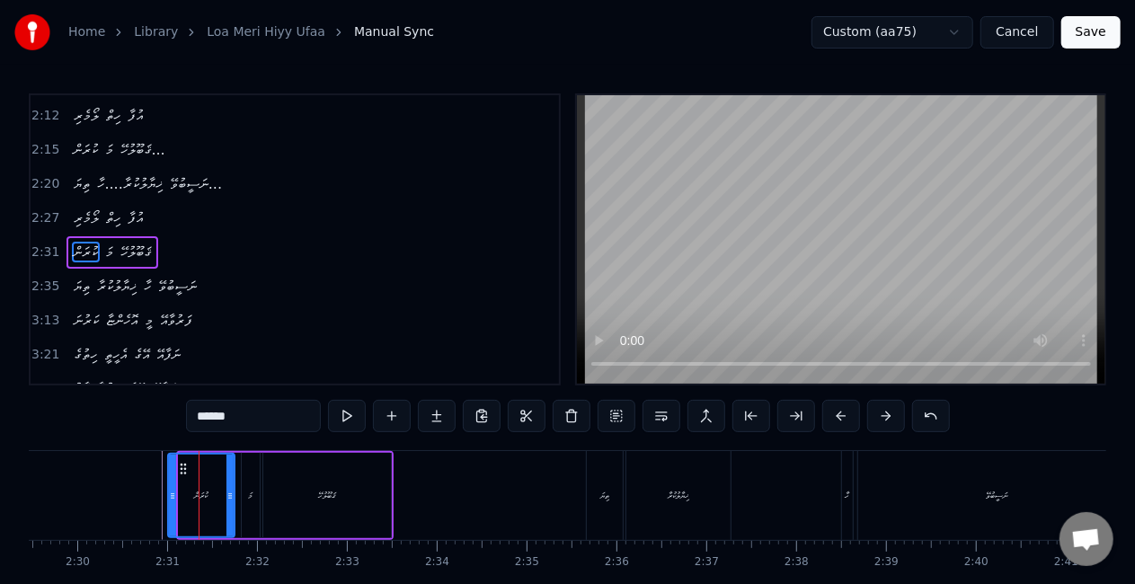
drag, startPoint x: 181, startPoint y: 496, endPoint x: 166, endPoint y: 491, distance: 15.9
click at [171, 490] on icon at bounding box center [172, 496] width 7 height 14
click at [150, 488] on div at bounding box center [299, 495] width 27392 height 89
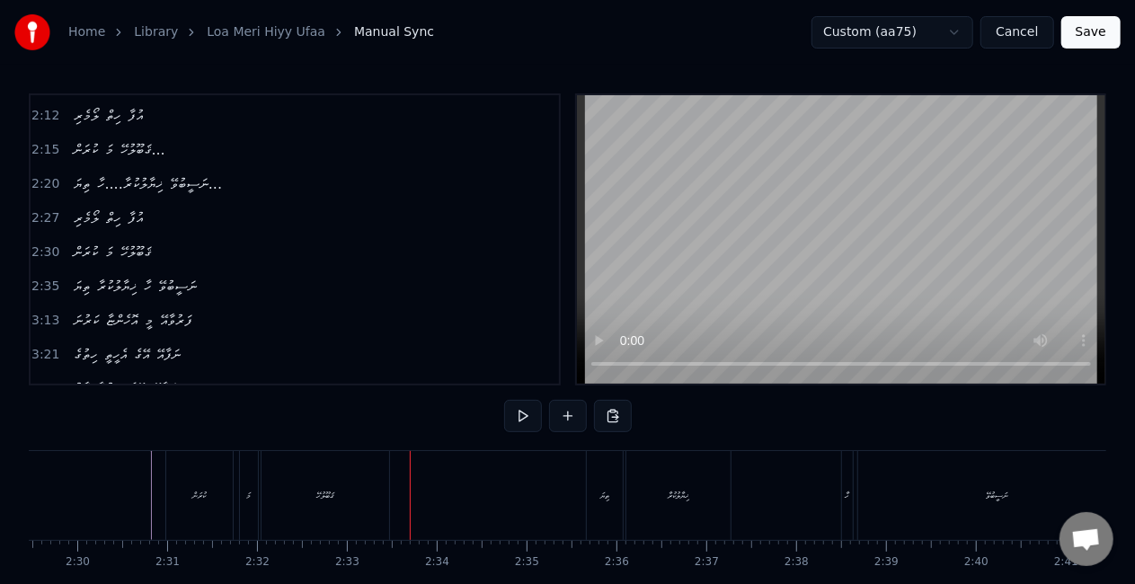
click at [317, 476] on div "ޤަބޫލުހޭ" at bounding box center [325, 495] width 128 height 89
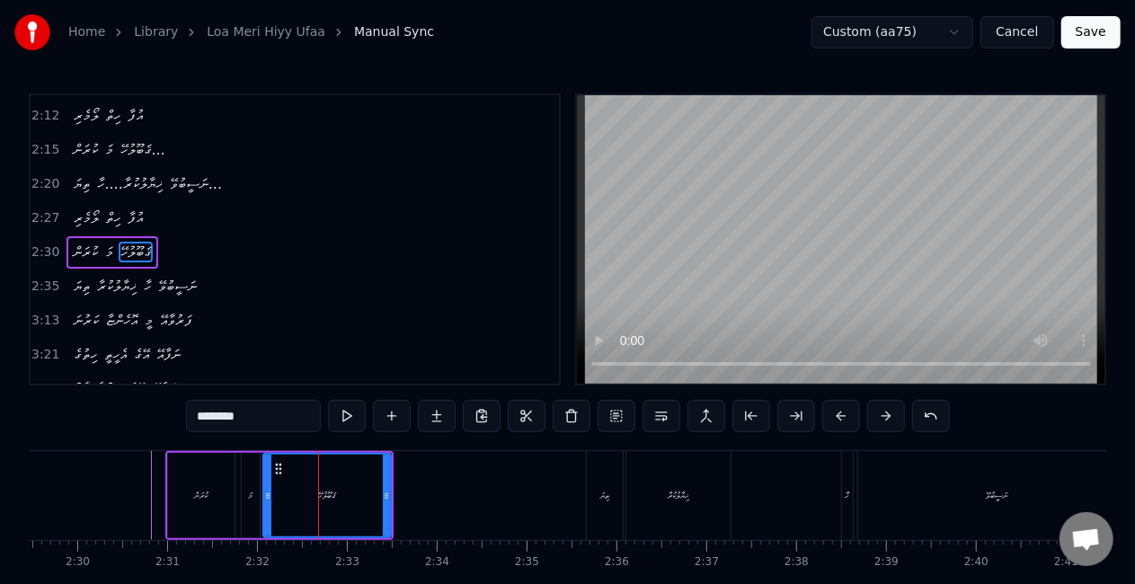
click at [252, 496] on div "މަ" at bounding box center [251, 495] width 4 height 13
type input "**"
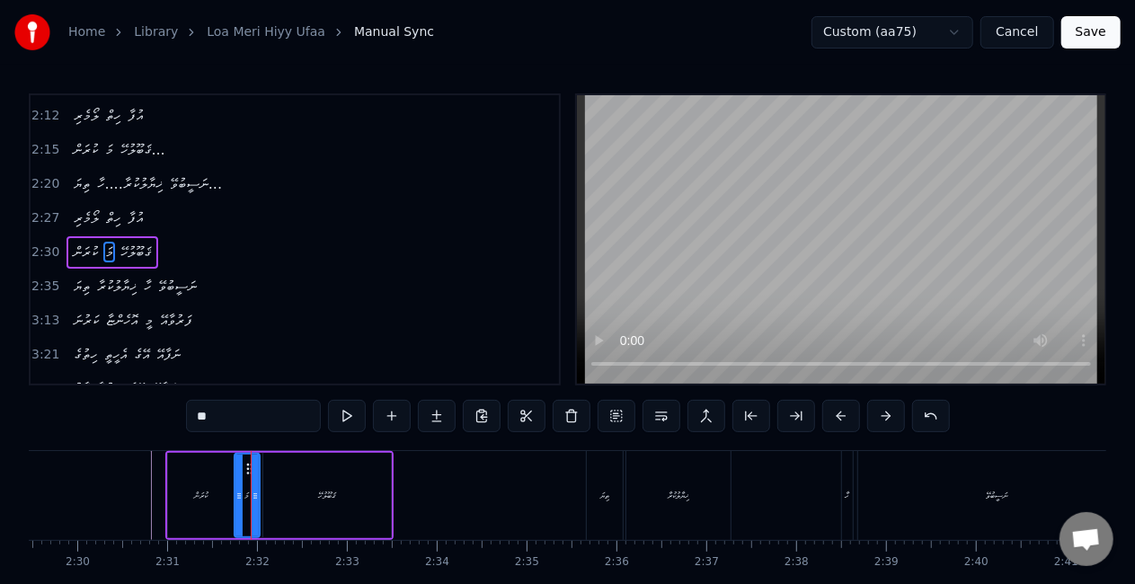
click at [235, 498] on icon at bounding box center [238, 496] width 7 height 14
click at [259, 496] on icon at bounding box center [258, 496] width 7 height 14
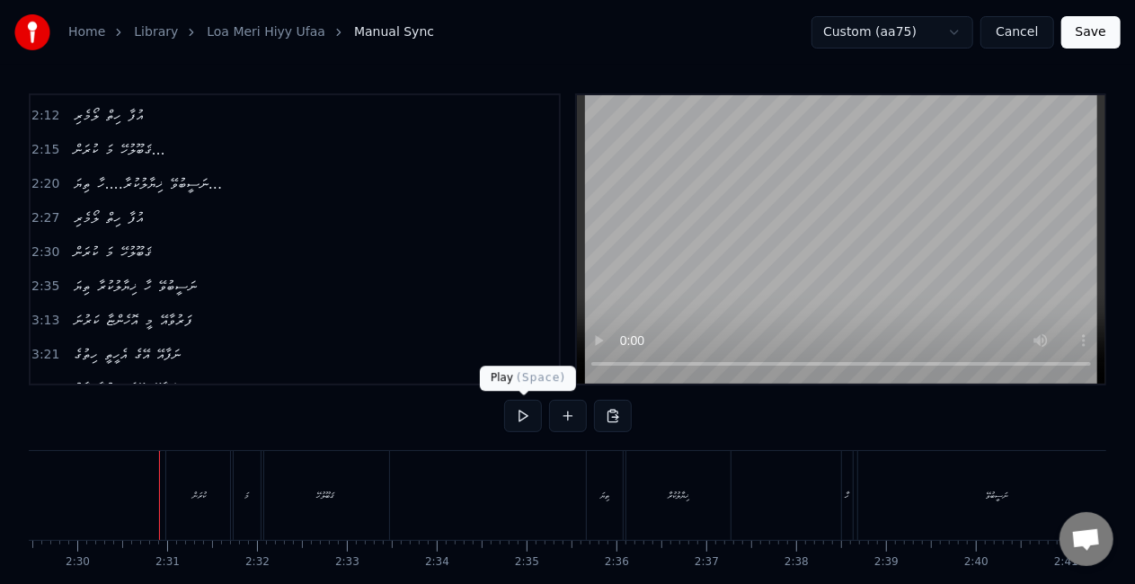
click at [521, 415] on button at bounding box center [523, 416] width 38 height 32
click at [523, 410] on button at bounding box center [523, 416] width 38 height 32
click at [347, 499] on div "ޤަބޫލުހޭ" at bounding box center [325, 495] width 128 height 89
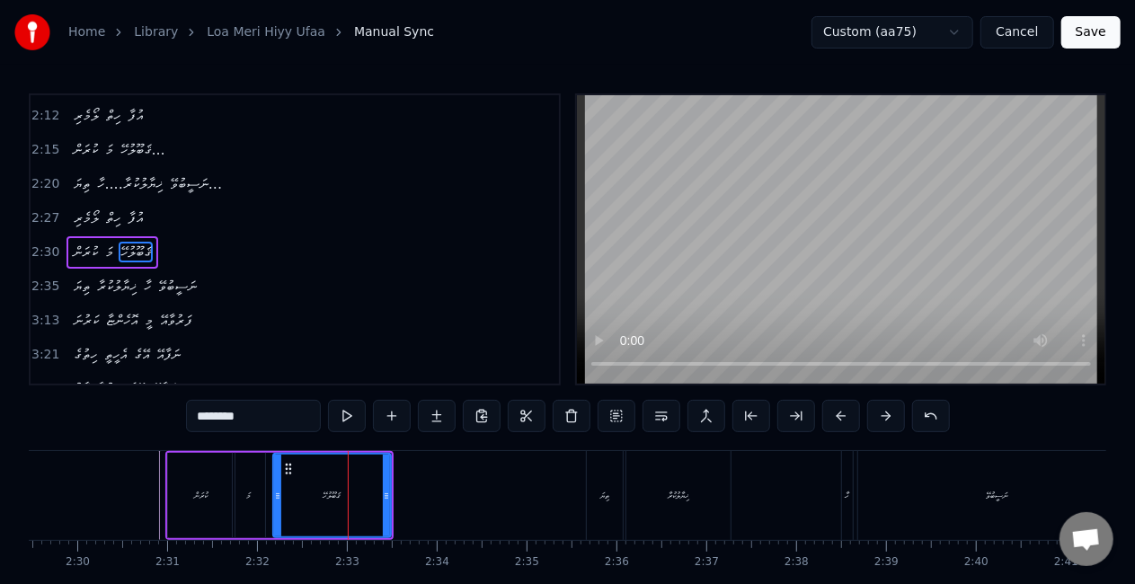
drag, startPoint x: 268, startPoint y: 496, endPoint x: 278, endPoint y: 497, distance: 9.9
click at [278, 497] on icon at bounding box center [277, 496] width 7 height 14
